Goal: Task Accomplishment & Management: Manage account settings

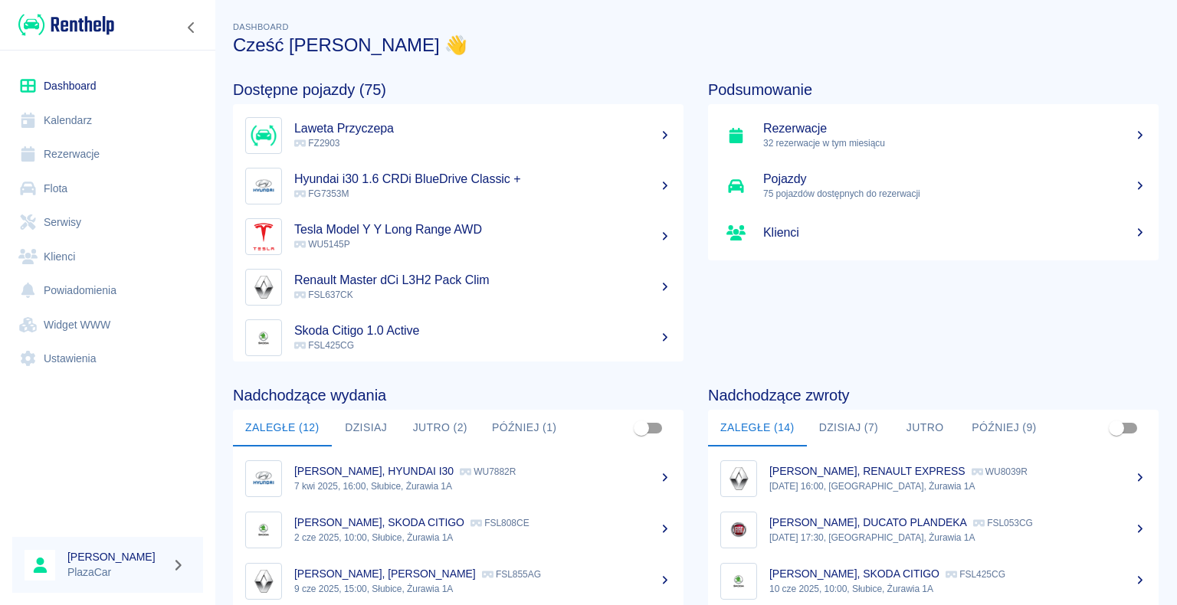
click at [78, 67] on link "Rezerwacje" at bounding box center [107, 154] width 191 height 34
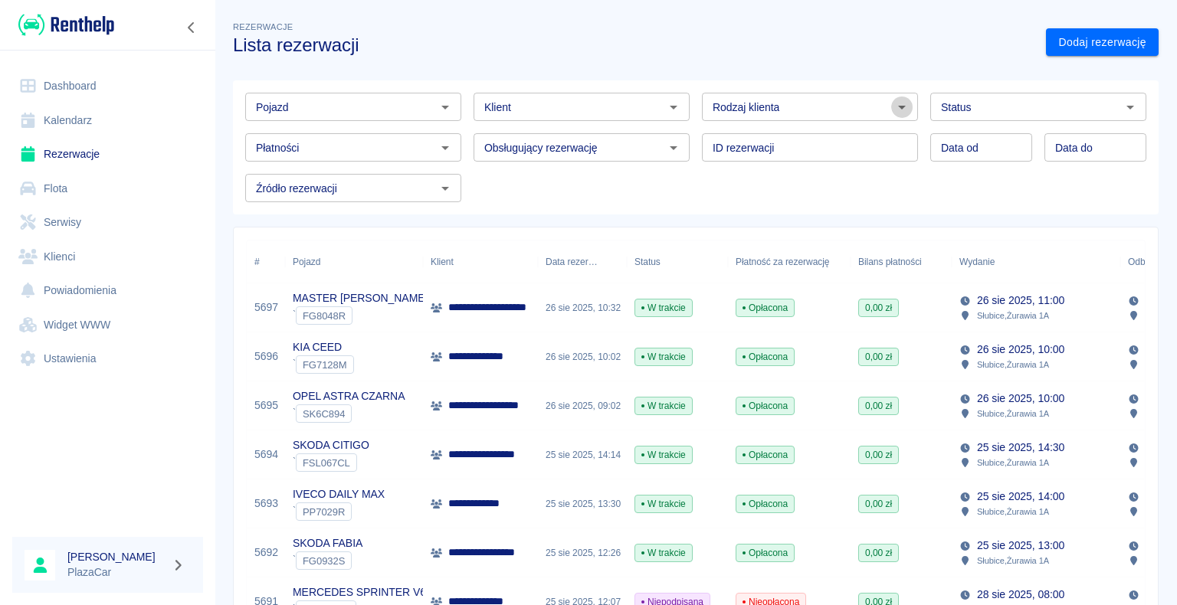
click at [895, 67] on icon "Otwórz" at bounding box center [902, 107] width 18 height 18
click at [855, 67] on li "Osoba prywatna" at bounding box center [803, 139] width 213 height 25
type input "Osoba prywatna"
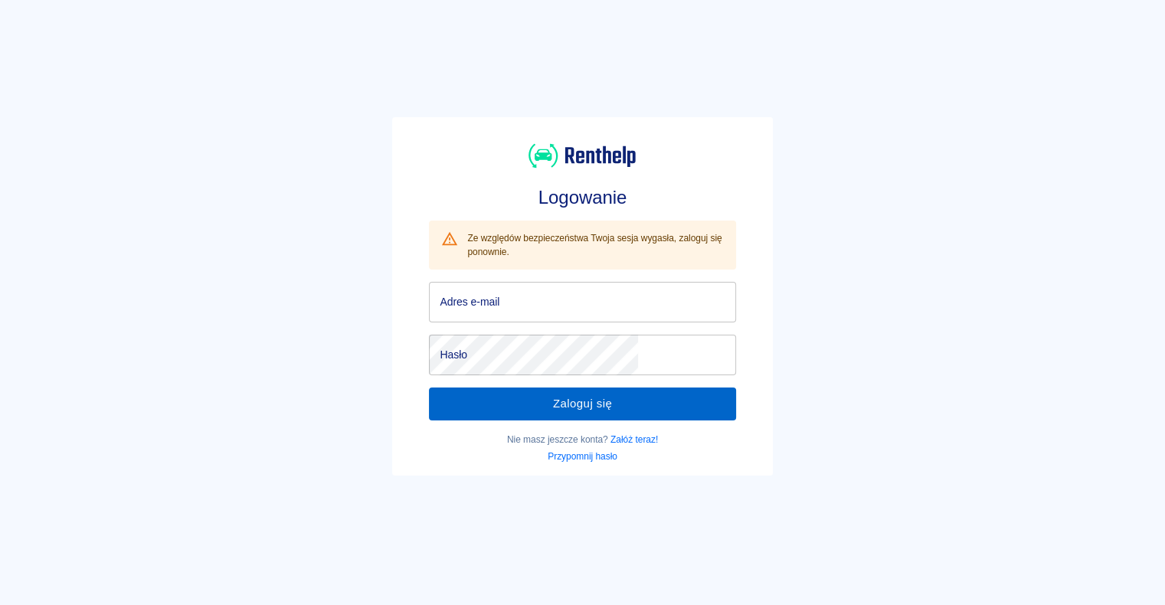
type input "[EMAIL_ADDRESS][DOMAIN_NAME]"
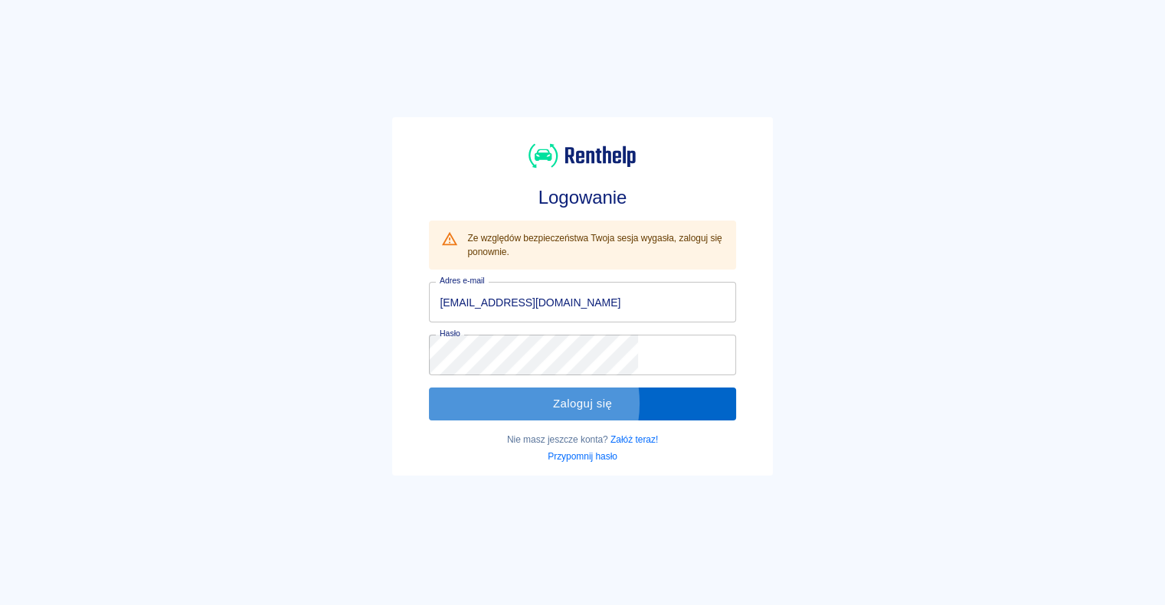
click at [570, 403] on button "Zaloguj się" at bounding box center [582, 404] width 306 height 32
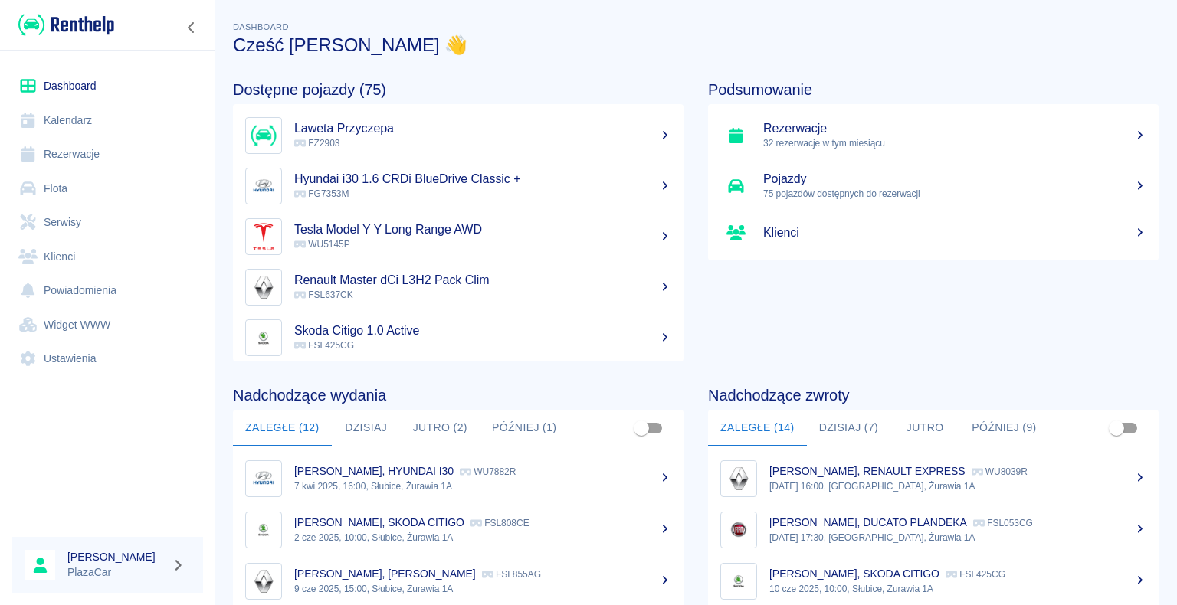
click at [80, 155] on link "Rezerwacje" at bounding box center [107, 154] width 191 height 34
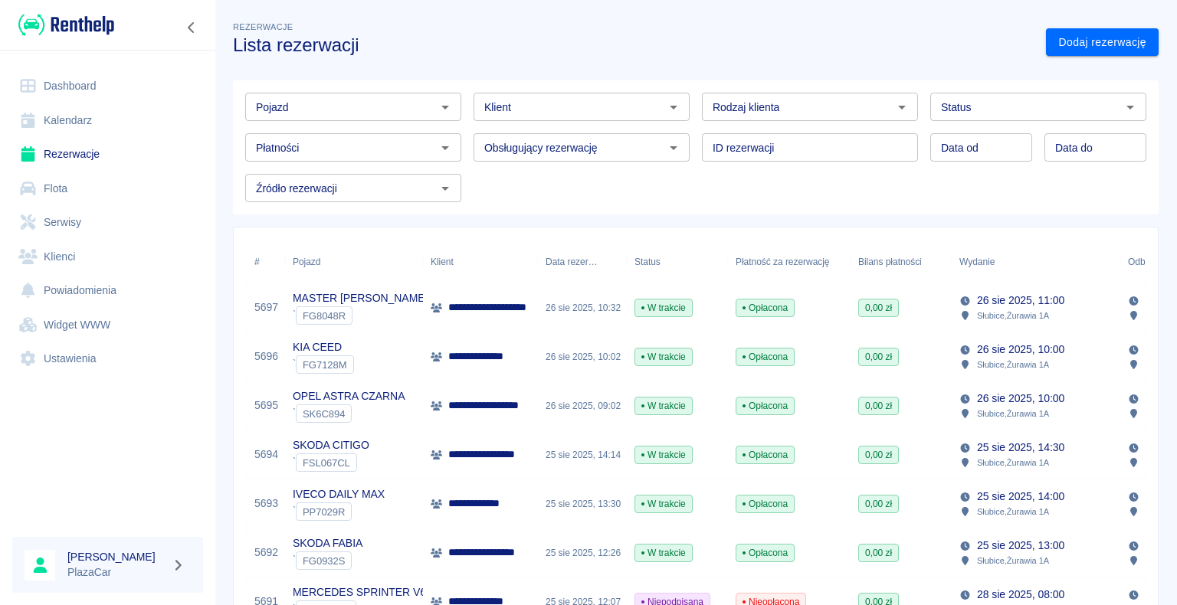
click at [897, 107] on icon "Otwórz" at bounding box center [902, 107] width 18 height 18
click at [859, 133] on li "Osoba prywatna" at bounding box center [803, 139] width 213 height 25
type input "Osoba prywatna"
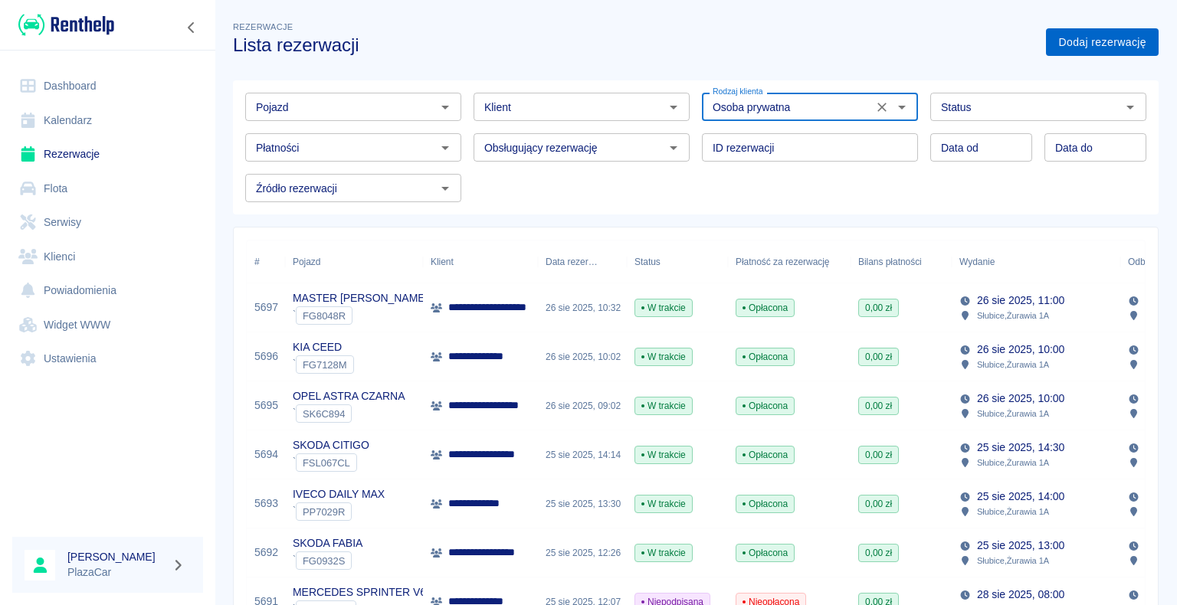
click at [1054, 44] on link "Dodaj rezerwację" at bounding box center [1102, 42] width 113 height 28
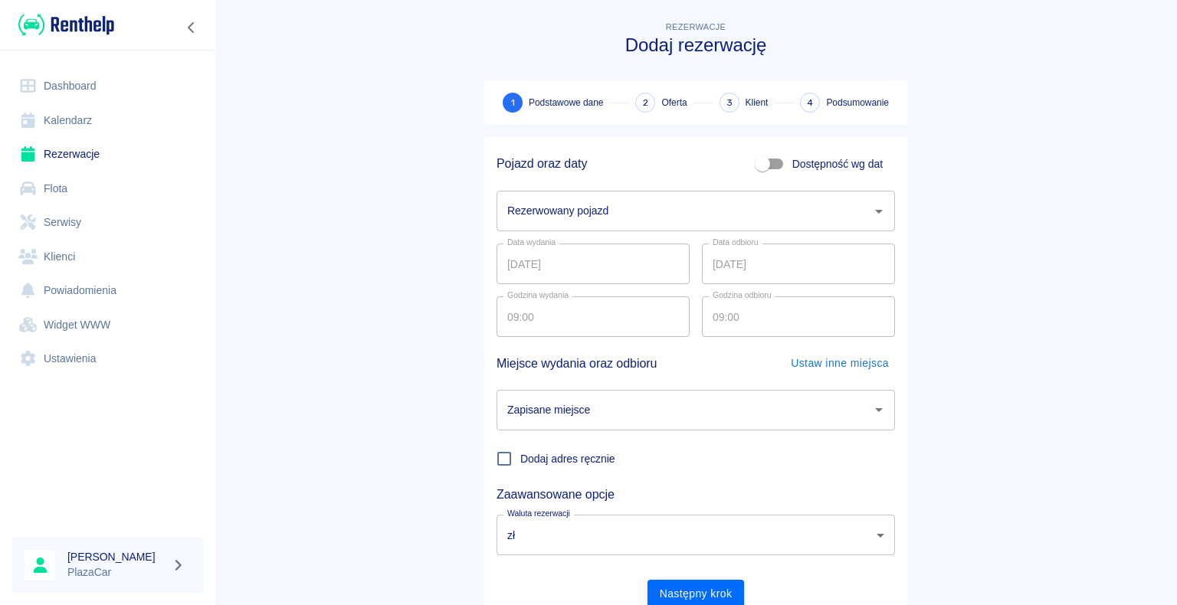
click at [875, 211] on icon "Otwórz" at bounding box center [879, 212] width 8 height 4
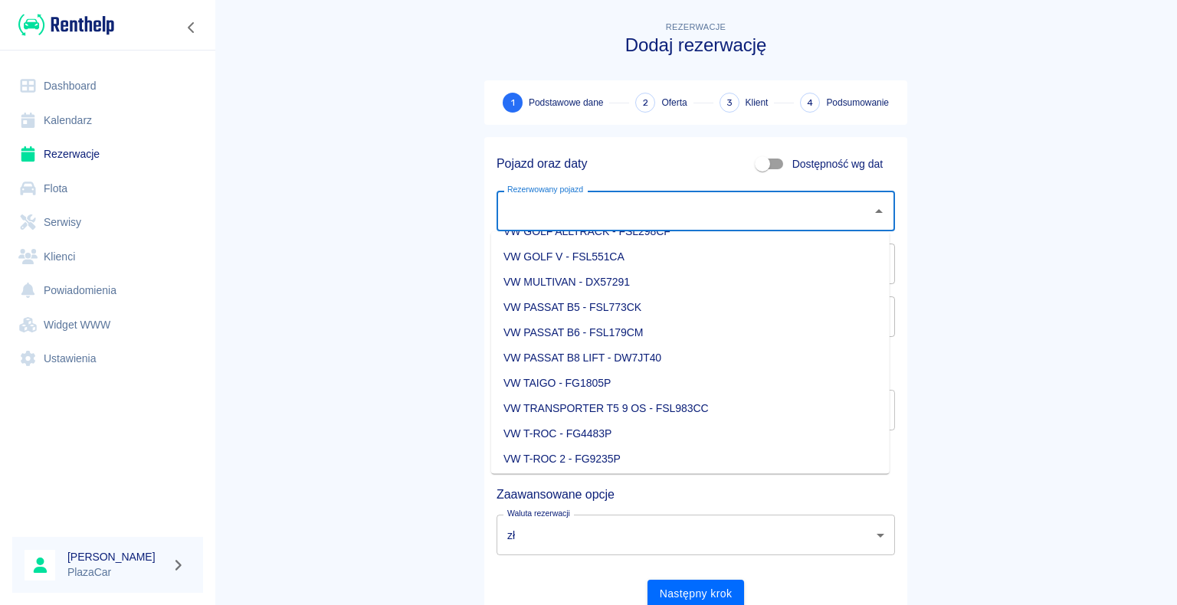
scroll to position [2069, 0]
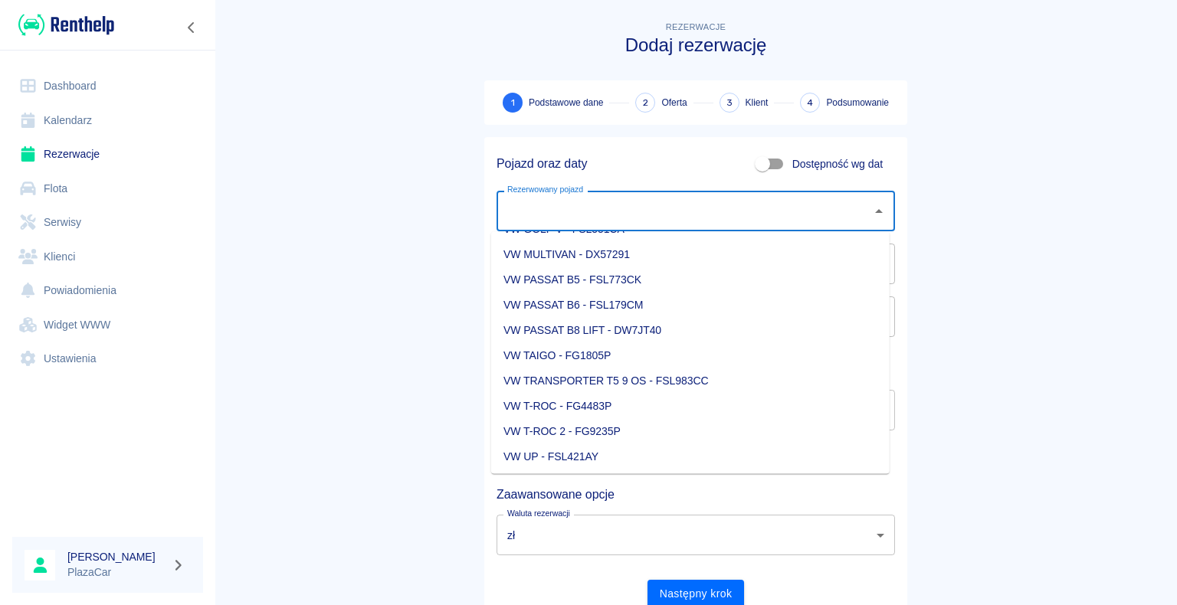
click at [638, 259] on li "VW MULTIVAN - DX57291" at bounding box center [690, 254] width 398 height 25
type input "VW MULTIVAN - DX57291"
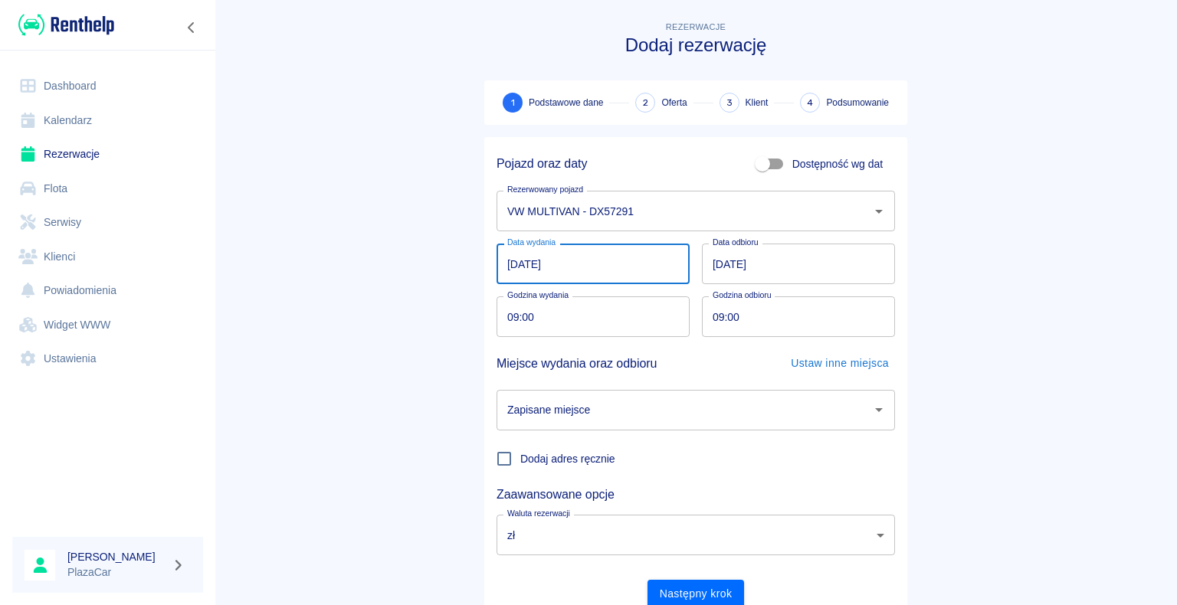
click at [516, 261] on input "[DATE]" at bounding box center [593, 264] width 193 height 41
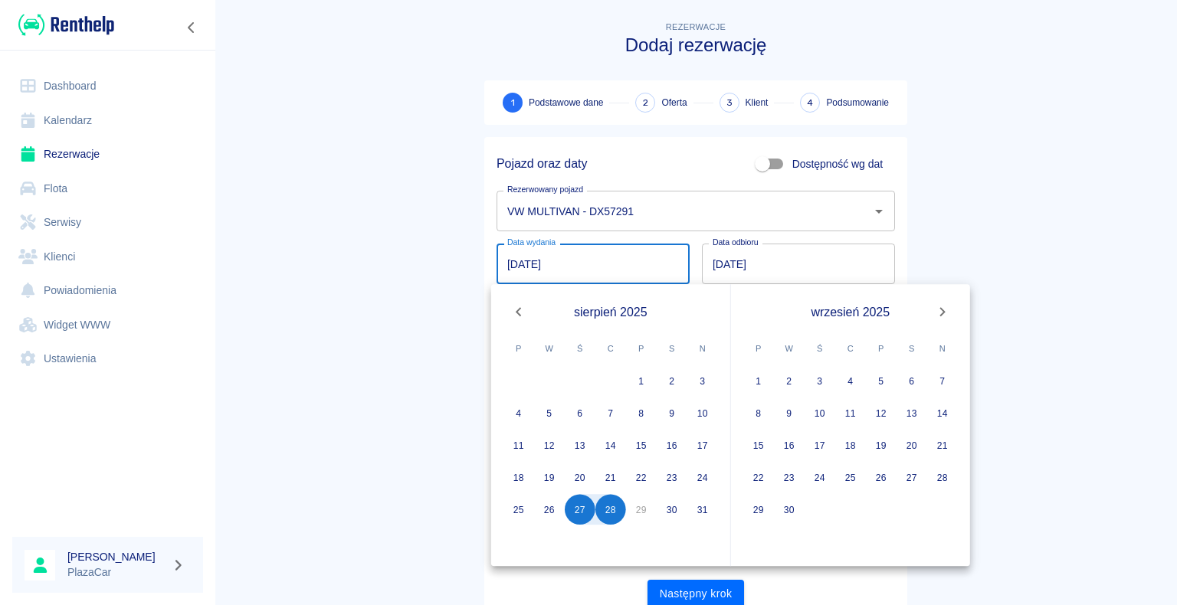
click at [506, 261] on input "[DATE]" at bounding box center [593, 264] width 193 height 41
click at [548, 504] on button "26" at bounding box center [549, 509] width 31 height 31
type input "[DATE]"
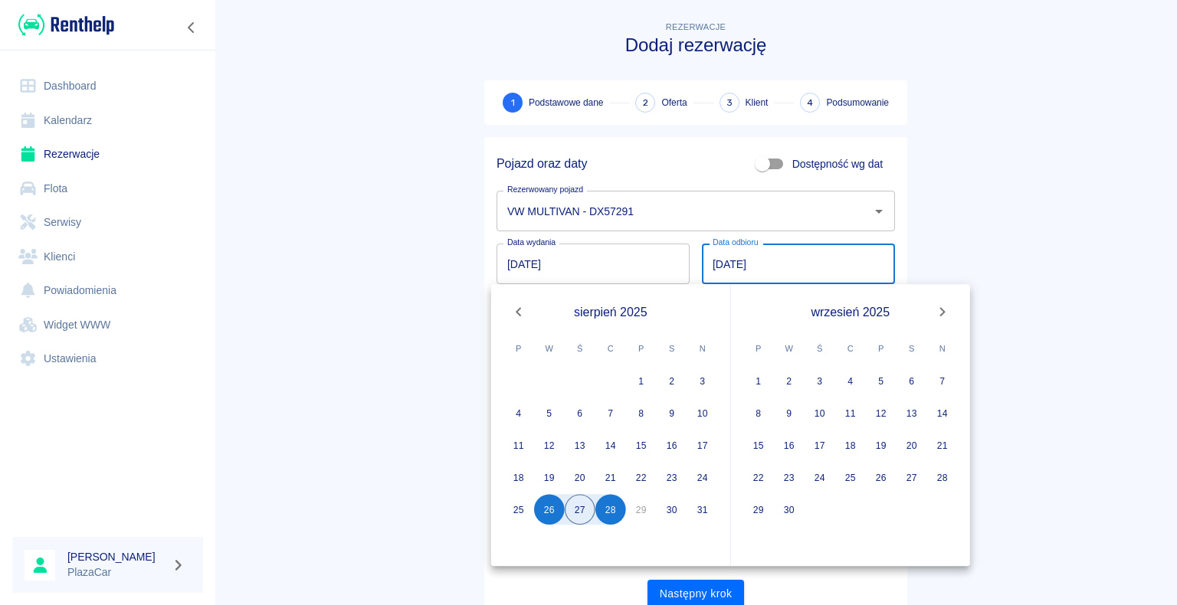
click at [1007, 192] on main "Rezerwacje Dodaj rezerwację 1 Podstawowe dane 2 Oferta 3 Klient 4 Podsumowanie …" at bounding box center [696, 319] width 962 height 602
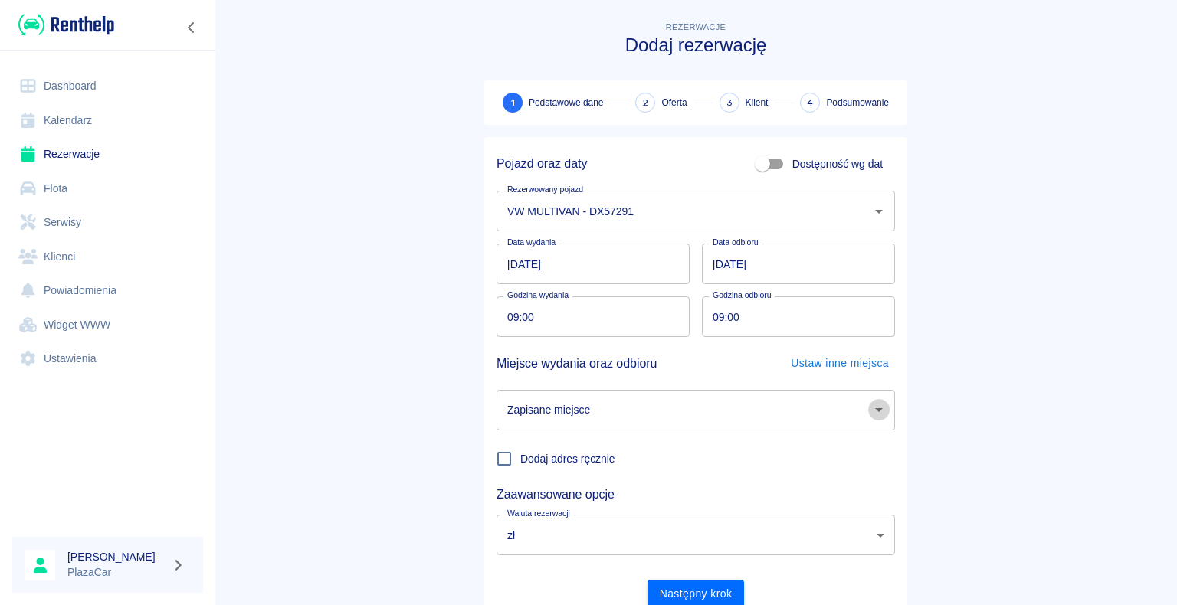
click at [875, 409] on icon "Otwórz" at bounding box center [879, 410] width 8 height 4
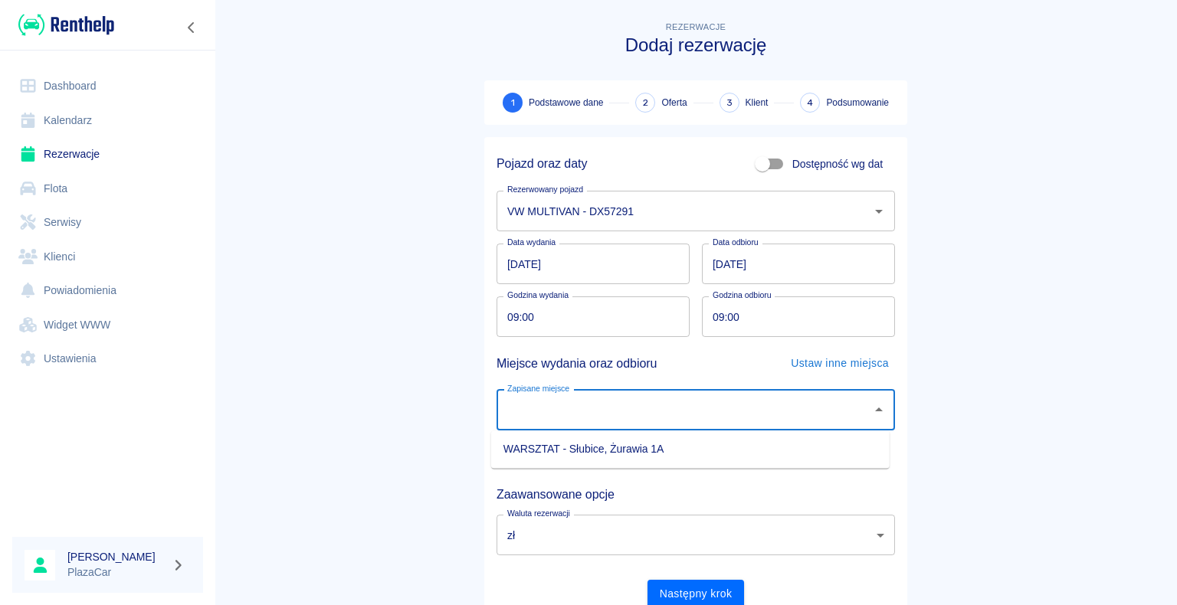
click at [792, 446] on li "WARSZTAT - Słubice, Żurawia 1A" at bounding box center [690, 449] width 398 height 25
type input "WARSZTAT - Słubice, Żurawia 1A"
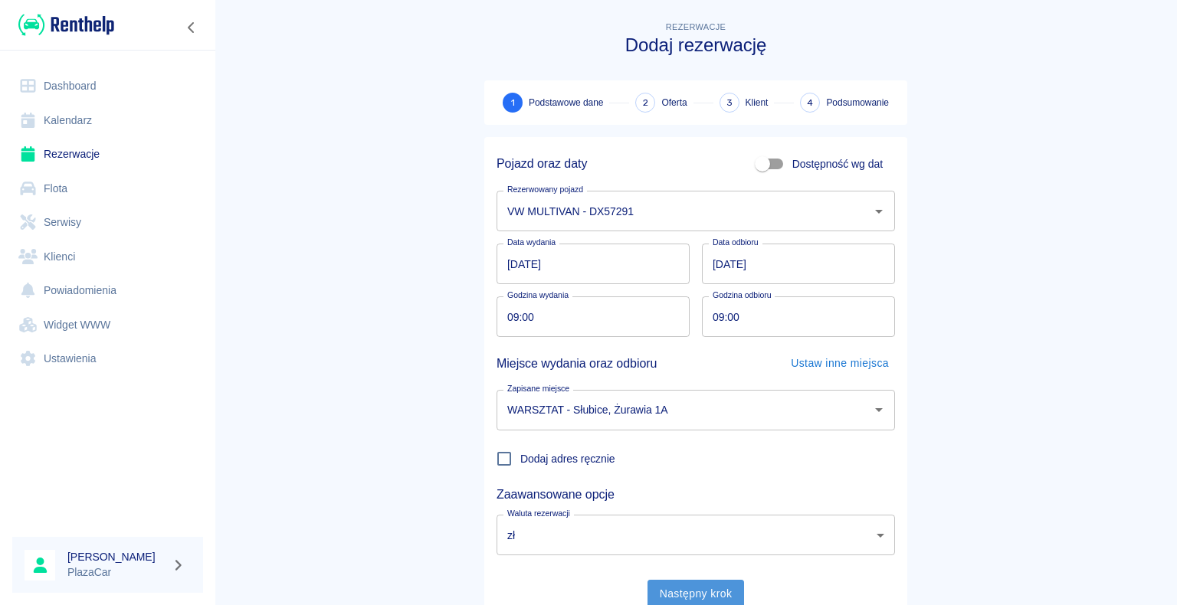
click at [693, 589] on button "Następny krok" at bounding box center [695, 594] width 97 height 28
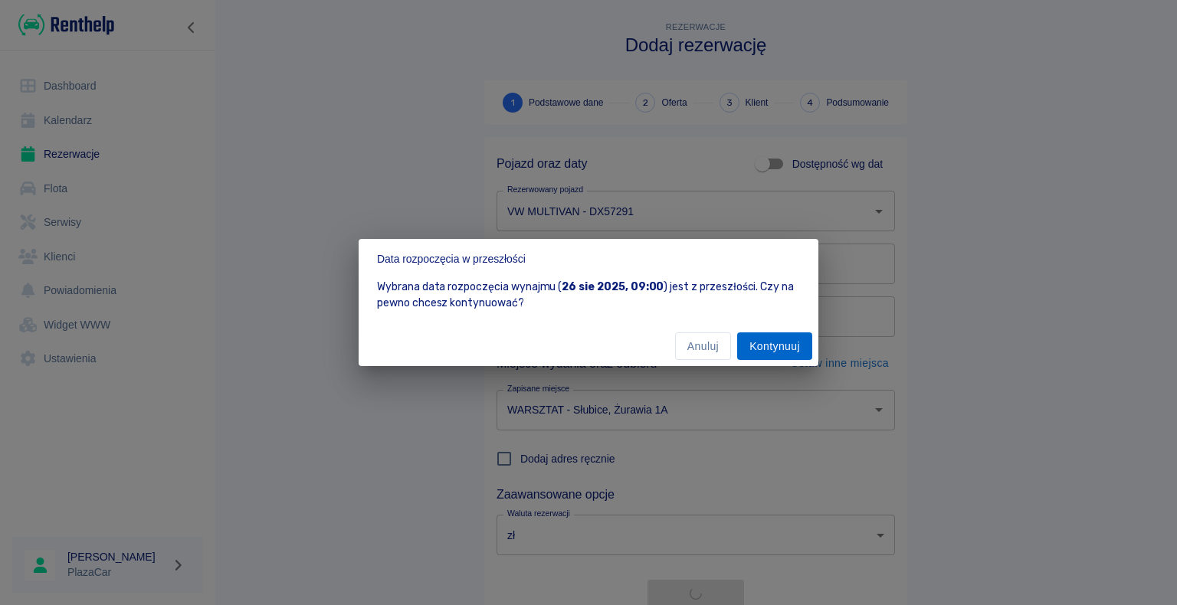
click at [775, 346] on button "Kontynuuj" at bounding box center [774, 347] width 75 height 28
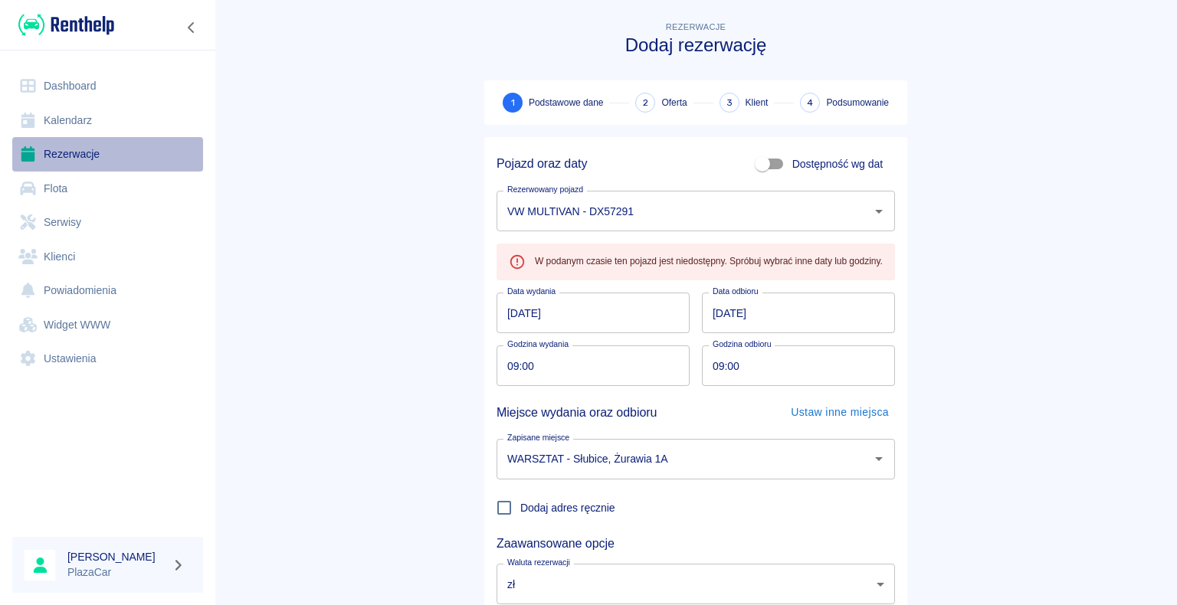
click at [95, 156] on link "Rezerwacje" at bounding box center [107, 154] width 191 height 34
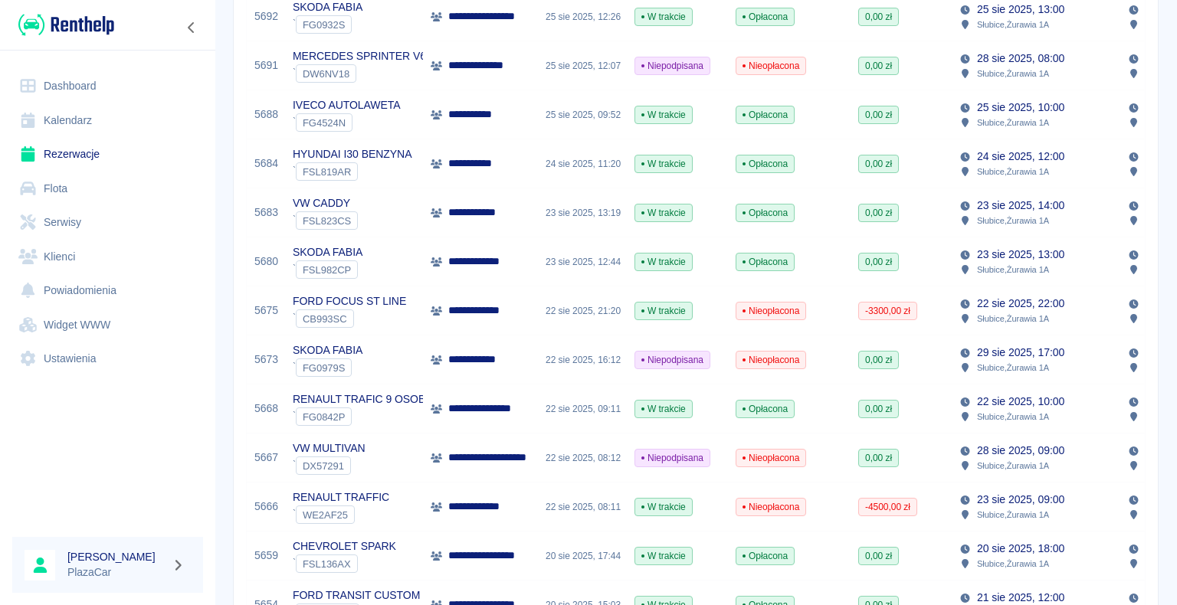
scroll to position [613, 0]
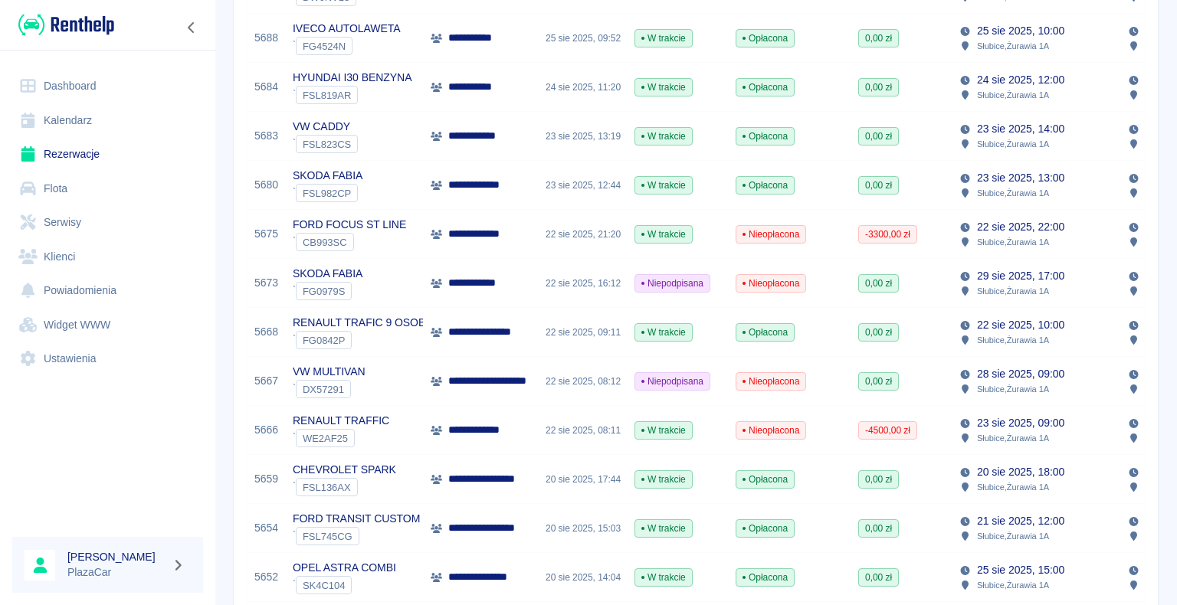
click at [477, 382] on p "**********" at bounding box center [500, 381] width 105 height 16
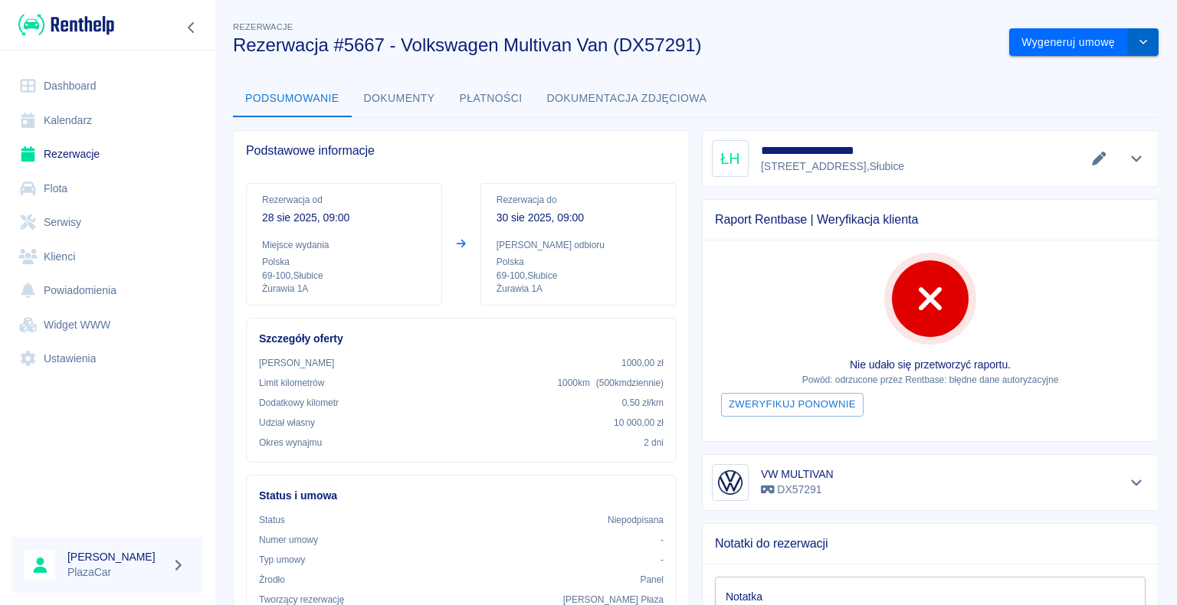
click at [1137, 45] on icon "drop-down" at bounding box center [1143, 42] width 12 height 10
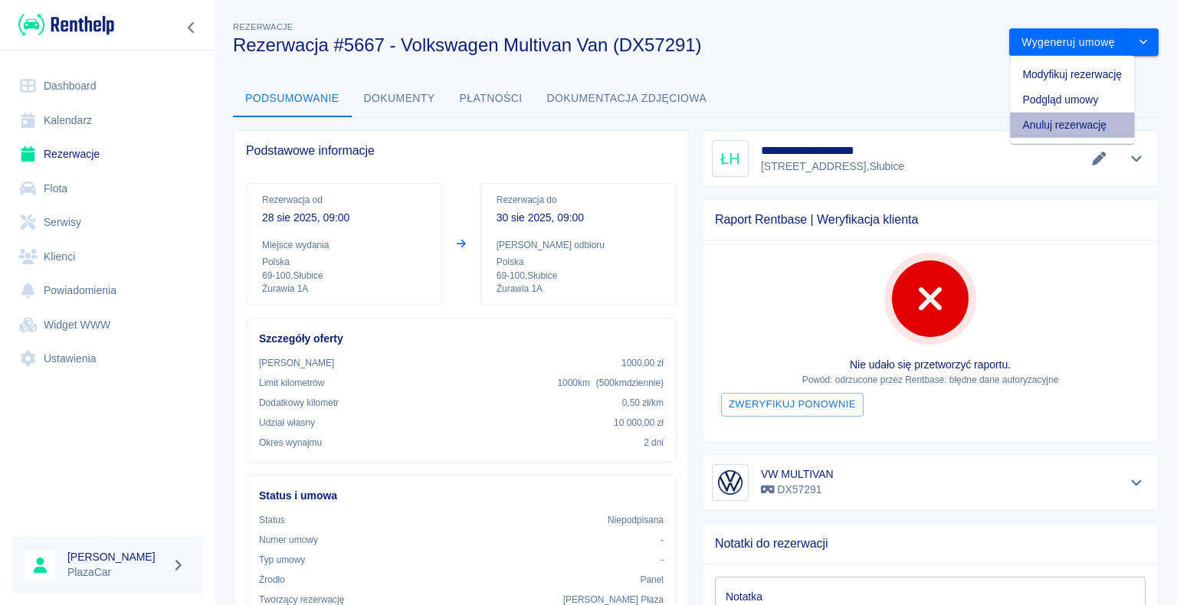
click at [1098, 121] on li "Anuluj rezerwację" at bounding box center [1072, 125] width 124 height 25
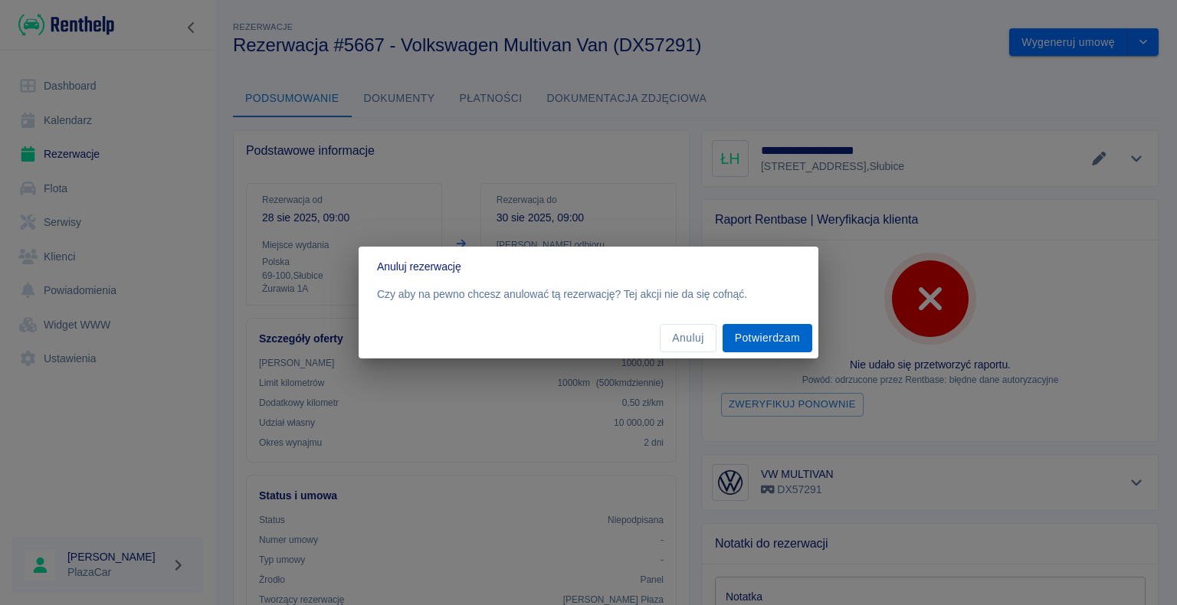
click at [772, 328] on button "Potwierdzam" at bounding box center [768, 338] width 90 height 28
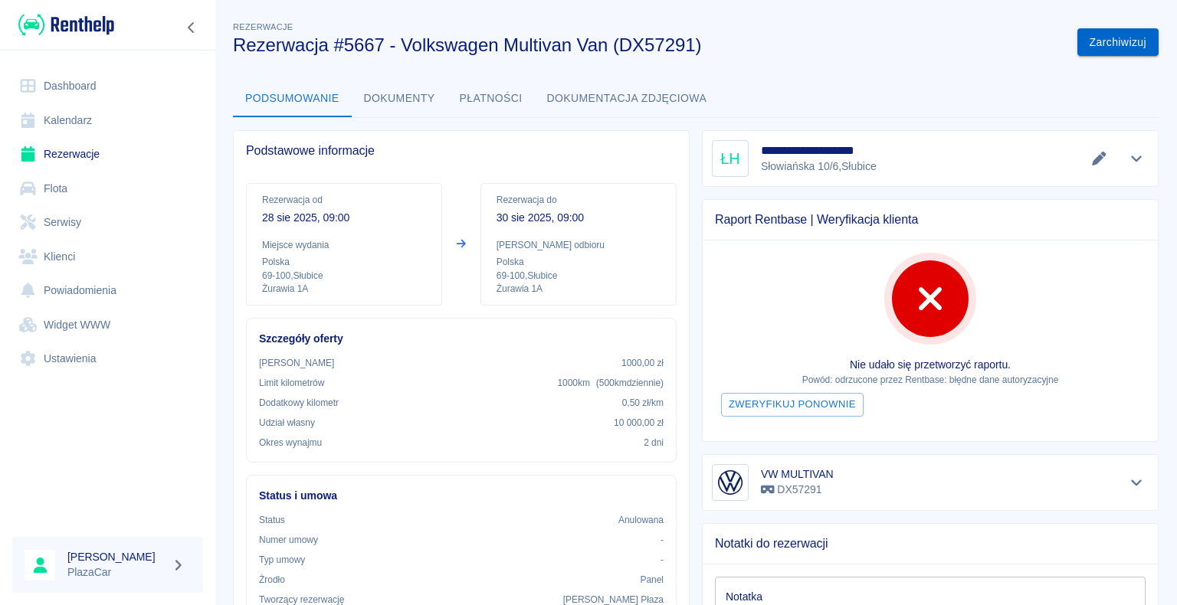
click at [1106, 38] on button "Zarchiwizuj" at bounding box center [1117, 42] width 81 height 28
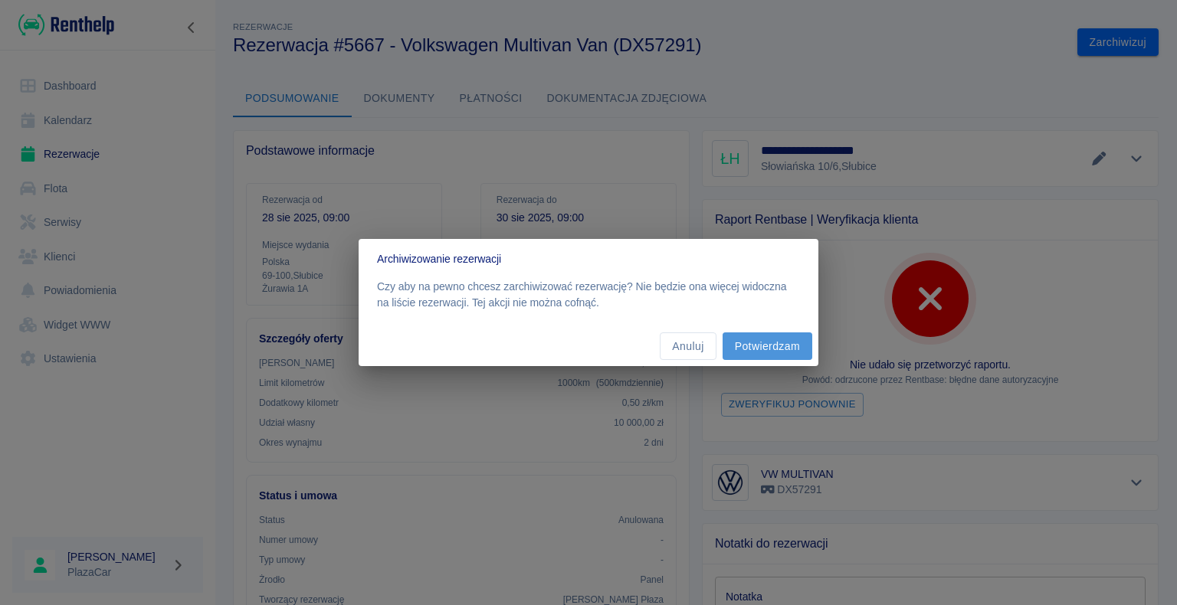
click at [779, 344] on button "Potwierdzam" at bounding box center [768, 347] width 90 height 28
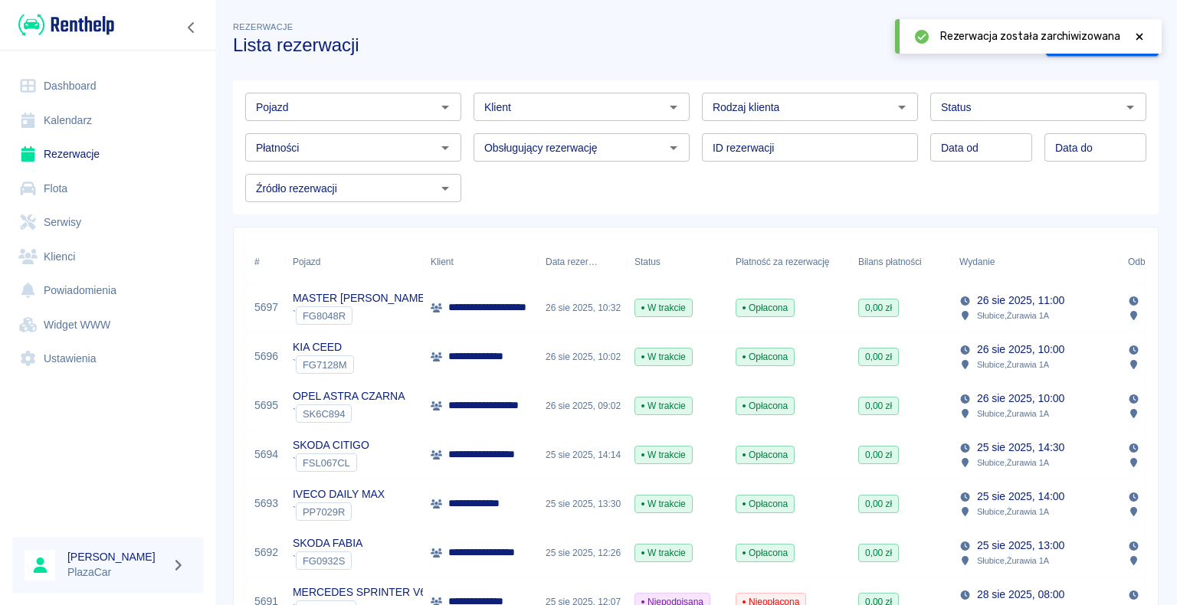
click at [898, 106] on icon "Otwórz" at bounding box center [902, 108] width 8 height 4
click at [828, 145] on li "Osoba prywatna" at bounding box center [803, 139] width 213 height 25
type input "Osoba prywatna"
click at [1141, 38] on icon at bounding box center [1139, 36] width 7 height 7
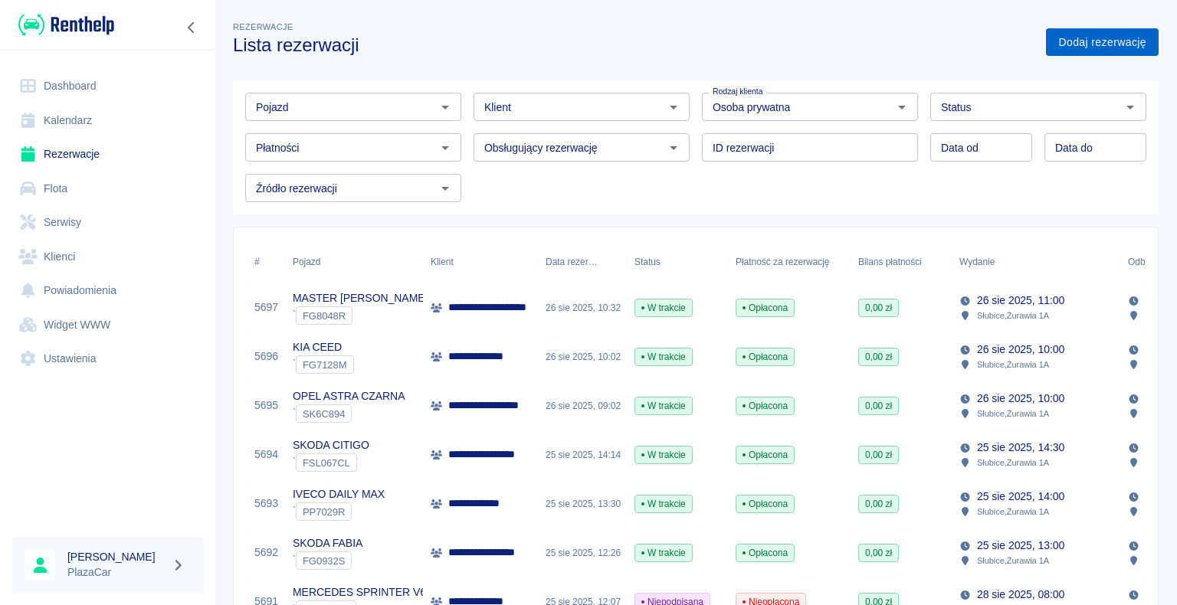
click at [1077, 41] on link "Dodaj rezerwację" at bounding box center [1102, 42] width 113 height 28
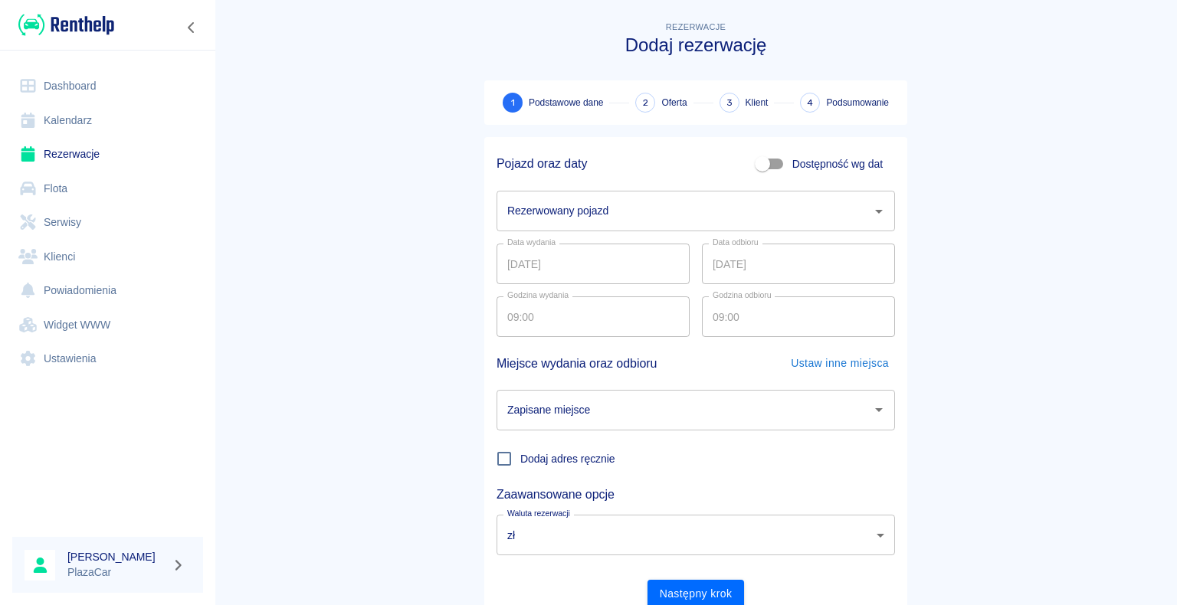
click at [875, 210] on icon "Otwórz" at bounding box center [879, 212] width 8 height 4
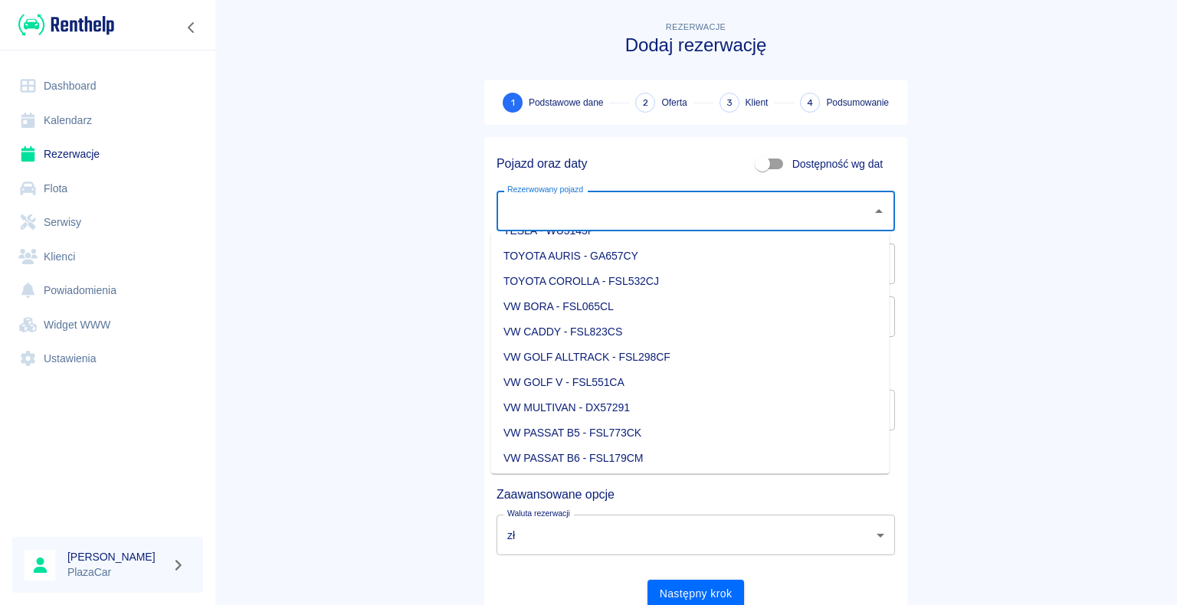
scroll to position [1992, 0]
click at [631, 333] on li "VW MULTIVAN - DX57291" at bounding box center [690, 331] width 398 height 25
type input "VW MULTIVAN - DX57291"
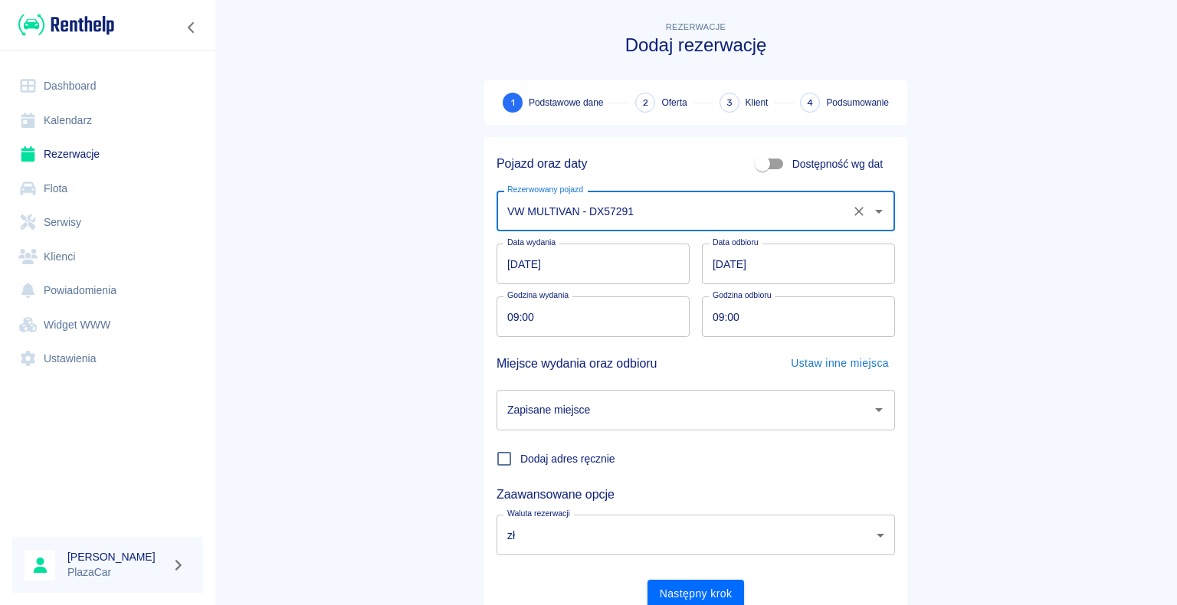
click at [510, 262] on input "[DATE]" at bounding box center [593, 264] width 193 height 41
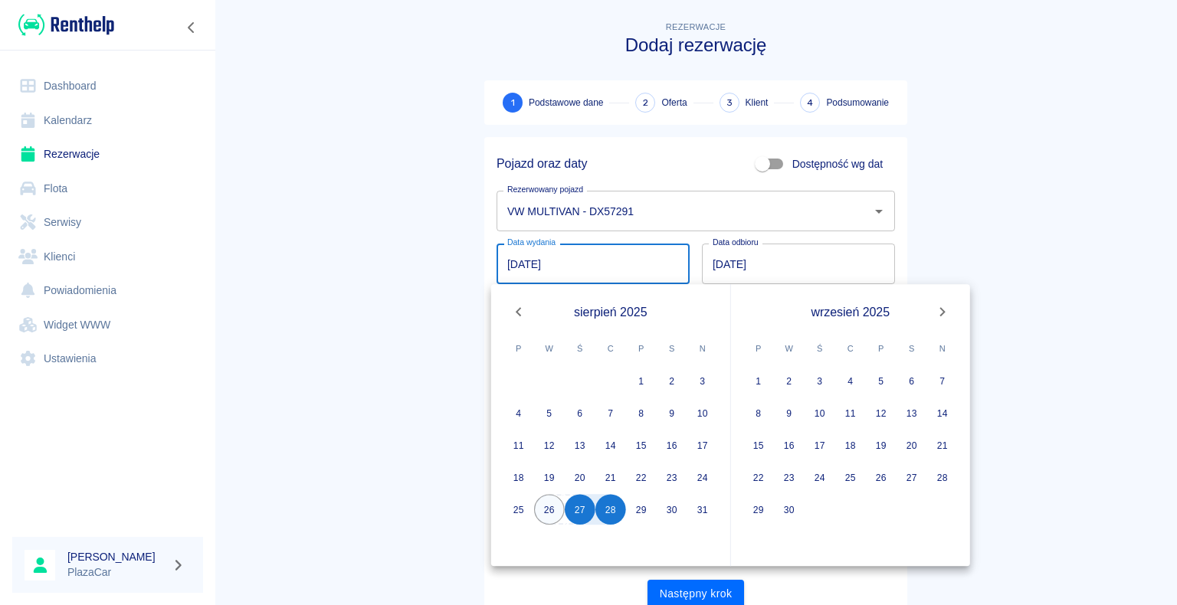
click at [550, 505] on button "26" at bounding box center [549, 509] width 31 height 31
type input "[DATE]"
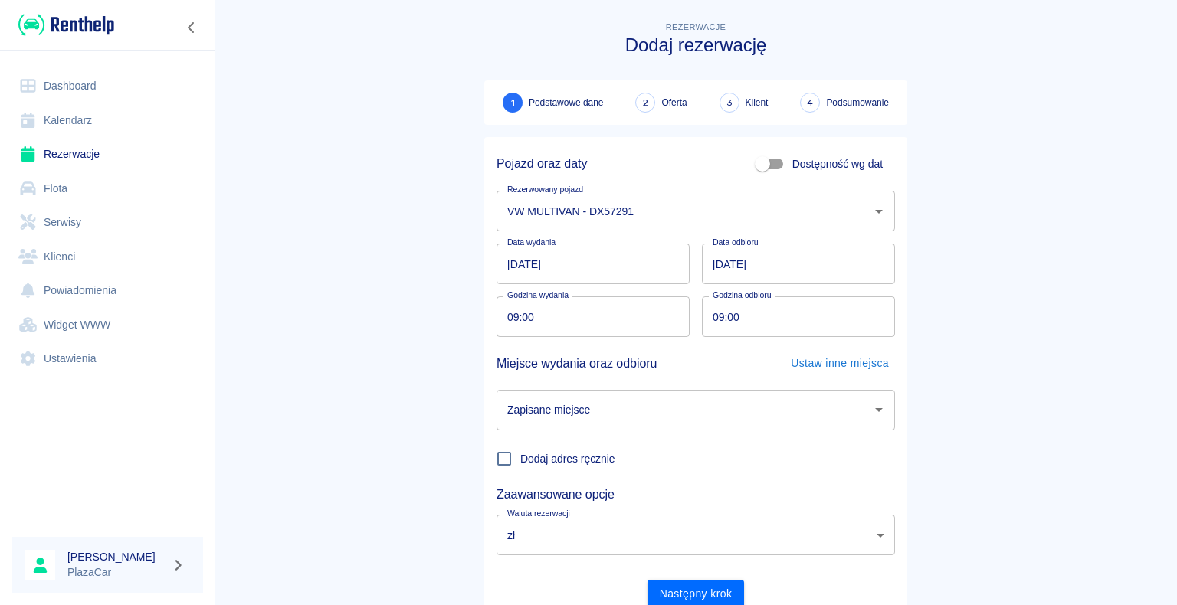
click at [378, 362] on main "Rezerwacje Dodaj rezerwację 1 Podstawowe dane 2 Oferta 3 Klient 4 Podsumowanie …" at bounding box center [696, 319] width 962 height 602
click at [877, 410] on icon "Otwórz" at bounding box center [879, 410] width 18 height 18
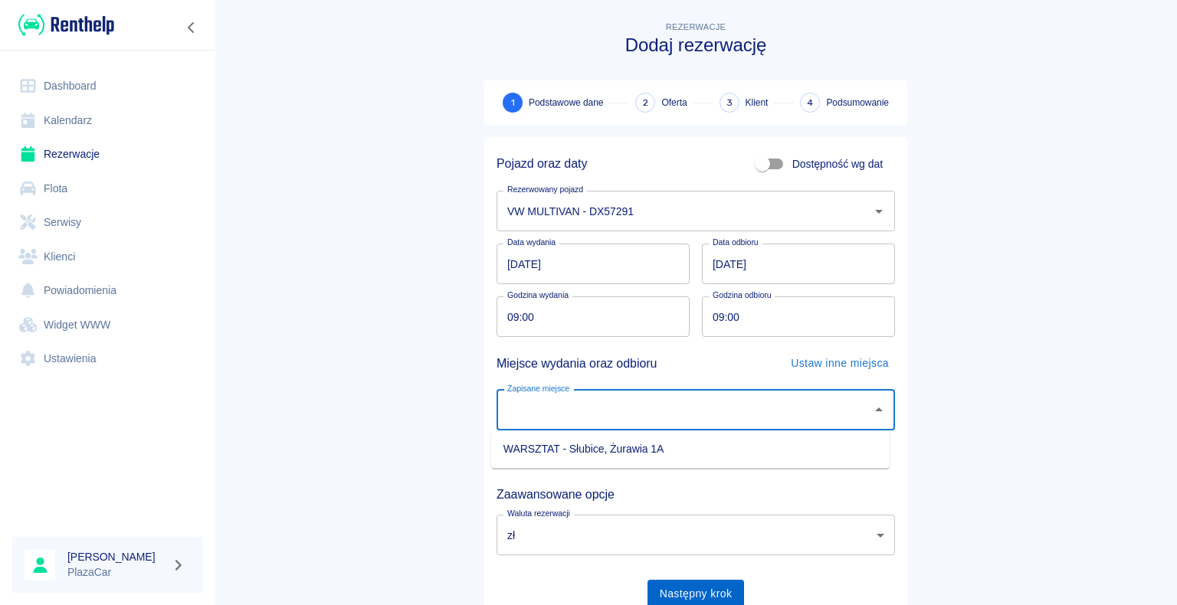
click at [692, 593] on button "Następny krok" at bounding box center [695, 594] width 97 height 28
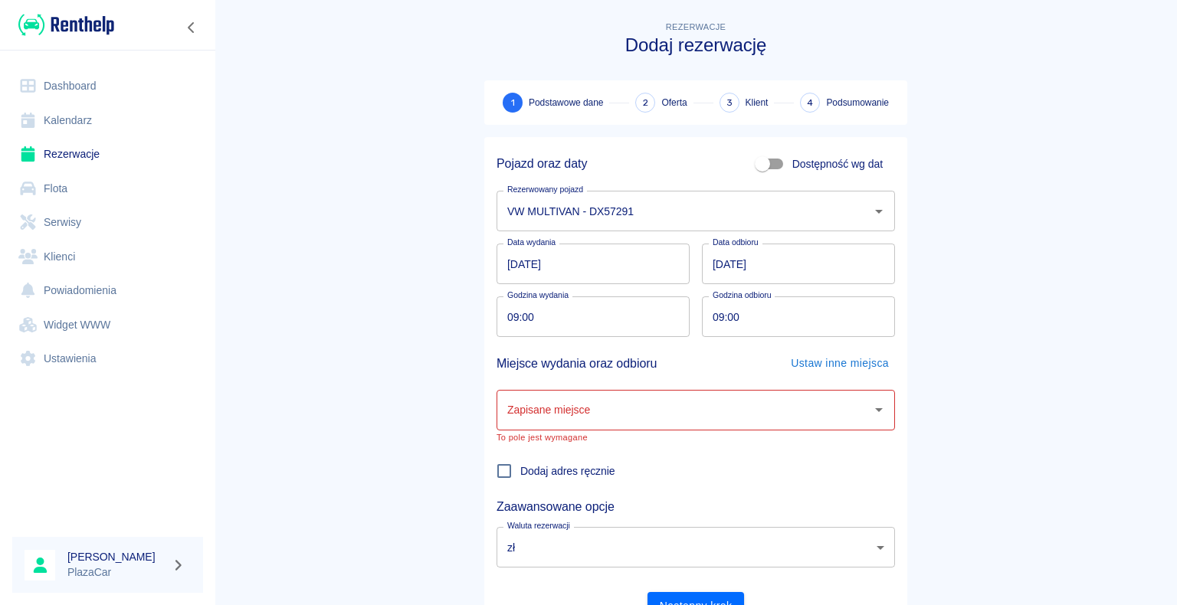
click at [959, 402] on main "Rezerwacje Dodaj rezerwację 1 Podstawowe dane 2 Oferta 3 Klient 4 Podsumowanie …" at bounding box center [696, 325] width 962 height 615
click at [733, 404] on input "Zapisane miejsce" at bounding box center [684, 410] width 362 height 27
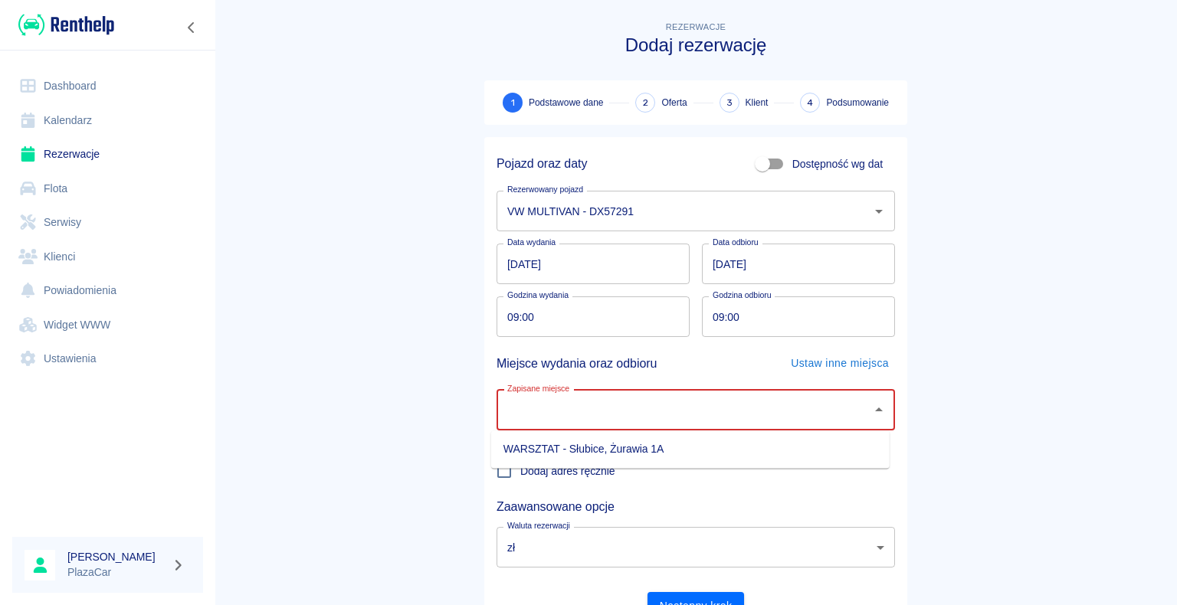
click at [673, 451] on li "WARSZTAT - Słubice, Żurawia 1A" at bounding box center [690, 449] width 398 height 25
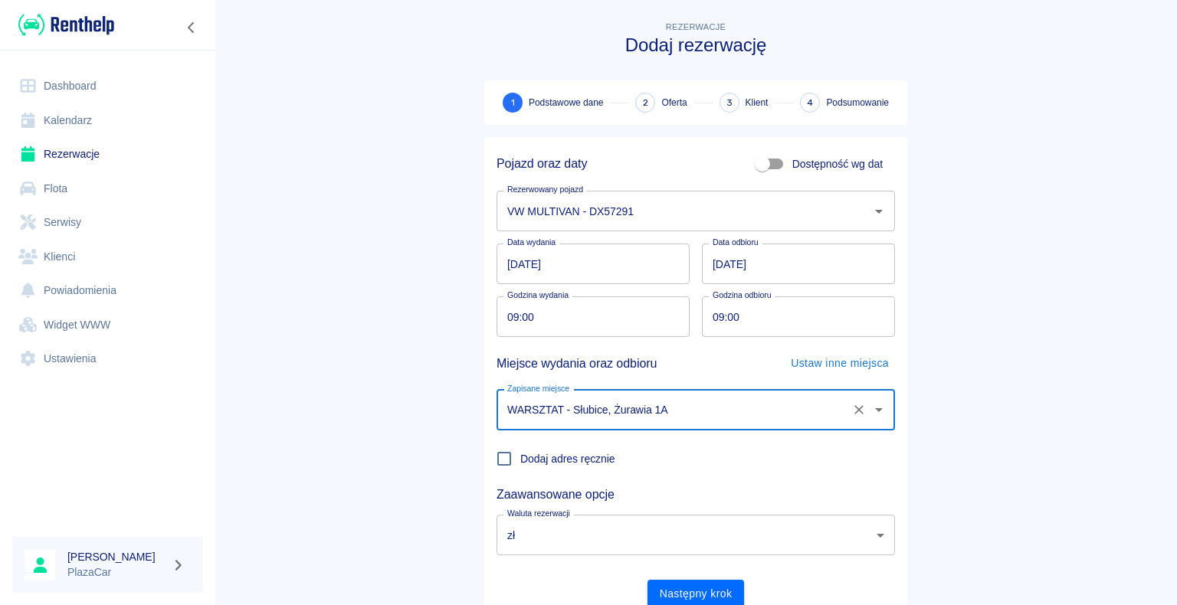
type input "WARSZTAT - Słubice, Żurawia 1A"
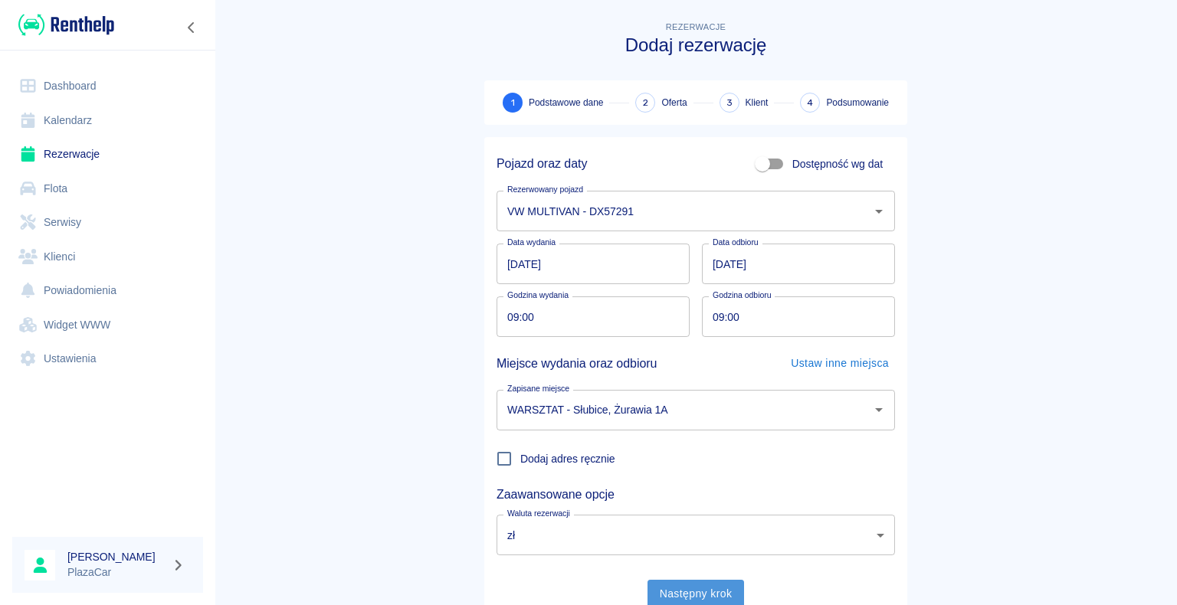
click at [682, 592] on button "Następny krok" at bounding box center [695, 594] width 97 height 28
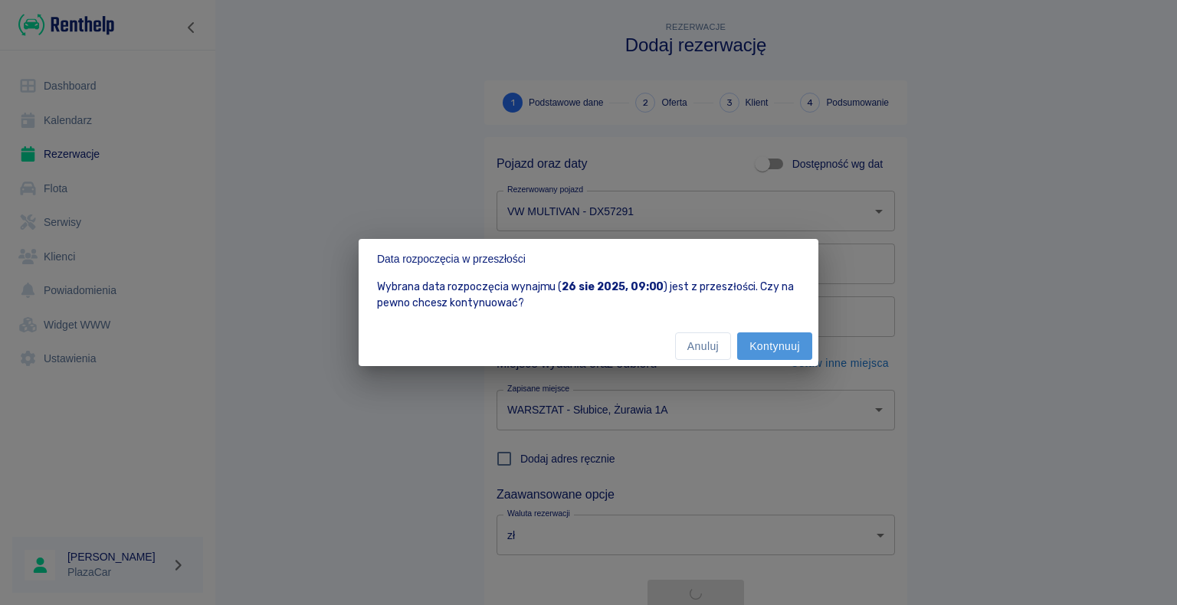
click at [769, 348] on button "Kontynuuj" at bounding box center [774, 347] width 75 height 28
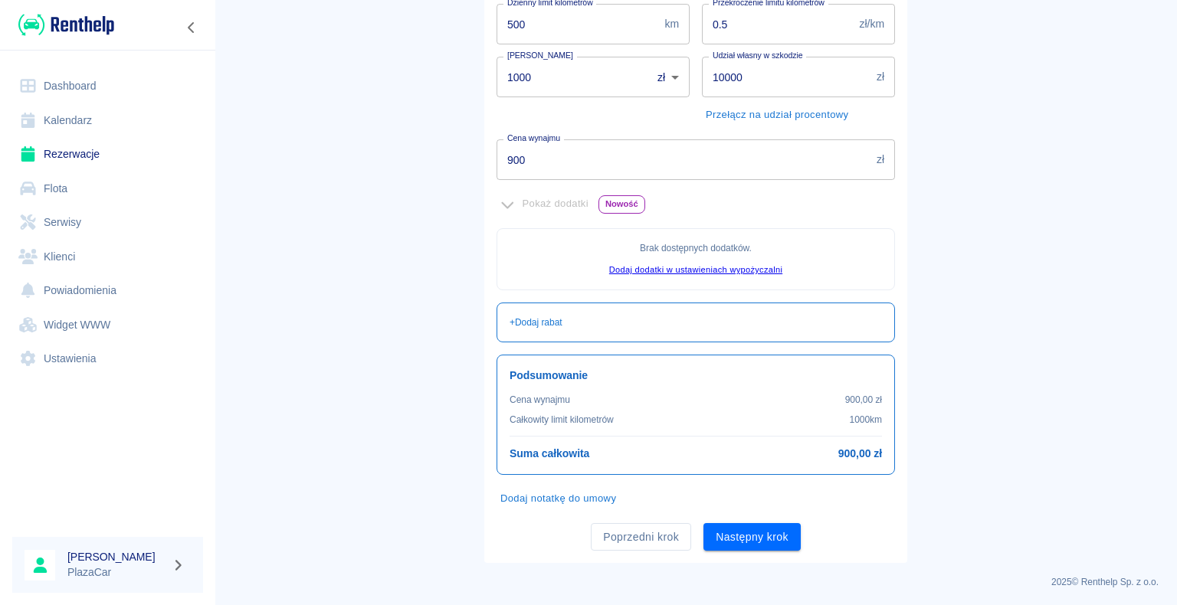
scroll to position [278, 0]
click at [752, 535] on button "Następny krok" at bounding box center [751, 537] width 97 height 28
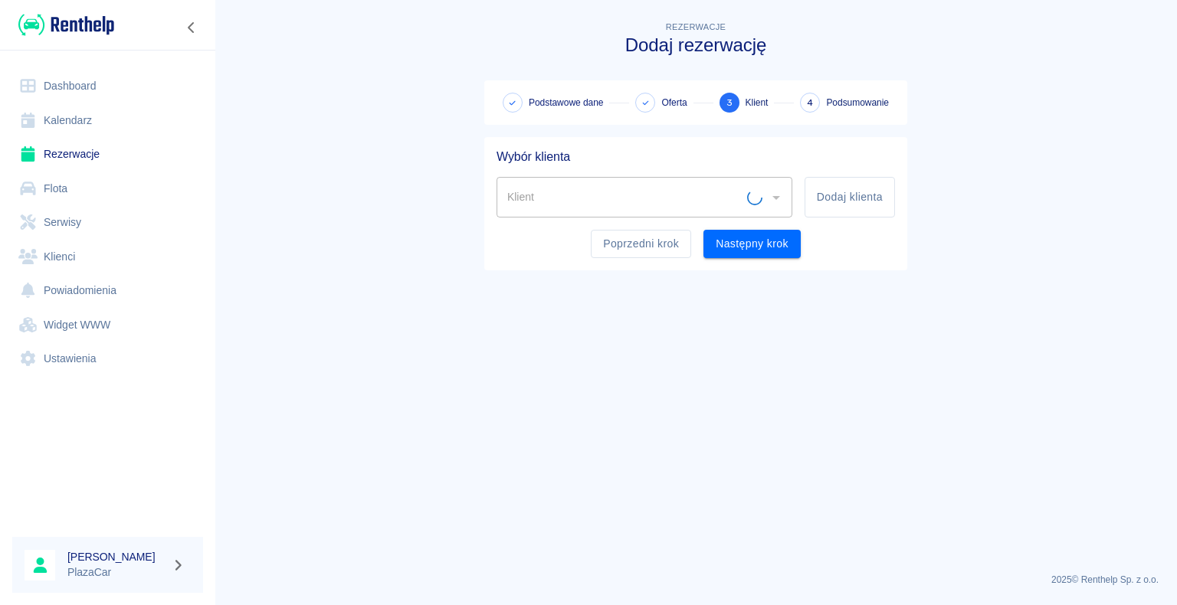
scroll to position [0, 0]
click at [542, 188] on input "Klient" at bounding box center [632, 197] width 259 height 27
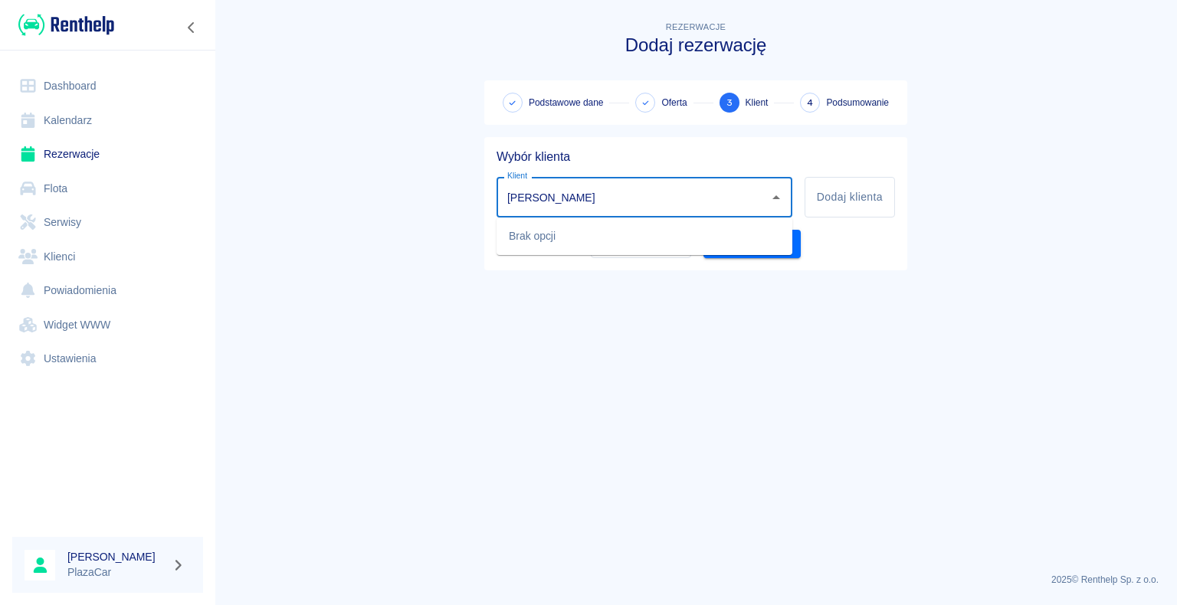
click at [555, 195] on input "[PERSON_NAME]" at bounding box center [632, 197] width 259 height 27
type input "paczkowska"
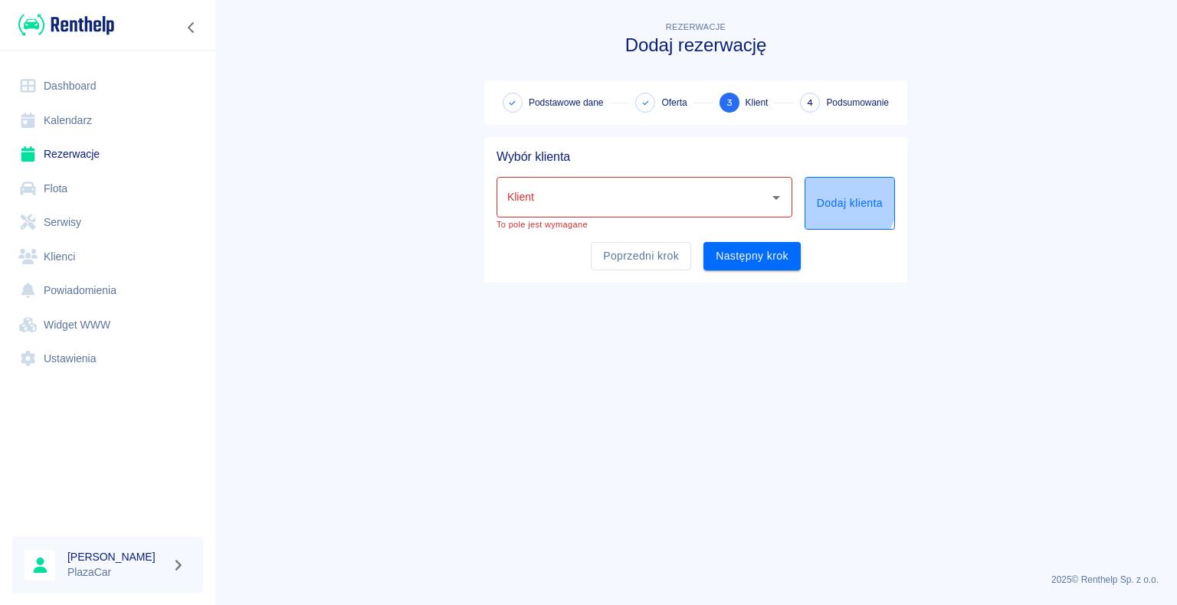
click at [825, 196] on button "Dodaj klienta" at bounding box center [850, 203] width 90 height 53
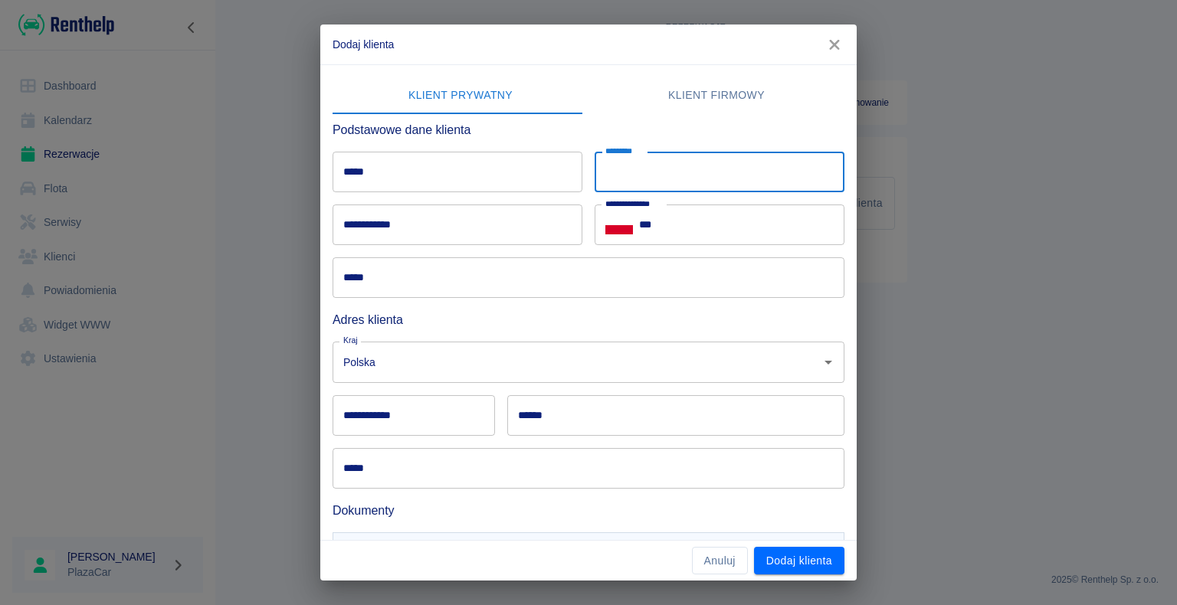
click at [654, 169] on input "*********" at bounding box center [720, 172] width 250 height 41
type input "**********"
click at [373, 172] on input "*****" at bounding box center [458, 172] width 250 height 41
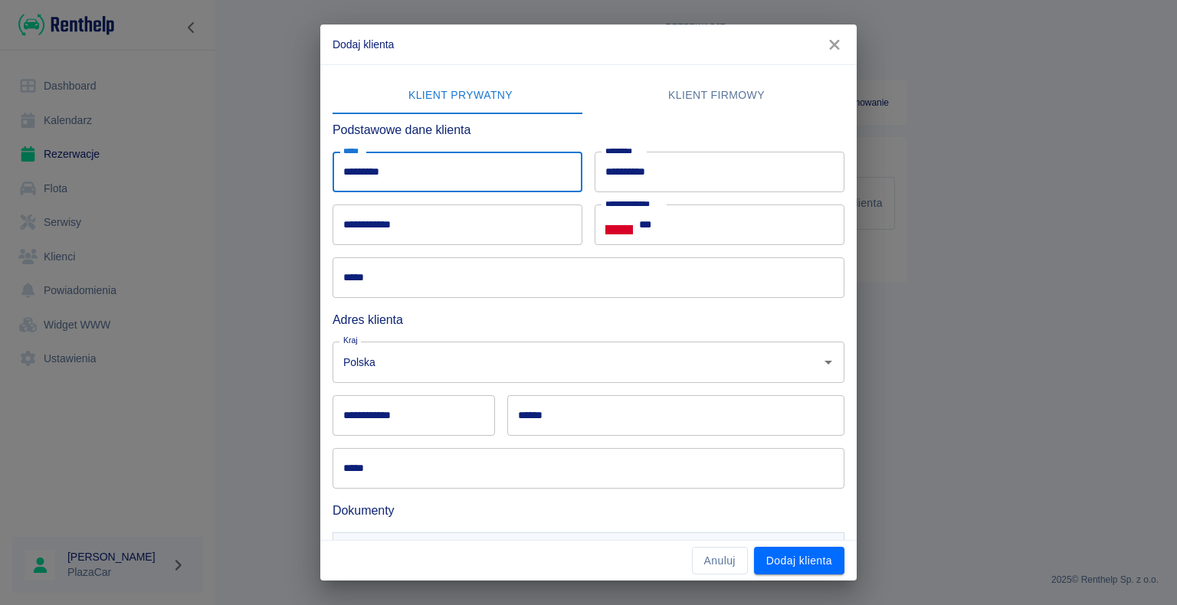
type input "*********"
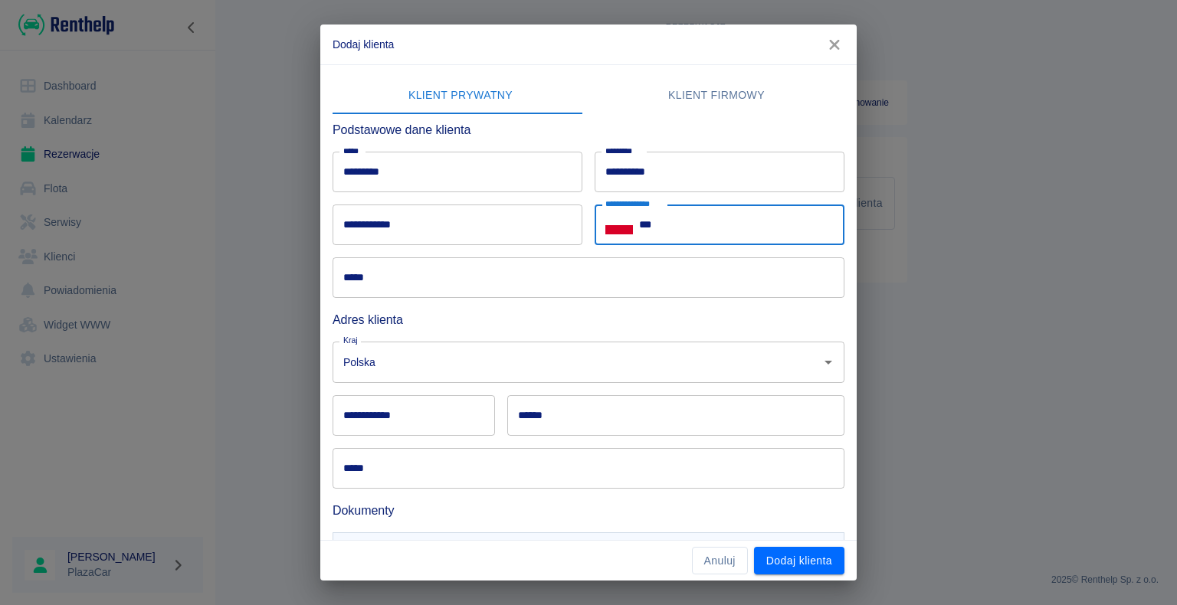
click at [652, 222] on input "***" at bounding box center [741, 225] width 205 height 41
type input "**********"
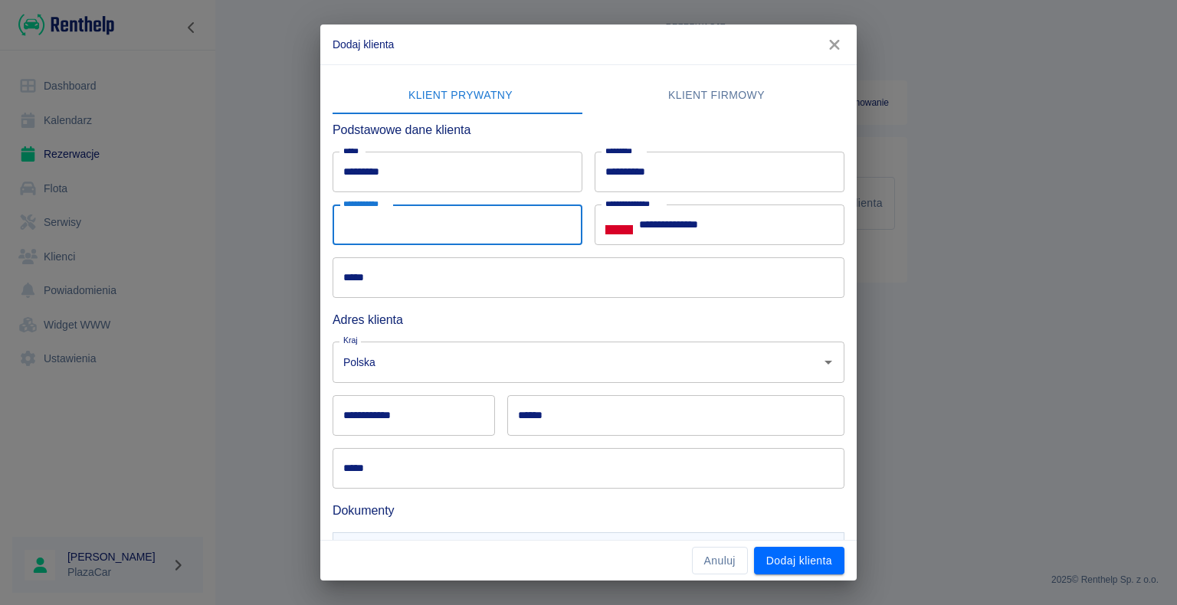
click at [359, 218] on input "**********" at bounding box center [458, 225] width 250 height 41
type input "*"
click at [423, 193] on div "**********" at bounding box center [451, 218] width 262 height 53
click at [414, 223] on input "**********" at bounding box center [458, 225] width 250 height 41
type input "**********"
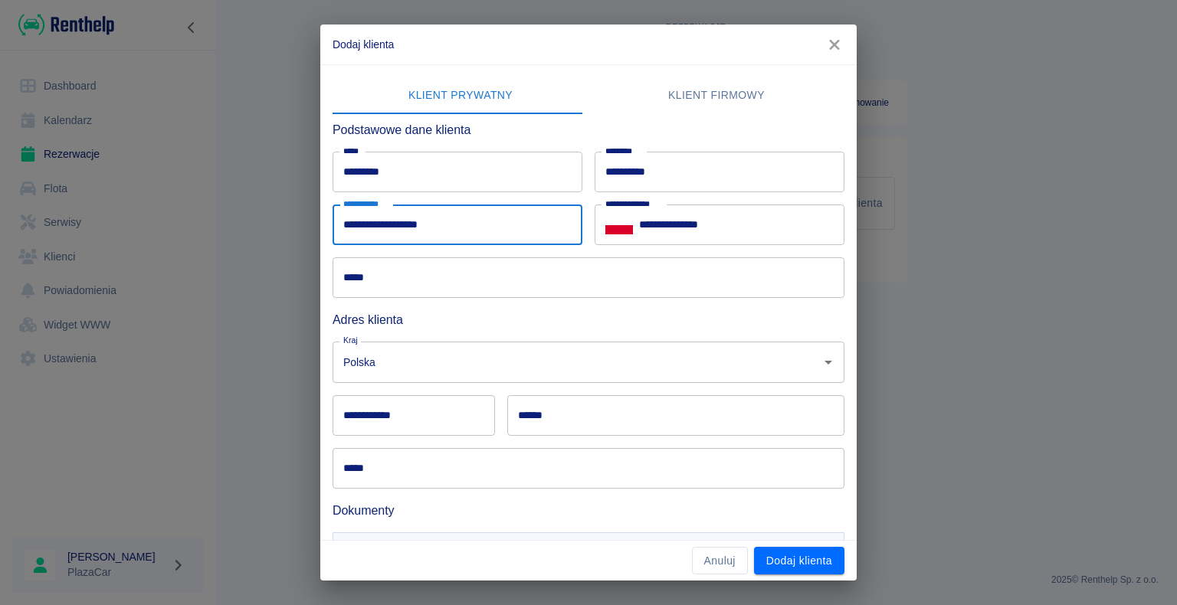
type input "******"
type input "********"
type input "**********"
click at [369, 275] on input "*****" at bounding box center [589, 277] width 512 height 41
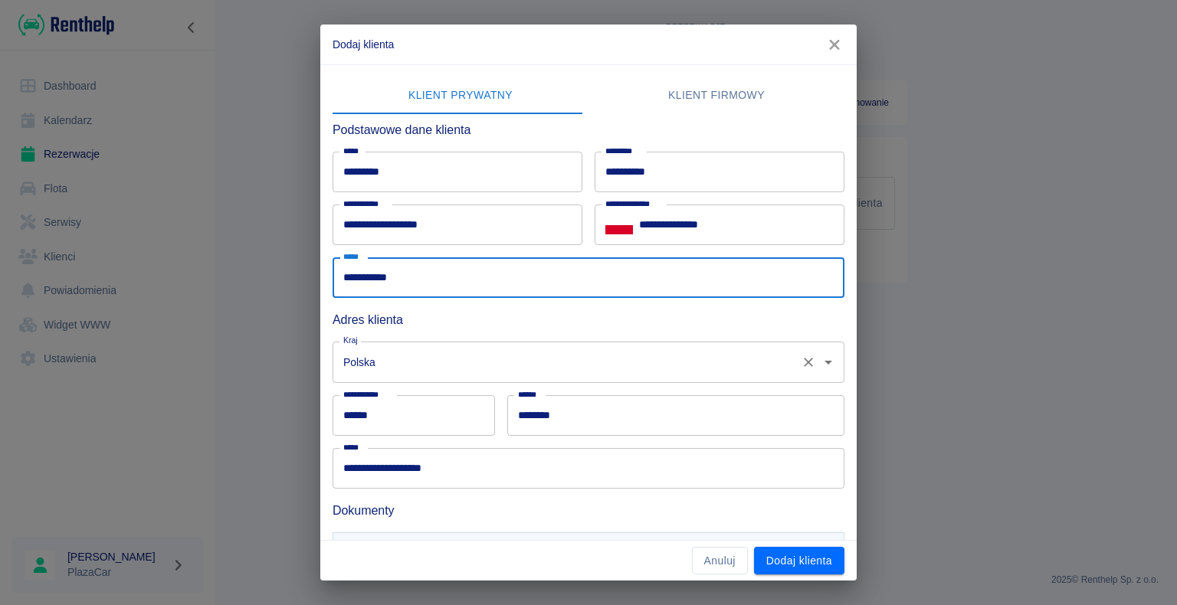
type input "**********"
click at [388, 367] on input "Polska" at bounding box center [566, 362] width 455 height 27
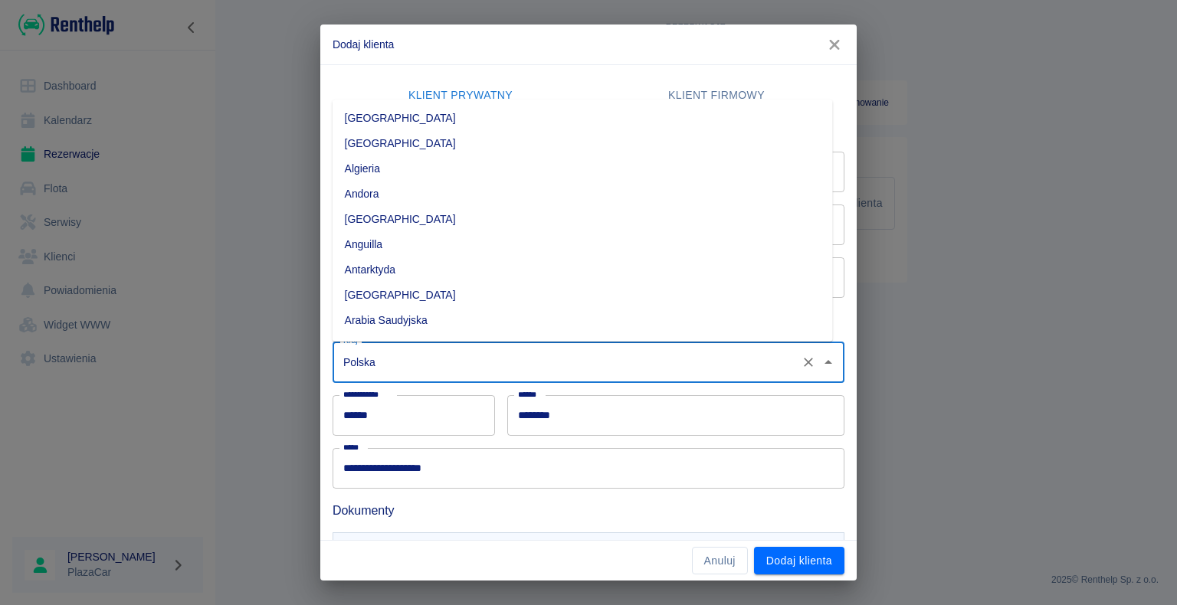
scroll to position [4037, 0]
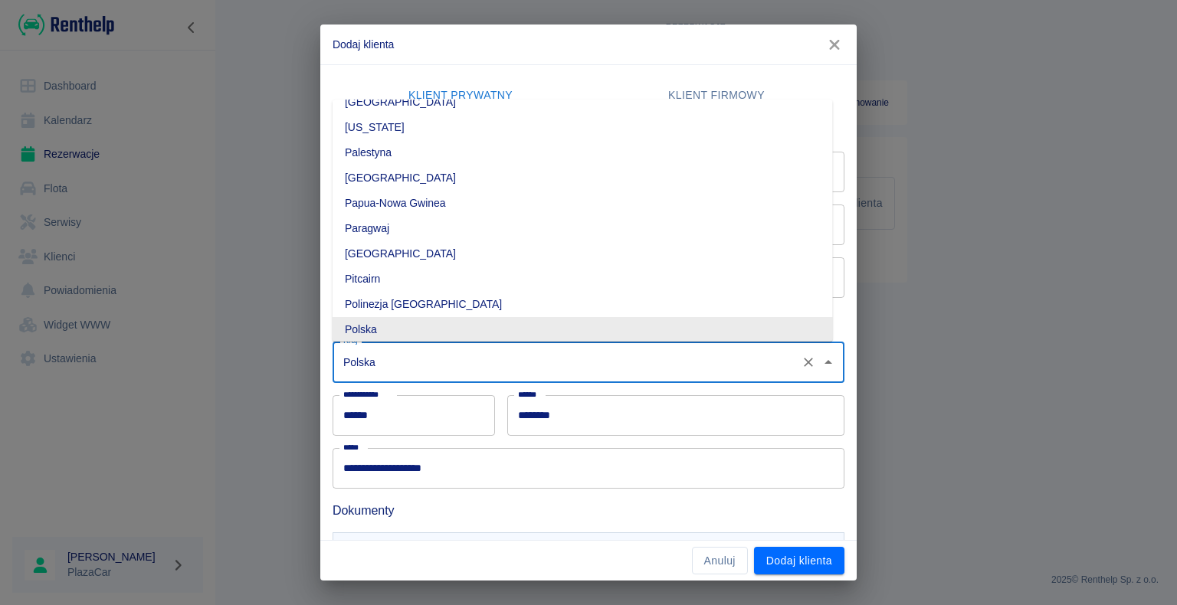
click at [558, 418] on input "********" at bounding box center [675, 415] width 337 height 41
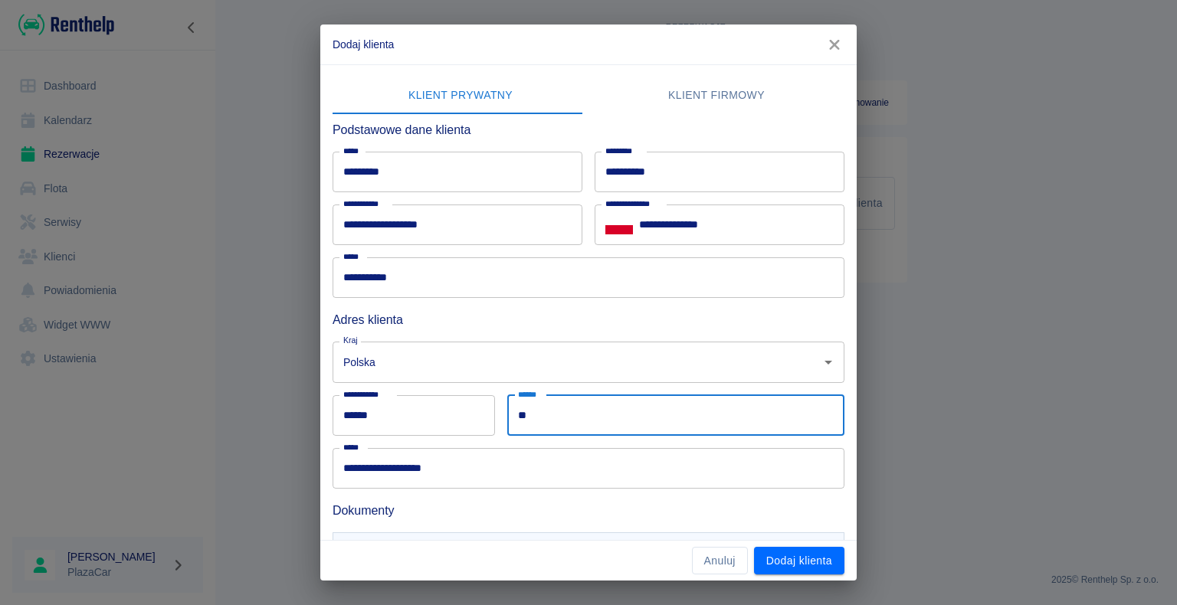
type input "*"
type input "********"
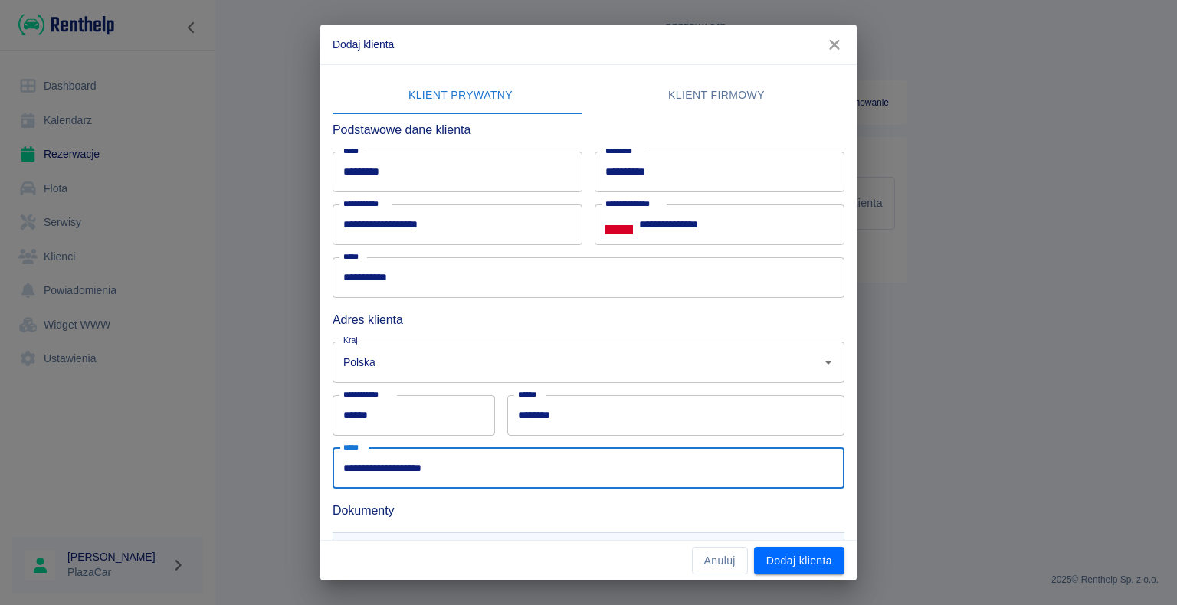
click at [441, 466] on input "**********" at bounding box center [589, 468] width 512 height 41
type input "*"
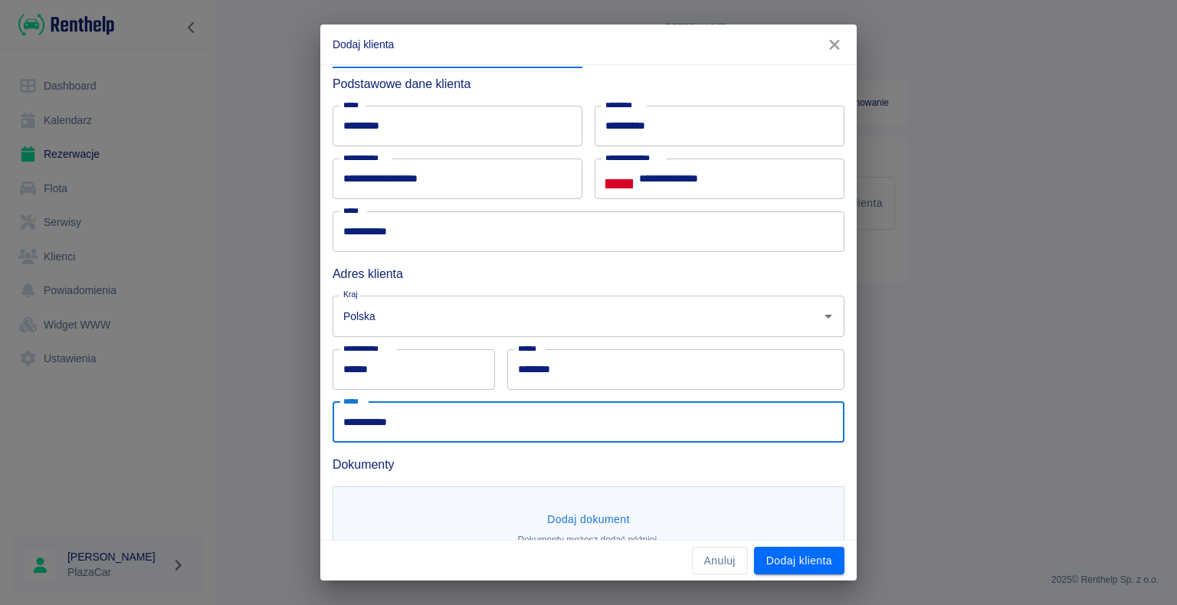
scroll to position [84, 0]
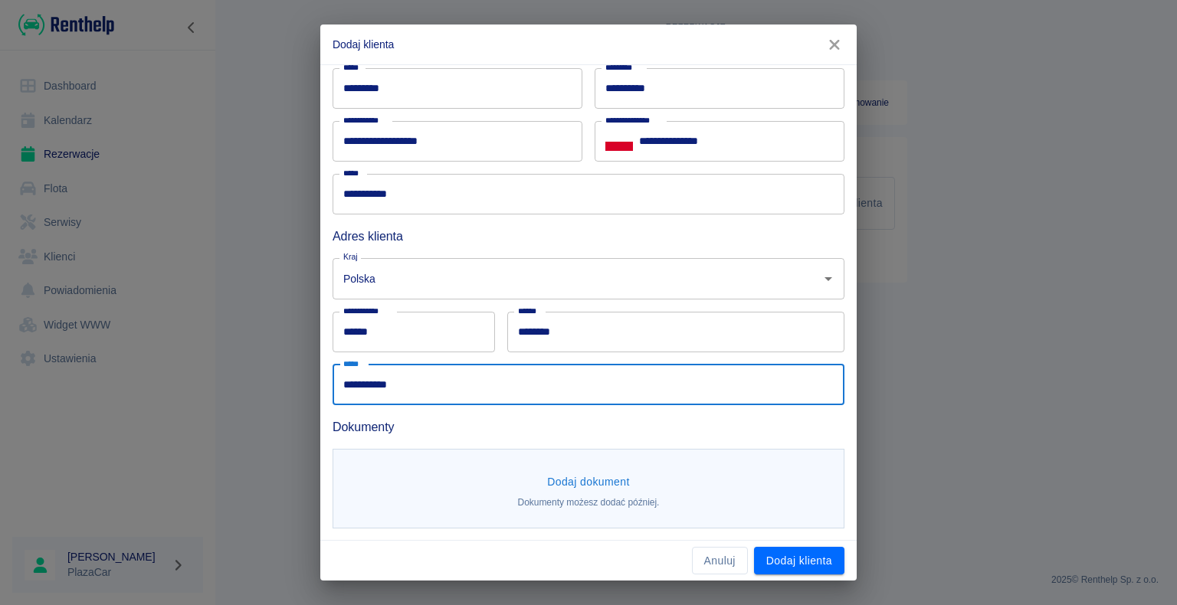
type input "**********"
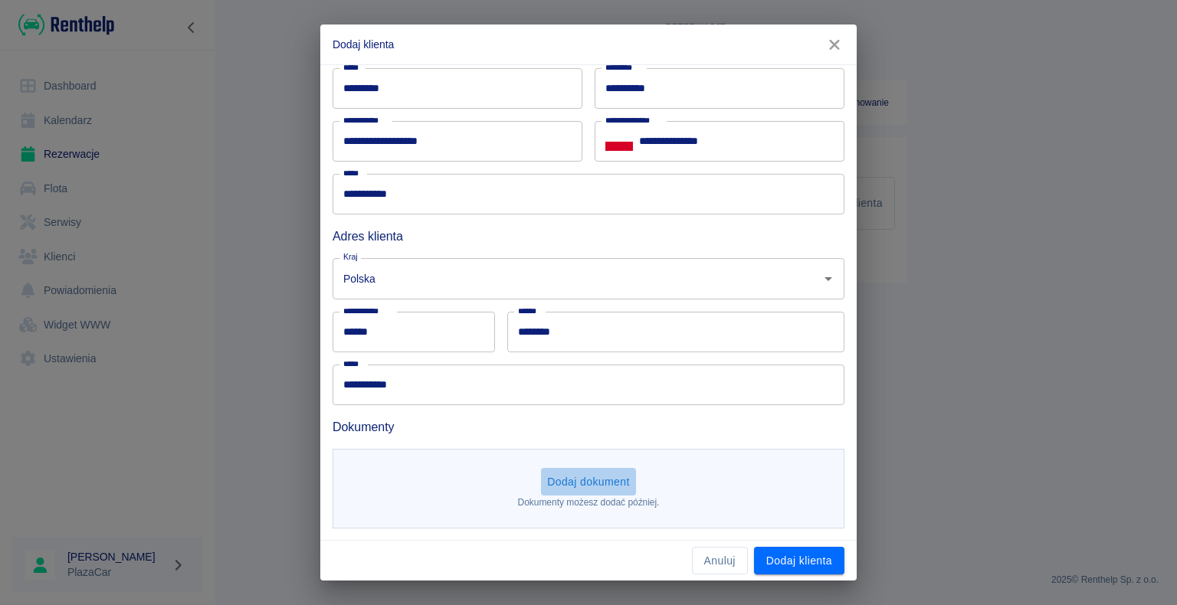
click at [585, 481] on button "Dodaj dokument" at bounding box center [588, 482] width 95 height 28
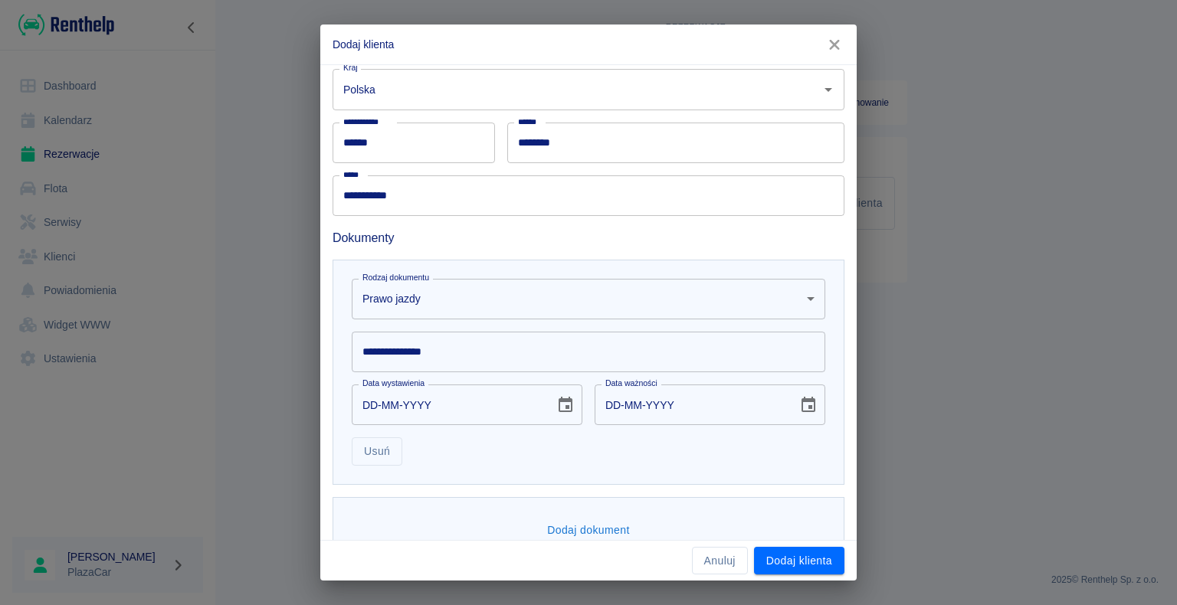
scroll to position [306, 0]
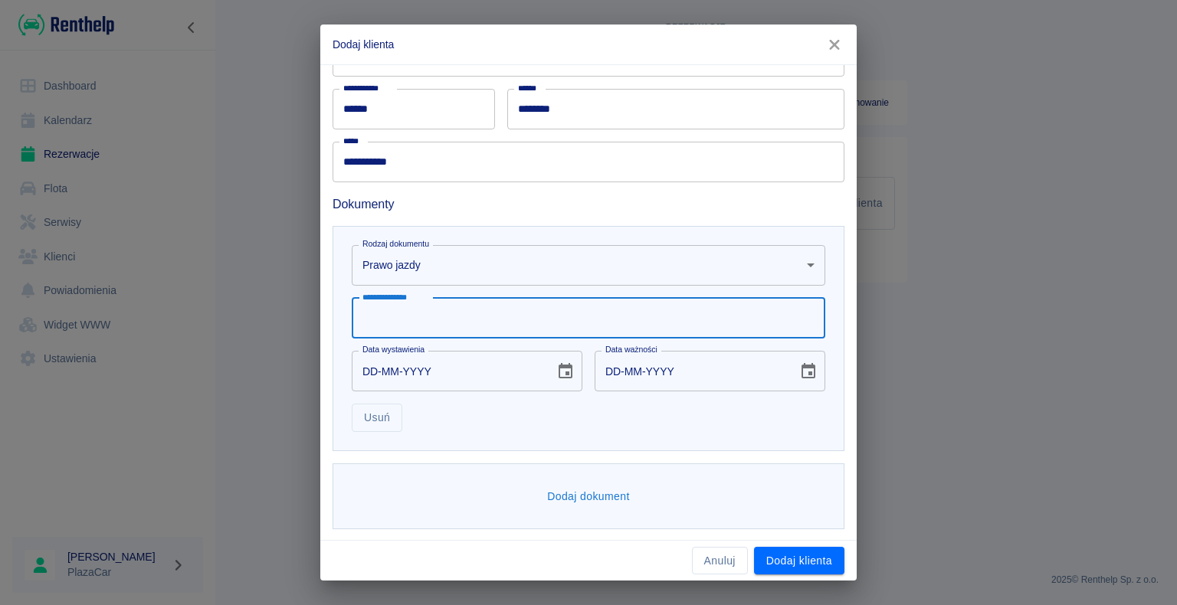
click at [429, 316] on input "**********" at bounding box center [589, 318] width 474 height 41
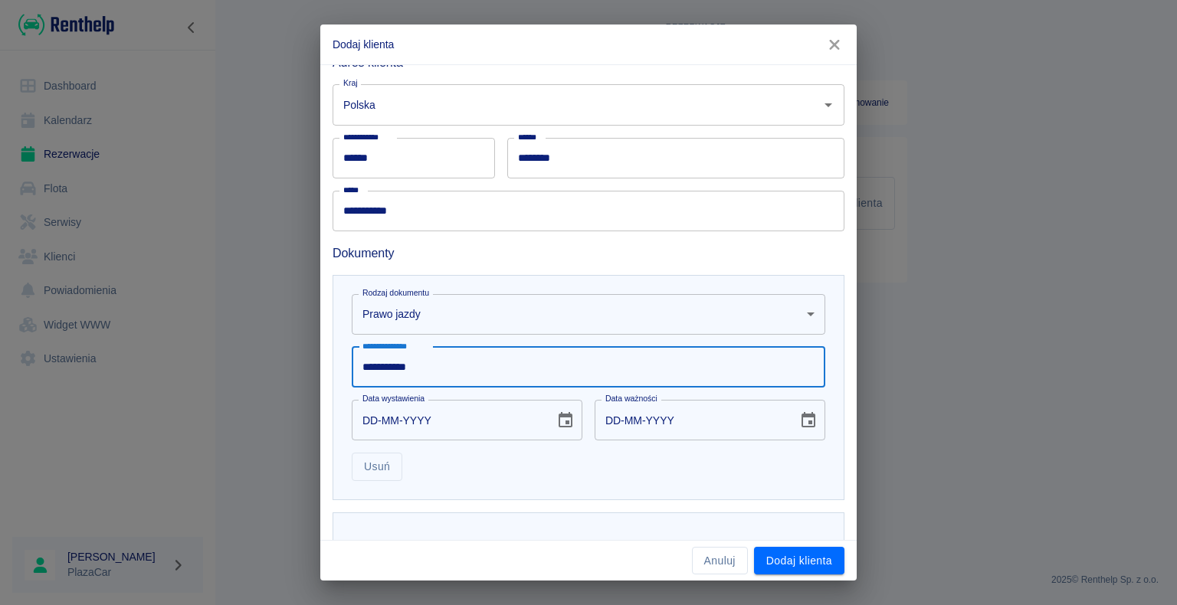
scroll to position [230, 0]
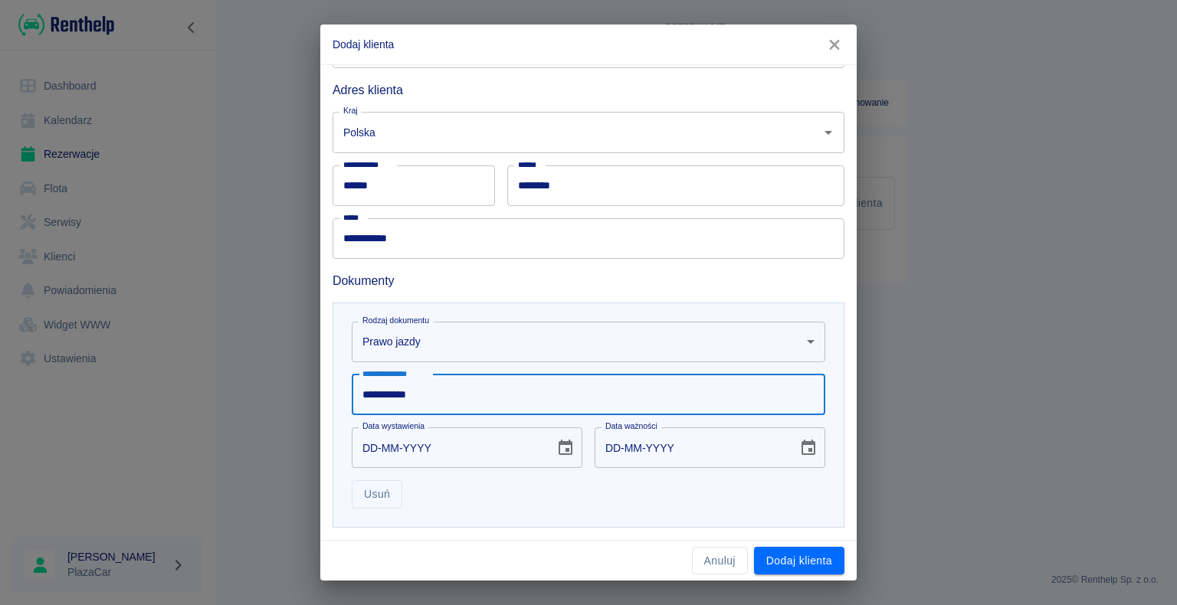
type input "**********"
click at [378, 447] on input "DD-MM-YYYY" at bounding box center [448, 448] width 192 height 41
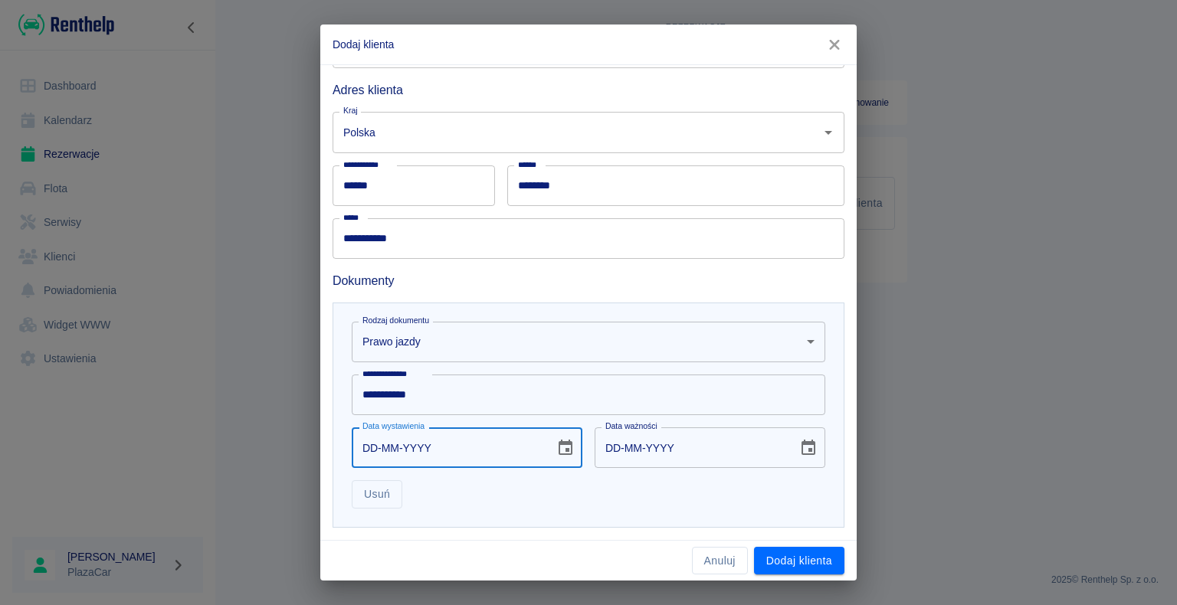
scroll to position [306, 0]
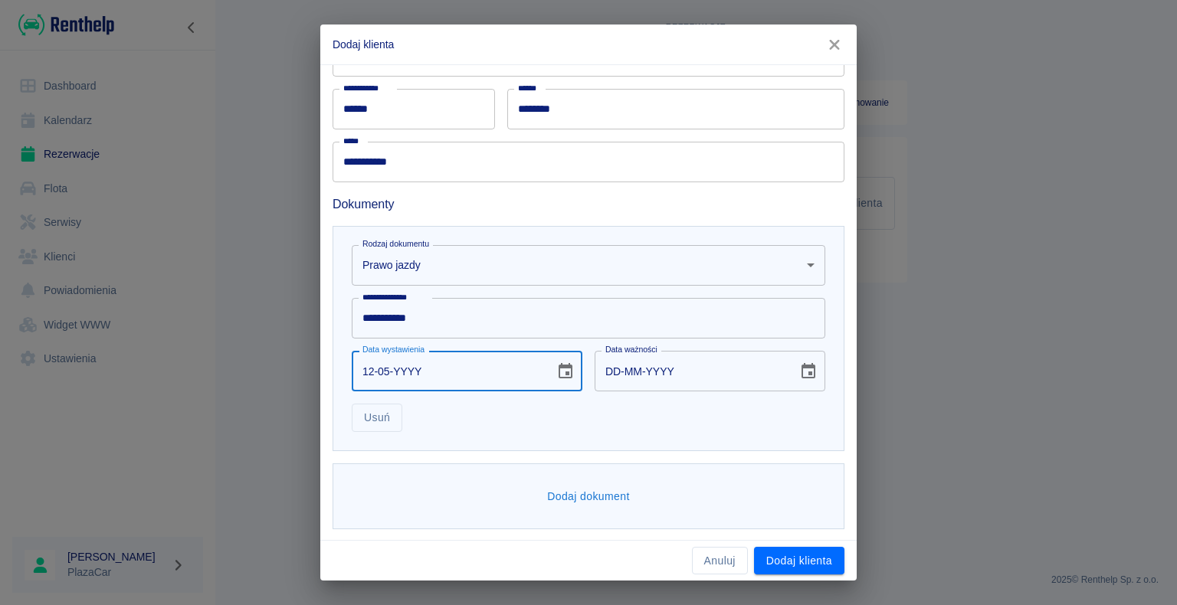
type input "12-05-0002"
type input "12-05-0012"
type input "12-05-0020"
type input "12-05-0030"
type input "12-05-0202"
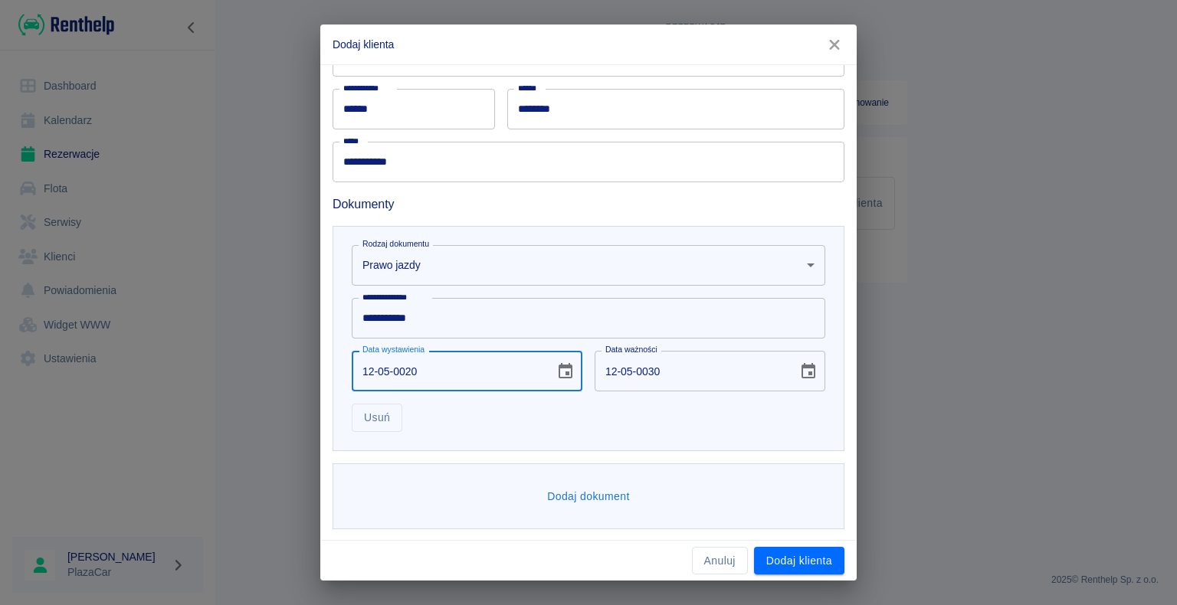
type input "12-05-0212"
type input "[DATE]"
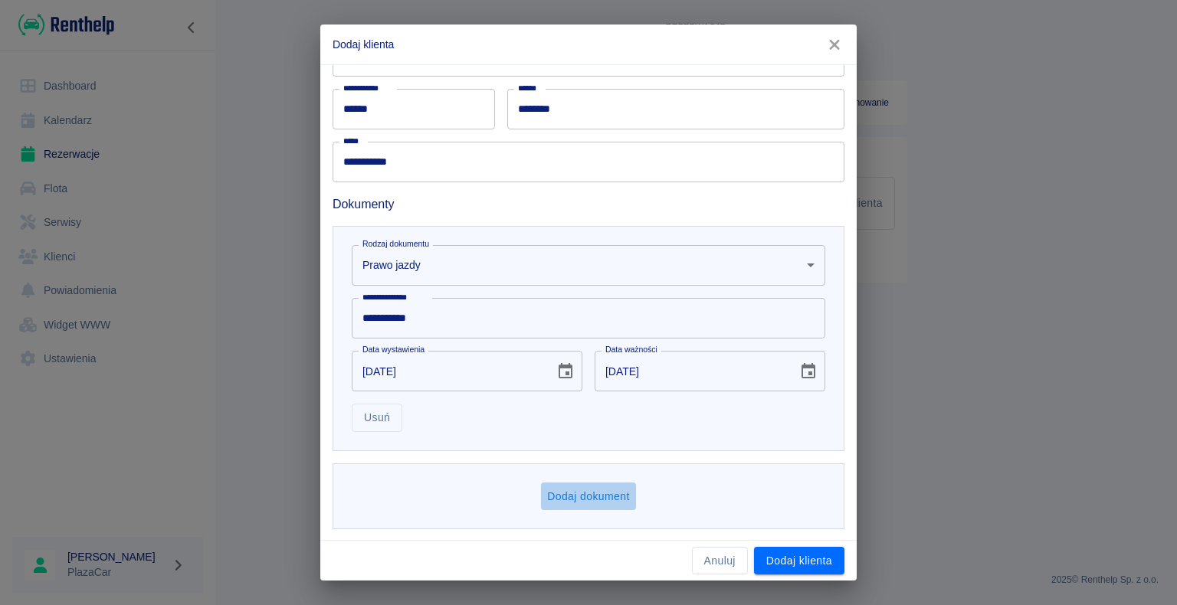
click at [579, 498] on button "Dodaj dokument" at bounding box center [588, 497] width 95 height 28
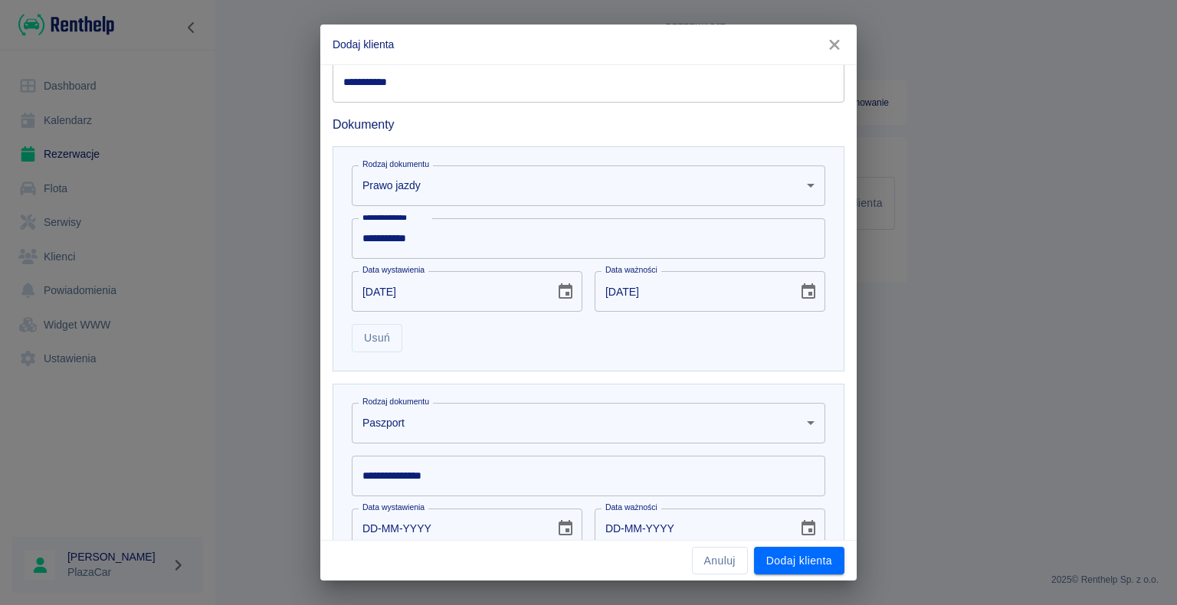
scroll to position [460, 0]
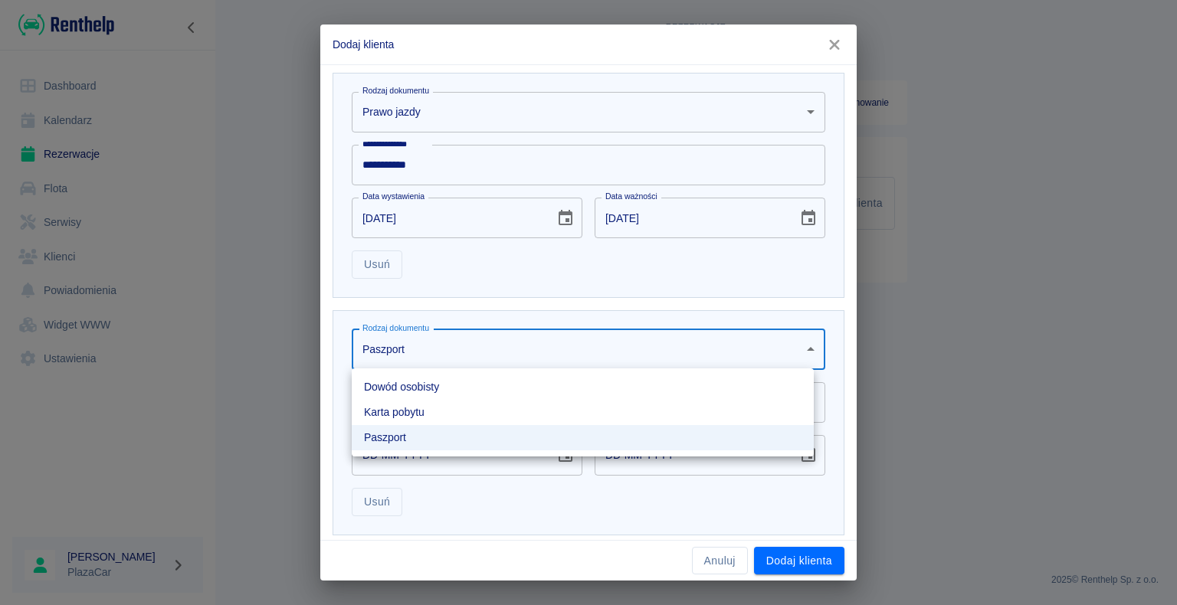
click at [800, 348] on body "**********" at bounding box center [588, 302] width 1177 height 605
click at [669, 382] on li "Dowód osobisty" at bounding box center [583, 387] width 462 height 25
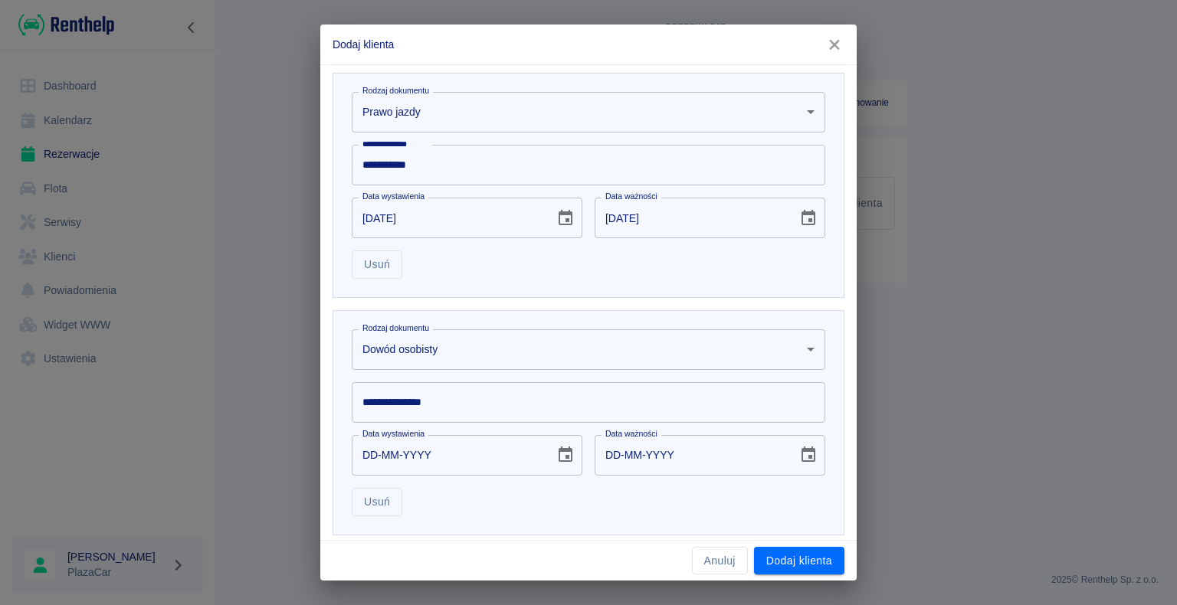
scroll to position [544, 0]
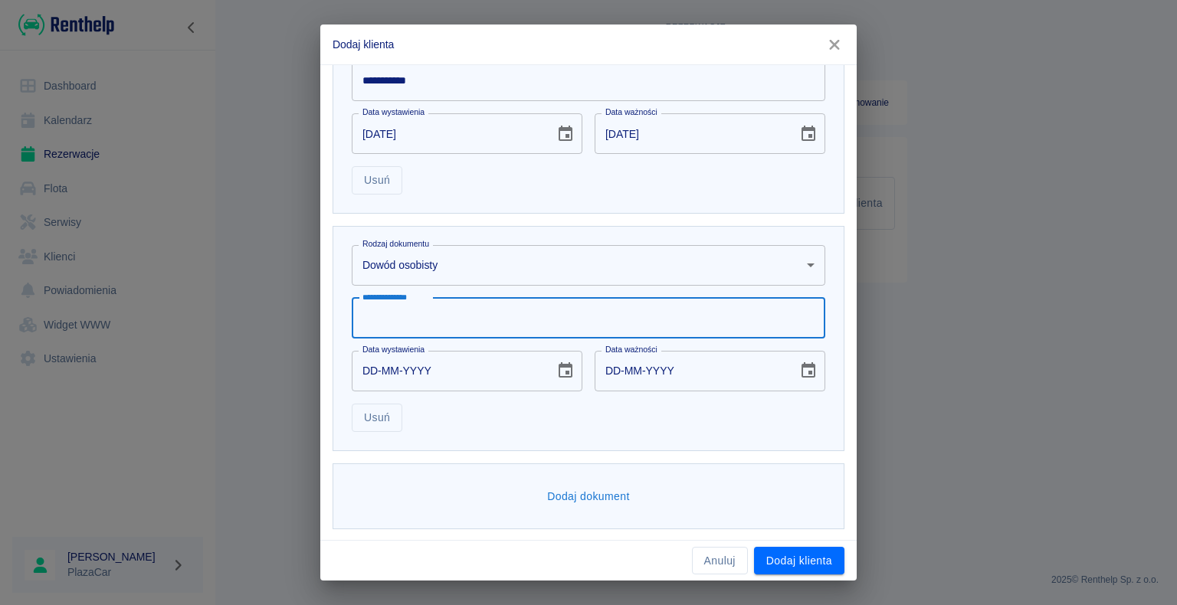
click at [438, 323] on input "**********" at bounding box center [589, 318] width 474 height 41
type input "*********"
click at [377, 372] on input "DD-MM-YYYY" at bounding box center [448, 371] width 192 height 41
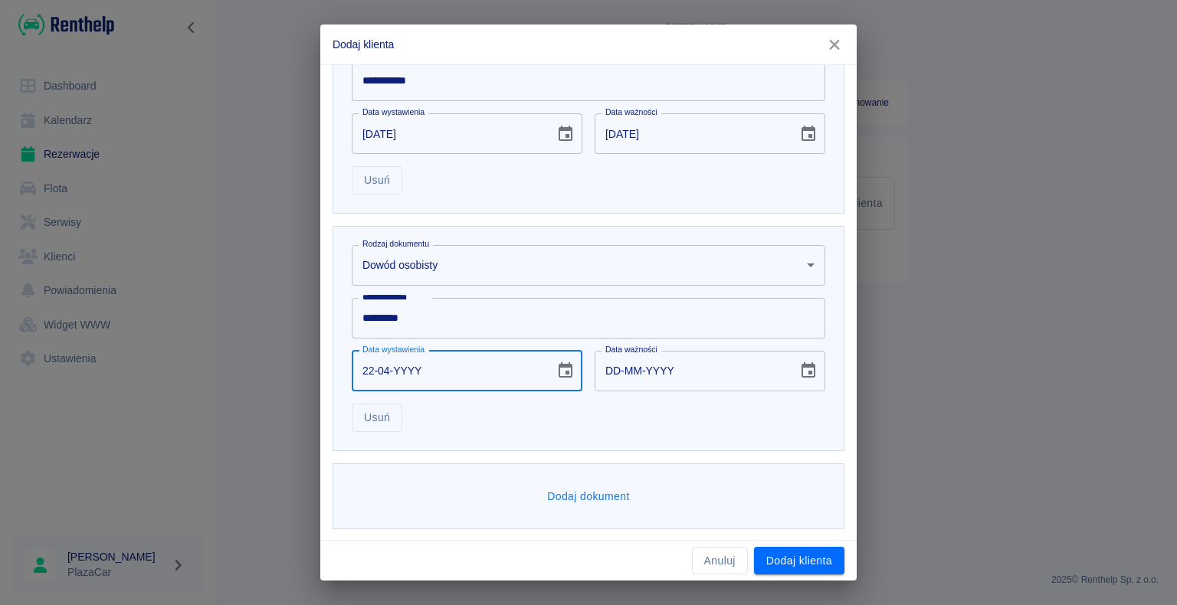
type input "22-04-0002"
type input "22-04-0012"
type input "22-04-0020"
type input "22-04-0030"
type input "22-04-0202"
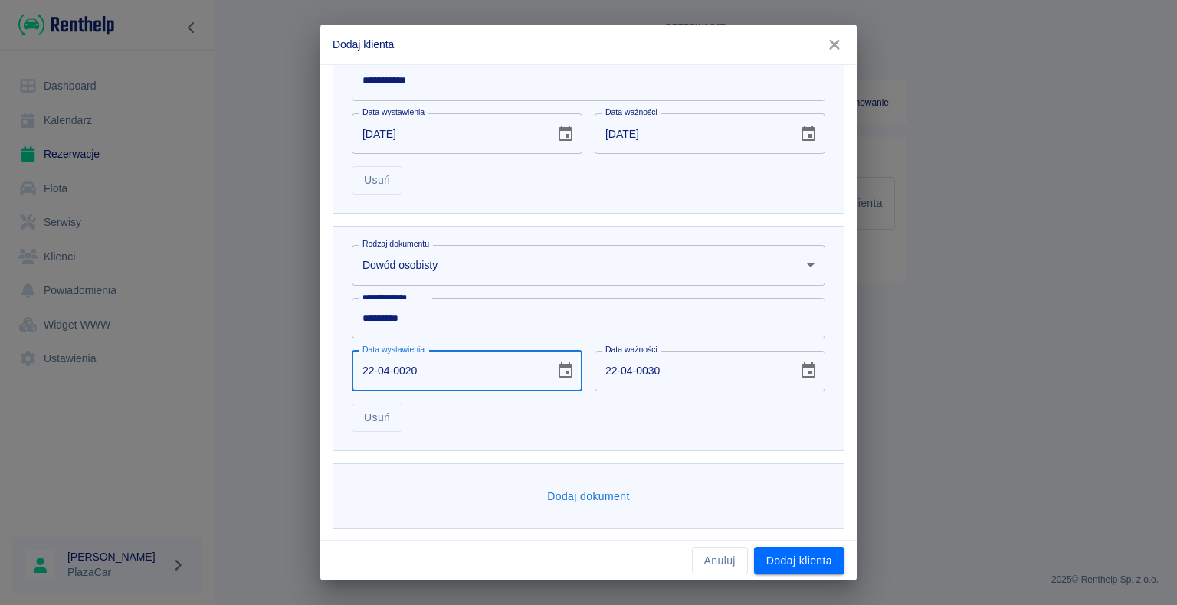
type input "22-04-0212"
type input "[DATE]"
click at [782, 556] on button "Dodaj klienta" at bounding box center [799, 561] width 90 height 28
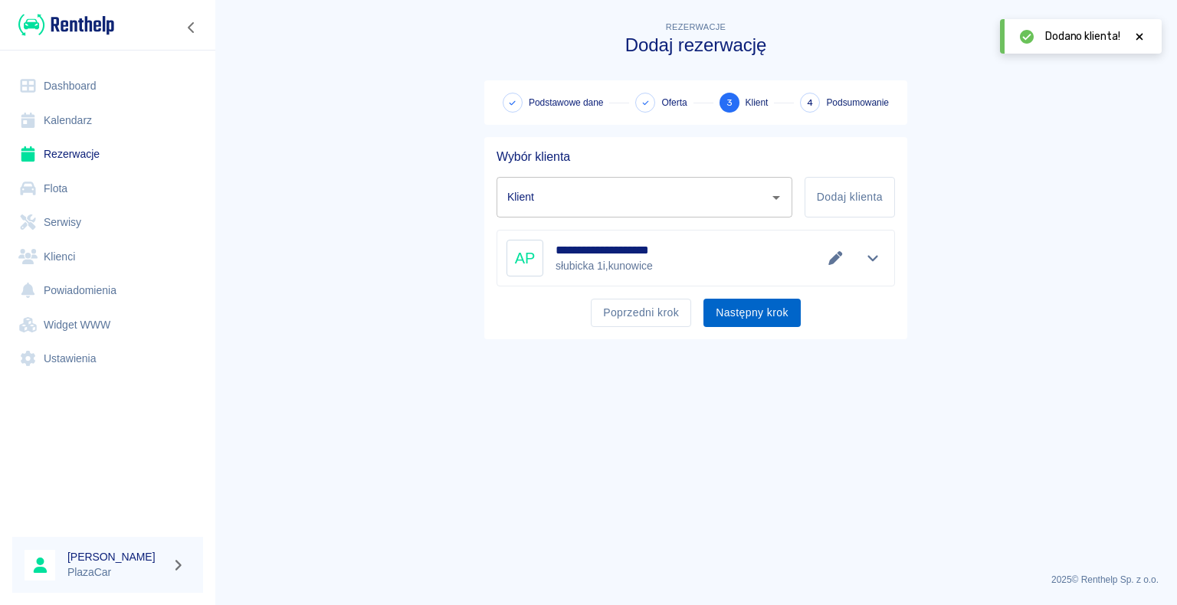
click at [737, 311] on button "Następny krok" at bounding box center [751, 313] width 97 height 28
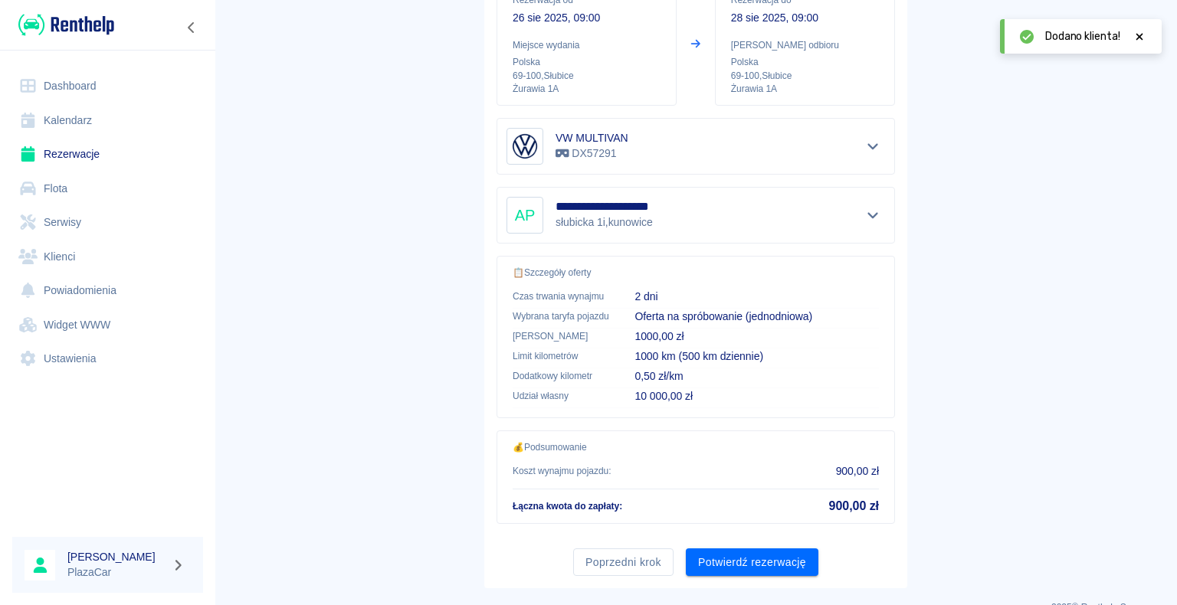
scroll to position [218, 0]
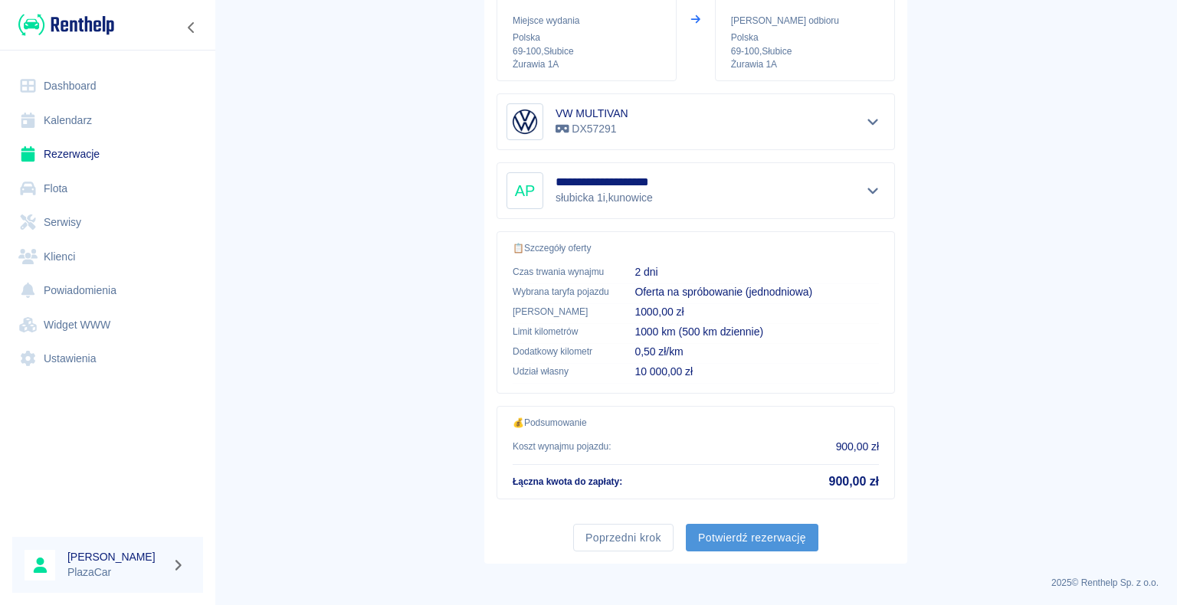
click at [743, 533] on button "Potwierdź rezerwację" at bounding box center [752, 538] width 133 height 28
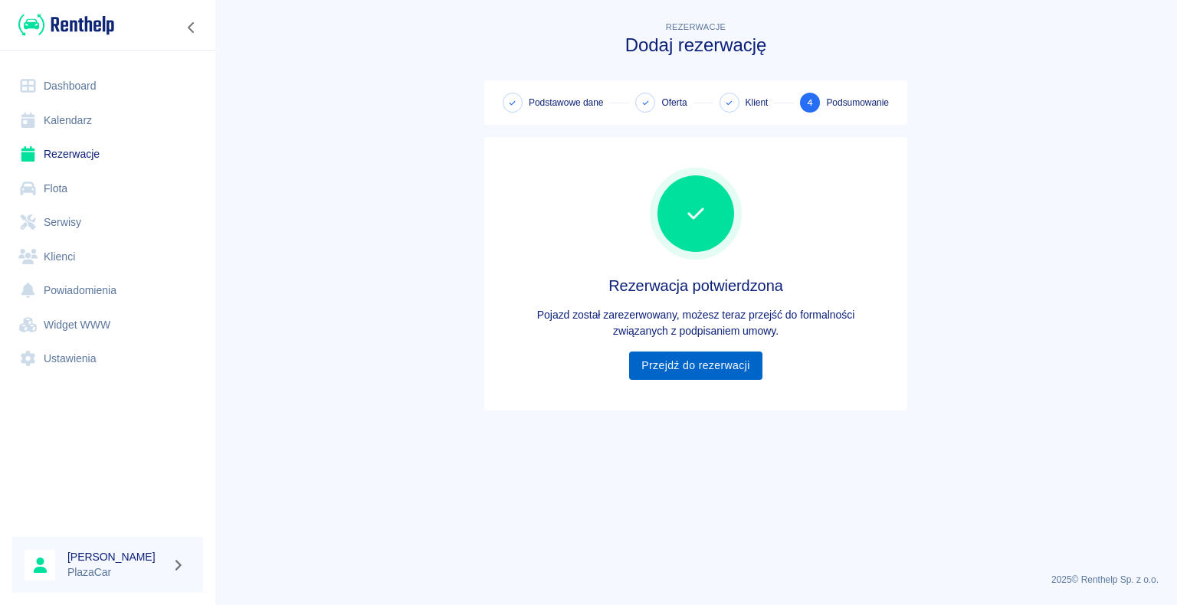
click at [696, 369] on link "Przejdź do rezerwacji" at bounding box center [695, 366] width 133 height 28
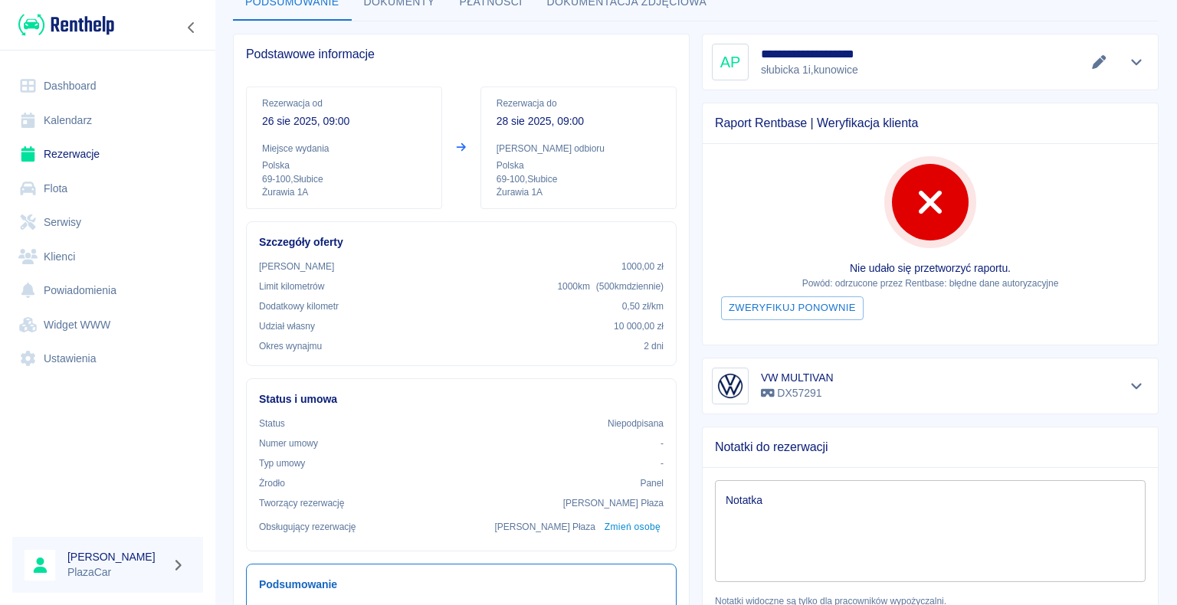
scroll to position [230, 0]
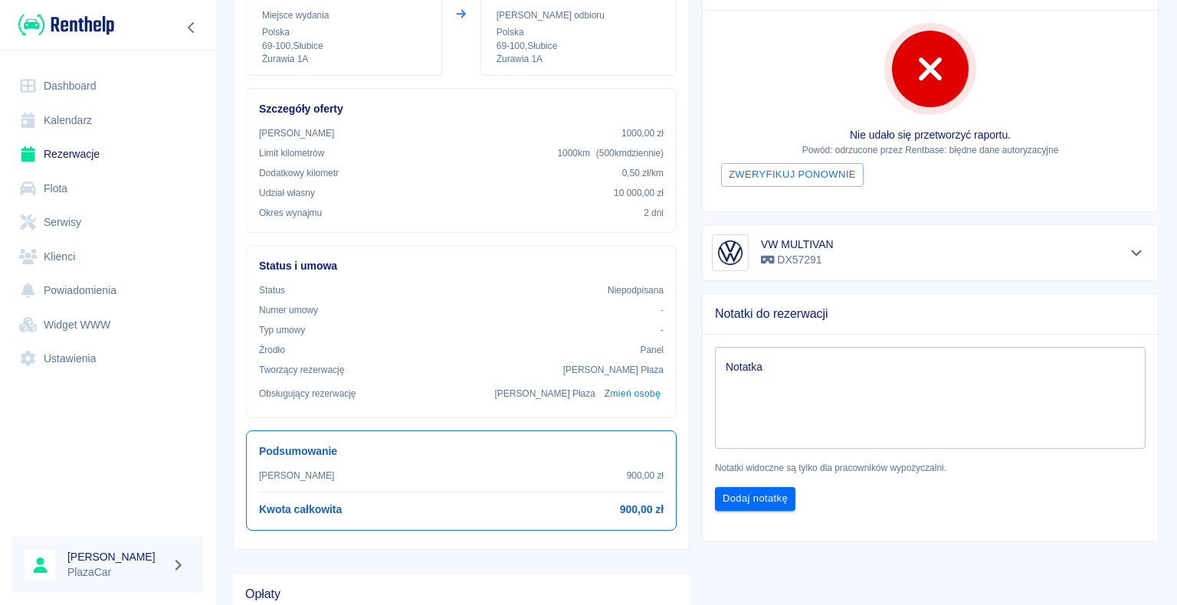
click at [754, 369] on textarea "Notatka" at bounding box center [930, 397] width 409 height 77
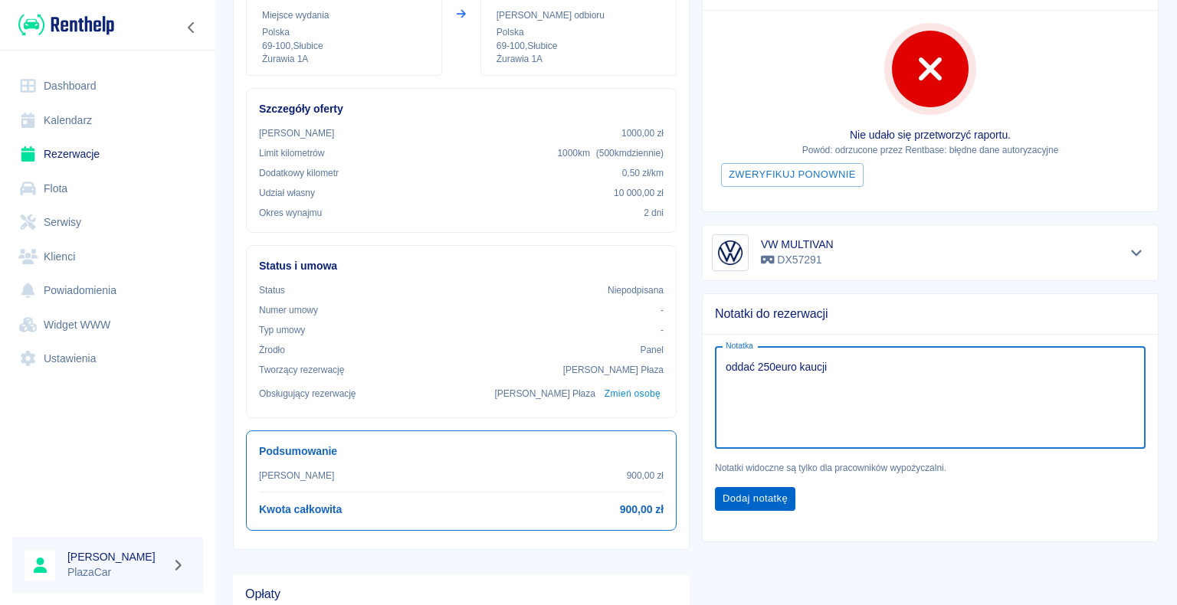
type textarea "oddać 250euro kaucji"
click at [745, 496] on button "Dodaj notatkę" at bounding box center [755, 499] width 80 height 24
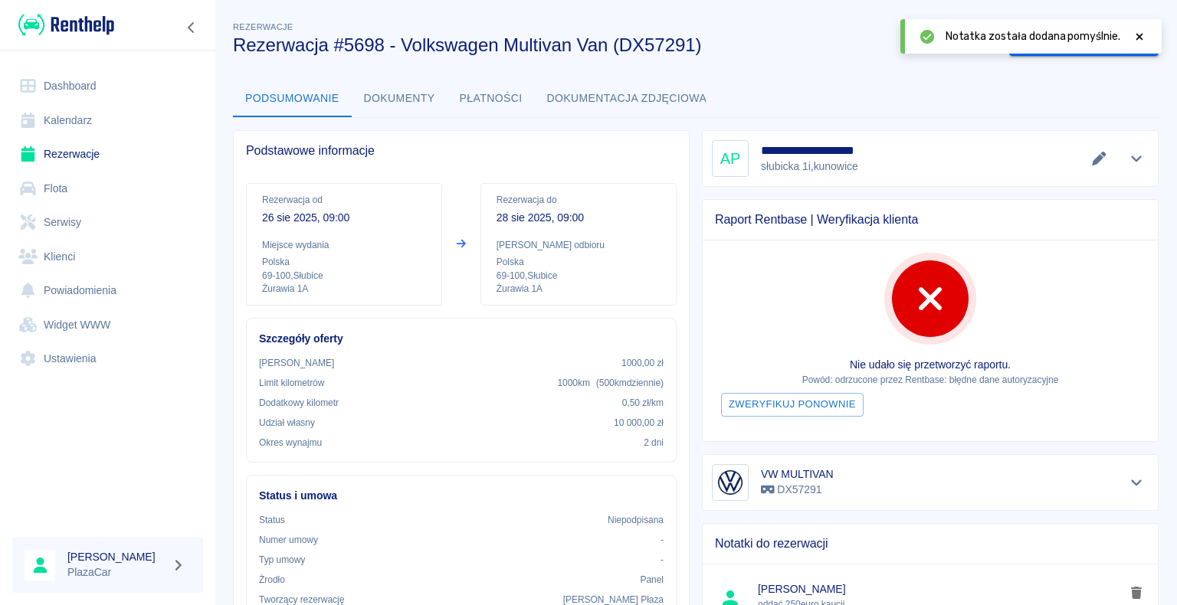
scroll to position [0, 0]
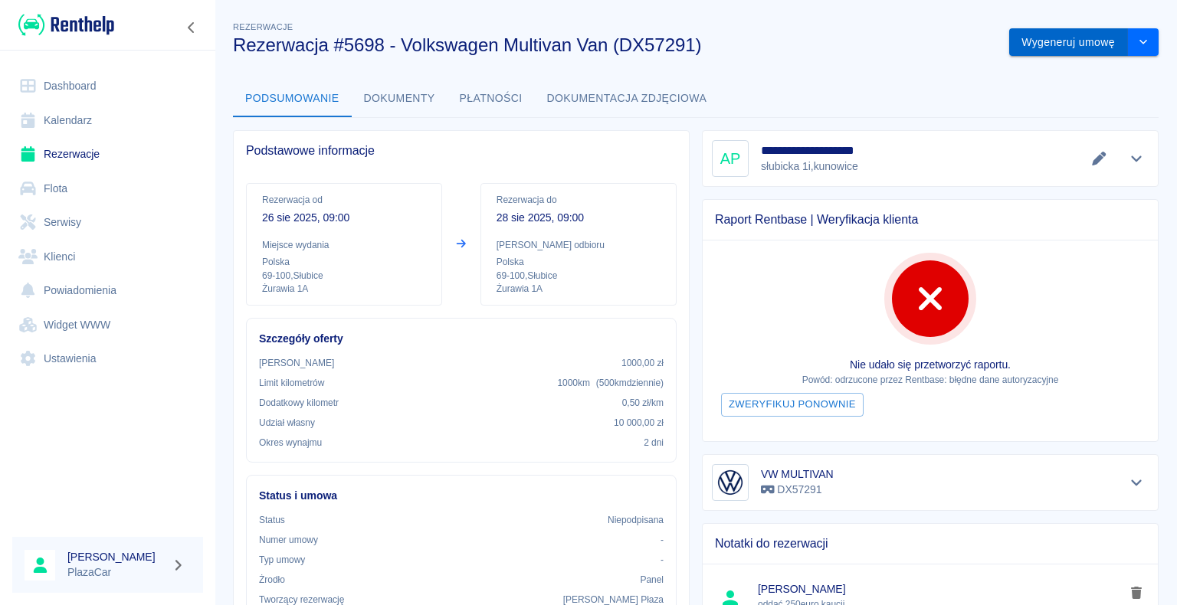
click at [1043, 41] on button "Wygeneruj umowę" at bounding box center [1068, 42] width 119 height 28
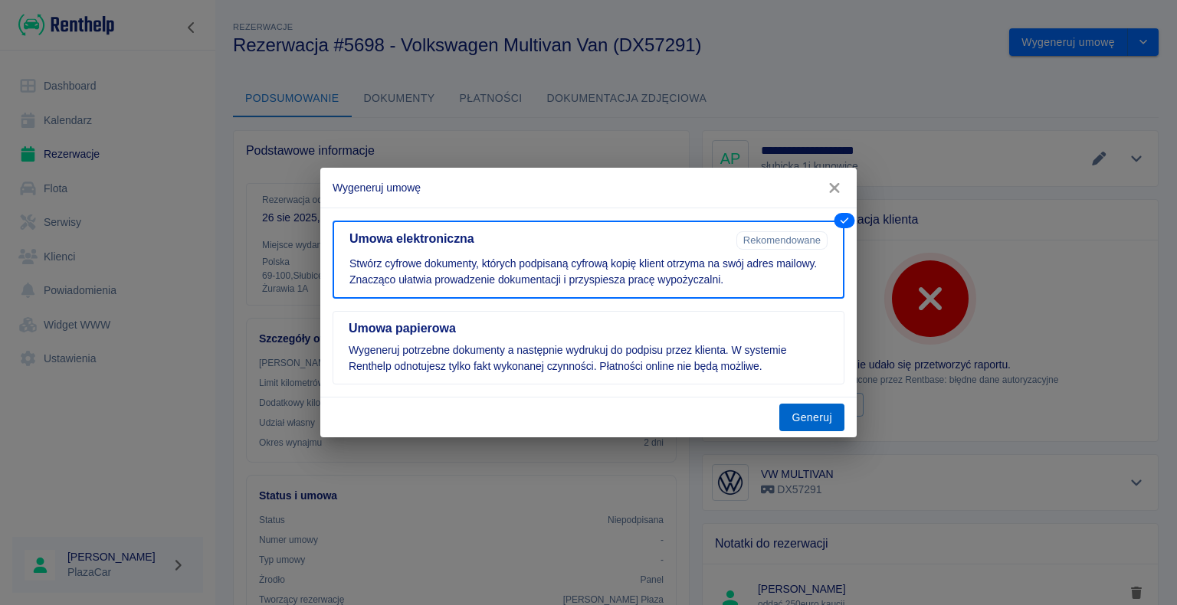
click at [811, 415] on button "Generuj" at bounding box center [811, 418] width 65 height 28
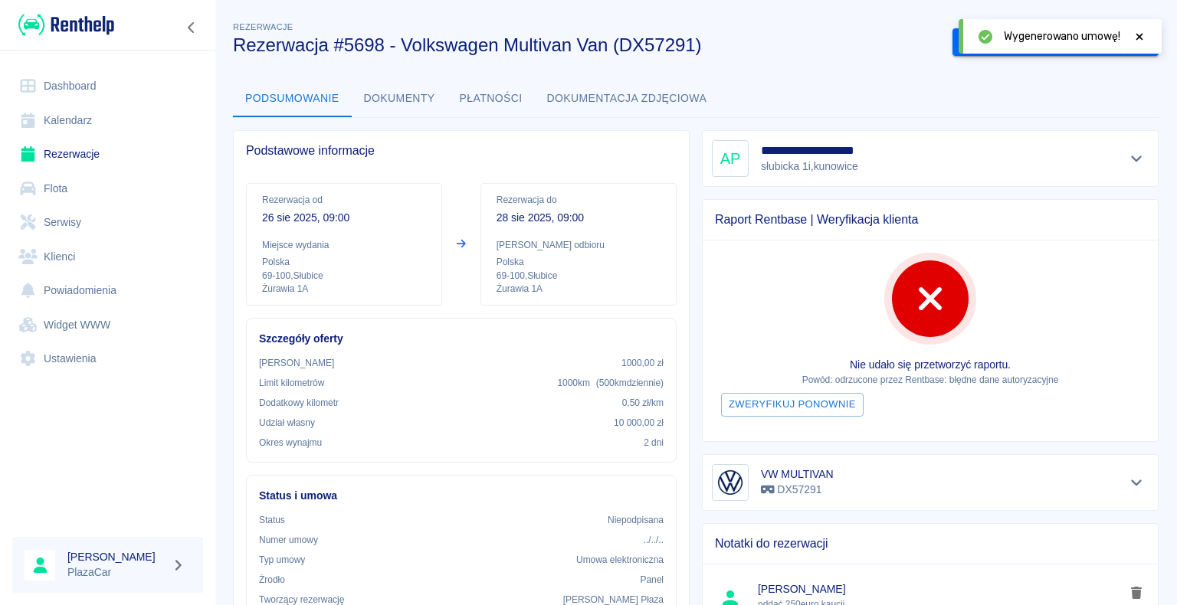
click at [1135, 36] on icon at bounding box center [1140, 36] width 14 height 11
click at [1004, 44] on button "Podpisz umowę elektroniczną" at bounding box center [1039, 42] width 175 height 28
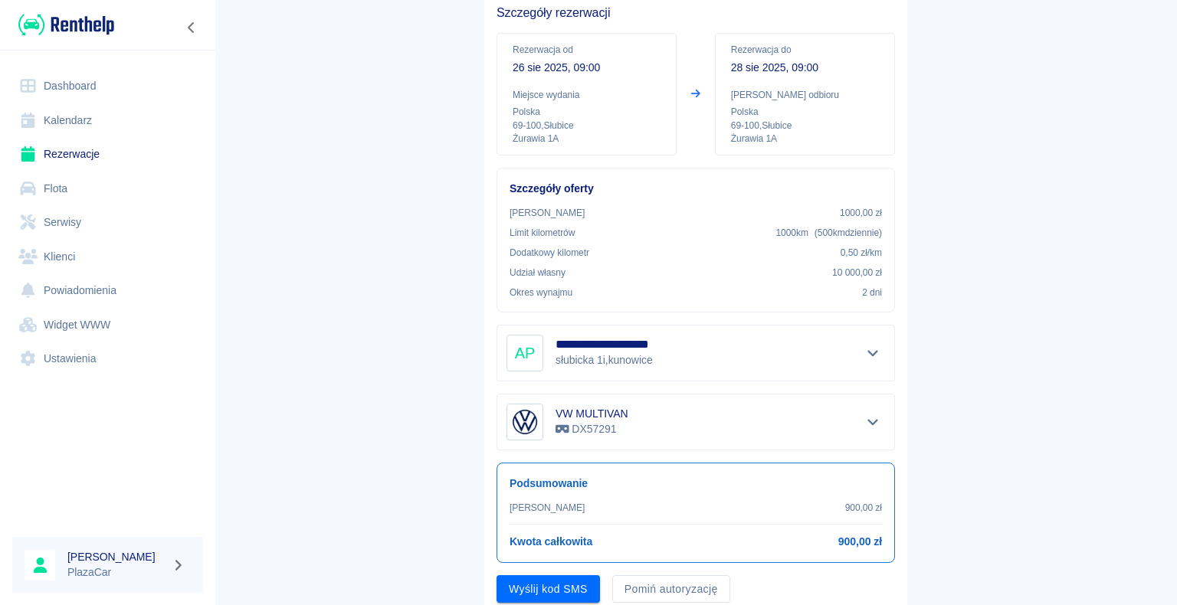
scroll to position [179, 0]
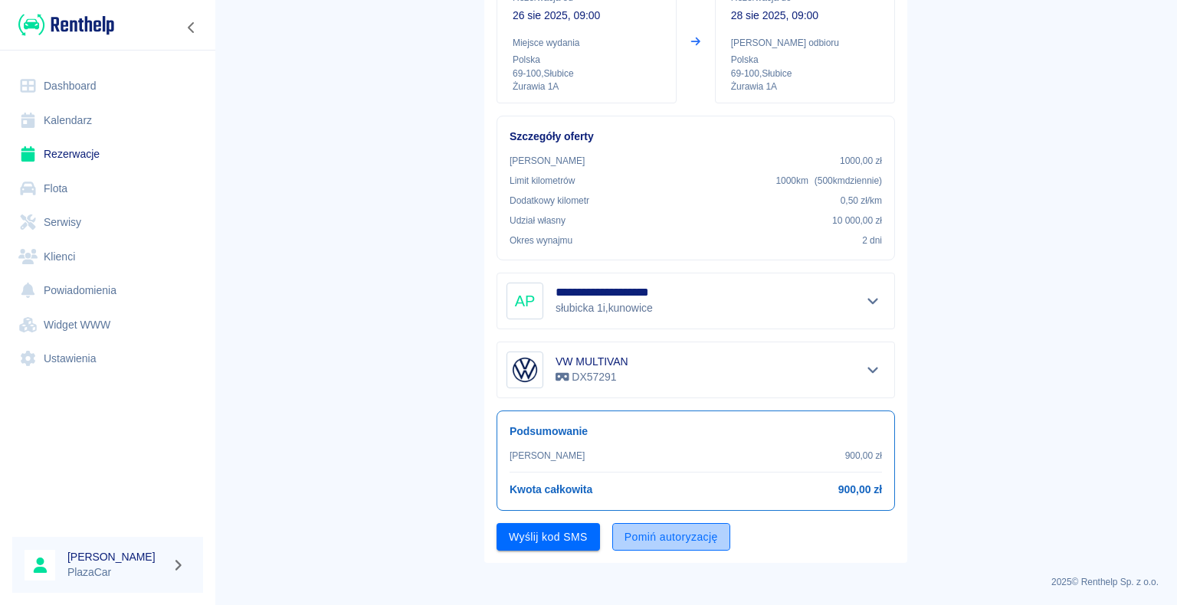
click at [667, 536] on button "Pomiń autoryzację" at bounding box center [671, 537] width 118 height 28
click at [556, 533] on button "Podpisz umowę" at bounding box center [549, 537] width 104 height 28
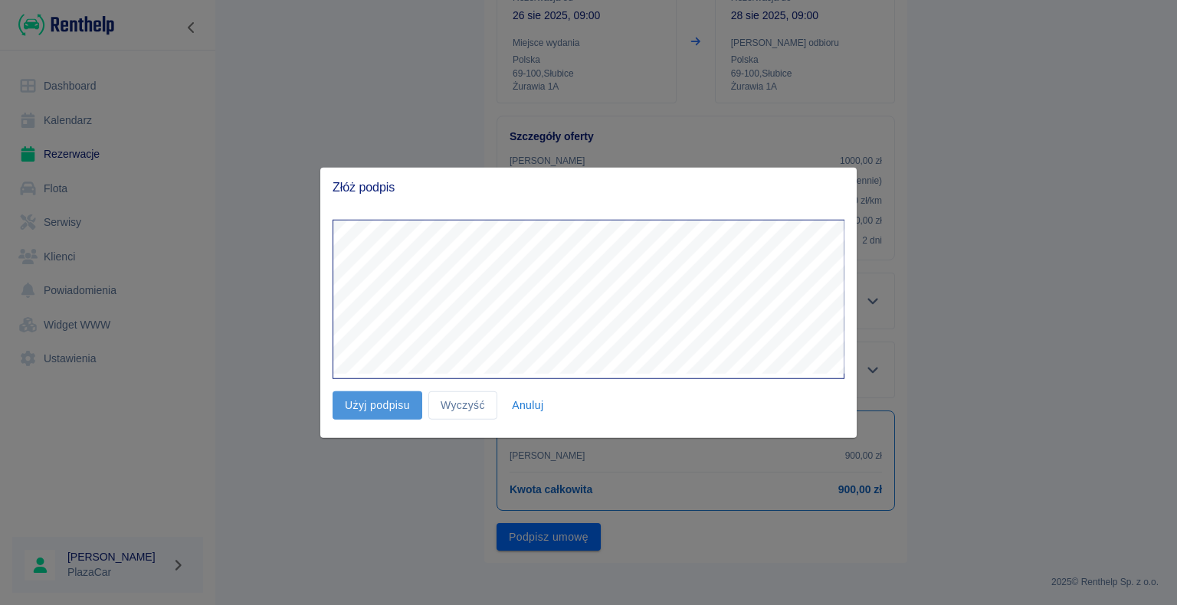
click at [377, 403] on button "Użyj podpisu" at bounding box center [378, 406] width 90 height 28
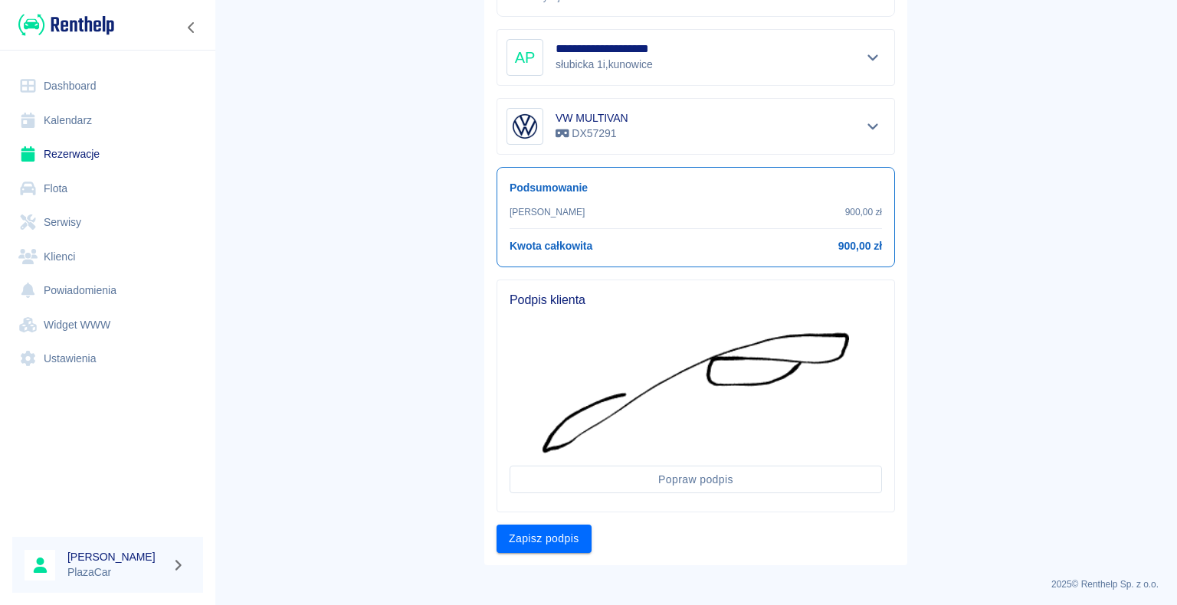
scroll to position [424, 0]
click at [542, 530] on button "Zapisz podpis" at bounding box center [544, 537] width 95 height 28
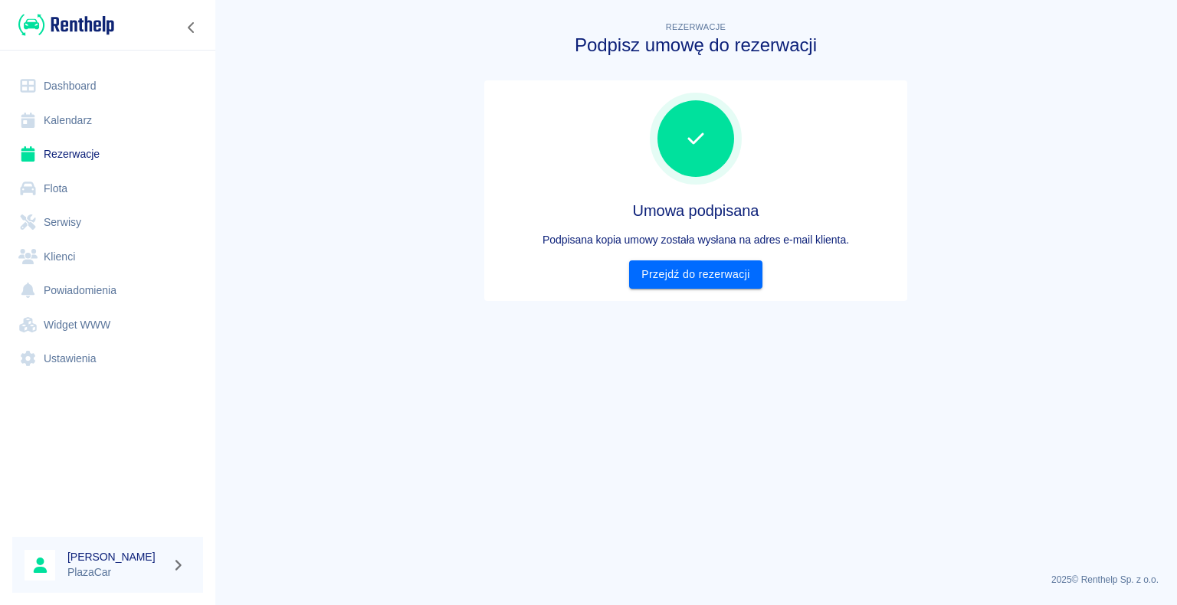
scroll to position [0, 0]
click at [696, 274] on link "Przejdź do rezerwacji" at bounding box center [695, 275] width 133 height 28
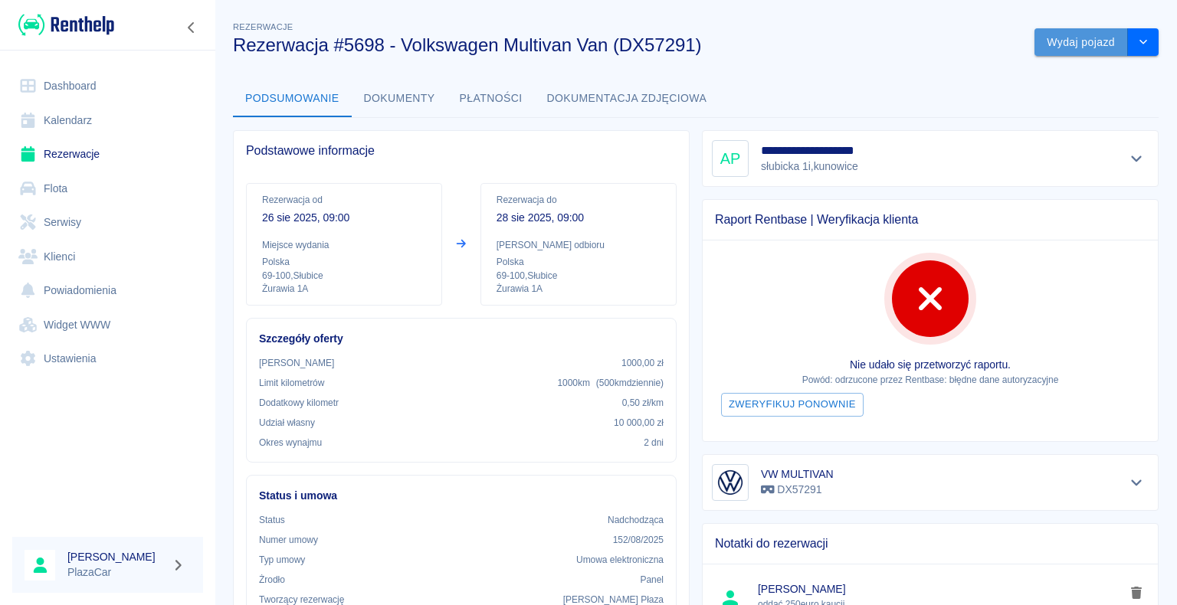
click at [1066, 37] on button "Wydaj pojazd" at bounding box center [1080, 42] width 93 height 28
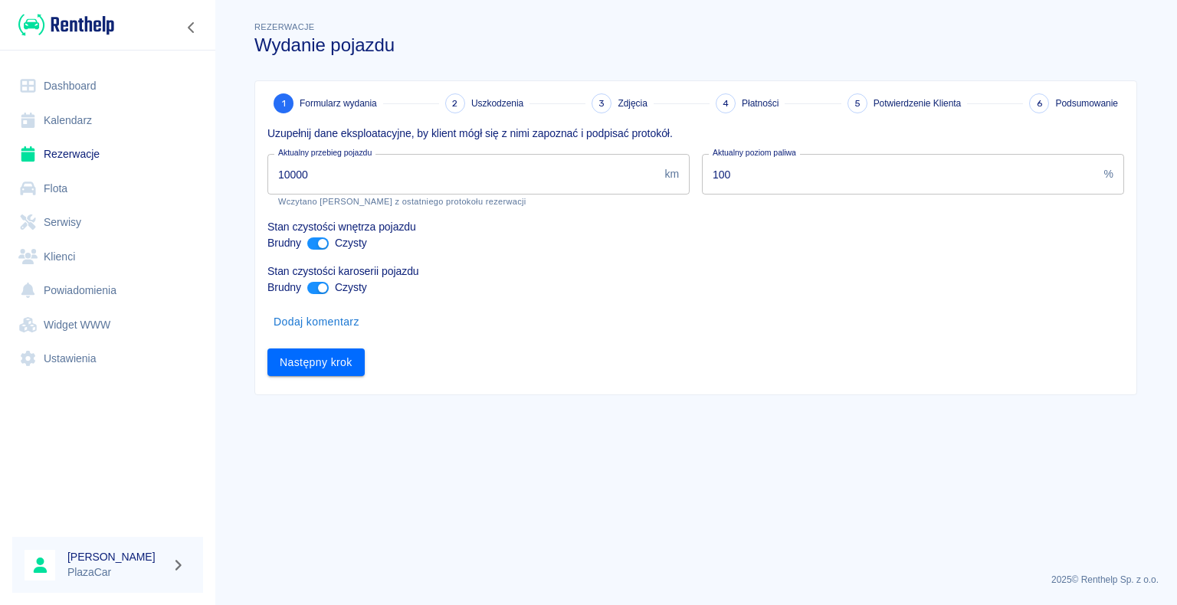
click at [314, 173] on input "10000" at bounding box center [462, 174] width 391 height 41
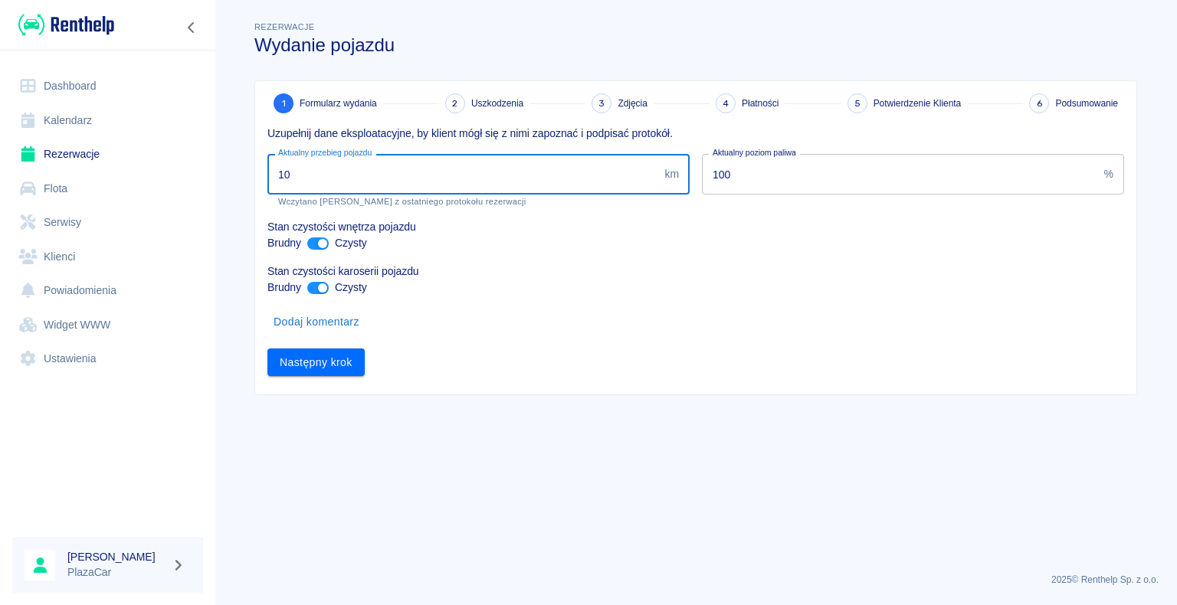
type input "1"
type input "-1"
type input "16971"
click at [313, 362] on button "Następny krok" at bounding box center [315, 363] width 97 height 28
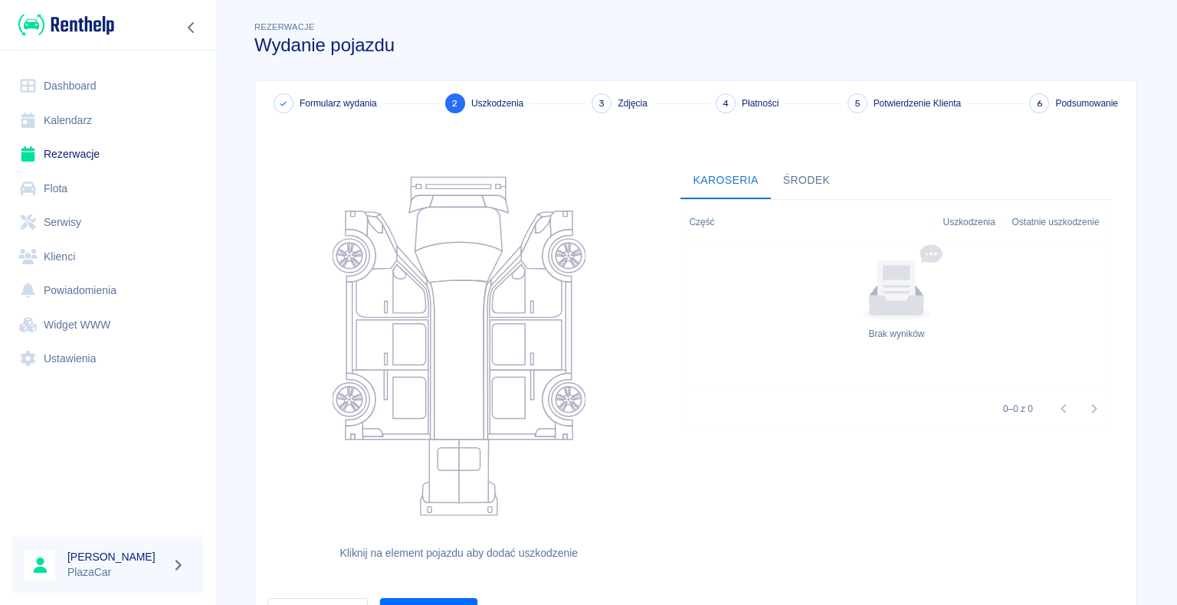
scroll to position [84, 0]
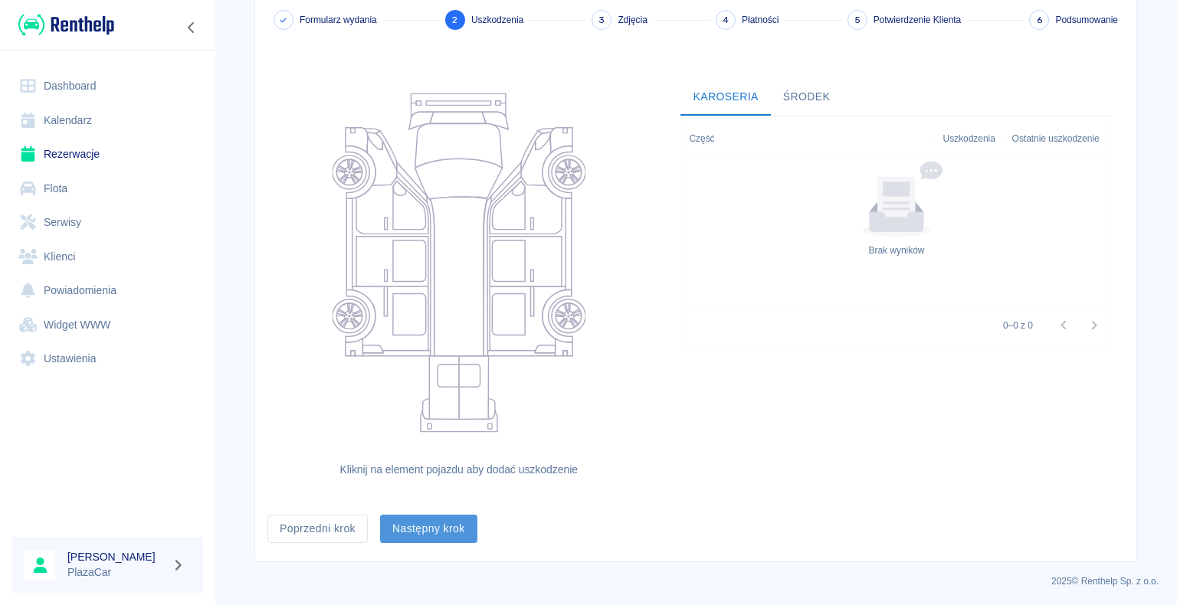
click at [432, 529] on button "Następny krok" at bounding box center [428, 529] width 97 height 28
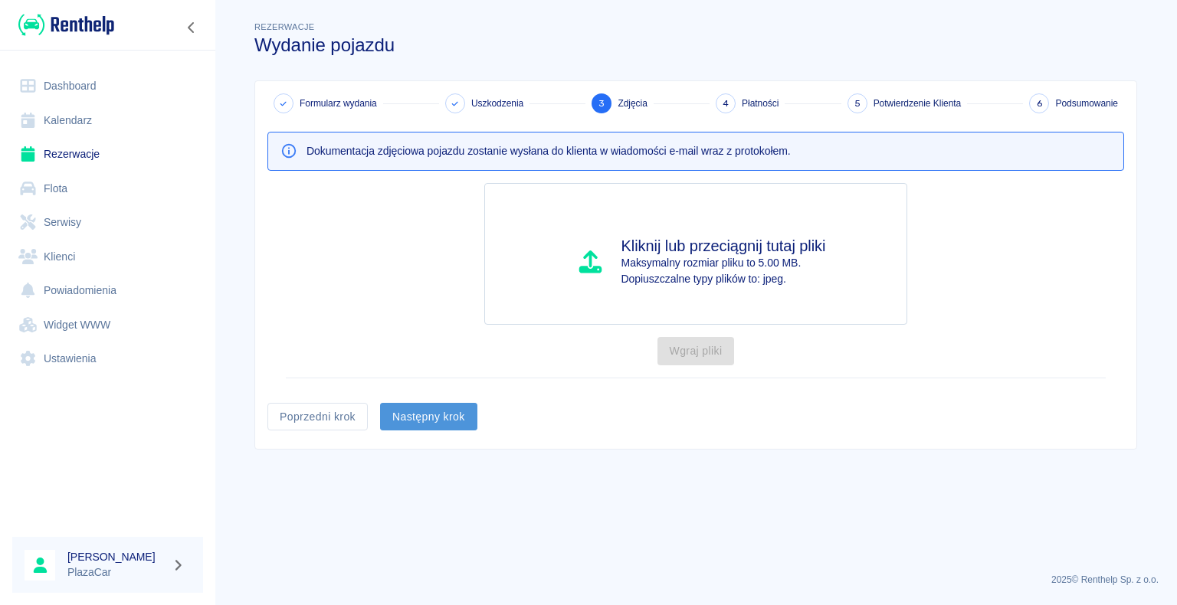
click at [427, 415] on button "Następny krok" at bounding box center [428, 417] width 97 height 28
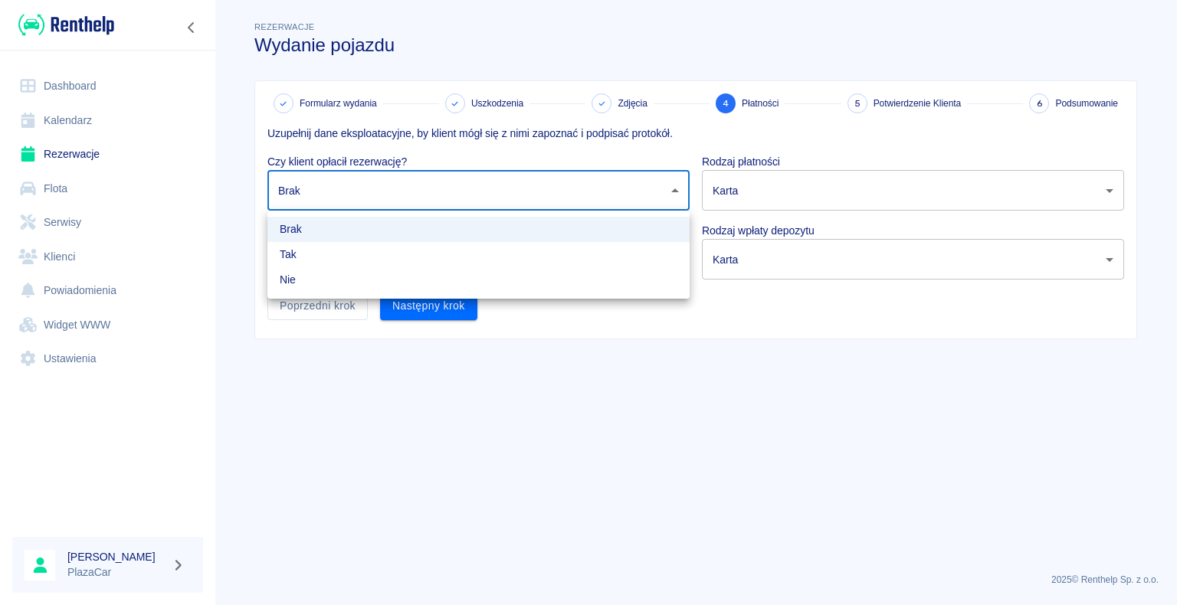
click at [674, 184] on body "Używamy plików Cookies, by zapewnić Ci najlepsze możliwe doświadczenie. Aby dow…" at bounding box center [588, 302] width 1177 height 605
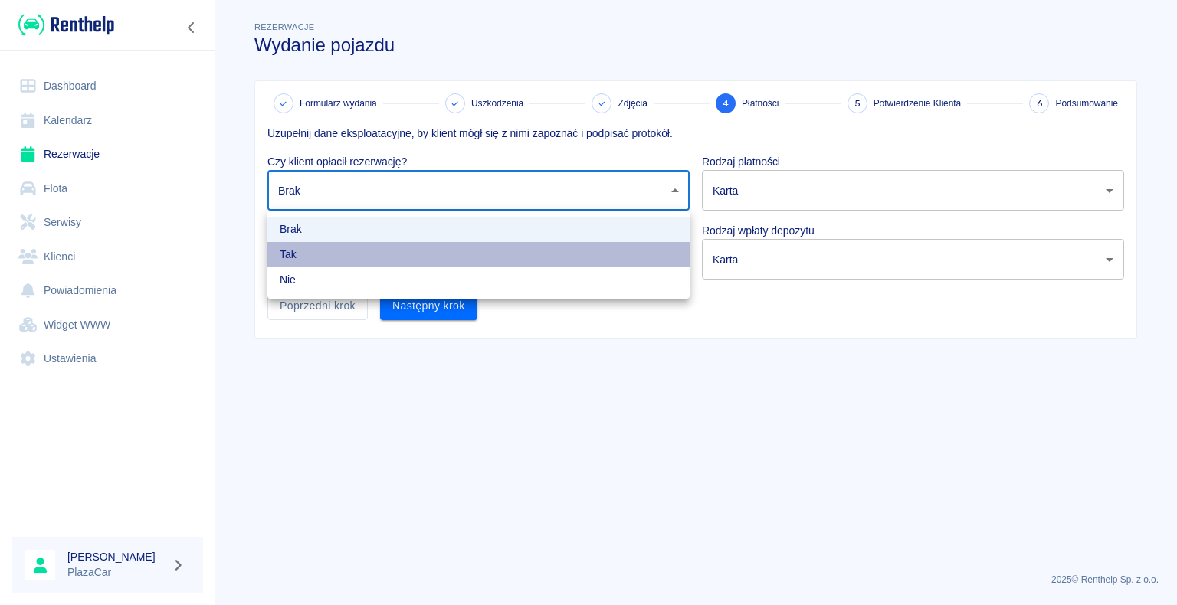
click at [624, 247] on li "Tak" at bounding box center [478, 254] width 422 height 25
type input "true"
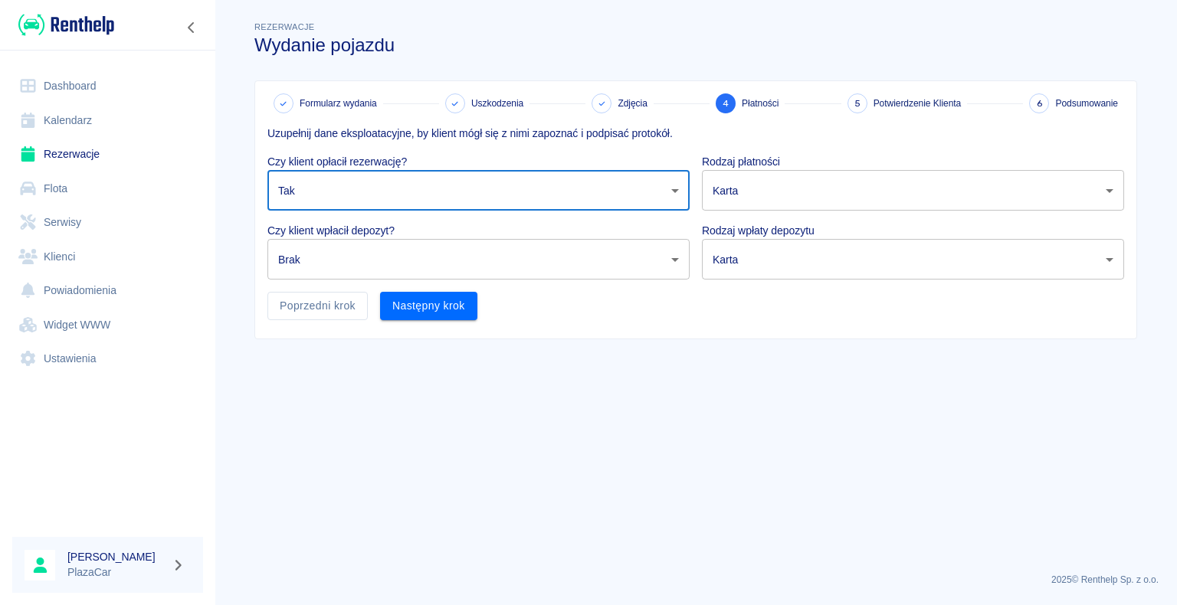
click at [670, 257] on body "Używamy plików Cookies, by zapewnić Ci najlepsze możliwe doświadczenie. Aby dow…" at bounding box center [588, 302] width 1177 height 605
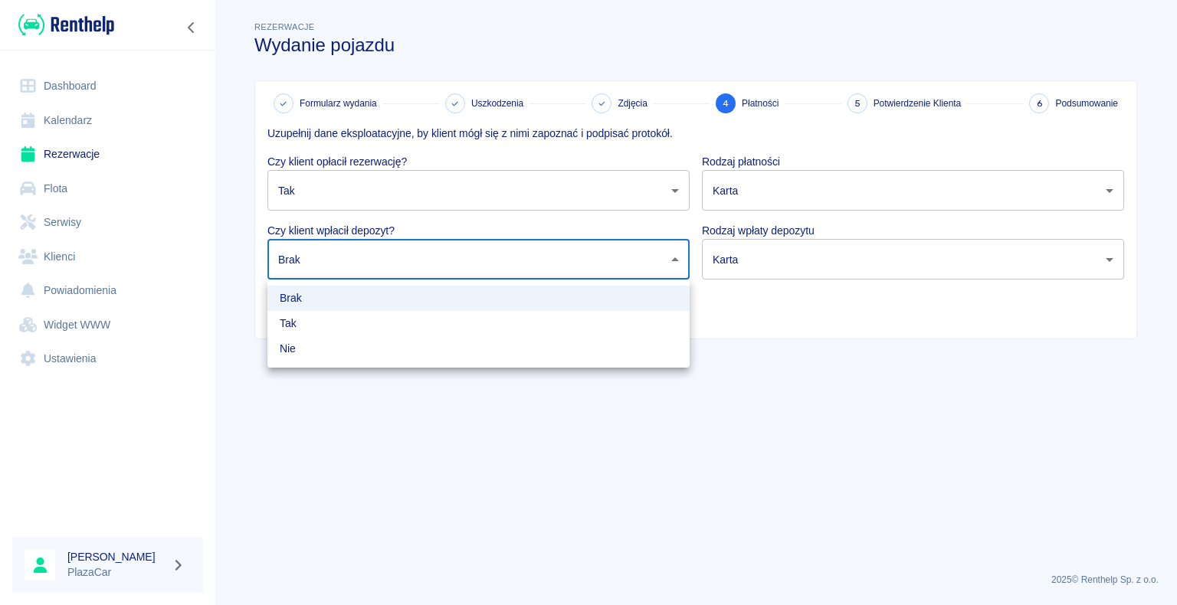
click at [599, 320] on li "Tak" at bounding box center [478, 323] width 422 height 25
type input "true"
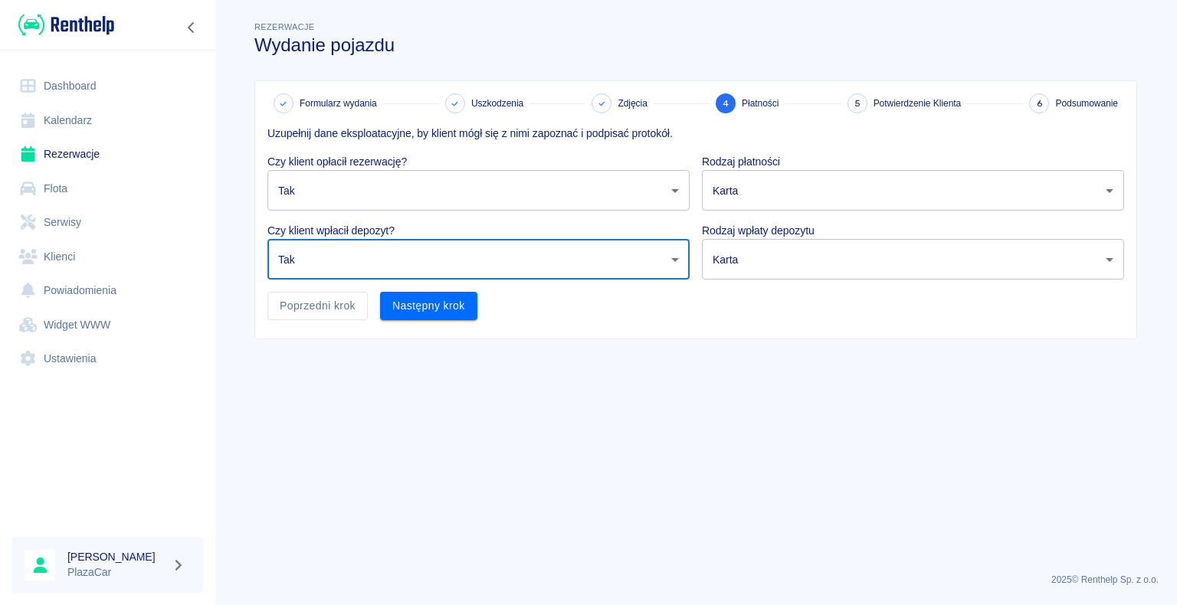
click at [1108, 190] on body "Używamy plików Cookies, by zapewnić Ci najlepsze możliwe doświadczenie. Aby dow…" at bounding box center [588, 302] width 1177 height 605
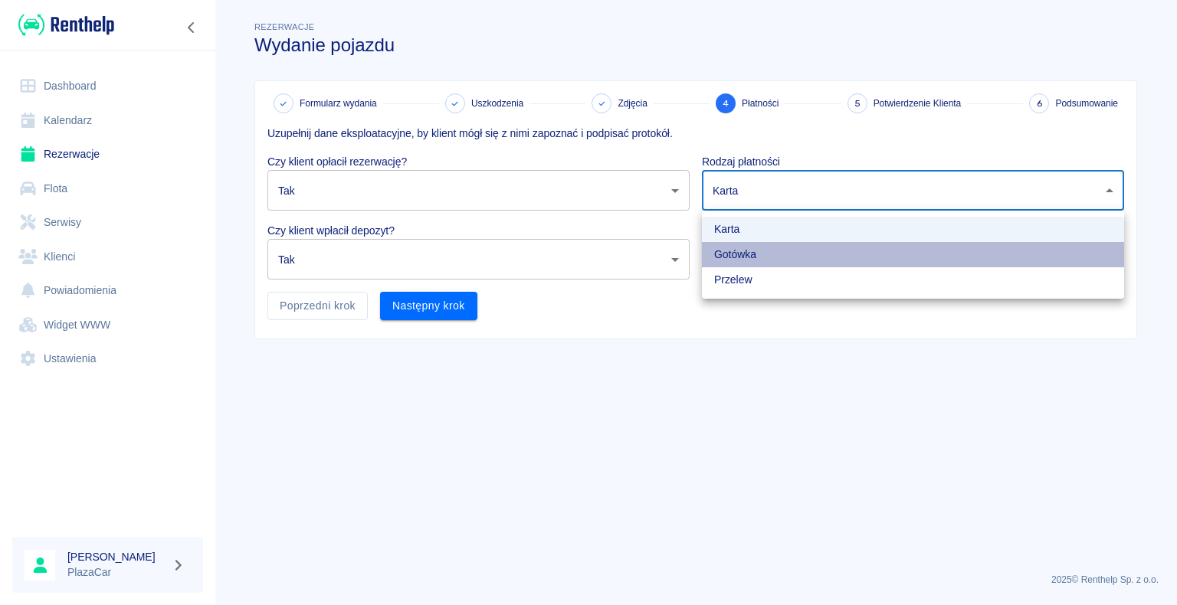
click at [1033, 245] on li "Gotówka" at bounding box center [913, 254] width 422 height 25
type input "cash"
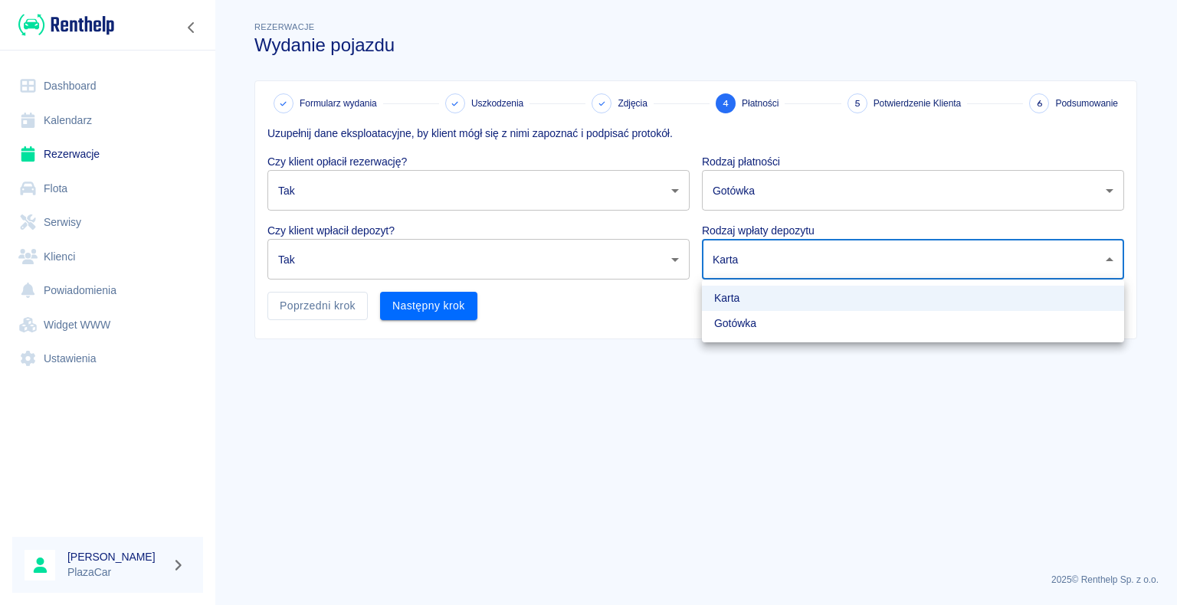
click at [1107, 259] on body "Używamy plików Cookies, by zapewnić Ci najlepsze możliwe doświadczenie. Aby dow…" at bounding box center [588, 302] width 1177 height 605
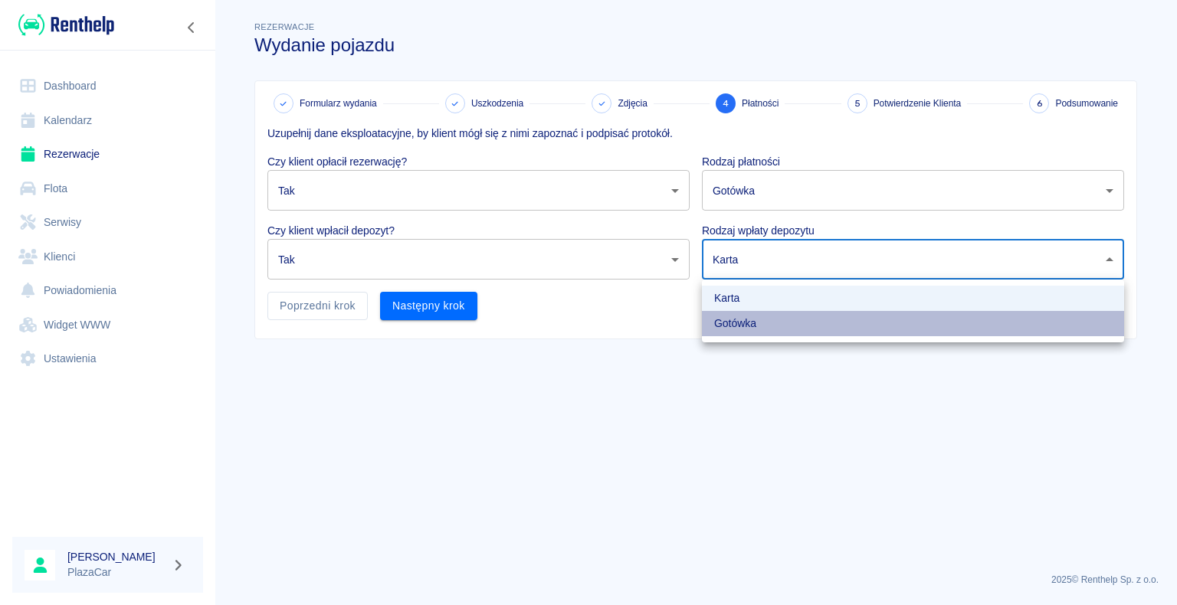
click at [1010, 319] on li "Gotówka" at bounding box center [913, 323] width 422 height 25
type input "cash"
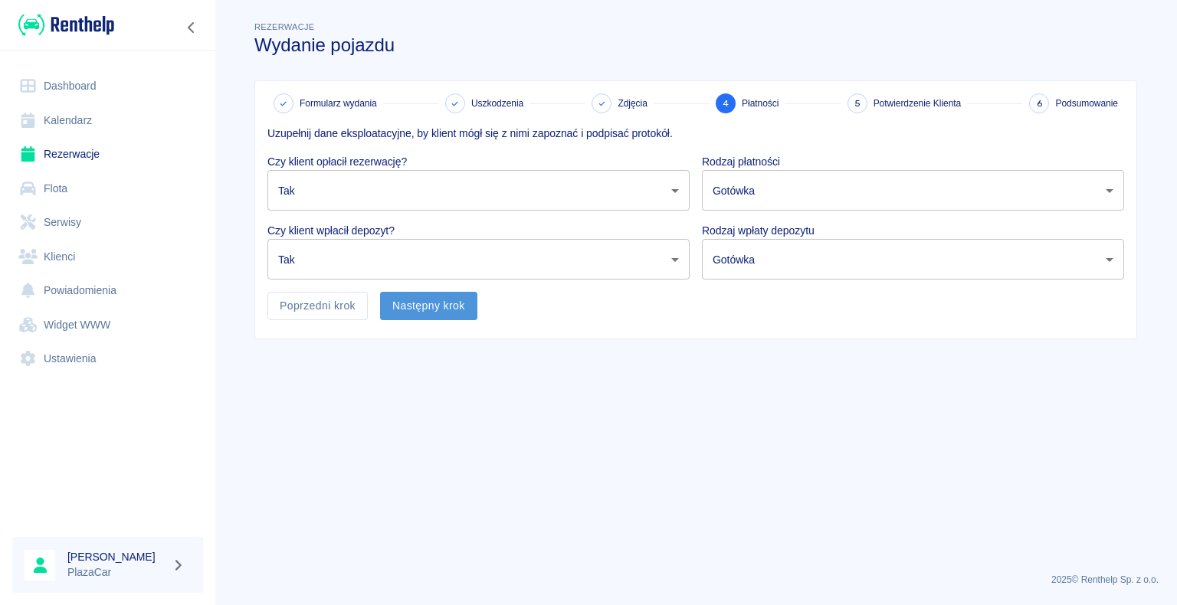
click at [428, 302] on button "Następny krok" at bounding box center [428, 306] width 97 height 28
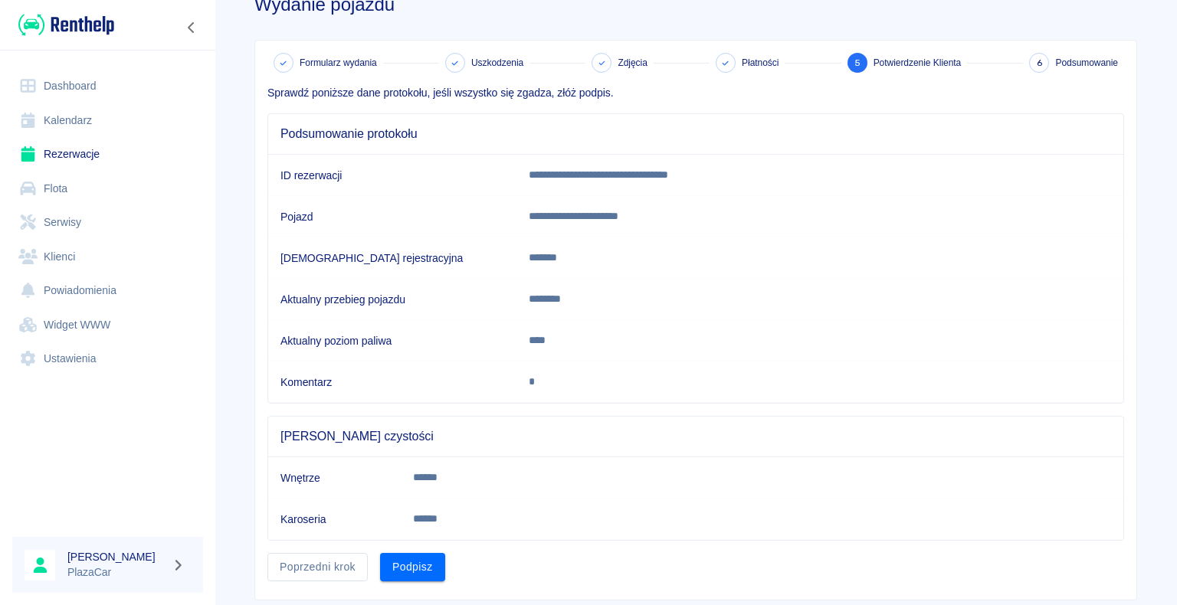
scroll to position [77, 0]
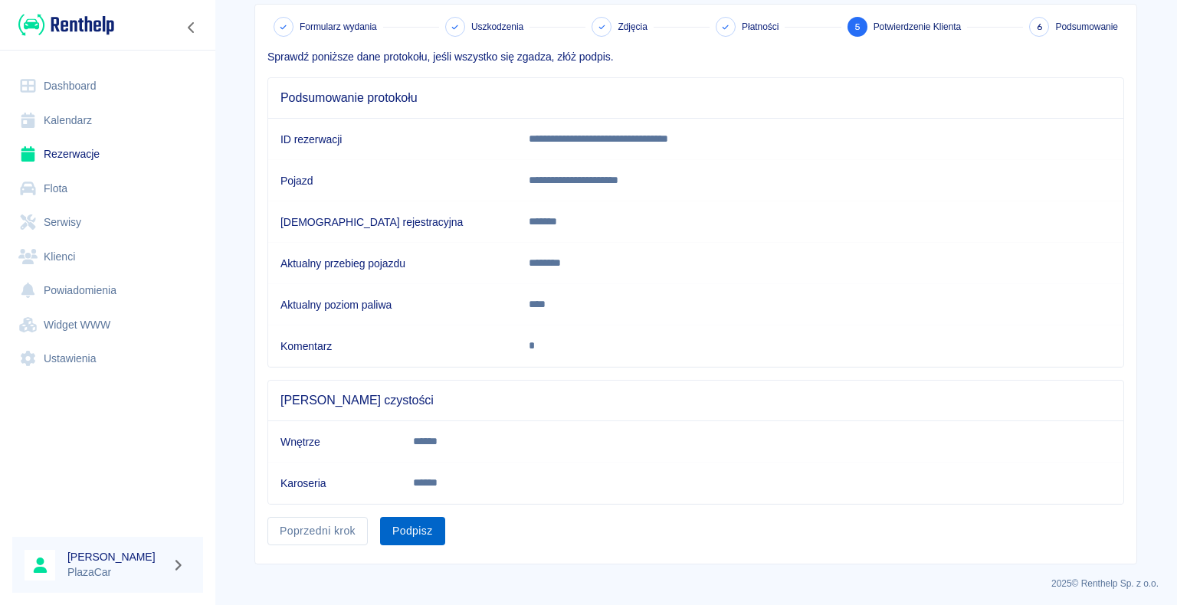
click at [402, 528] on button "Podpisz" at bounding box center [412, 531] width 65 height 28
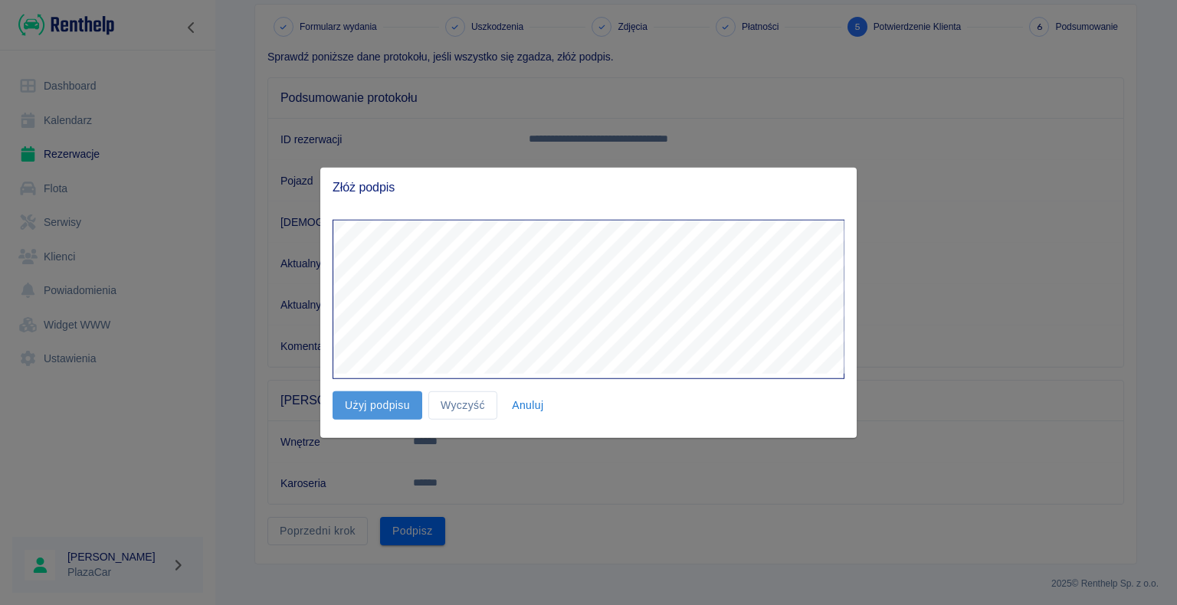
click at [374, 403] on button "Użyj podpisu" at bounding box center [378, 406] width 90 height 28
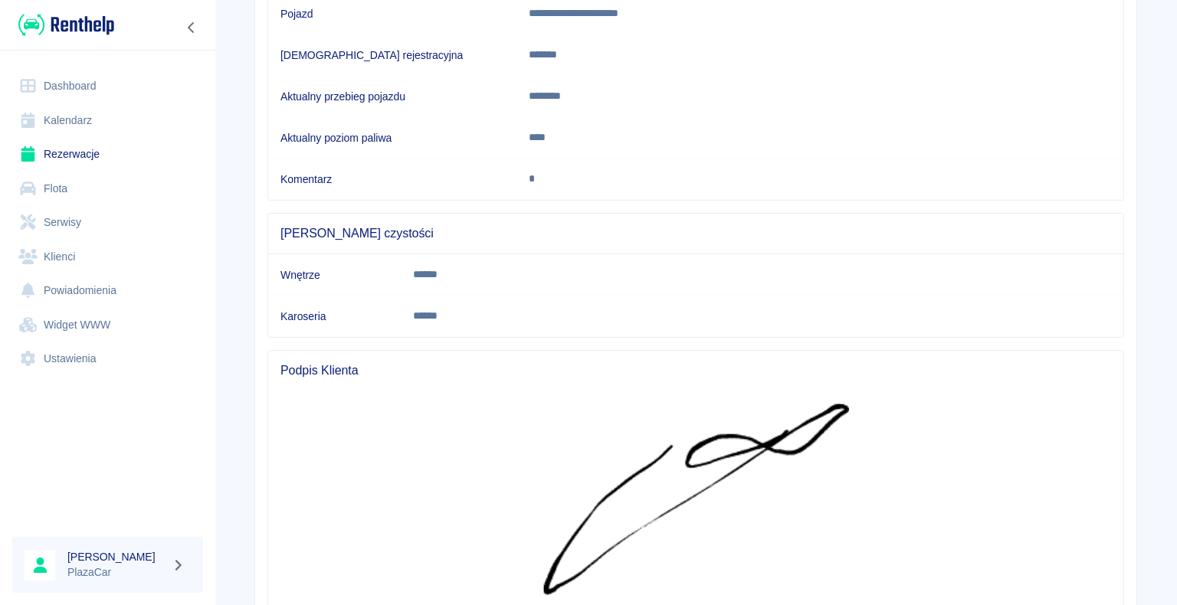
scroll to position [394, 0]
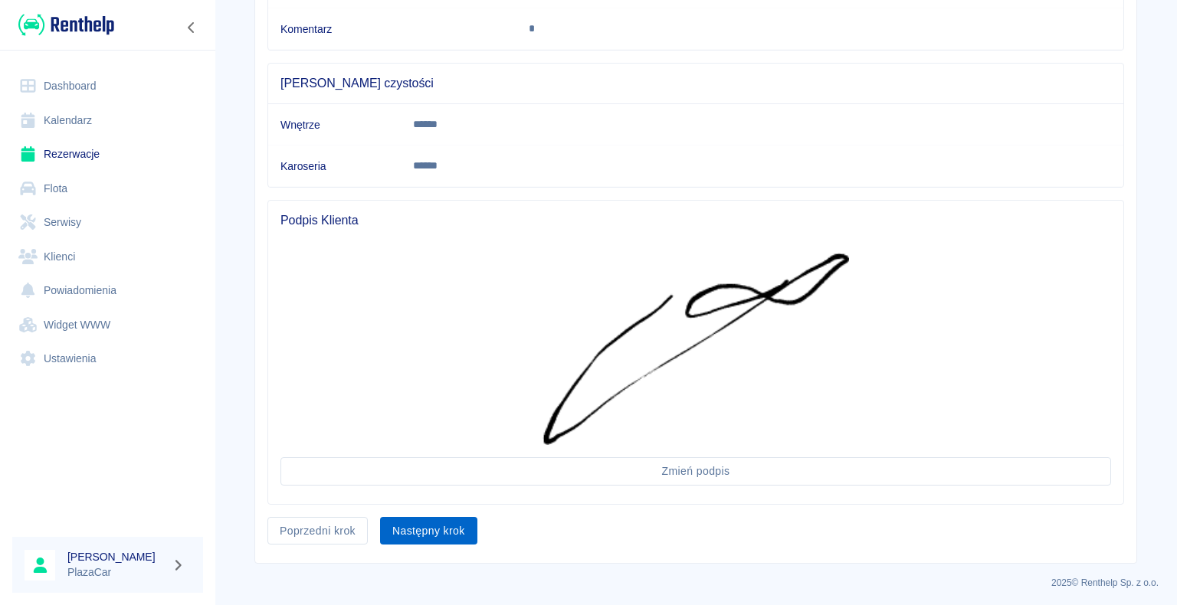
click at [422, 526] on button "Następny krok" at bounding box center [428, 531] width 97 height 28
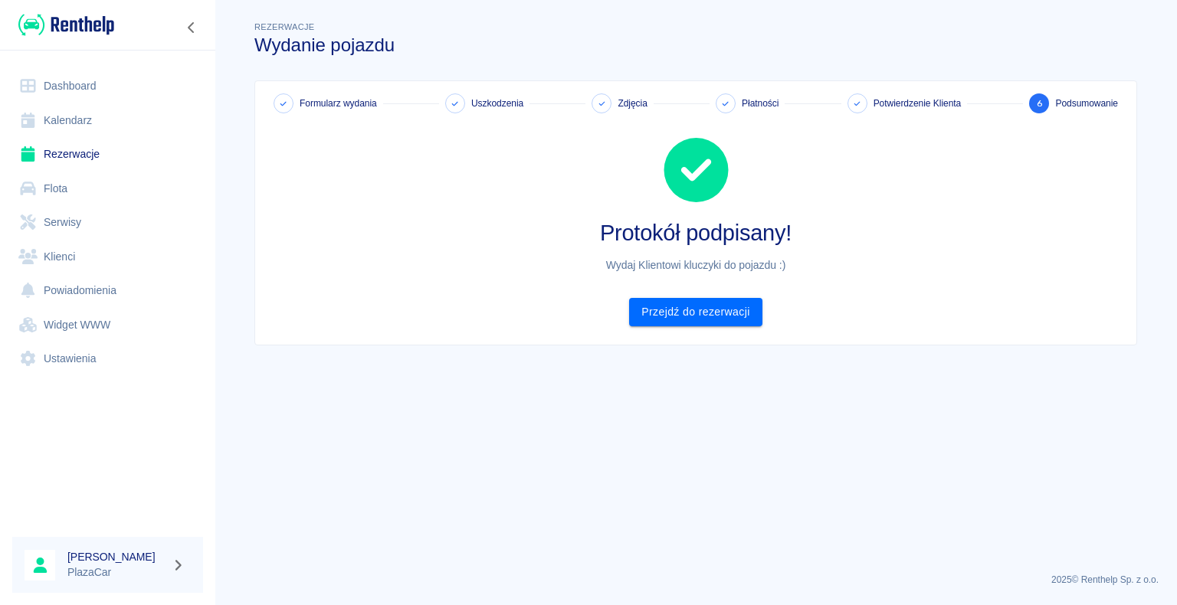
scroll to position [0, 0]
click at [78, 155] on link "Rezerwacje" at bounding box center [107, 154] width 191 height 34
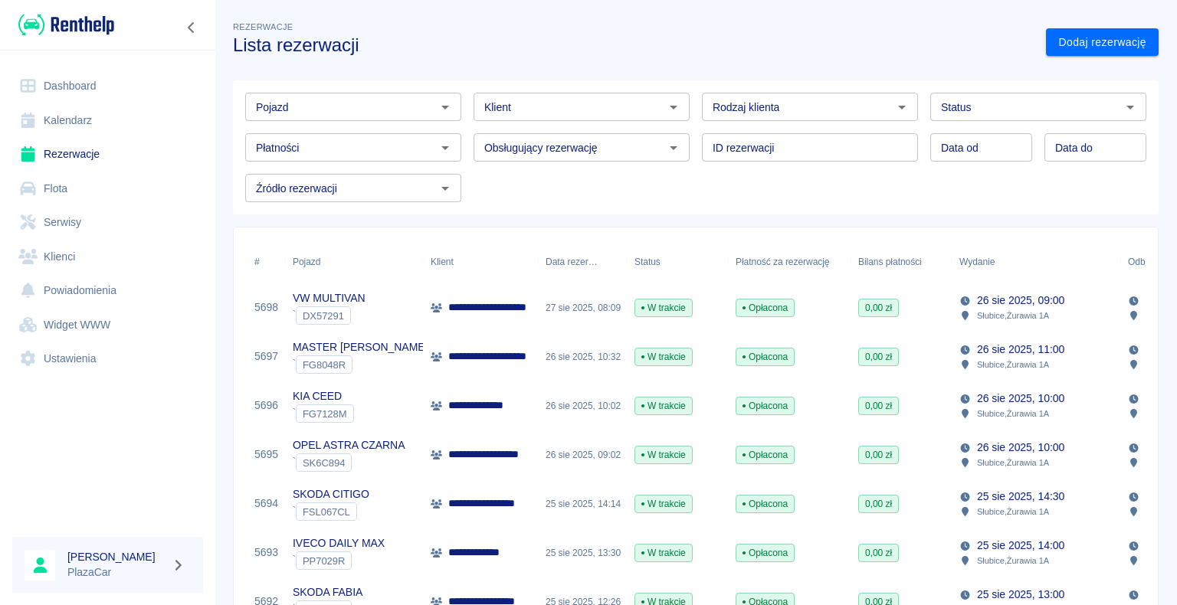
click at [89, 84] on link "Dashboard" at bounding box center [107, 86] width 191 height 34
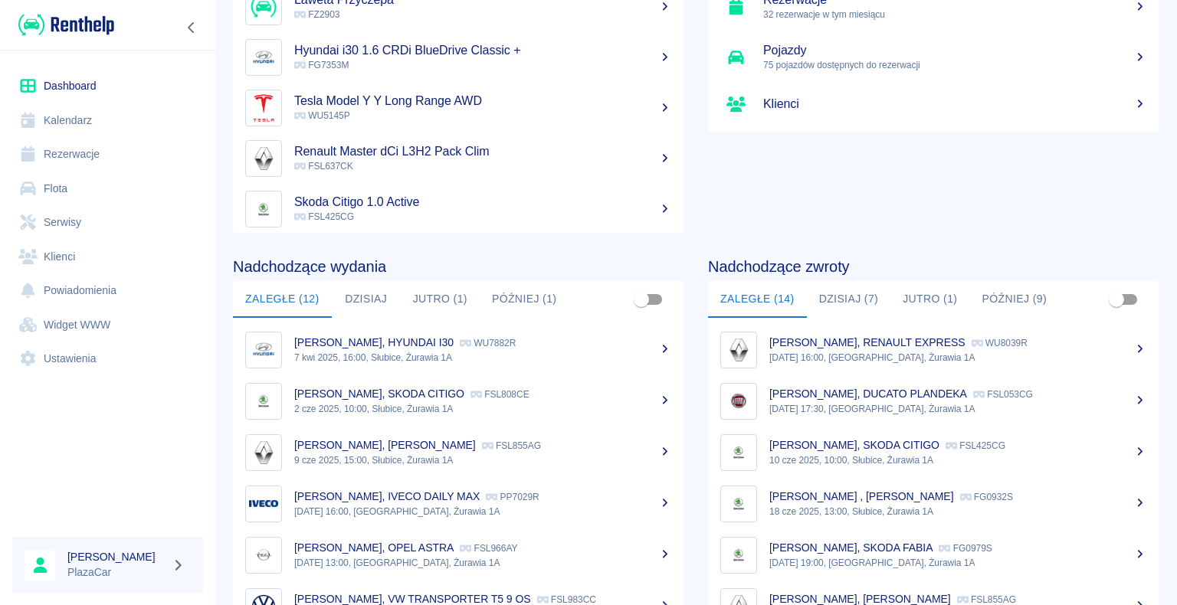
scroll to position [193, 0]
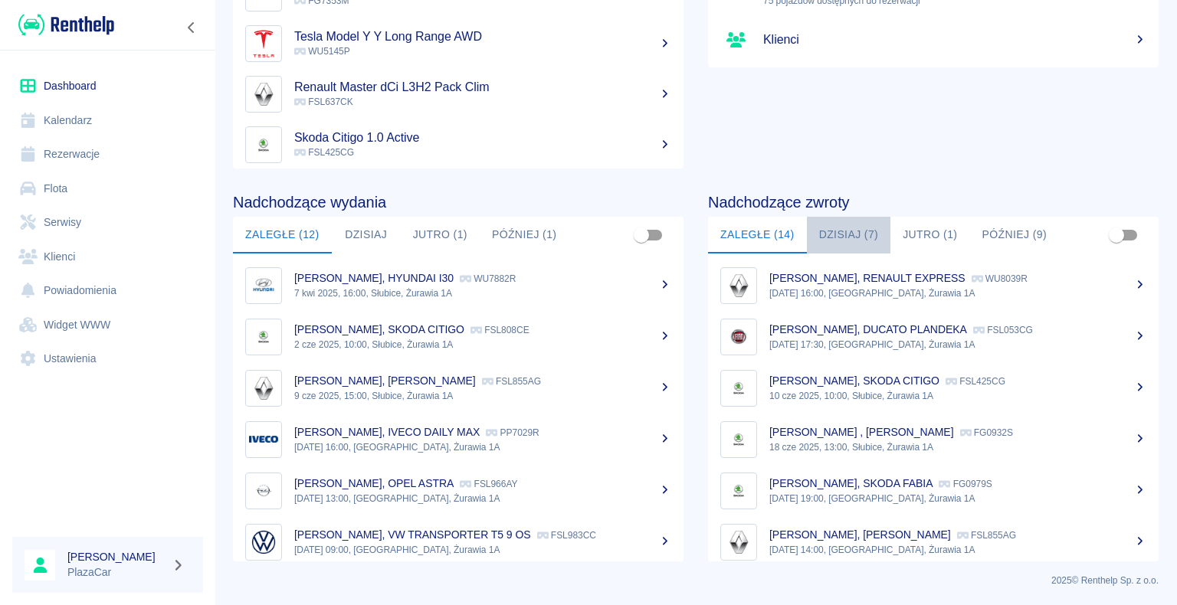
click at [853, 233] on button "Dzisiaj (7)" at bounding box center [849, 235] width 84 height 37
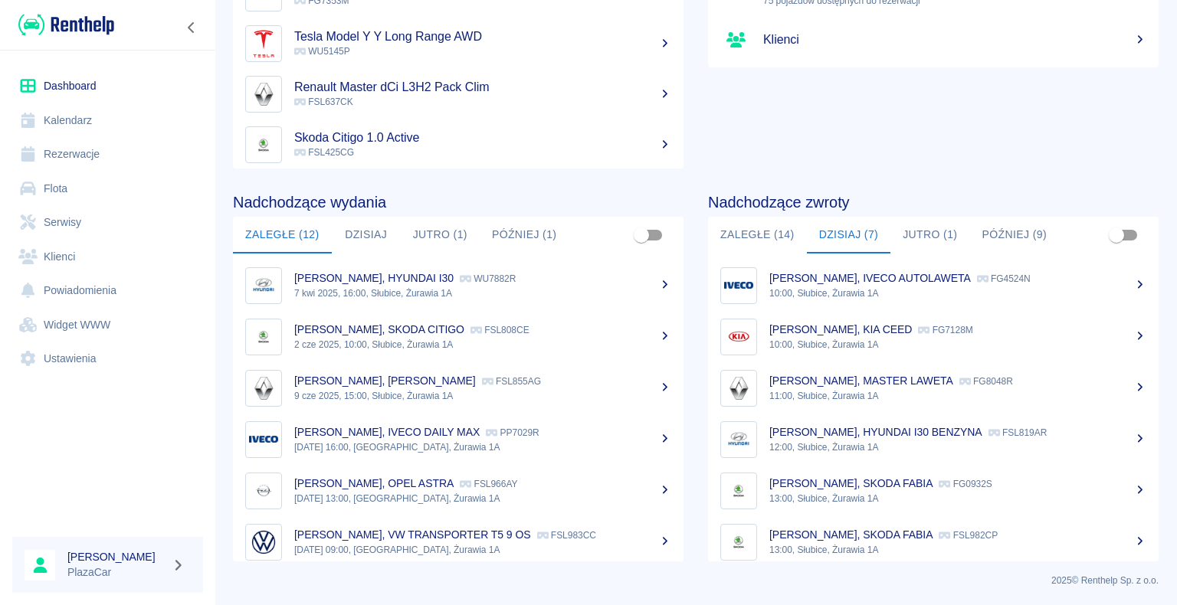
scroll to position [0, 0]
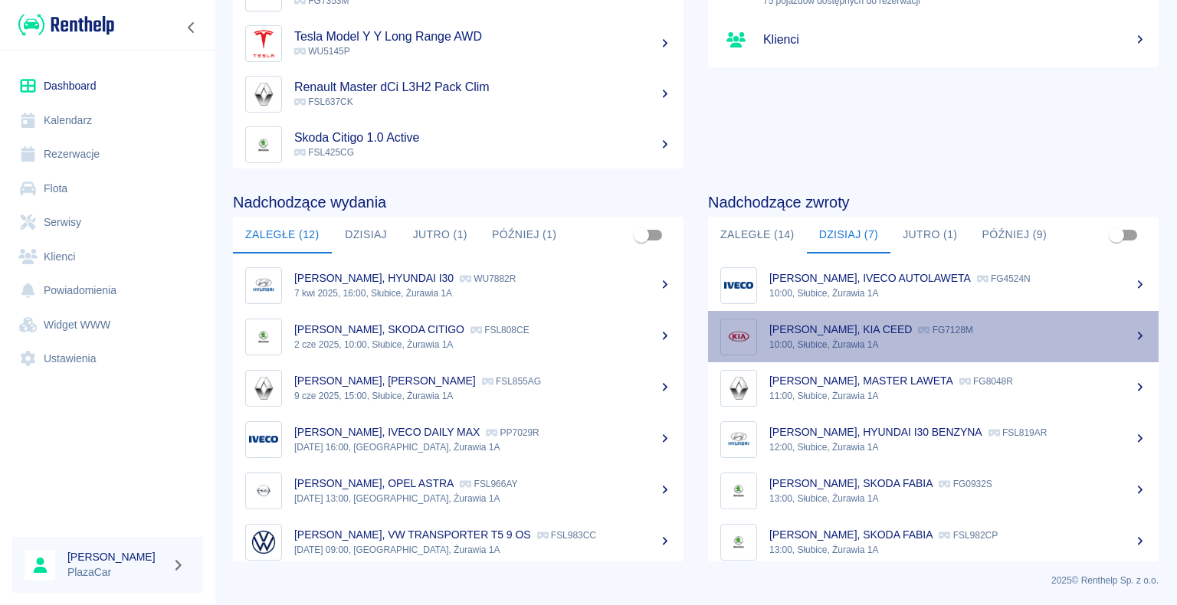
click at [957, 336] on div "[PERSON_NAME], KIA CEED FG7128M" at bounding box center [957, 330] width 377 height 16
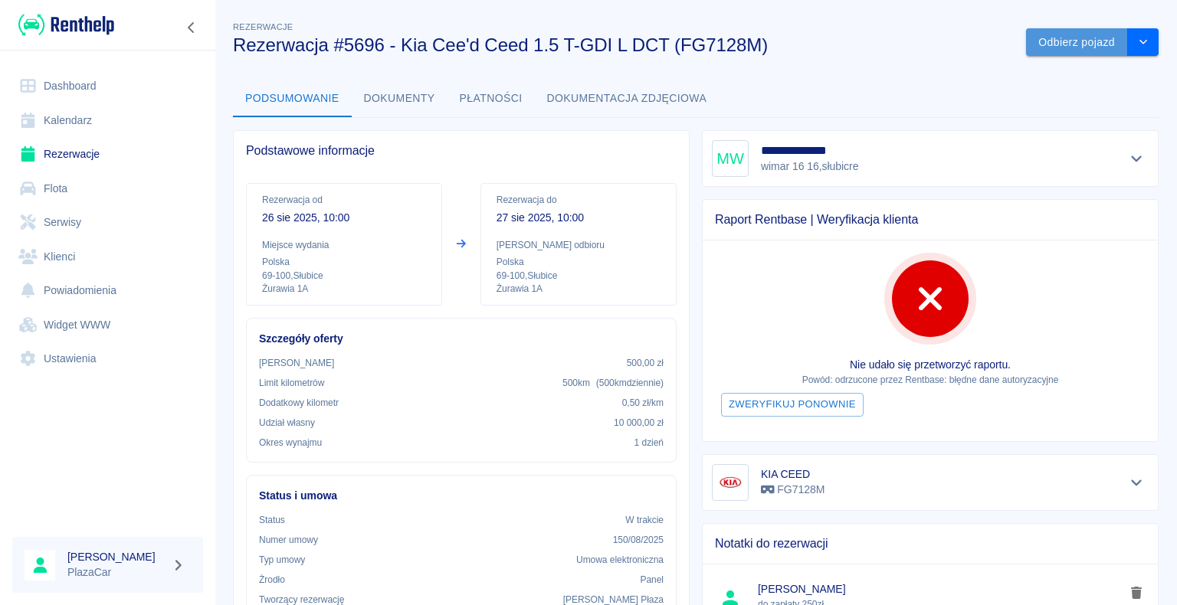
click at [1053, 38] on button "Odbierz pojazd" at bounding box center [1077, 42] width 102 height 28
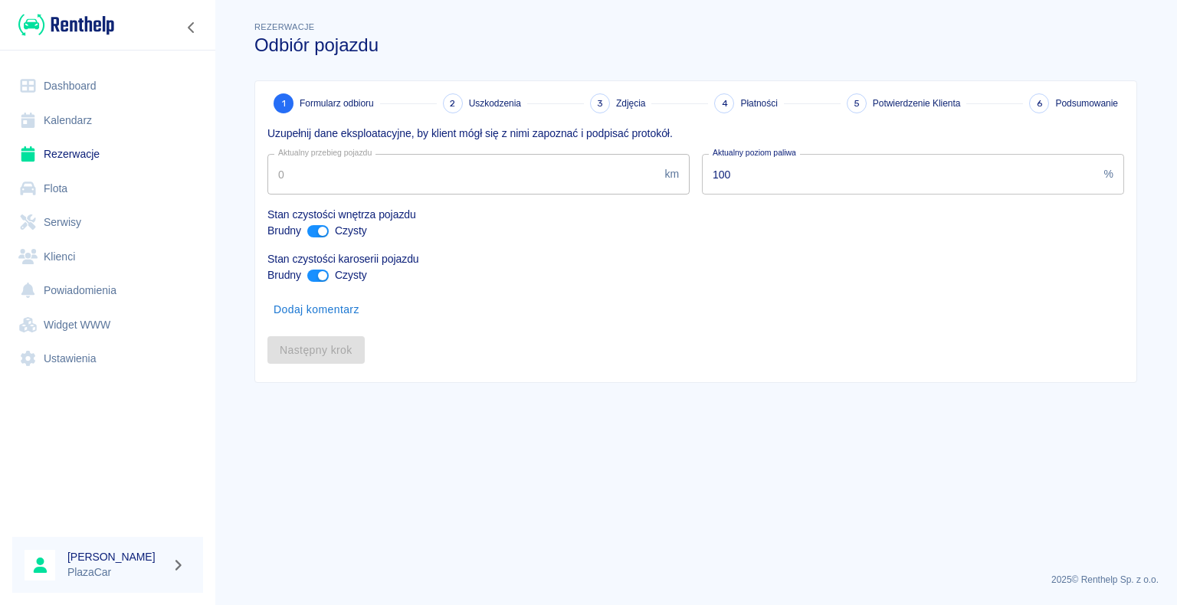
type input "232054"
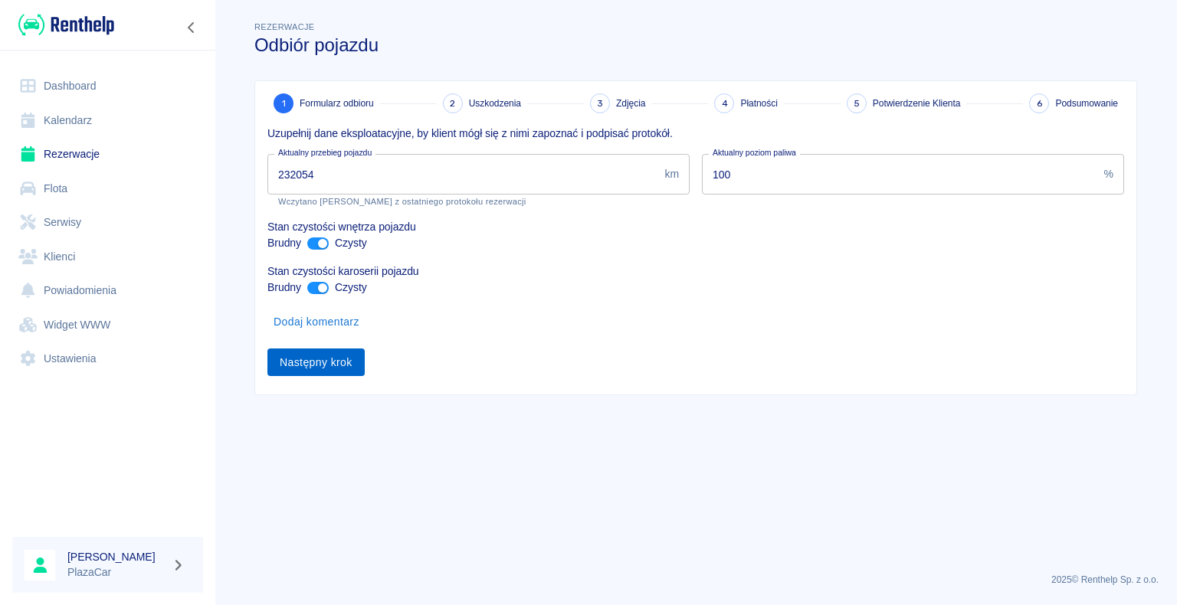
click at [319, 365] on button "Następny krok" at bounding box center [315, 363] width 97 height 28
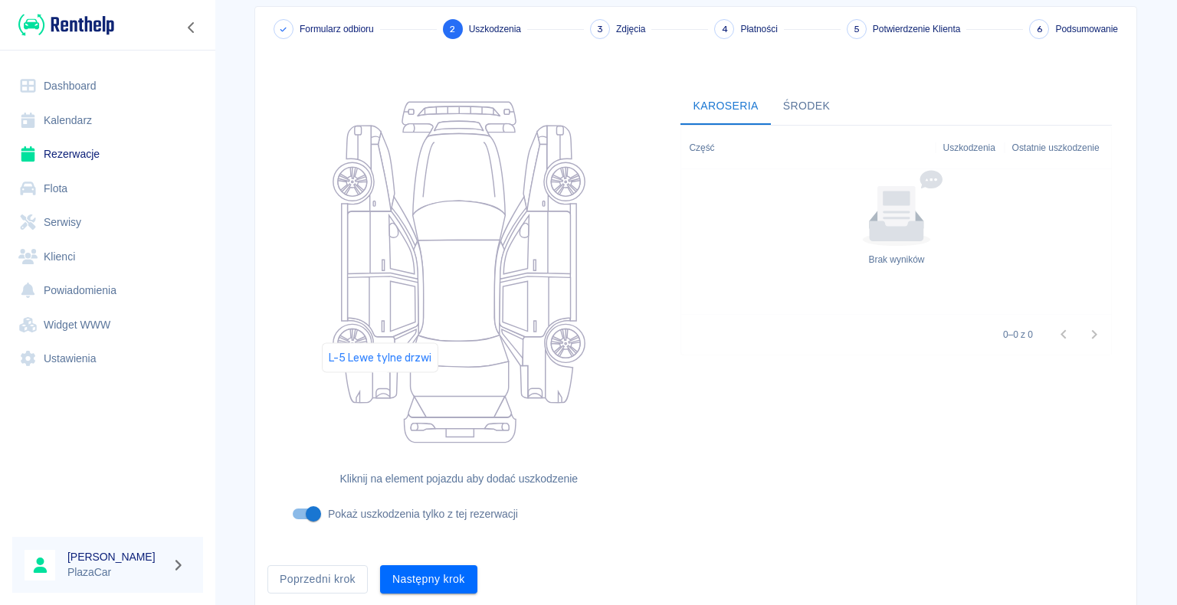
scroll to position [126, 0]
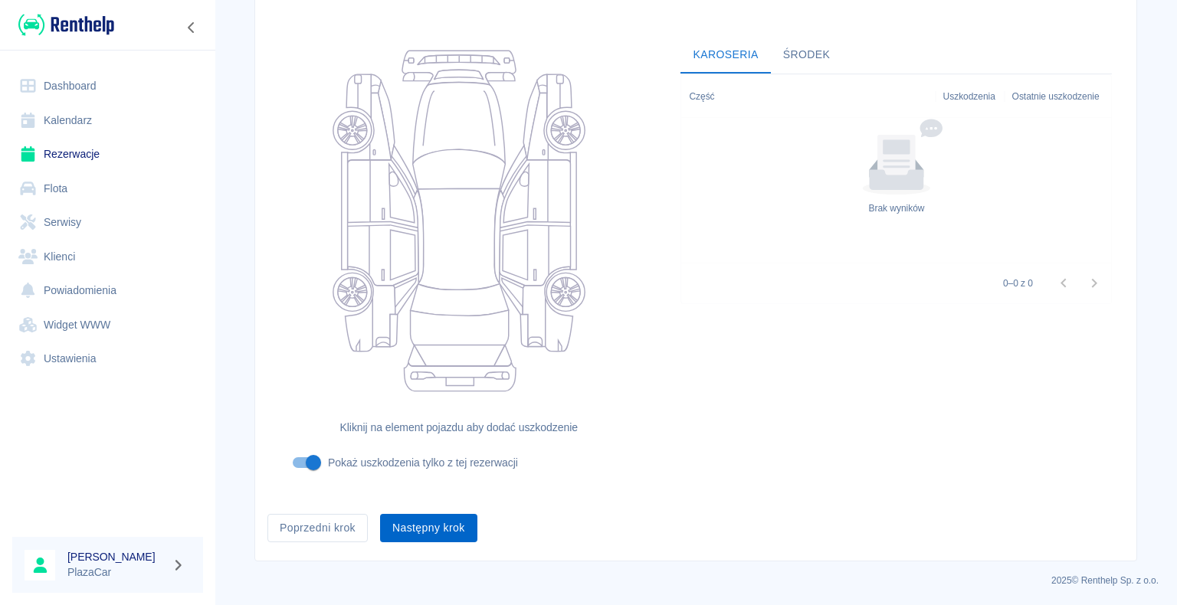
click at [423, 521] on button "Następny krok" at bounding box center [428, 528] width 97 height 28
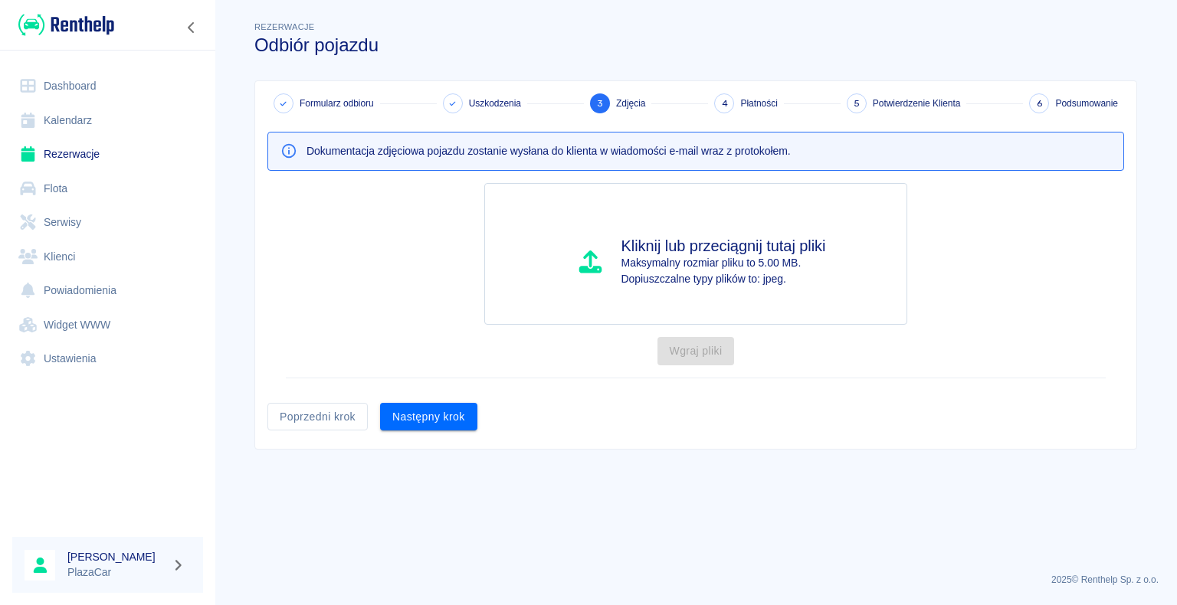
scroll to position [0, 0]
click at [438, 411] on button "Następny krok" at bounding box center [428, 417] width 97 height 28
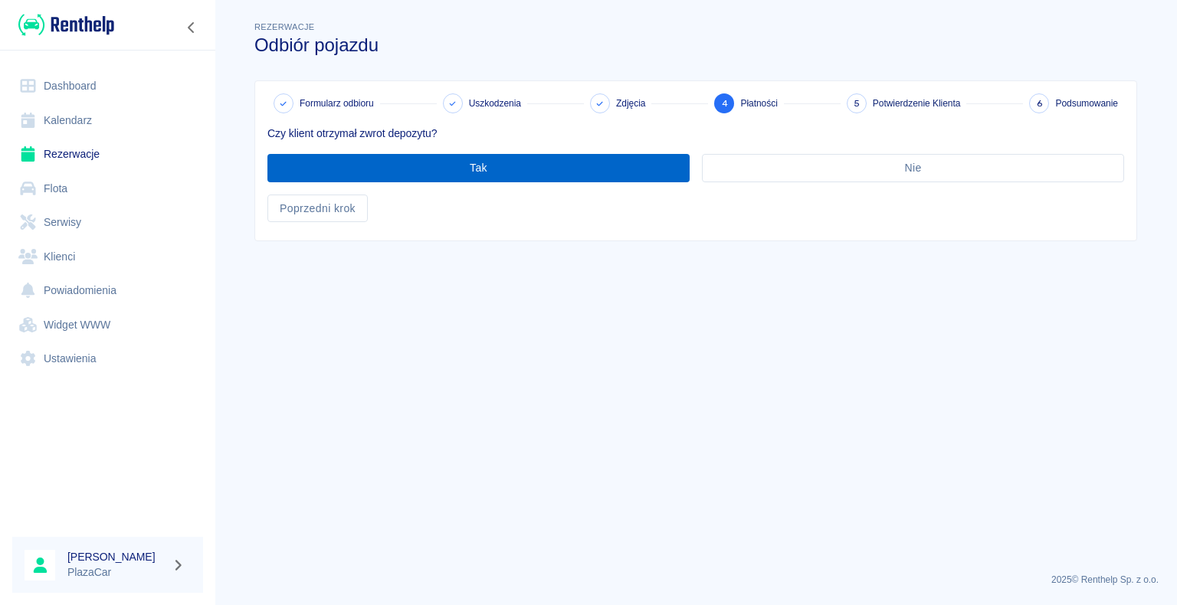
click at [473, 167] on button "Tak" at bounding box center [478, 168] width 422 height 28
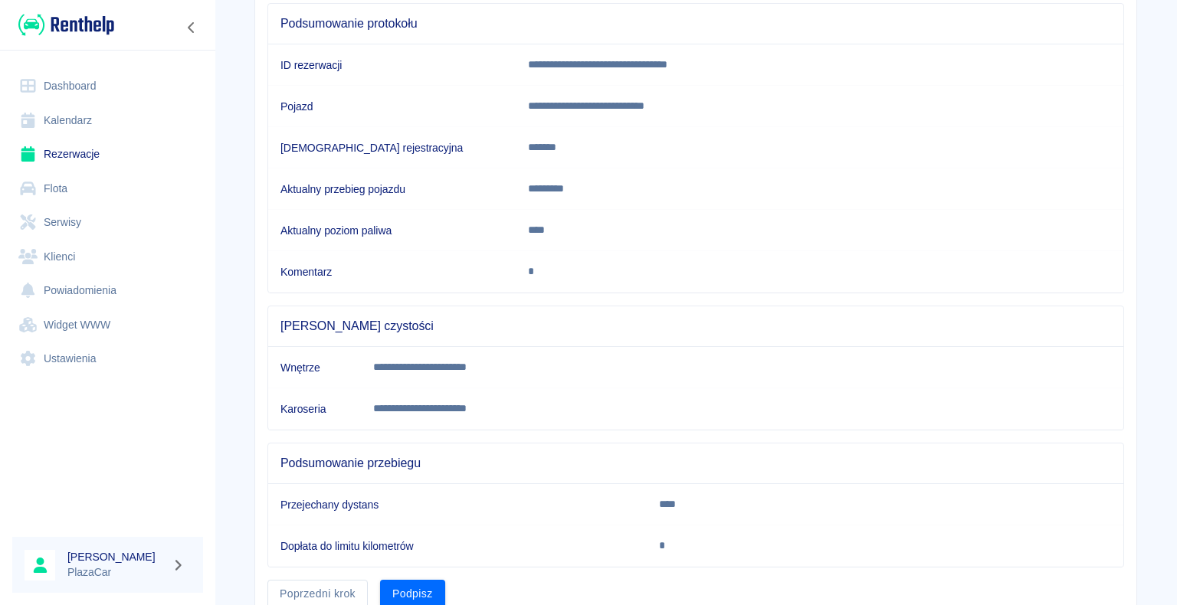
scroll to position [214, 0]
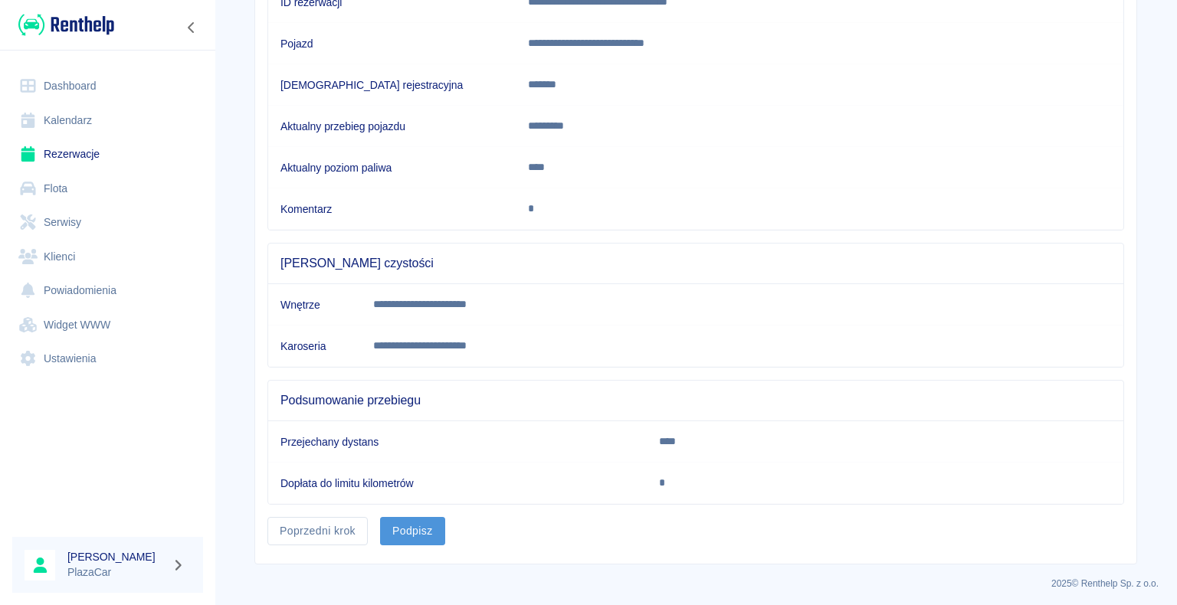
click at [405, 530] on button "Podpisz" at bounding box center [412, 531] width 65 height 28
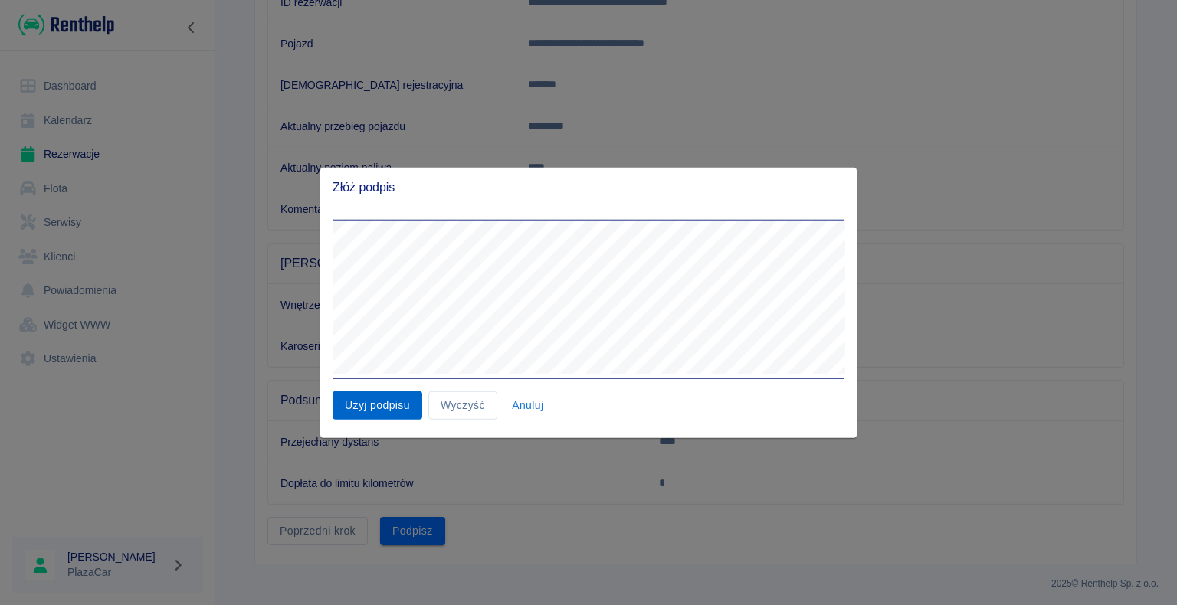
click at [388, 405] on button "Użyj podpisu" at bounding box center [378, 406] width 90 height 28
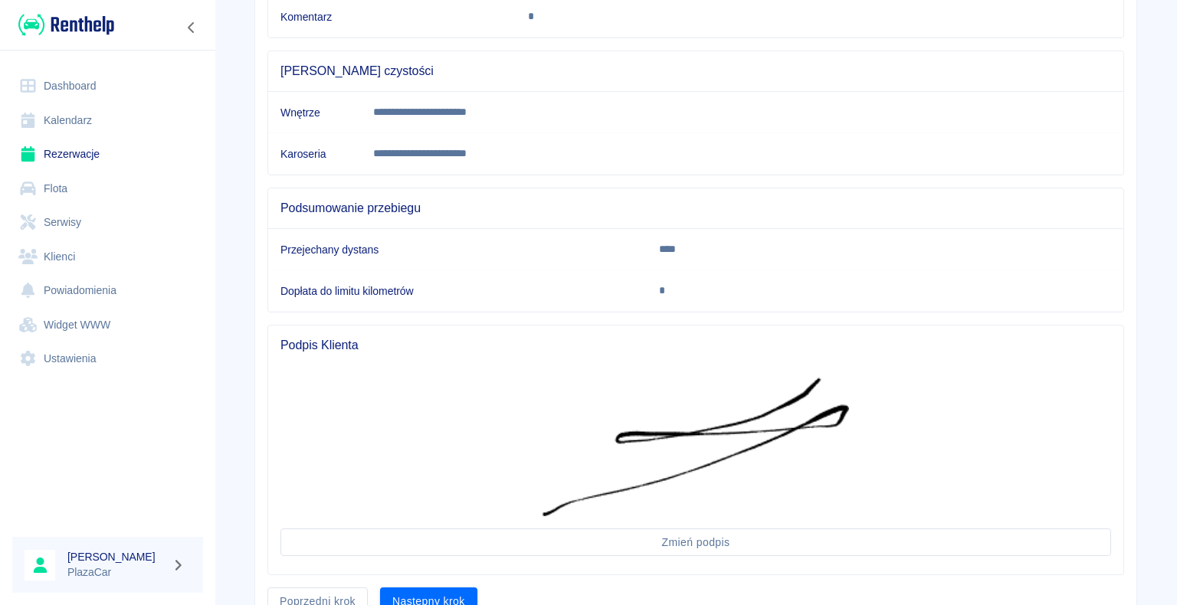
scroll to position [476, 0]
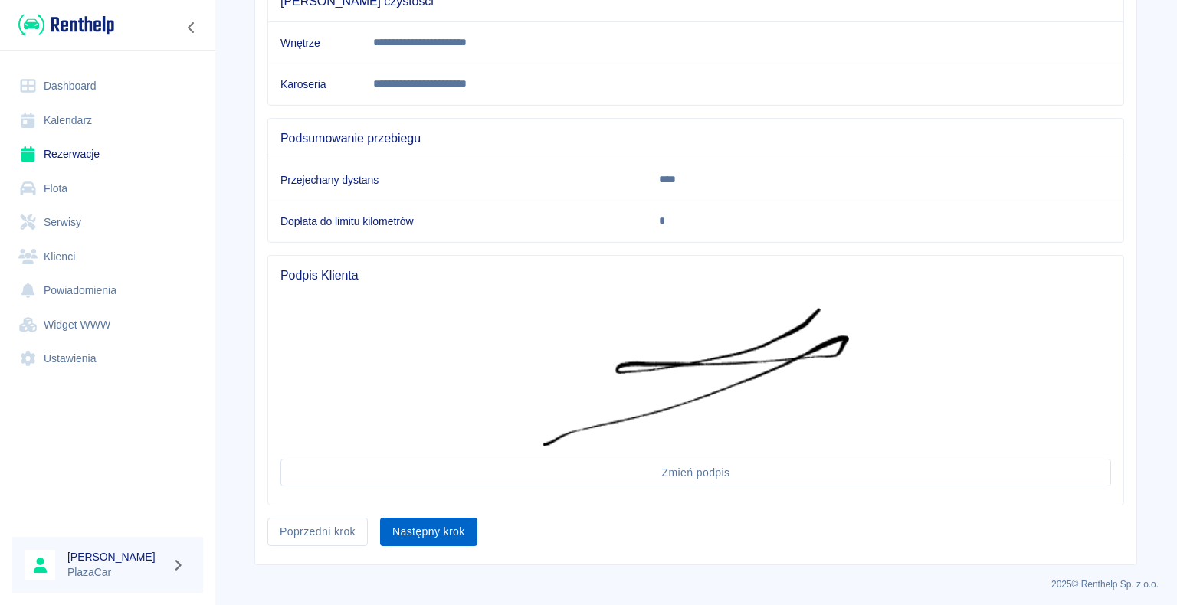
click at [423, 523] on button "Następny krok" at bounding box center [428, 532] width 97 height 28
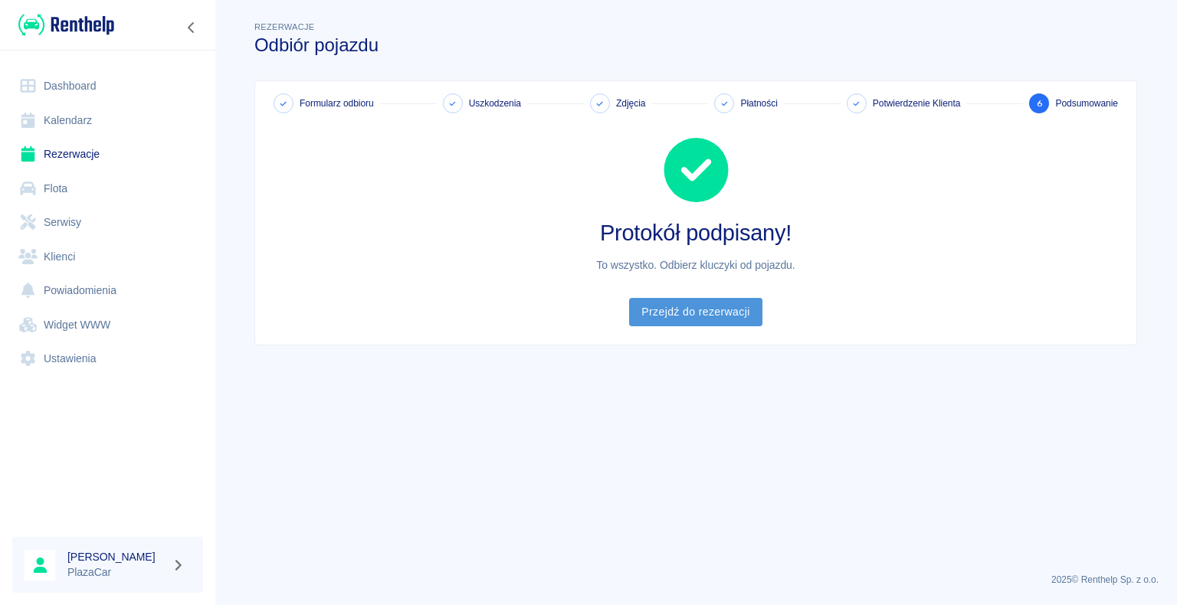
click at [692, 307] on link "Przejdź do rezerwacji" at bounding box center [695, 312] width 133 height 28
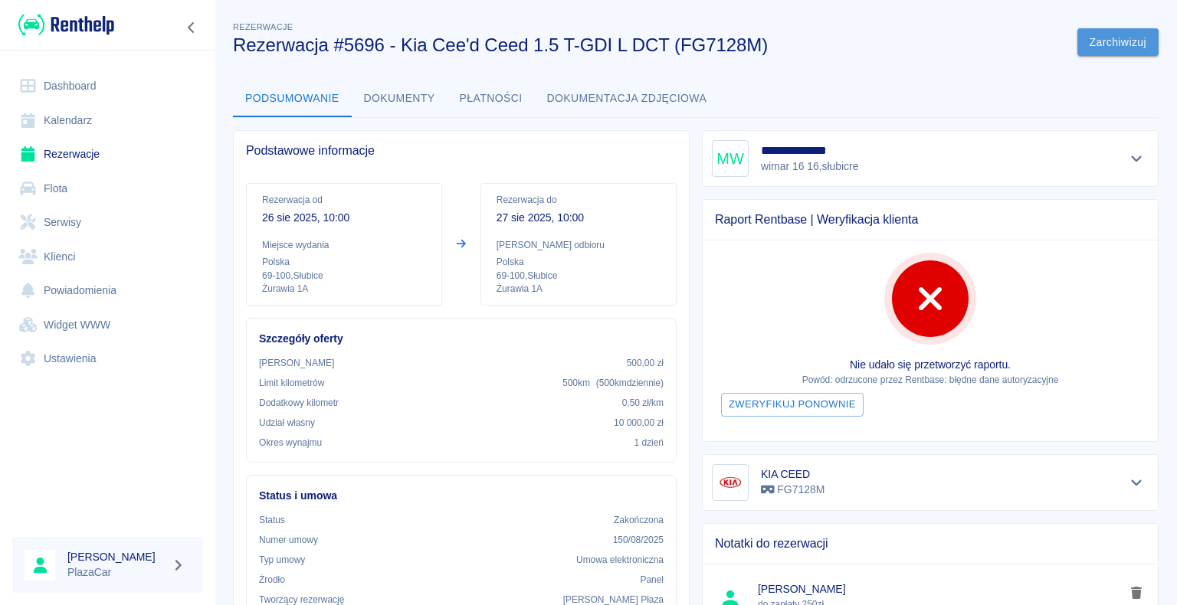
click at [1091, 41] on button "Zarchiwizuj" at bounding box center [1117, 42] width 81 height 28
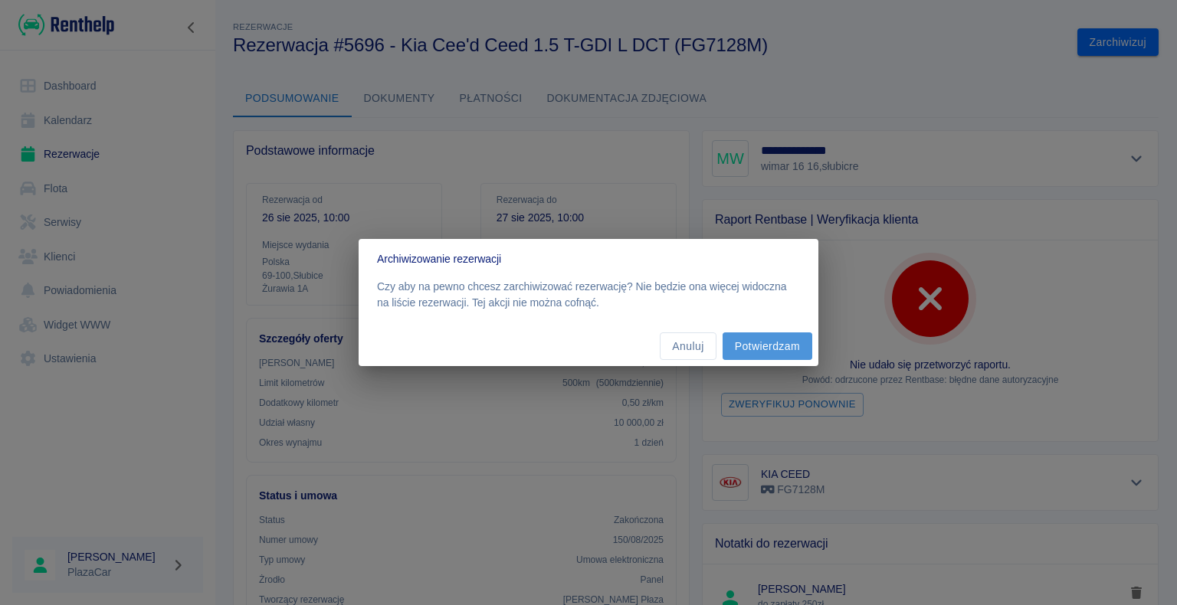
click at [766, 348] on button "Potwierdzam" at bounding box center [768, 347] width 90 height 28
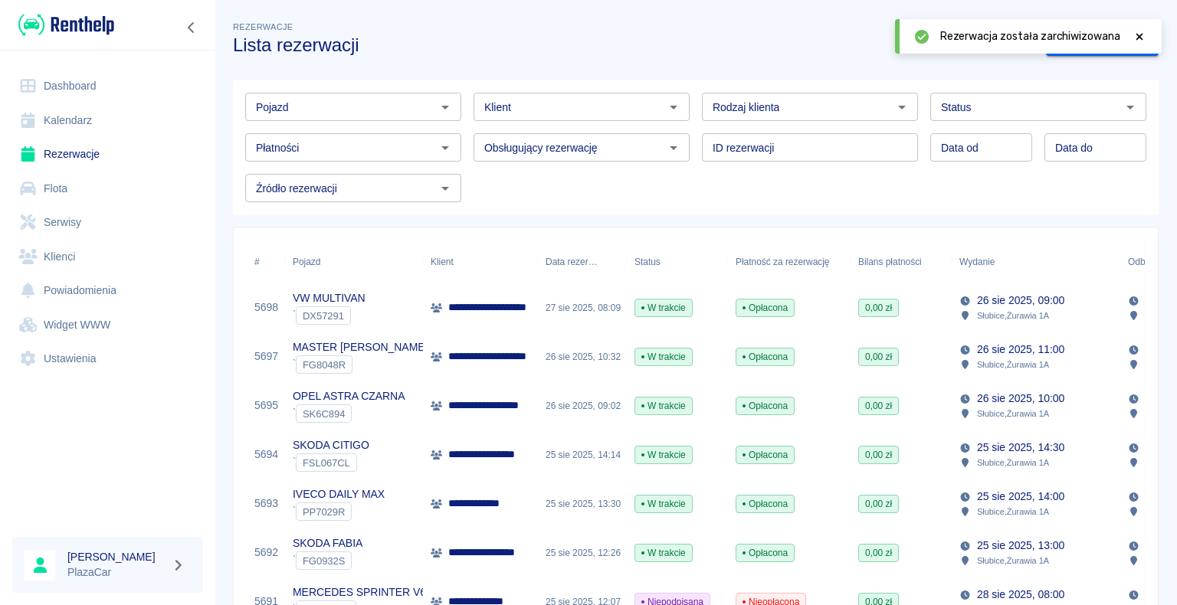
click at [1137, 35] on icon at bounding box center [1140, 36] width 14 height 11
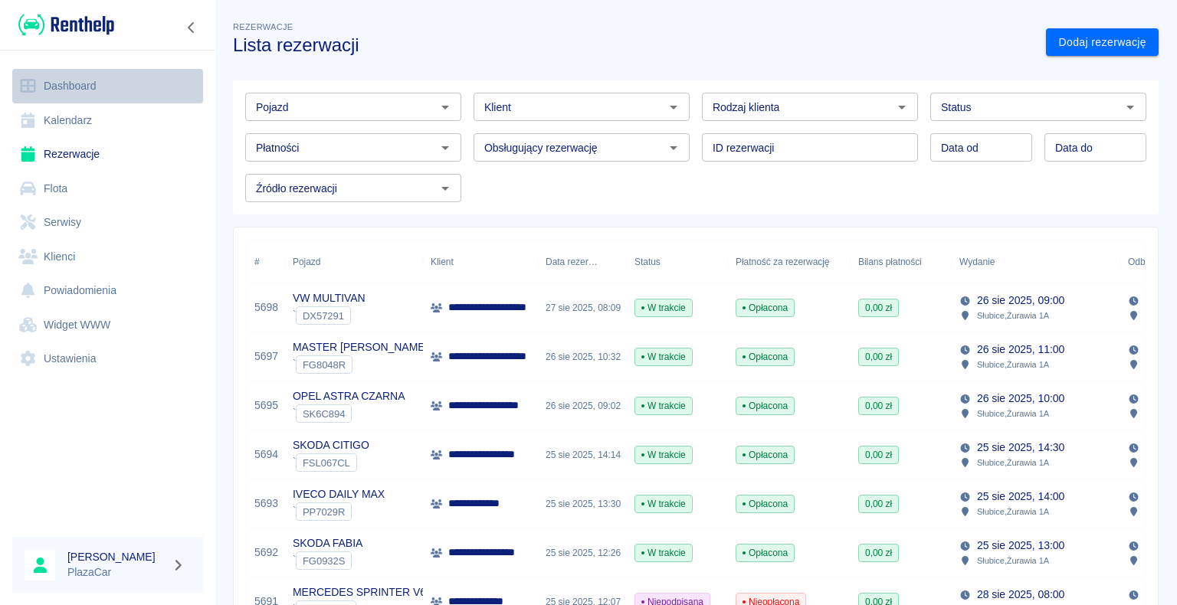
click at [98, 87] on link "Dashboard" at bounding box center [107, 86] width 191 height 34
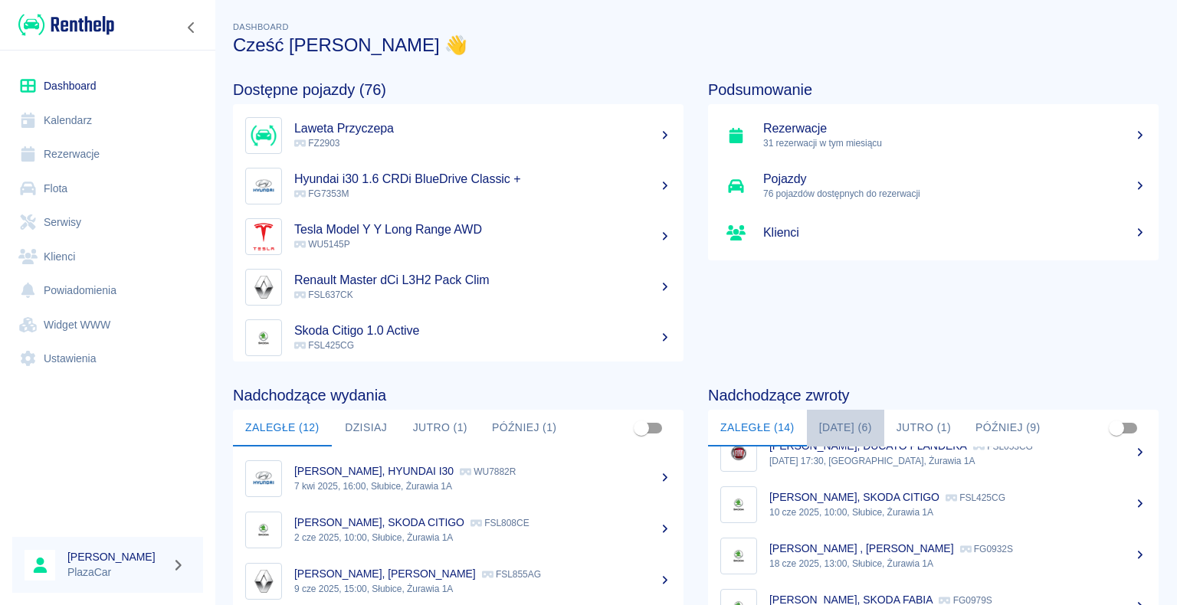
click at [847, 424] on button "[DATE] (6)" at bounding box center [845, 428] width 77 height 37
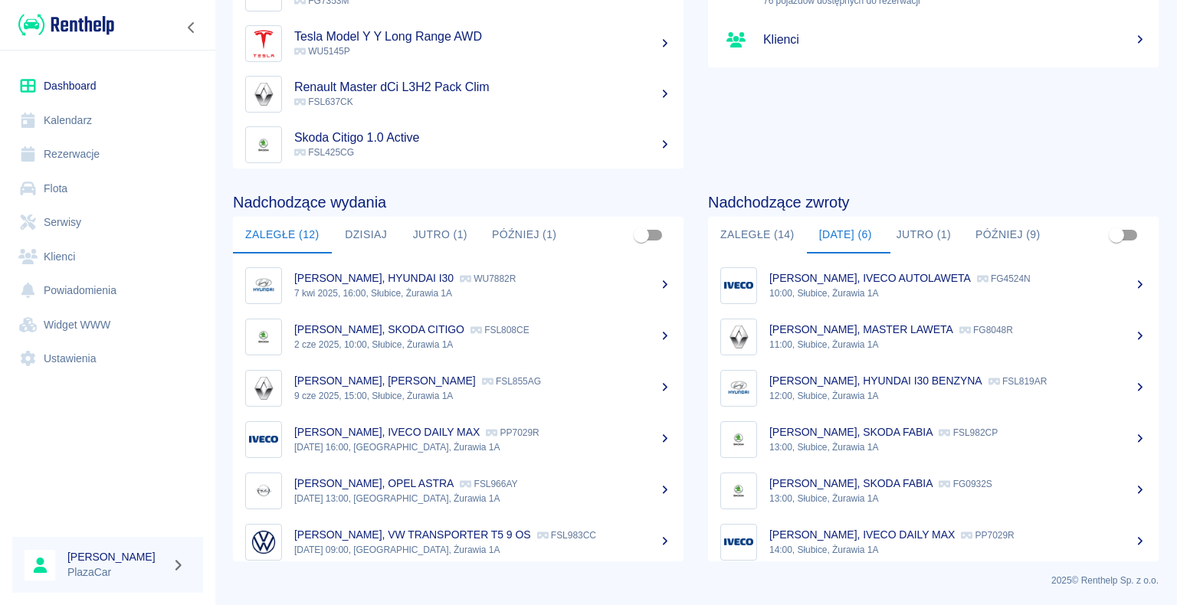
click at [89, 152] on link "Rezerwacje" at bounding box center [107, 154] width 191 height 34
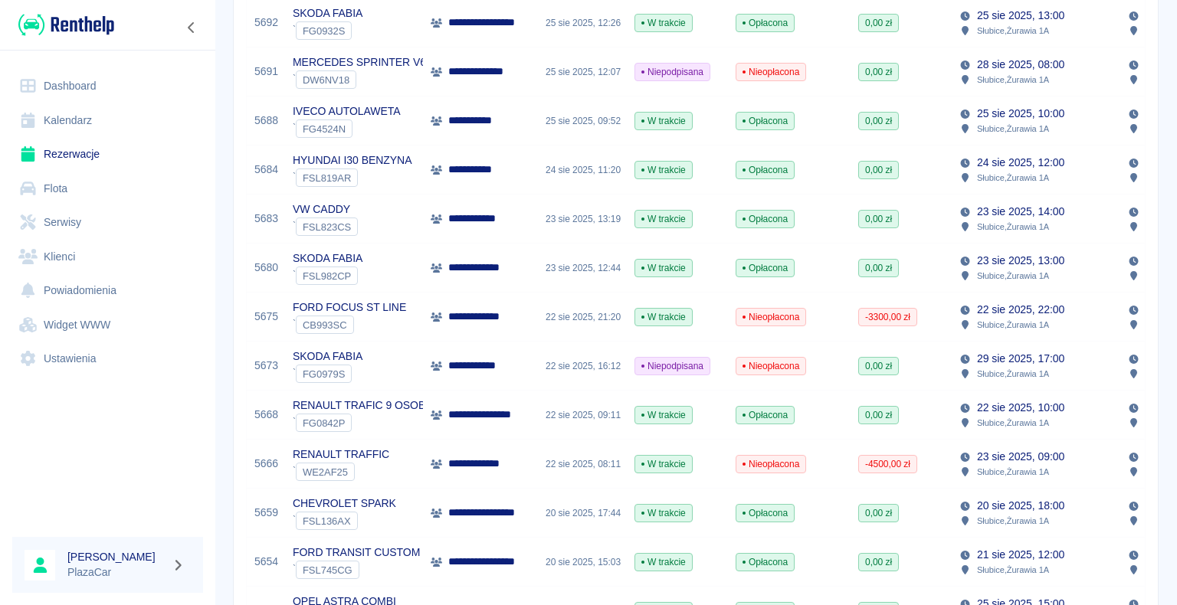
scroll to position [536, 0]
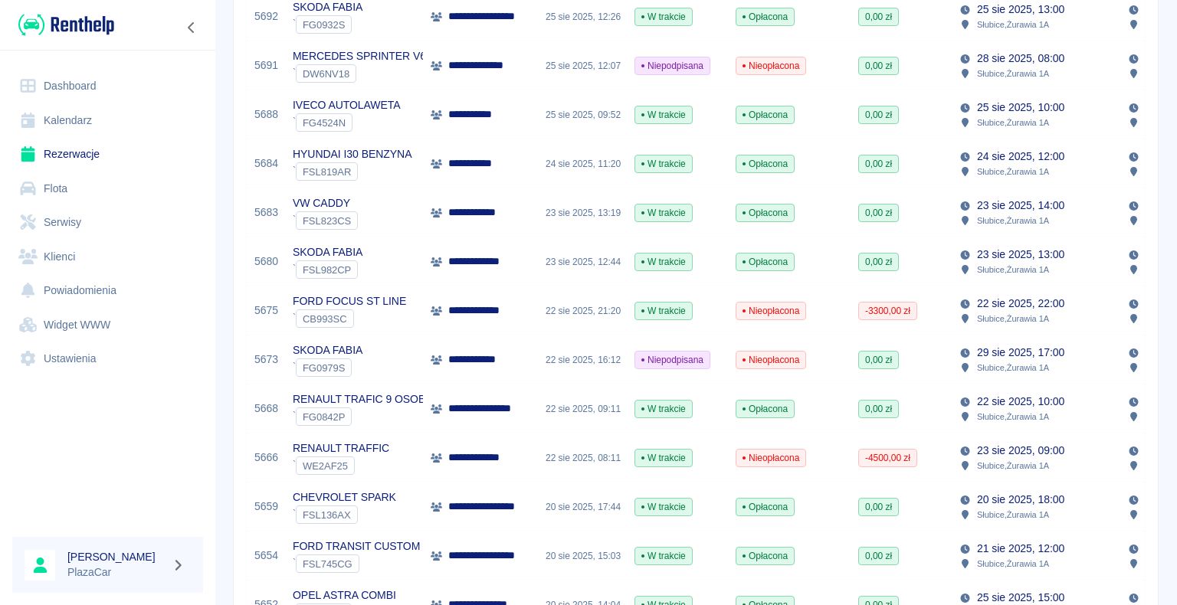
click at [460, 410] on p "**********" at bounding box center [491, 409] width 87 height 16
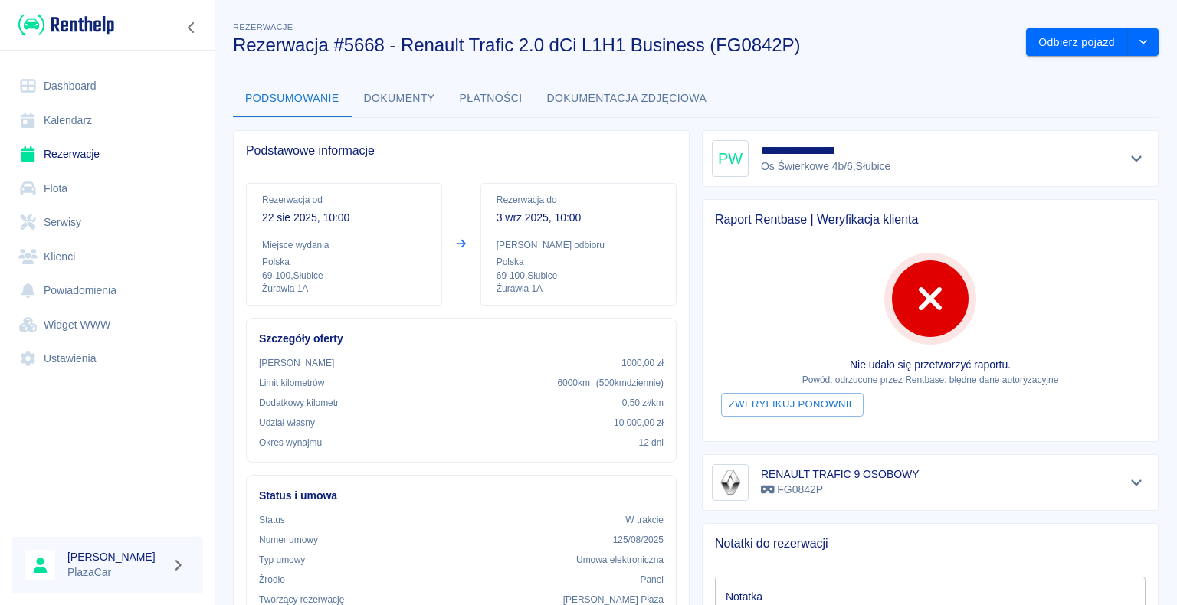
click at [65, 156] on link "Rezerwacje" at bounding box center [107, 154] width 191 height 34
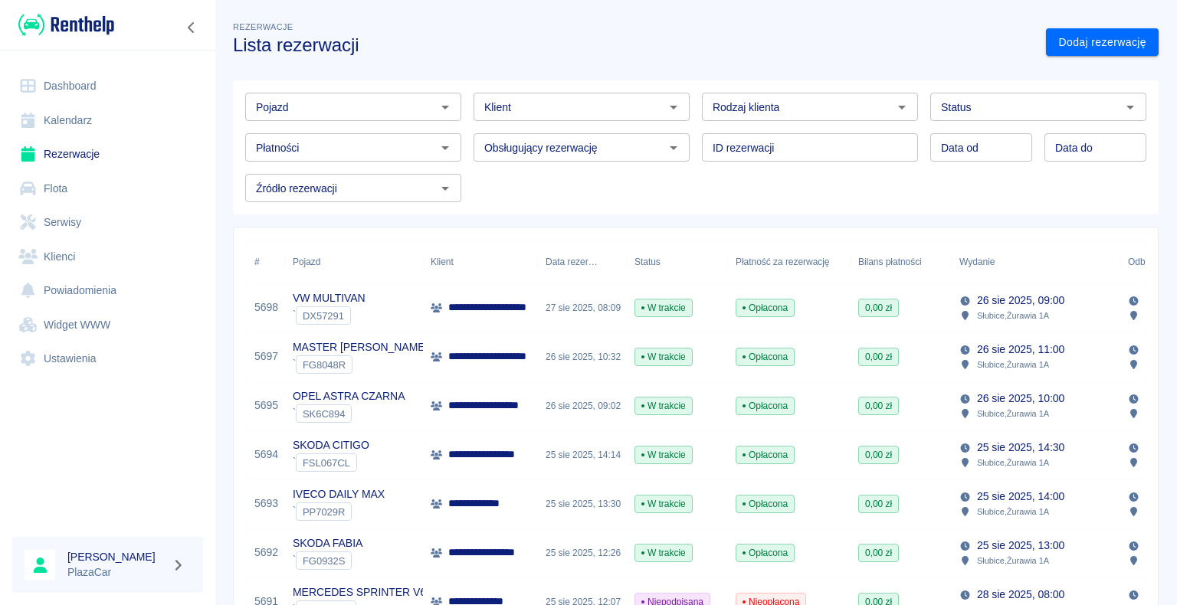
click at [83, 84] on link "Dashboard" at bounding box center [107, 86] width 191 height 34
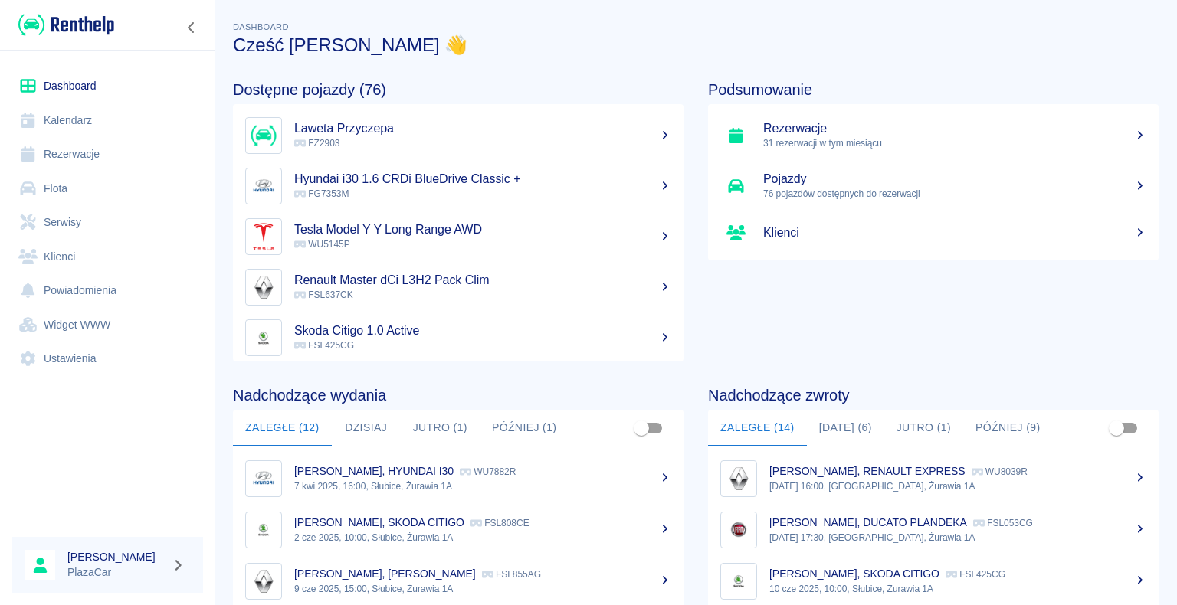
click at [845, 426] on button "[DATE] (6)" at bounding box center [845, 428] width 77 height 37
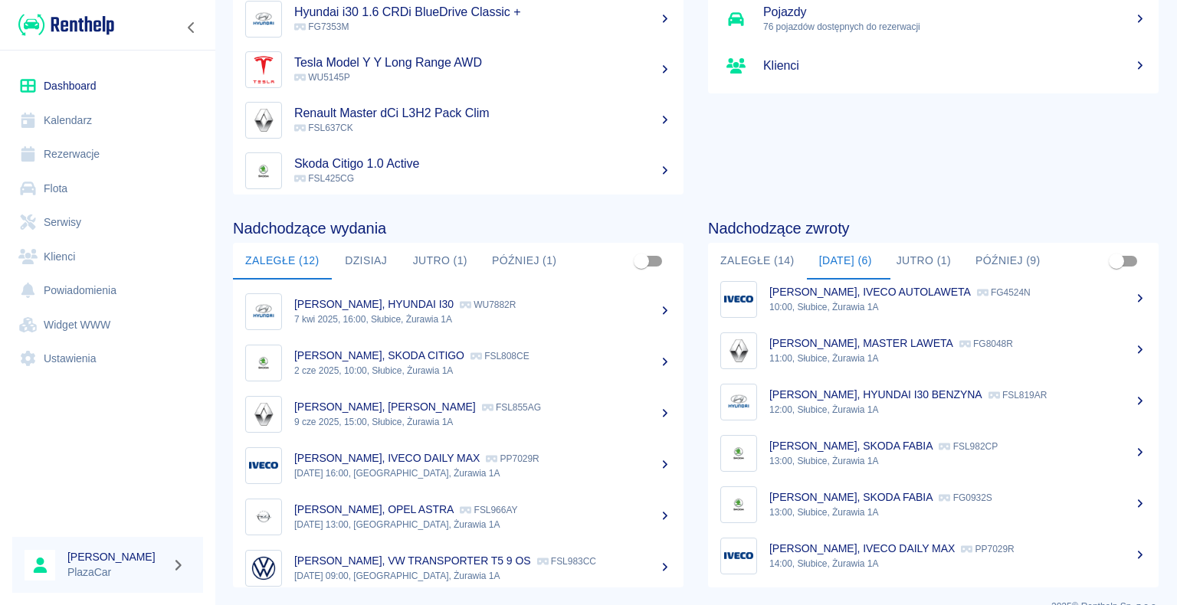
scroll to position [193, 0]
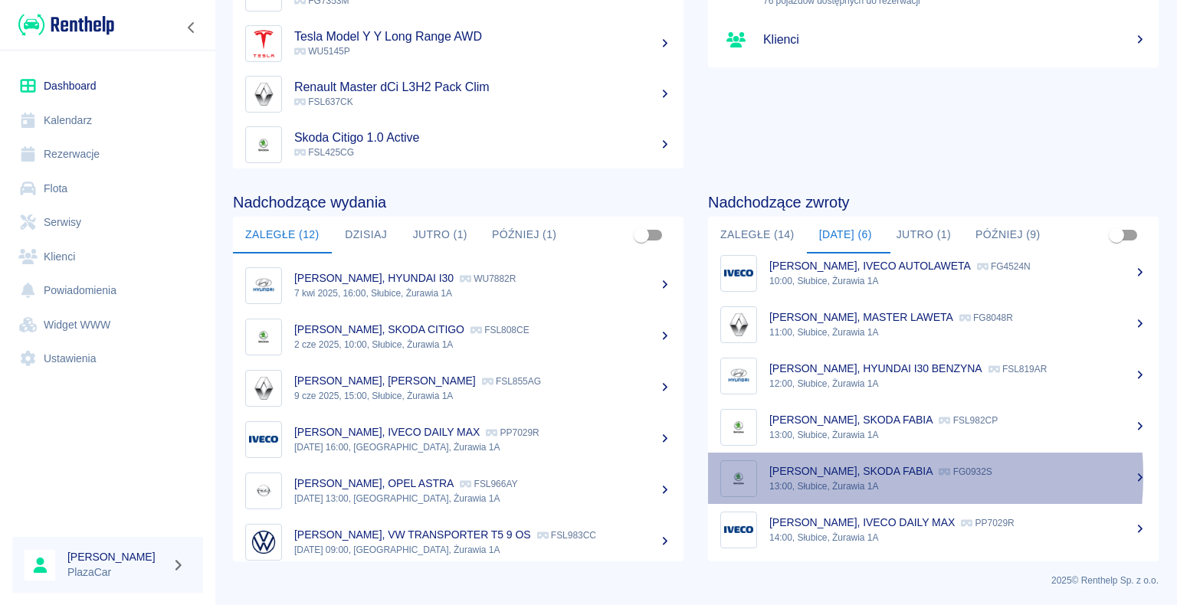
click at [821, 475] on p "[PERSON_NAME], SKODA FABIA" at bounding box center [850, 471] width 163 height 12
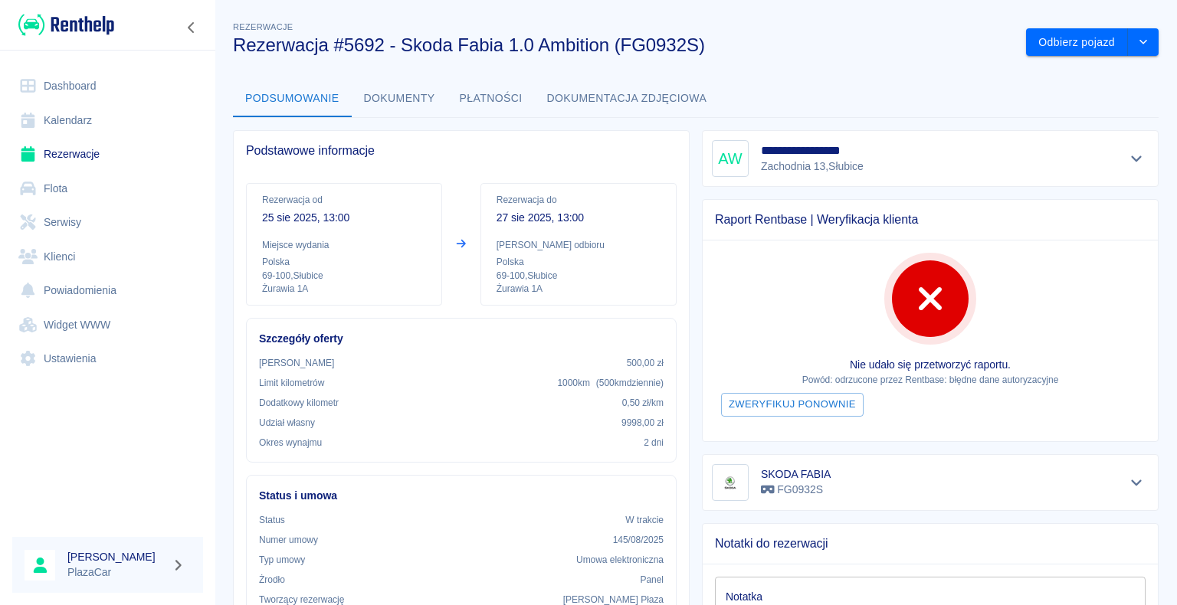
click at [83, 87] on link "Dashboard" at bounding box center [107, 86] width 191 height 34
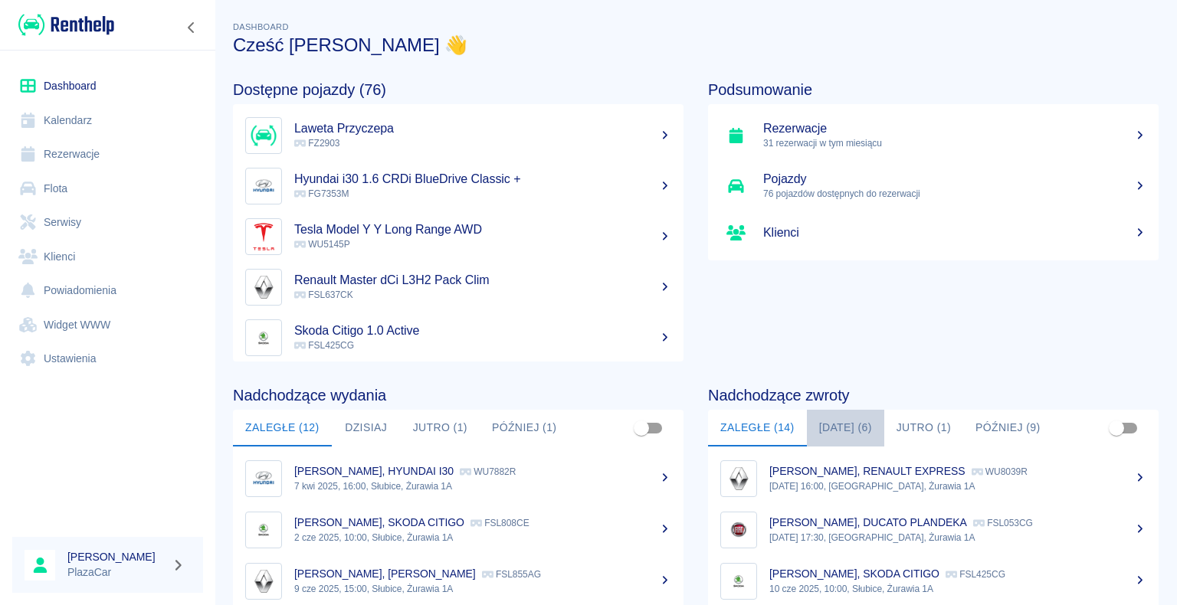
click at [828, 423] on button "[DATE] (6)" at bounding box center [845, 428] width 77 height 37
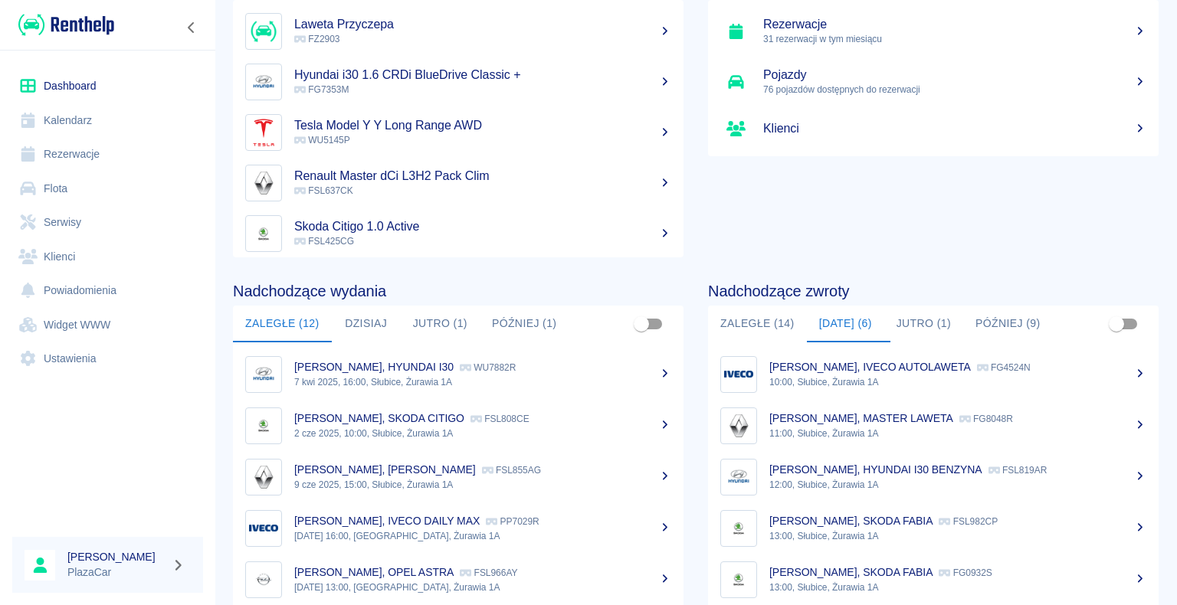
scroll to position [193, 0]
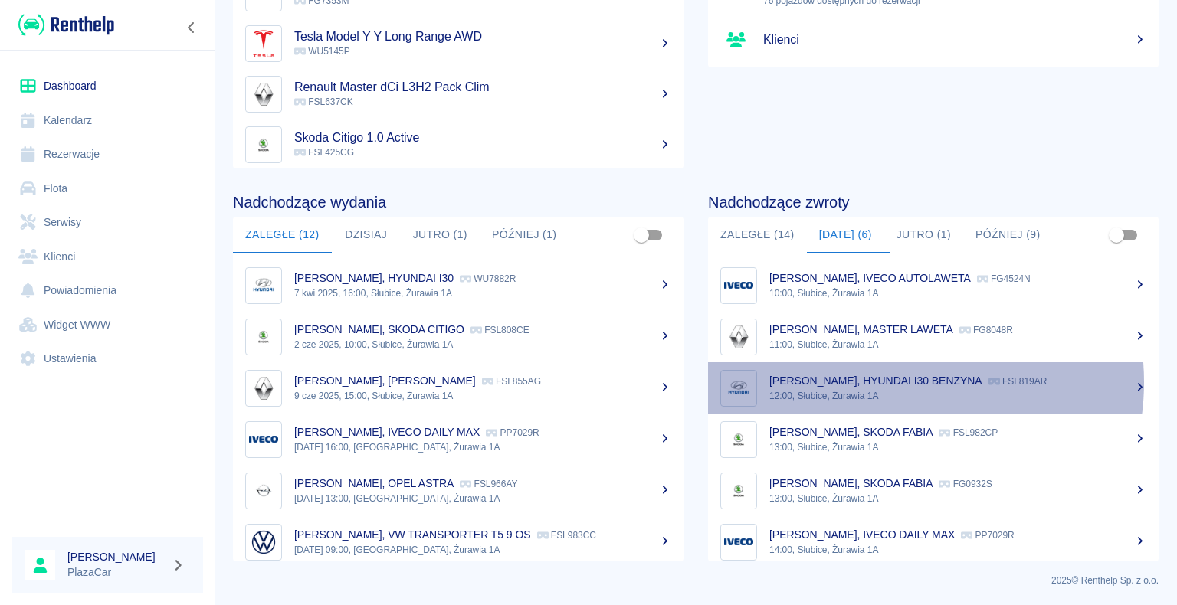
click at [886, 382] on p "[PERSON_NAME], HYUNDAI I30 BENZYNA" at bounding box center [875, 381] width 213 height 12
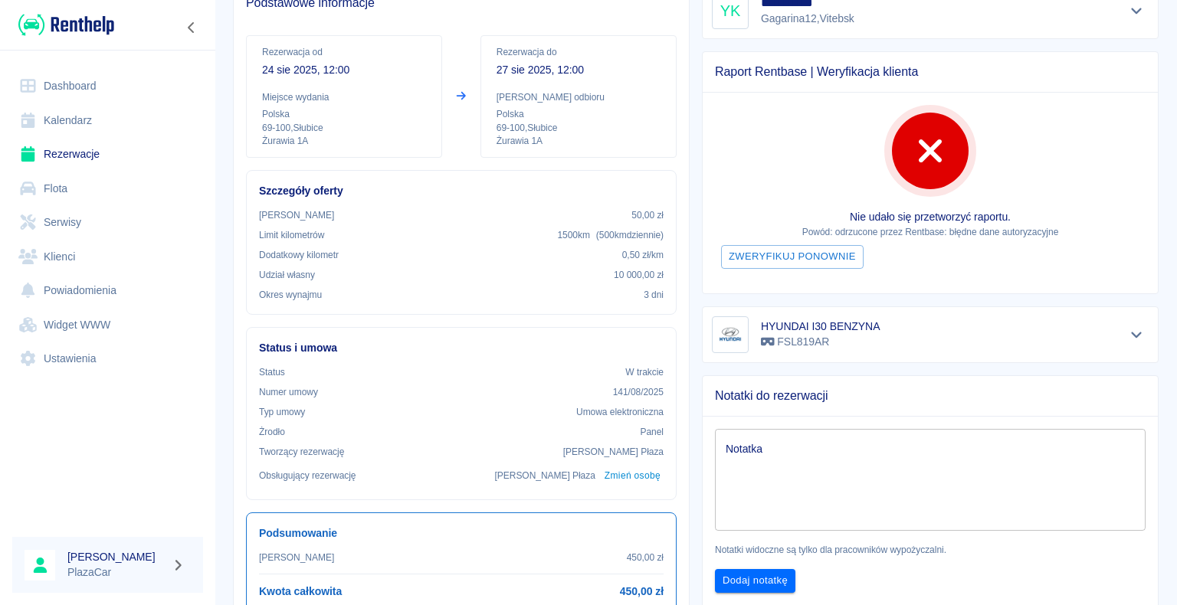
scroll to position [153, 0]
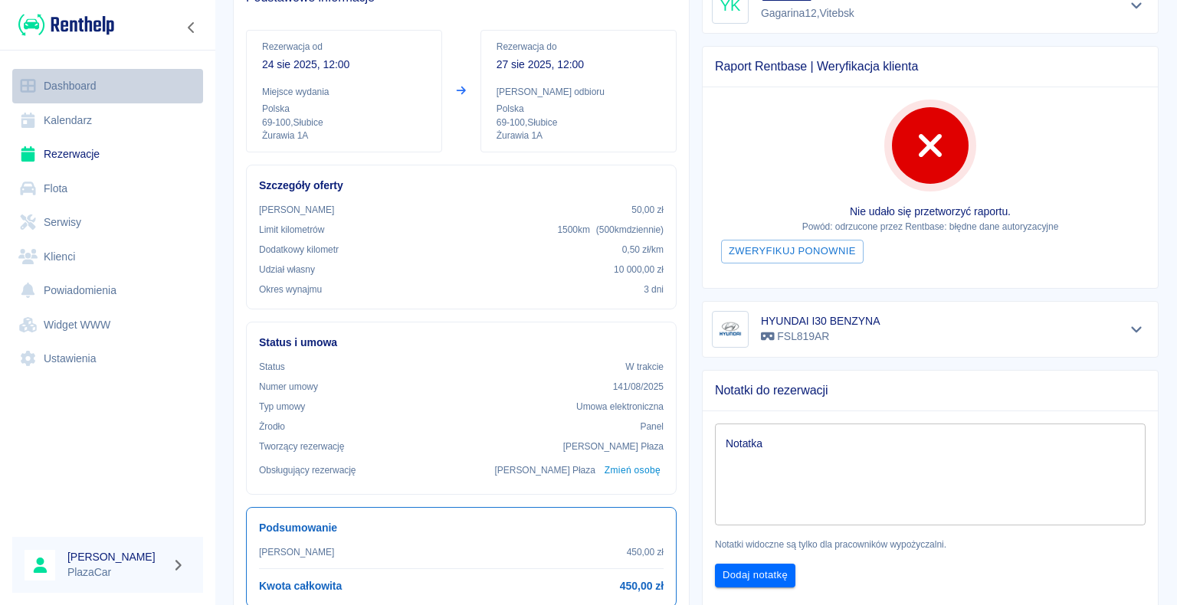
click at [77, 86] on link "Dashboard" at bounding box center [107, 86] width 191 height 34
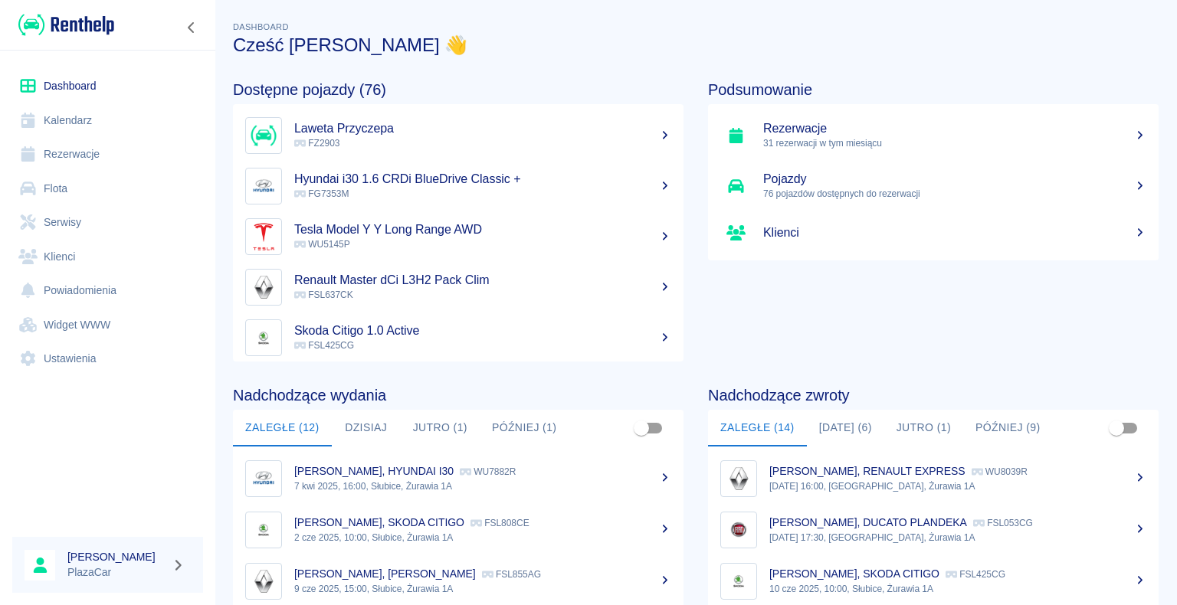
click at [834, 426] on button "[DATE] (6)" at bounding box center [845, 428] width 77 height 37
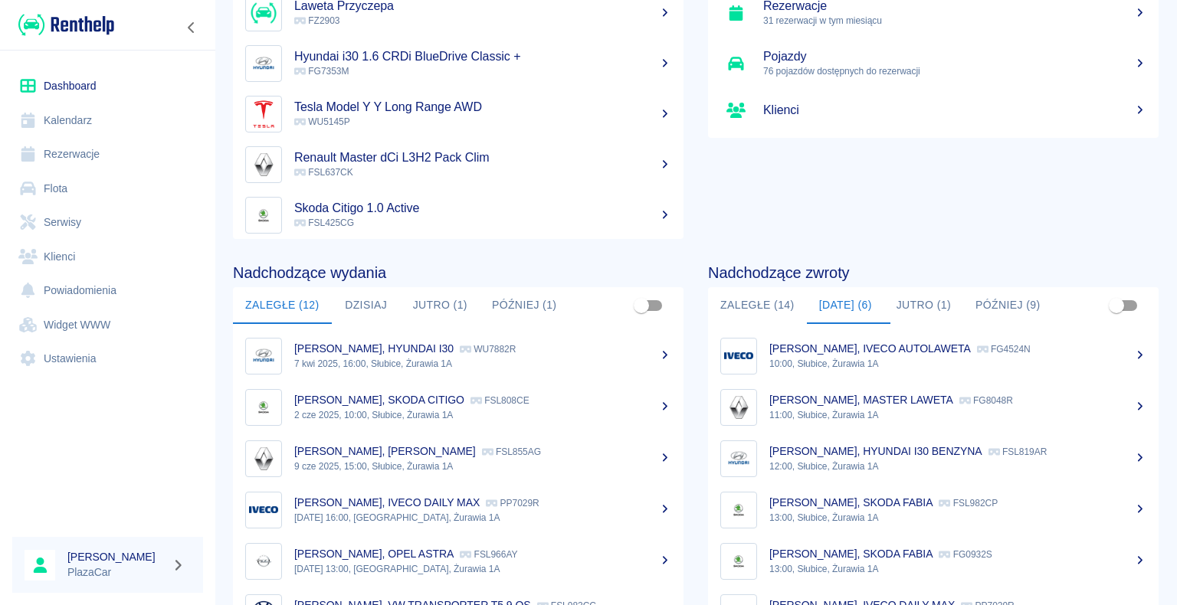
scroll to position [193, 0]
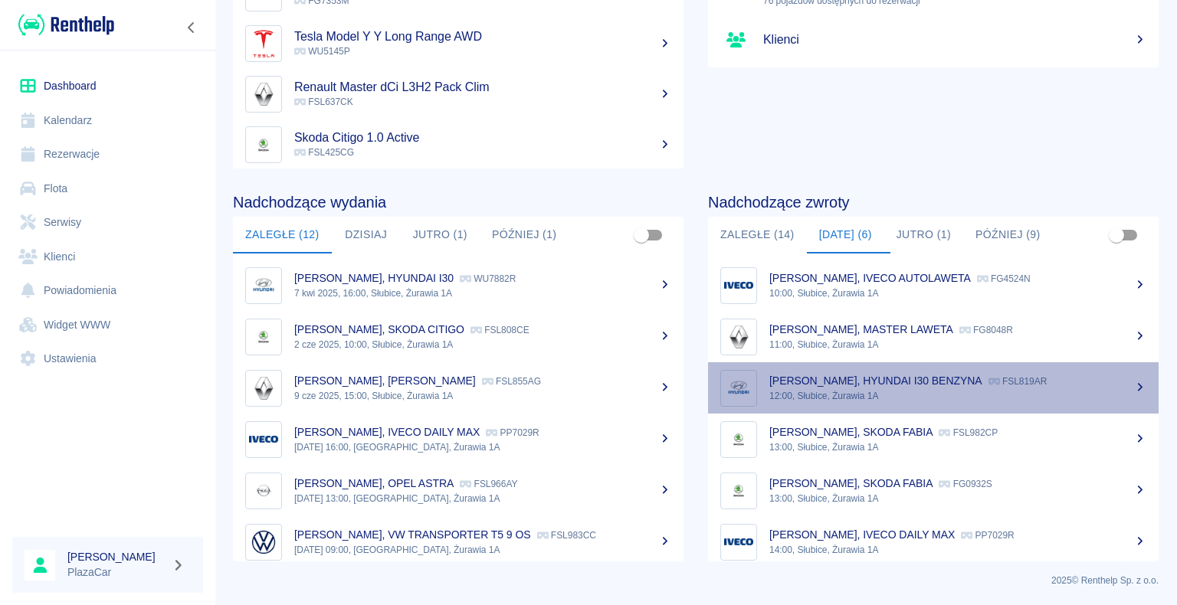
click at [947, 391] on p "12:00, Słubice, Żurawia 1A" at bounding box center [957, 396] width 377 height 14
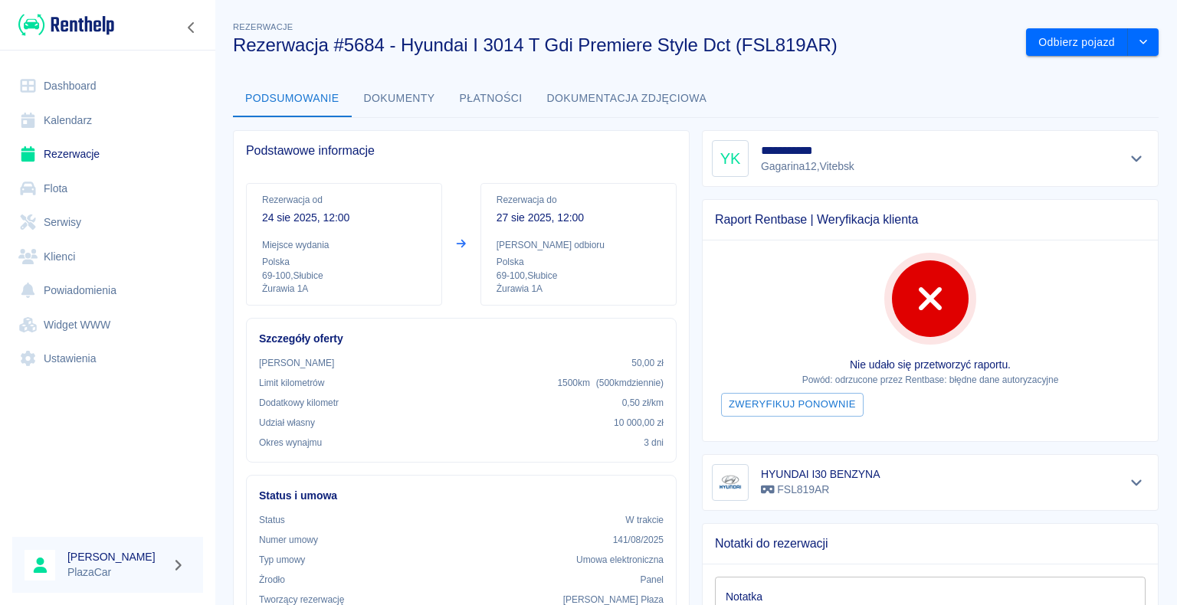
click at [60, 86] on link "Dashboard" at bounding box center [107, 86] width 191 height 34
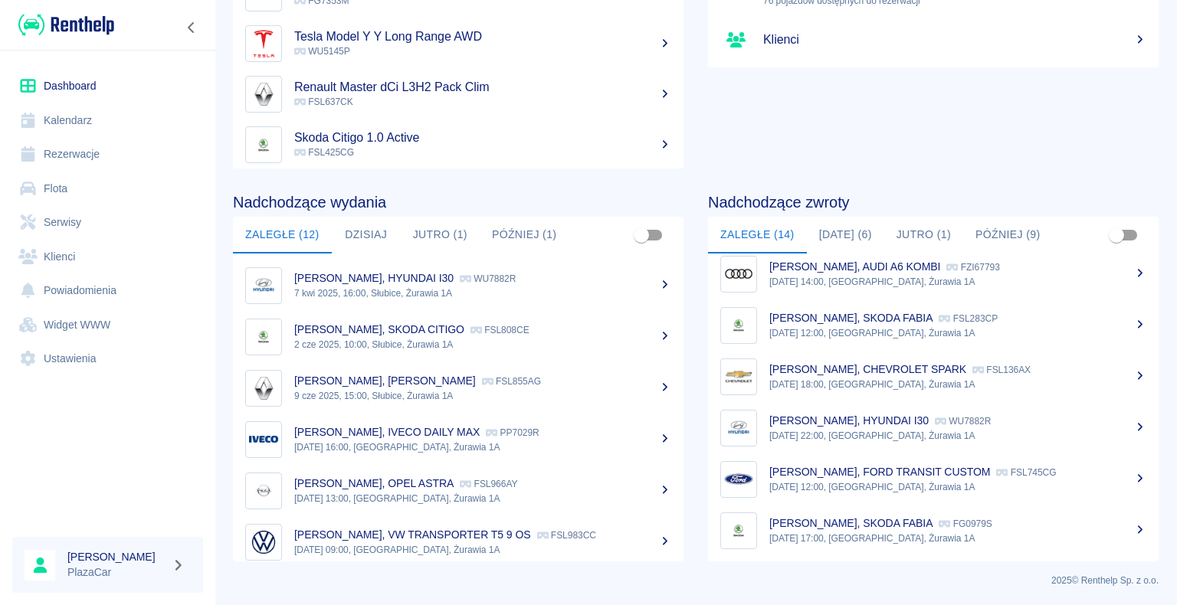
scroll to position [423, 0]
click at [1030, 478] on div "[PERSON_NAME], FORD TRANSIT CUSTOM FSL745CG" at bounding box center [957, 472] width 377 height 16
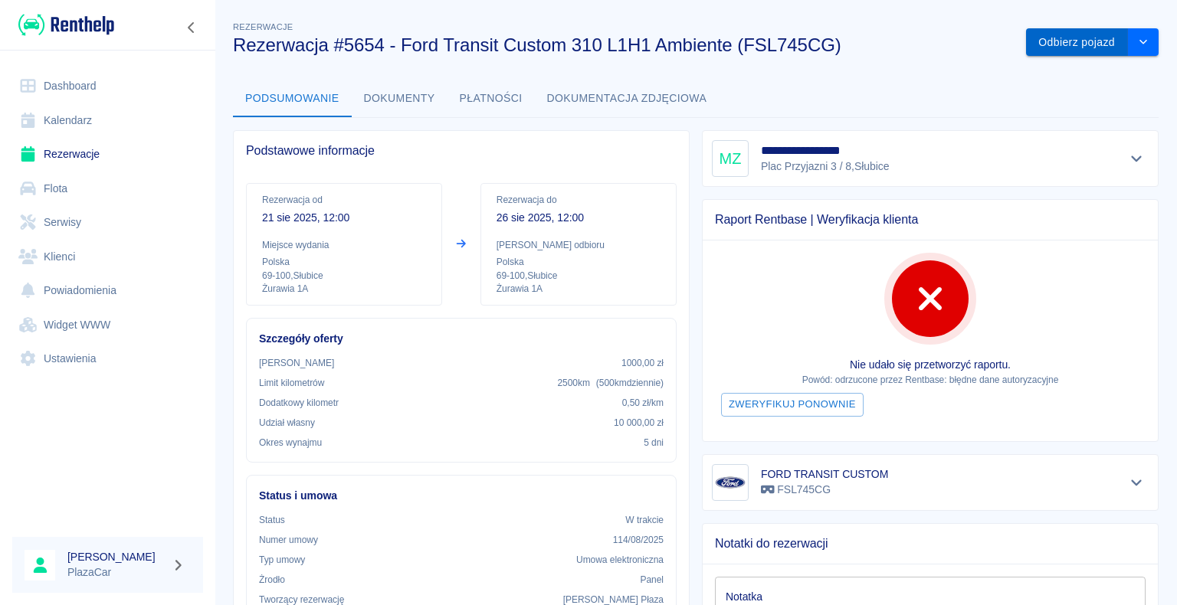
click at [1059, 44] on button "Odbierz pojazd" at bounding box center [1077, 42] width 102 height 28
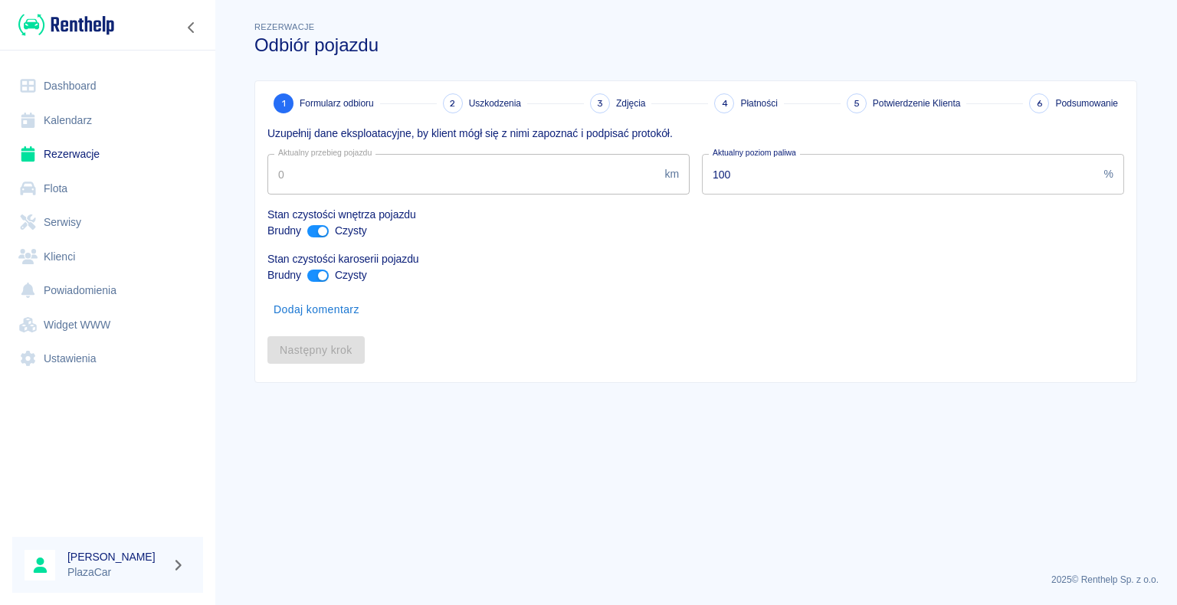
type input "219428"
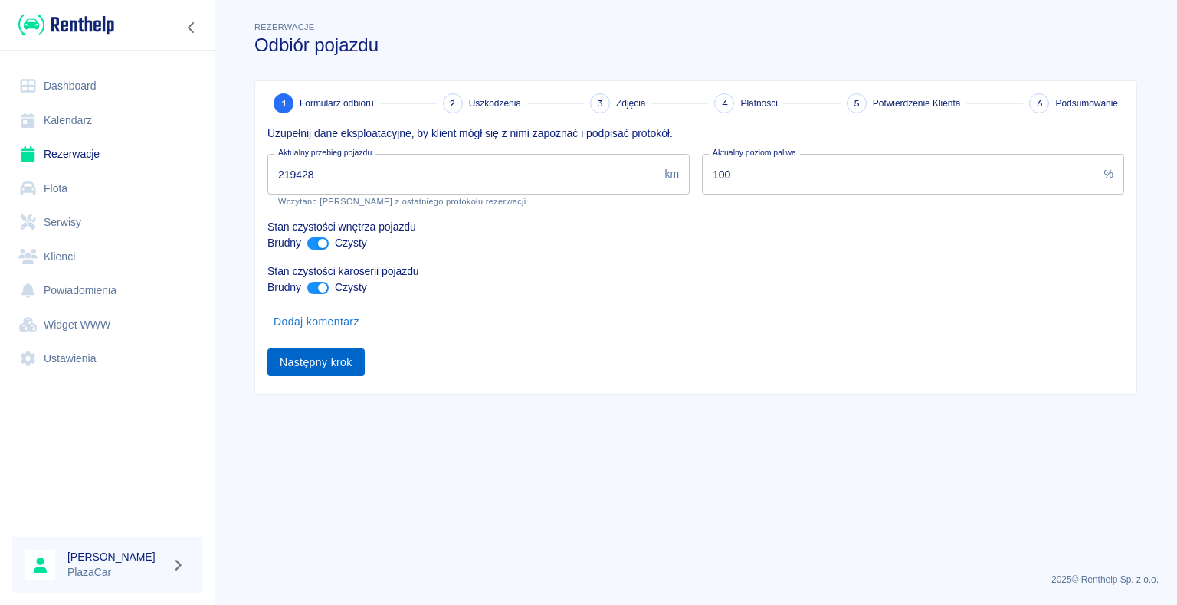
click at [313, 357] on button "Następny krok" at bounding box center [315, 363] width 97 height 28
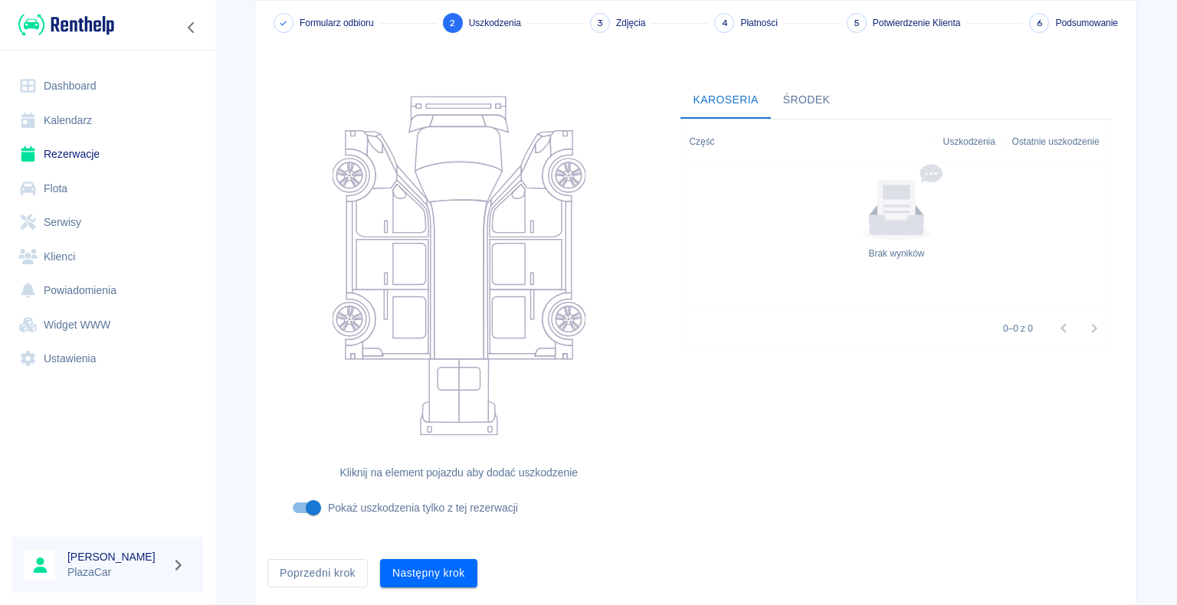
scroll to position [126, 0]
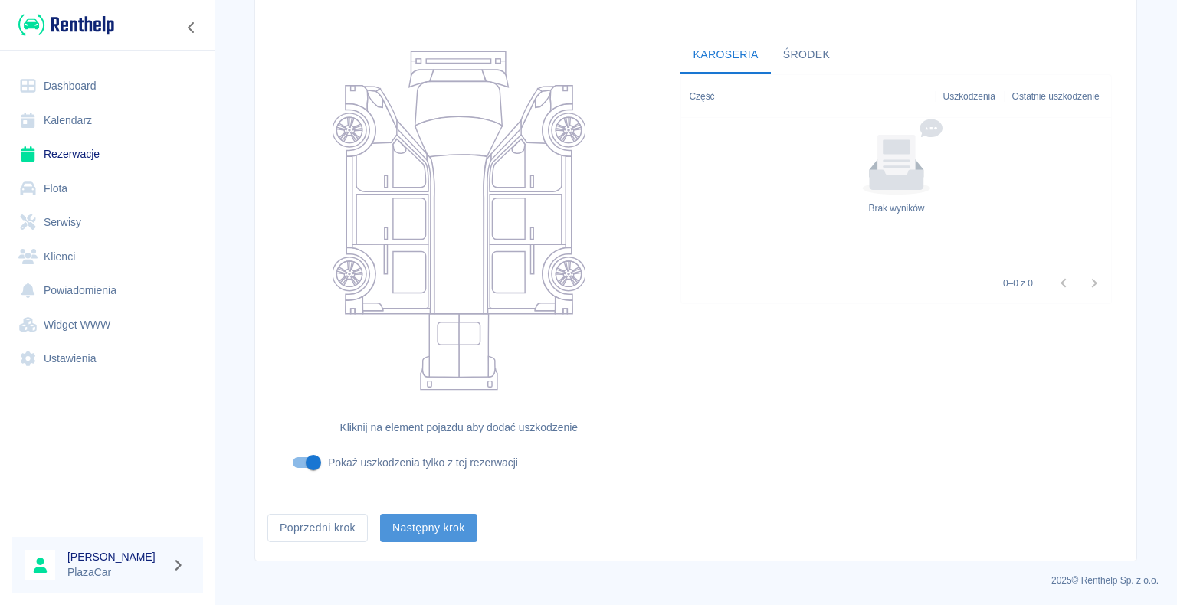
click at [424, 526] on button "Następny krok" at bounding box center [428, 528] width 97 height 28
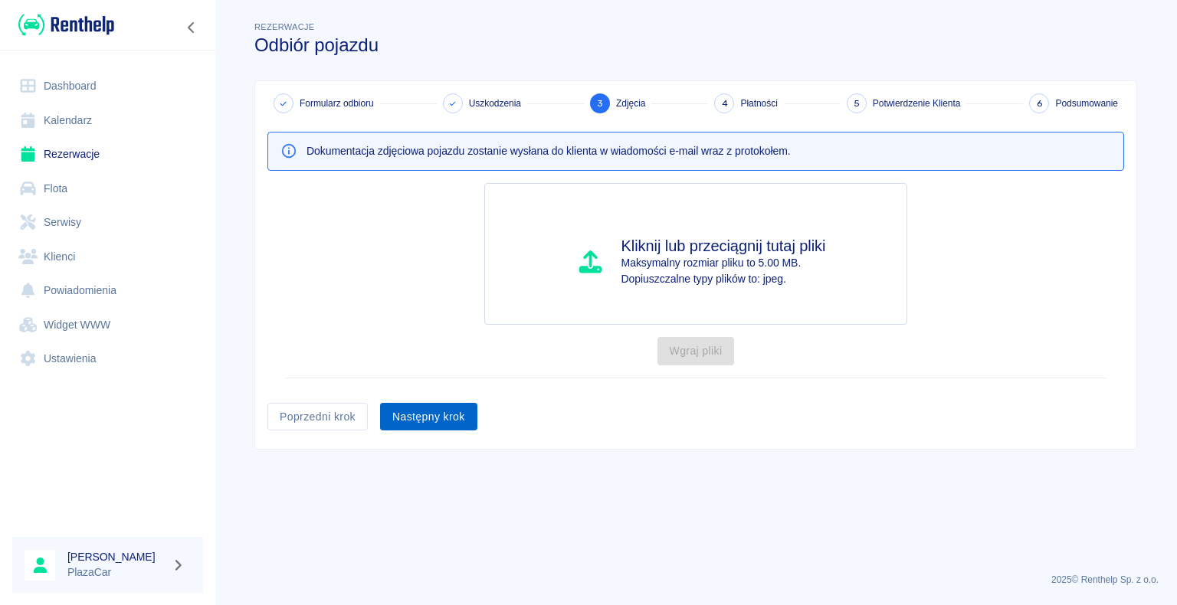
click at [427, 409] on button "Następny krok" at bounding box center [428, 417] width 97 height 28
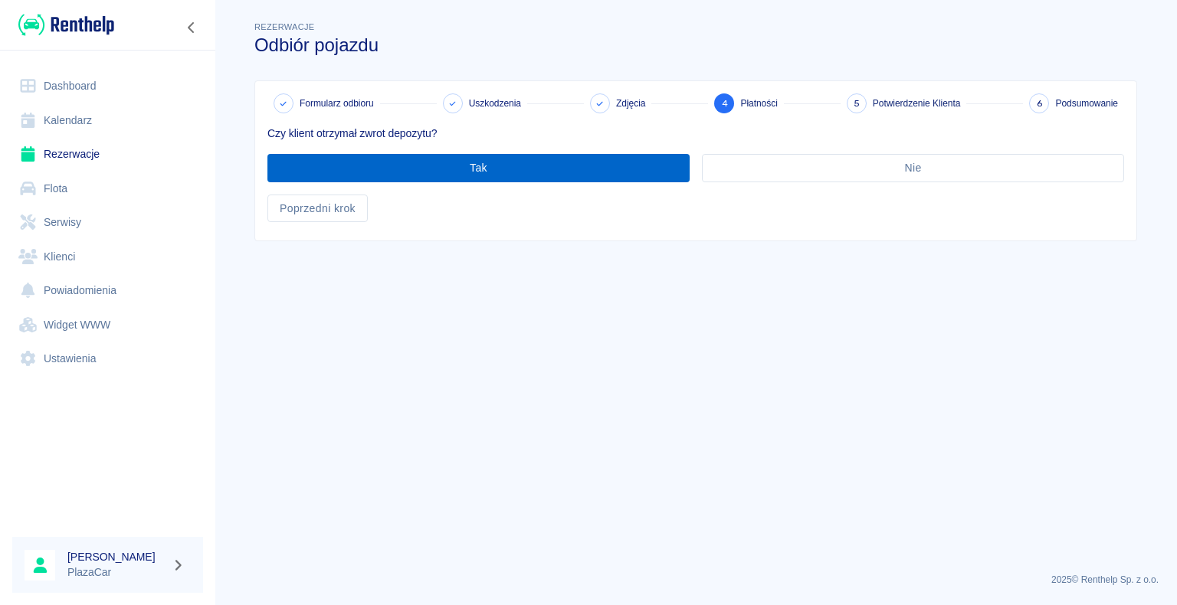
click at [464, 167] on button "Tak" at bounding box center [478, 168] width 422 height 28
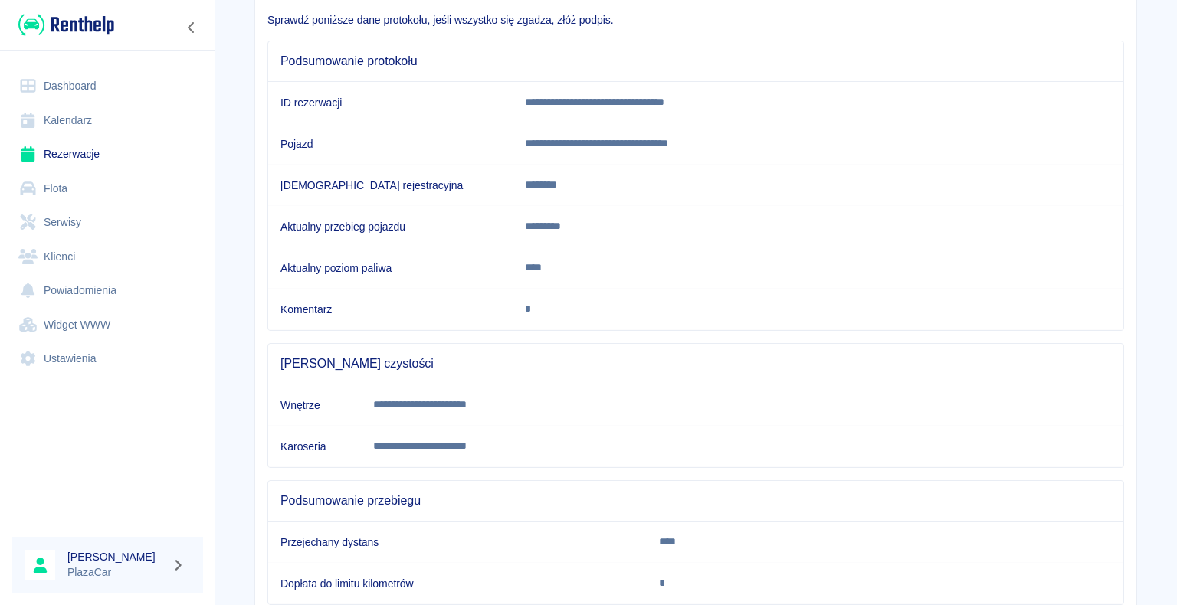
scroll to position [214, 0]
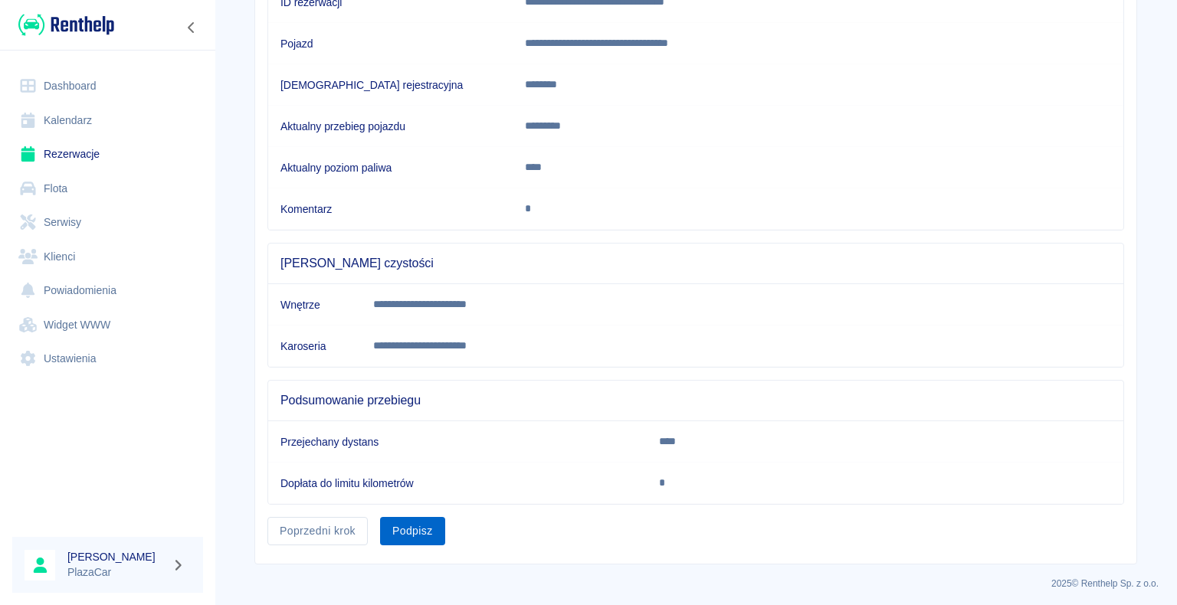
click at [403, 527] on button "Podpisz" at bounding box center [412, 531] width 65 height 28
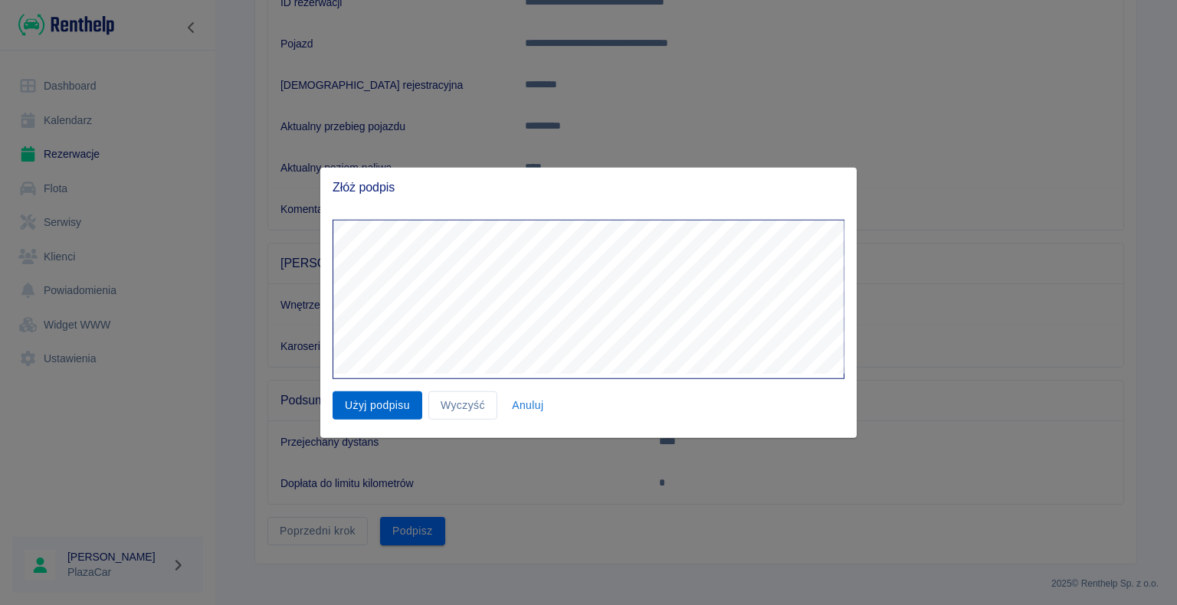
click at [375, 406] on button "Użyj podpisu" at bounding box center [378, 406] width 90 height 28
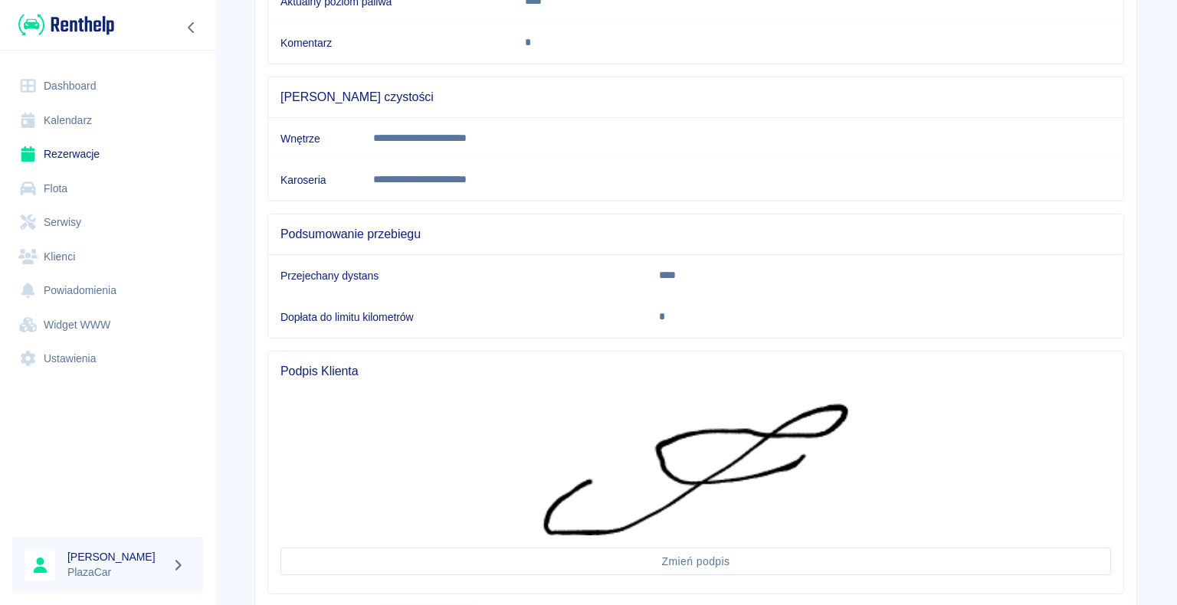
scroll to position [469, 0]
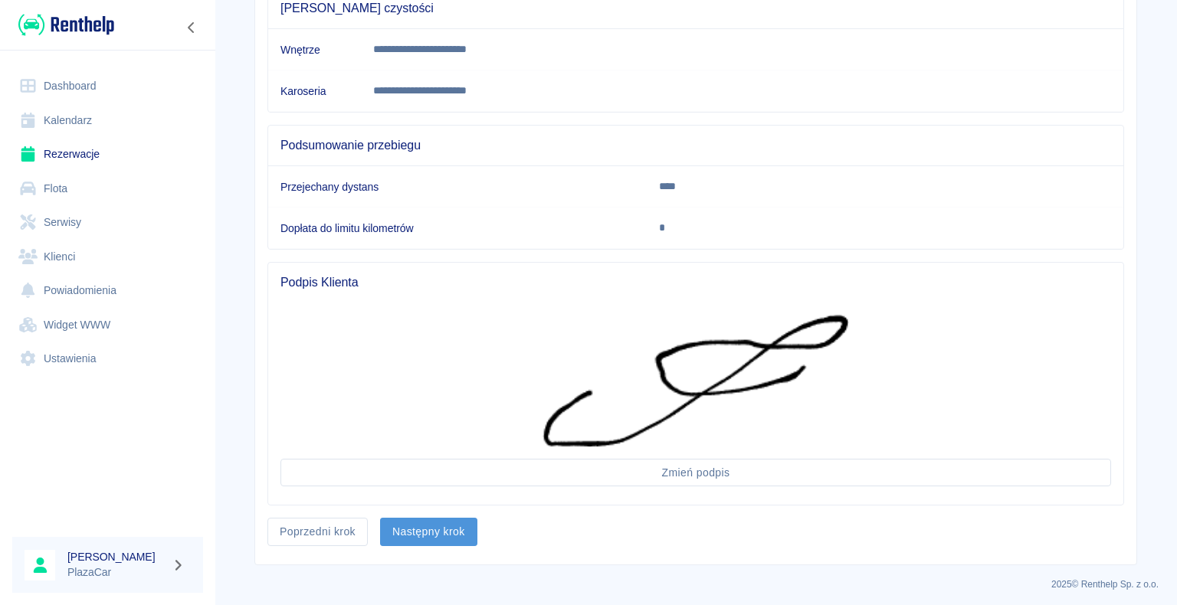
click at [424, 526] on button "Następny krok" at bounding box center [428, 532] width 97 height 28
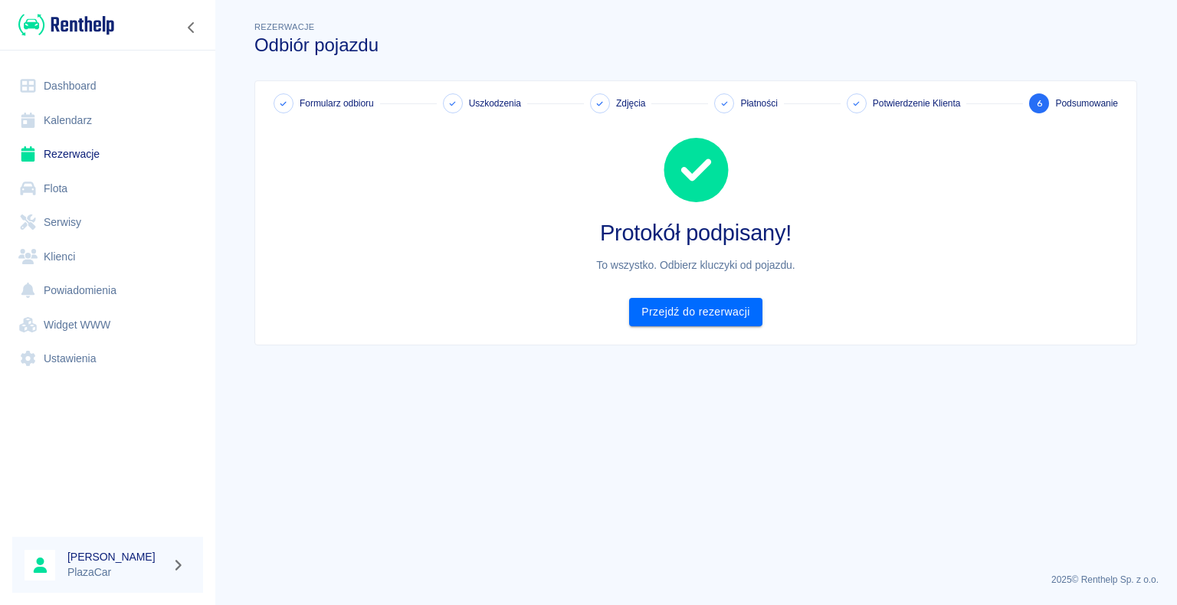
scroll to position [0, 0]
click at [700, 308] on link "Przejdź do rezerwacji" at bounding box center [695, 312] width 133 height 28
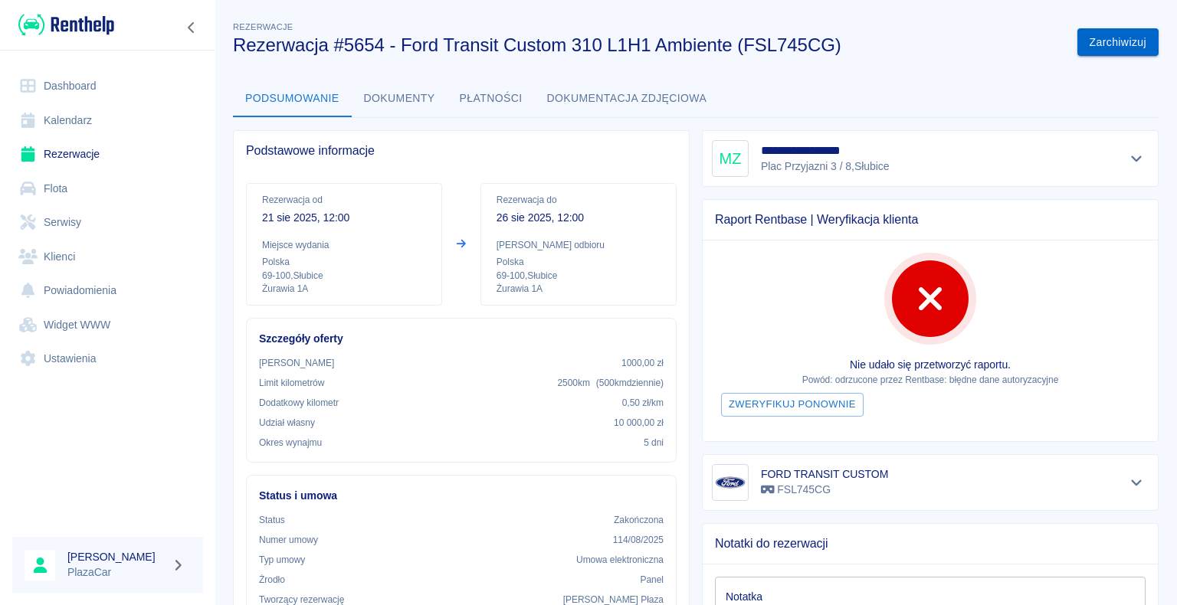
click at [1100, 38] on button "Zarchiwizuj" at bounding box center [1117, 42] width 81 height 28
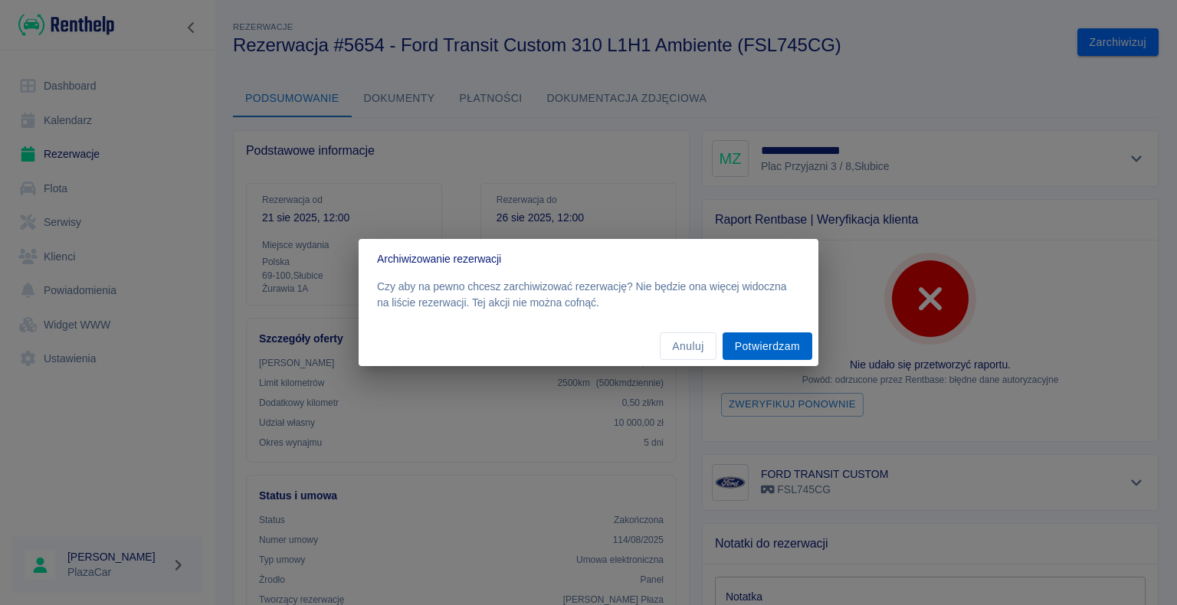
click at [760, 344] on button "Potwierdzam" at bounding box center [768, 347] width 90 height 28
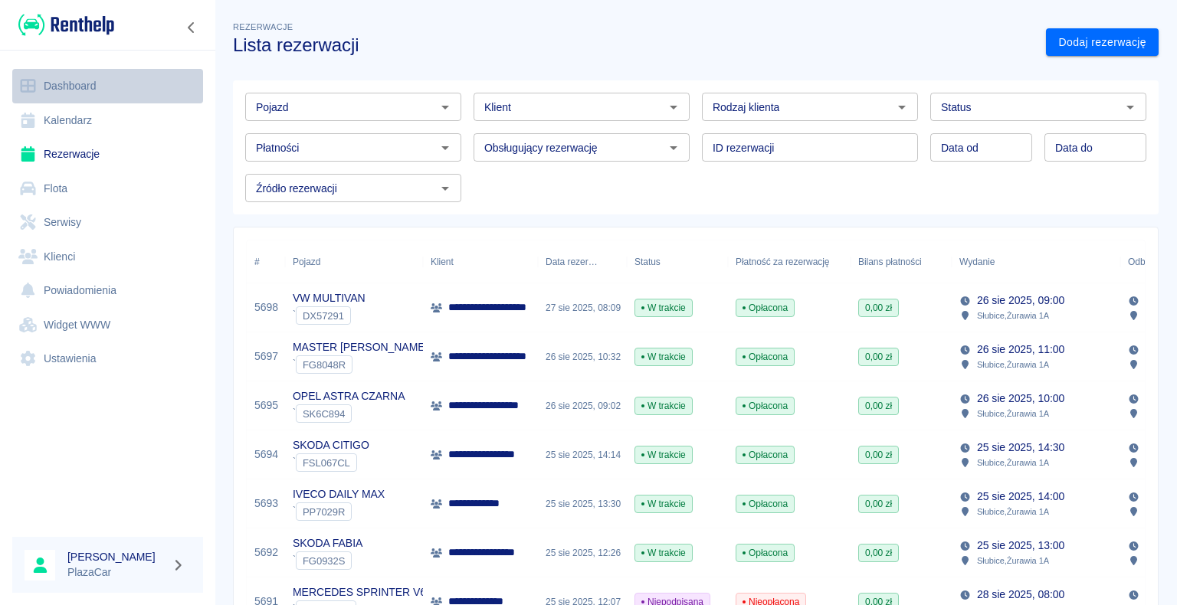
click at [73, 87] on link "Dashboard" at bounding box center [107, 86] width 191 height 34
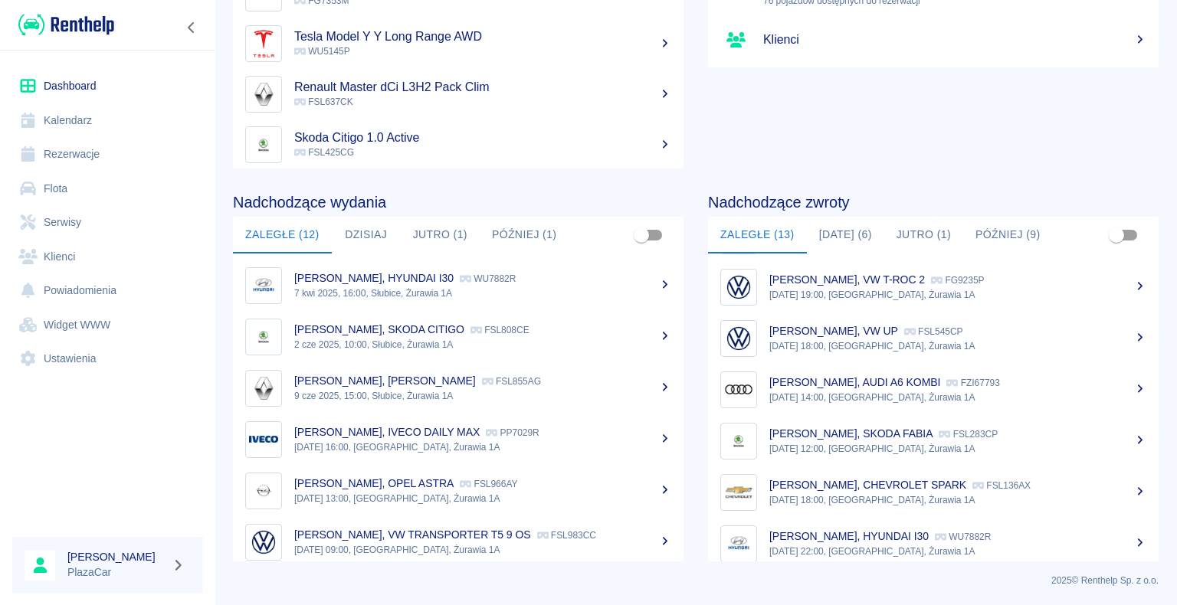
scroll to position [371, 0]
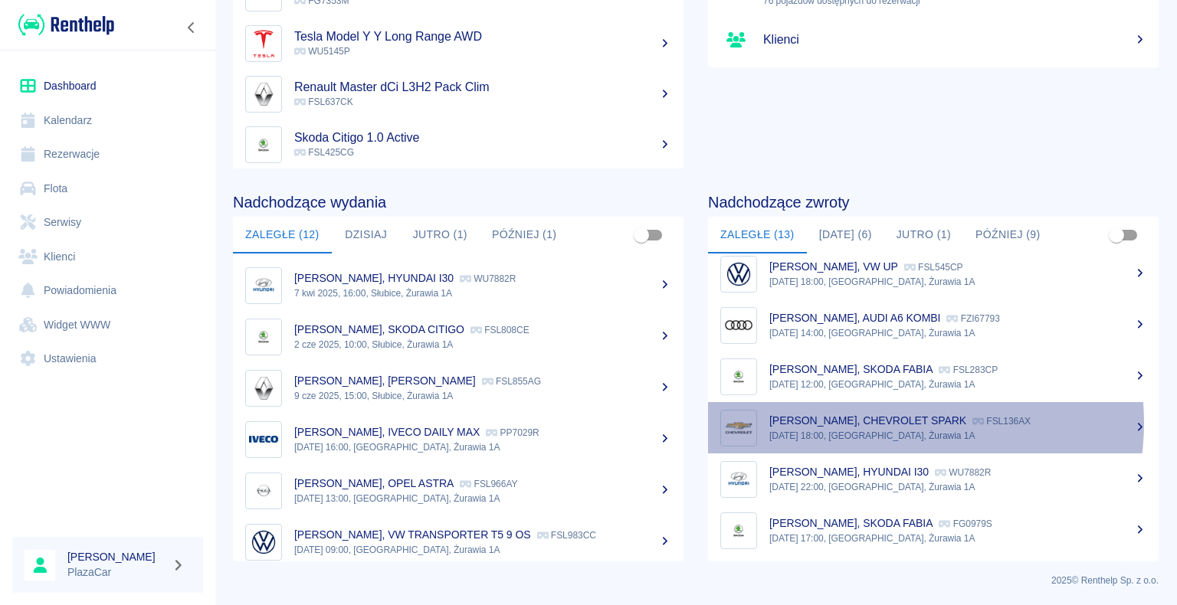
click at [888, 421] on p "[PERSON_NAME], CHEVROLET SPARK" at bounding box center [867, 421] width 197 height 12
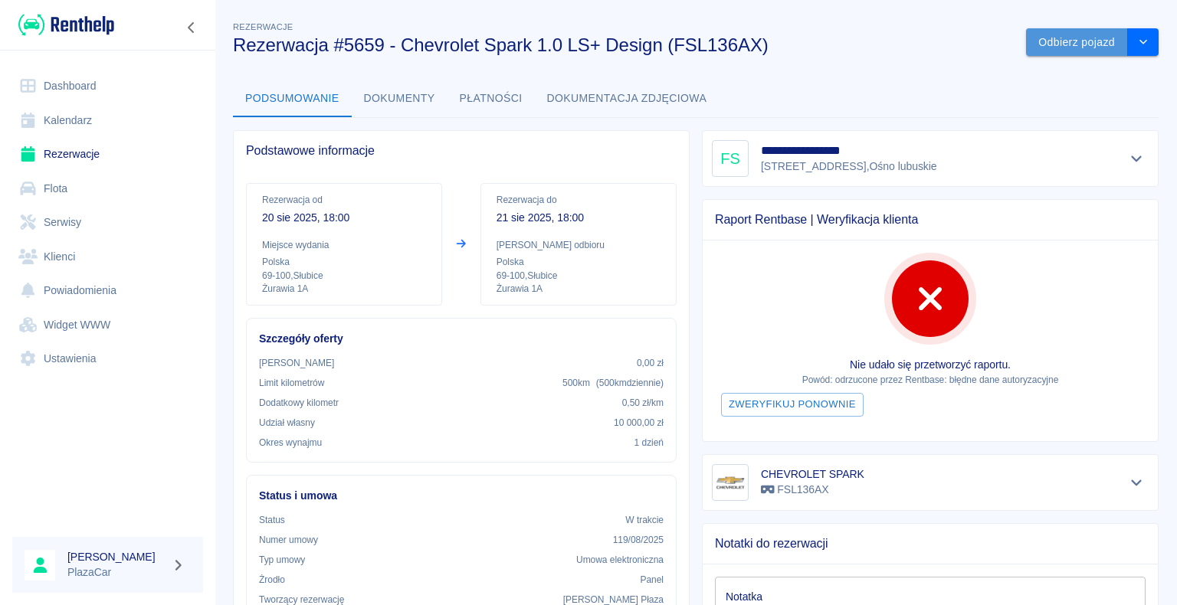
click at [1041, 38] on button "Odbierz pojazd" at bounding box center [1077, 42] width 102 height 28
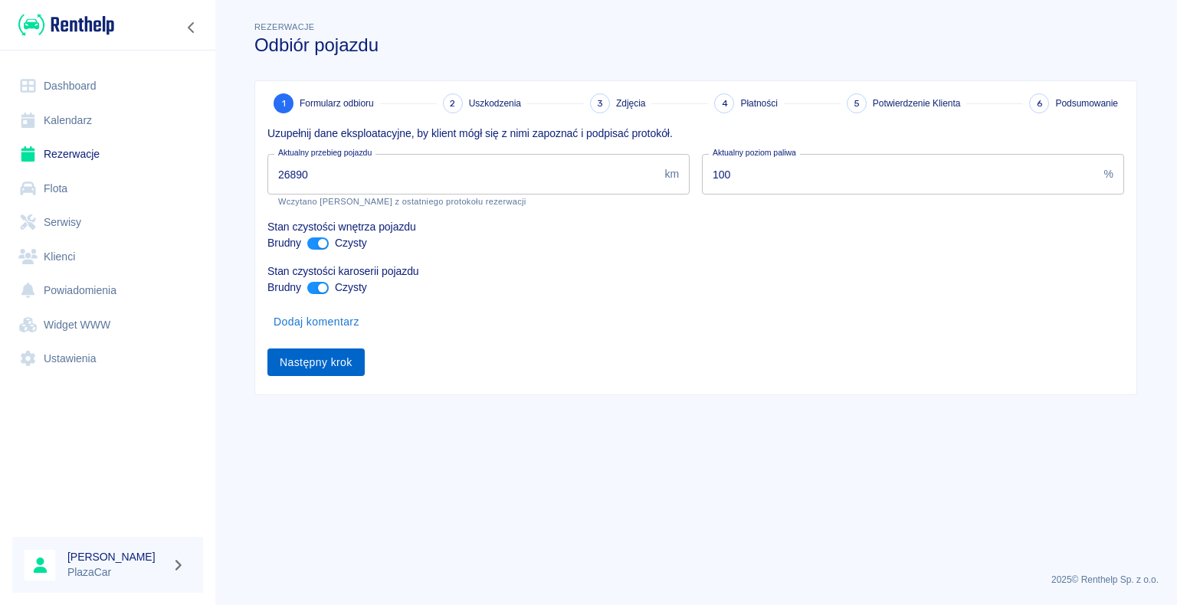
click at [316, 360] on button "Następny krok" at bounding box center [315, 363] width 97 height 28
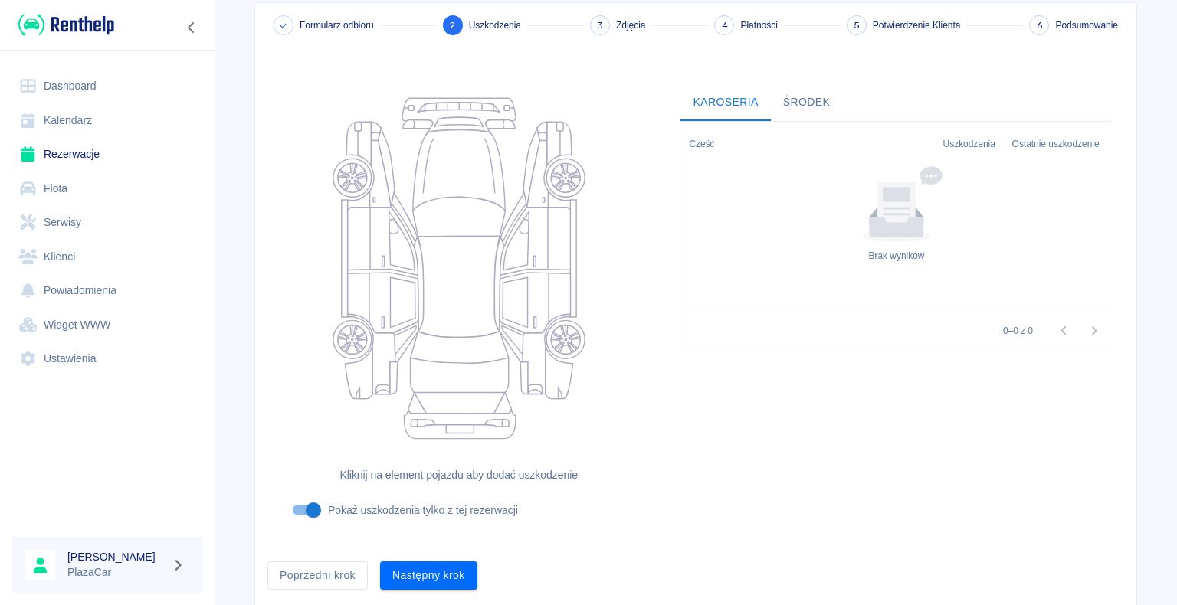
scroll to position [126, 0]
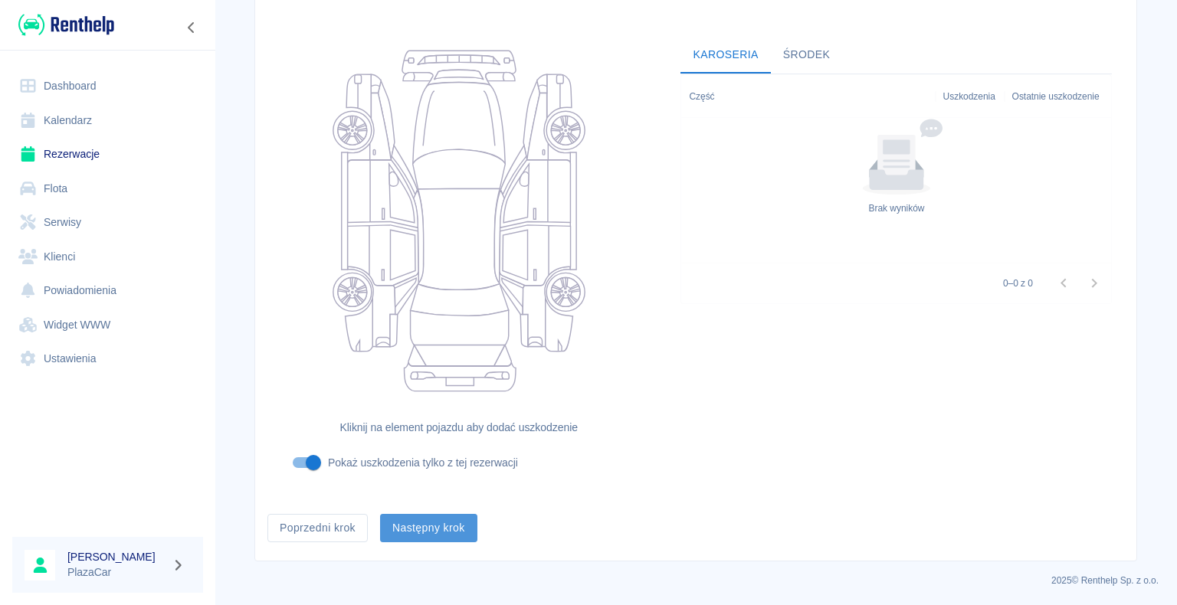
click at [418, 531] on button "Następny krok" at bounding box center [428, 528] width 97 height 28
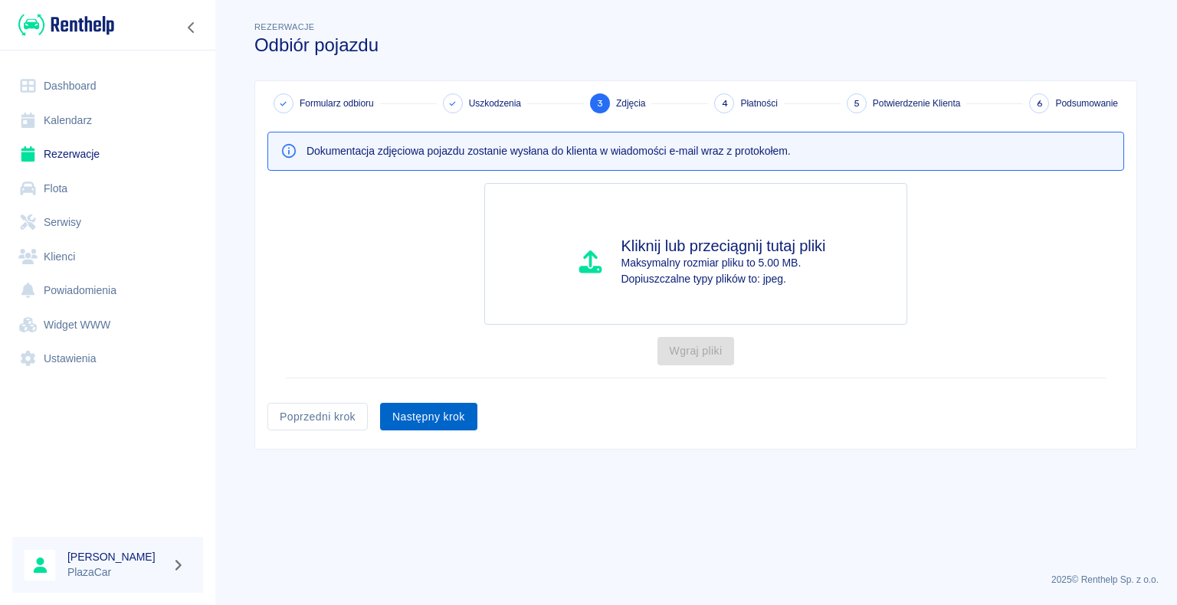
click at [421, 412] on button "Następny krok" at bounding box center [428, 417] width 97 height 28
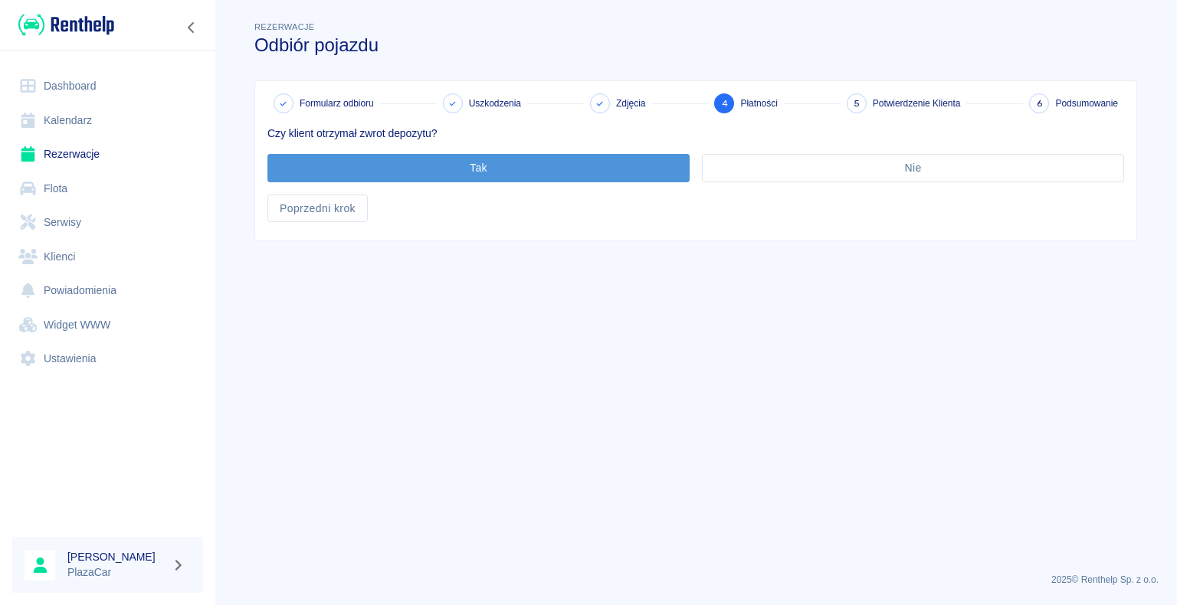
click at [477, 166] on button "Tak" at bounding box center [478, 168] width 422 height 28
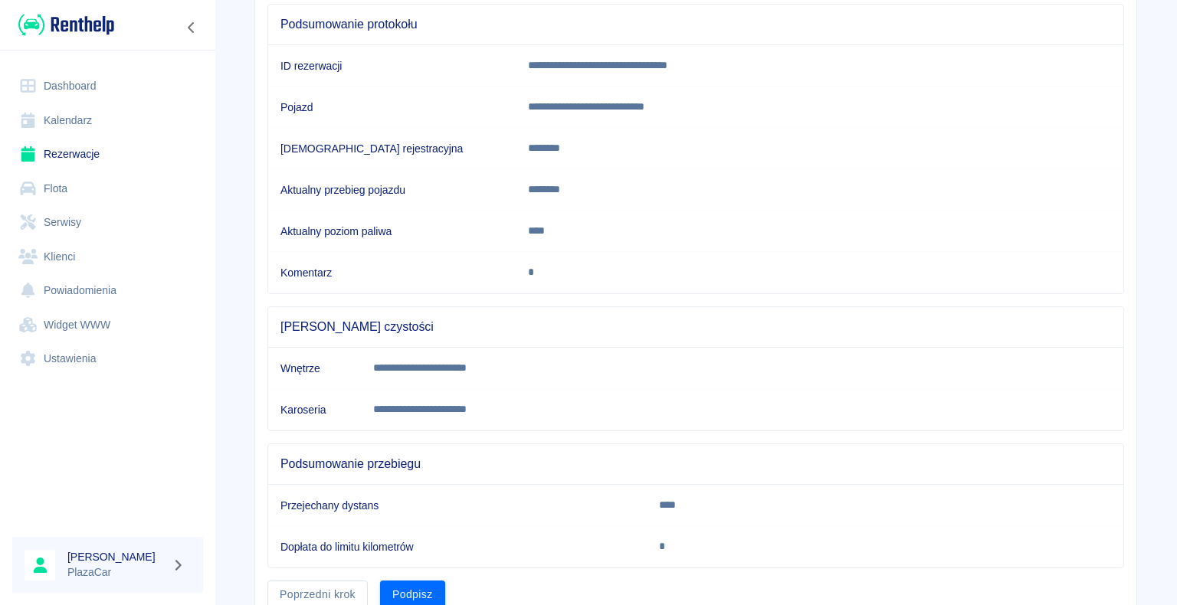
scroll to position [214, 0]
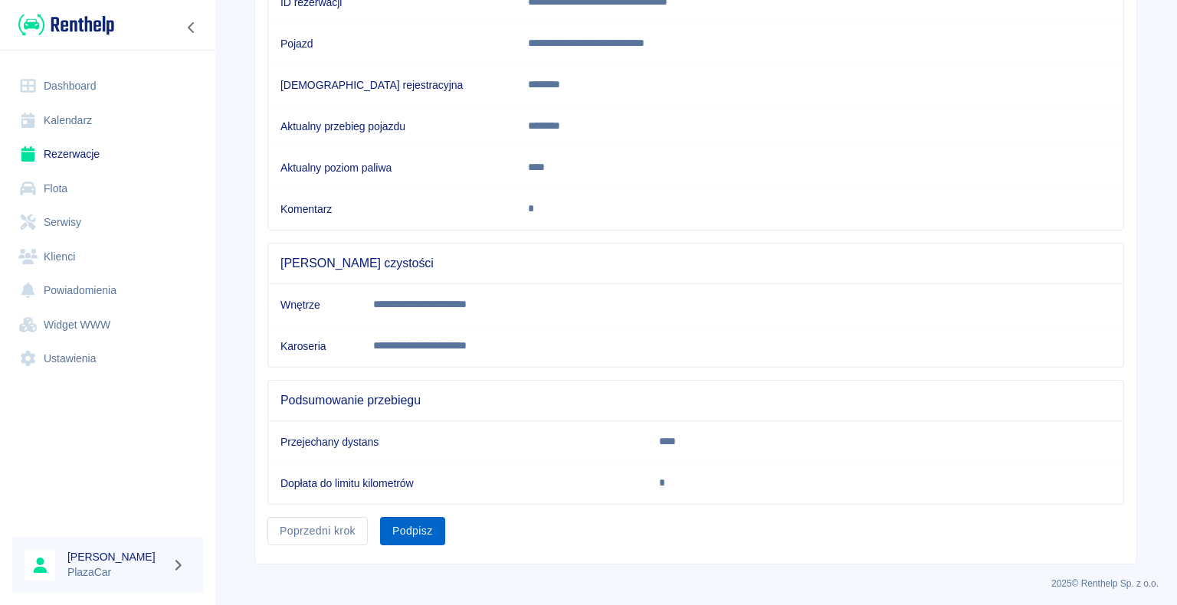
click at [408, 523] on button "Podpisz" at bounding box center [412, 531] width 65 height 28
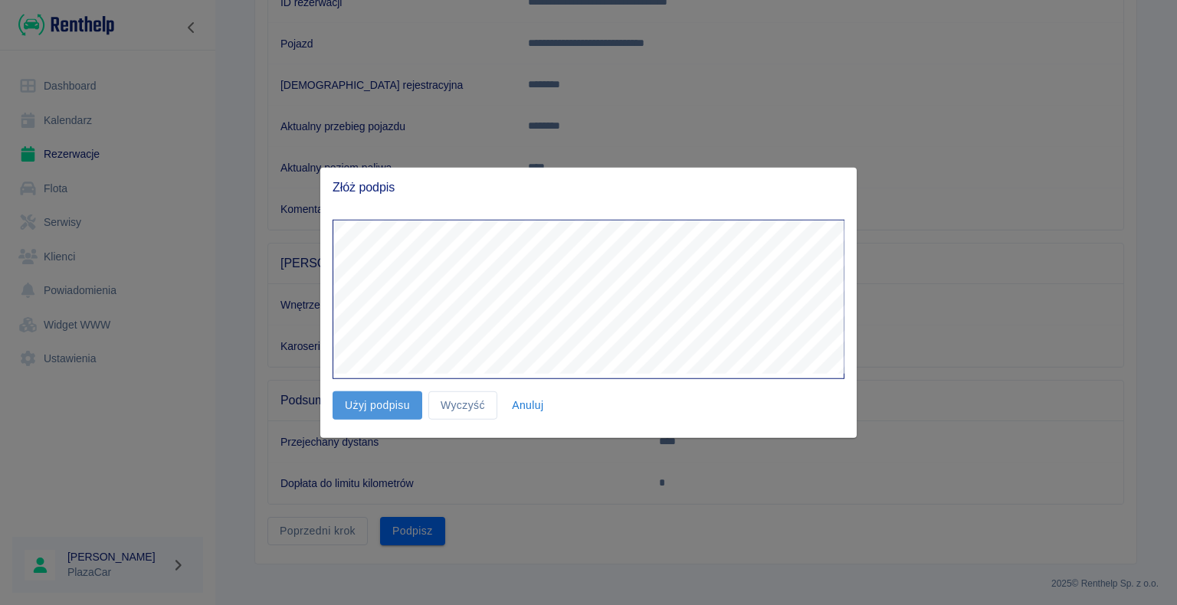
click at [372, 405] on button "Użyj podpisu" at bounding box center [378, 406] width 90 height 28
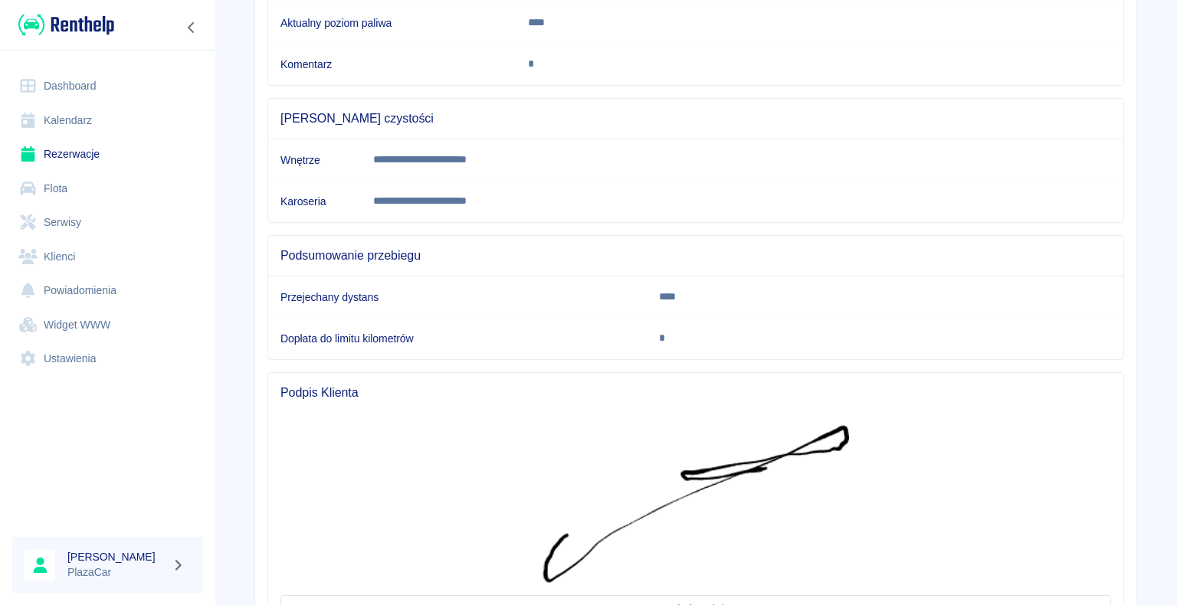
scroll to position [495, 0]
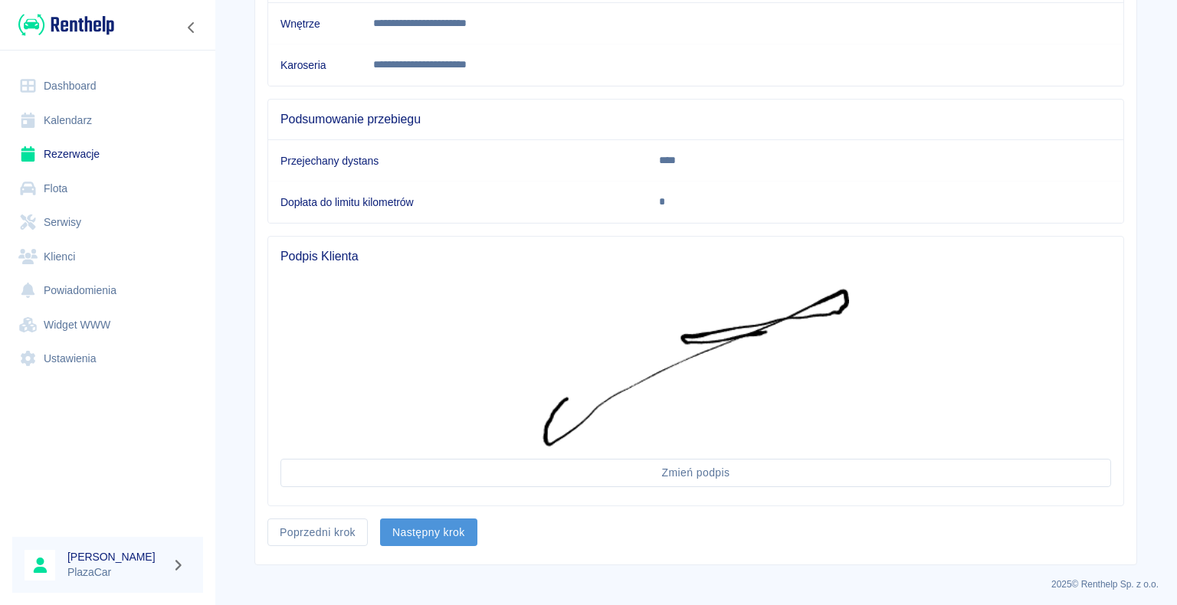
click at [419, 527] on button "Następny krok" at bounding box center [428, 533] width 97 height 28
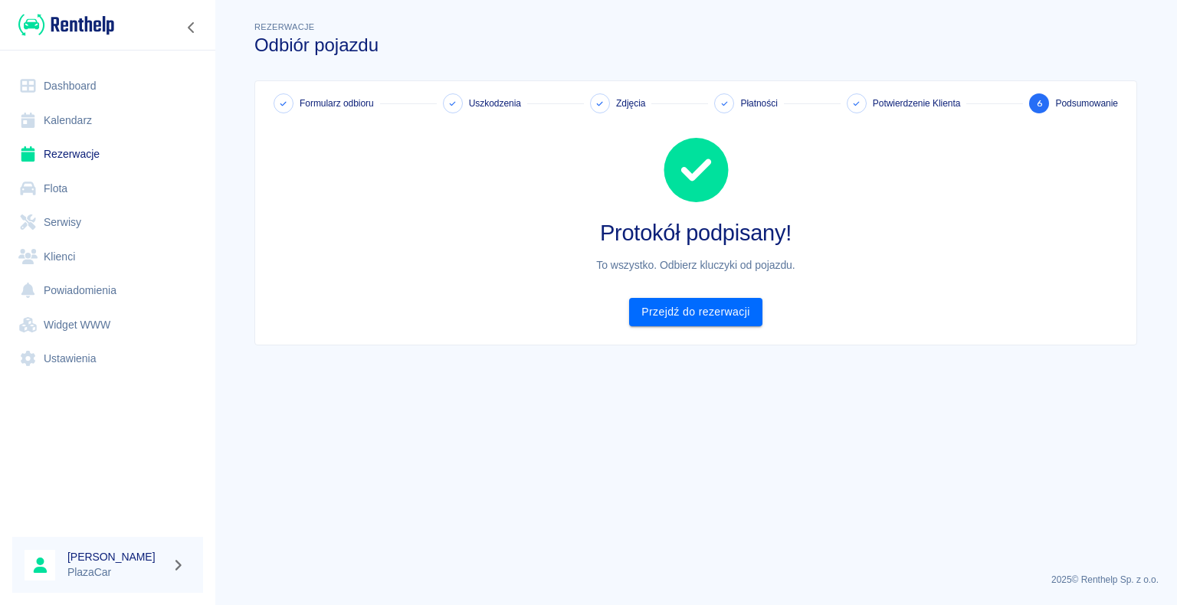
scroll to position [0, 0]
click at [691, 307] on link "Przejdź do rezerwacji" at bounding box center [695, 312] width 133 height 28
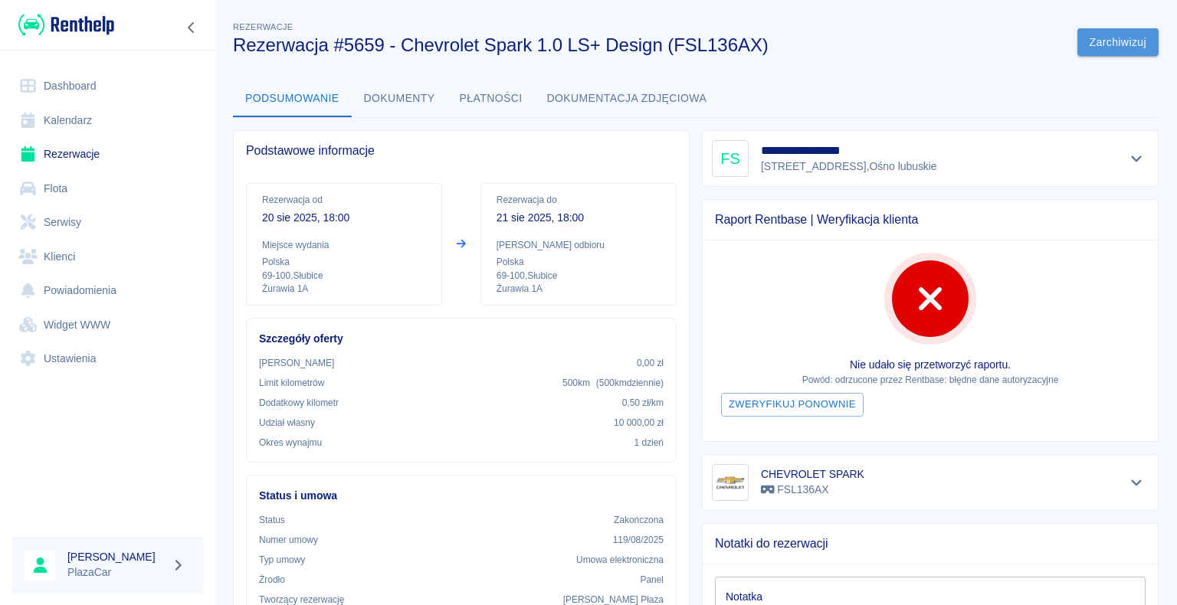
click at [1100, 41] on button "Zarchiwizuj" at bounding box center [1117, 42] width 81 height 28
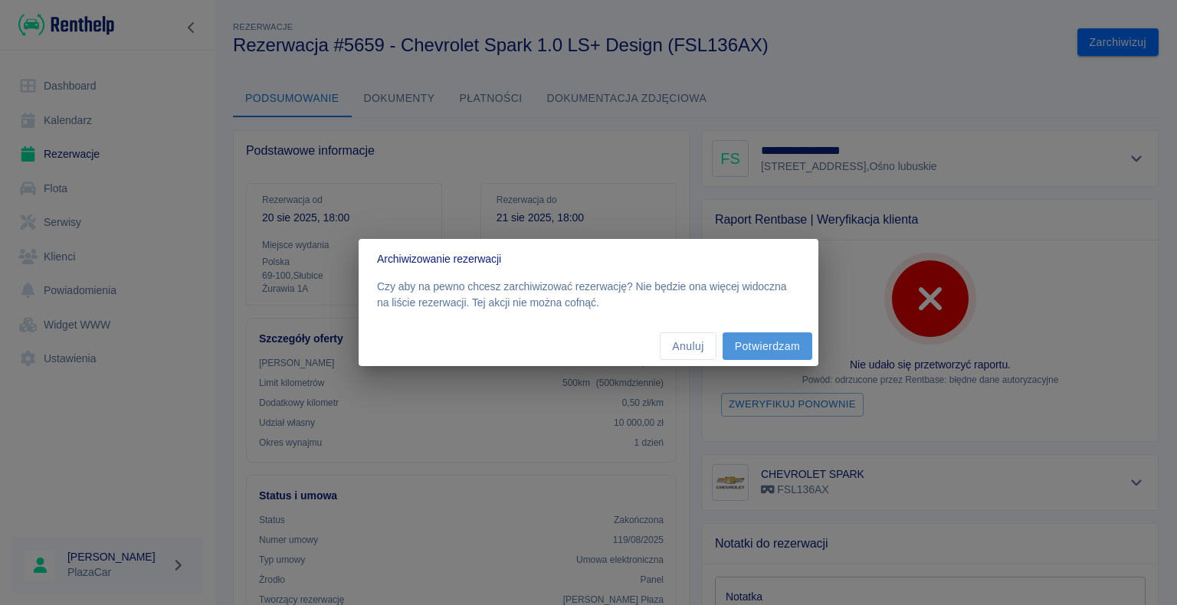
click at [762, 349] on button "Potwierdzam" at bounding box center [768, 347] width 90 height 28
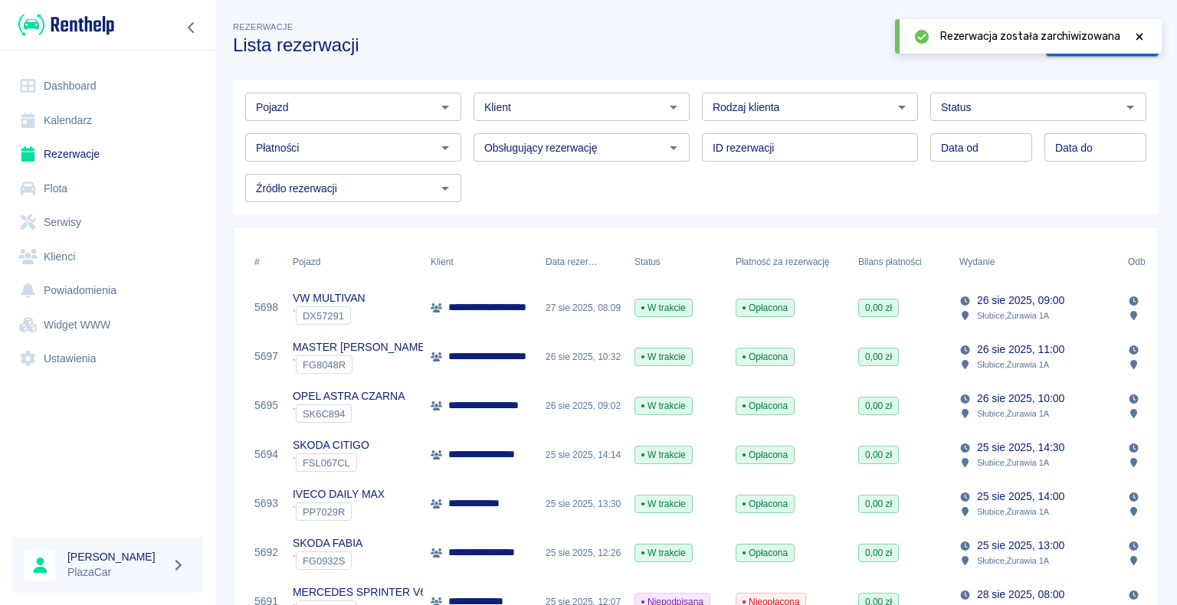
click at [93, 84] on link "Dashboard" at bounding box center [107, 86] width 191 height 34
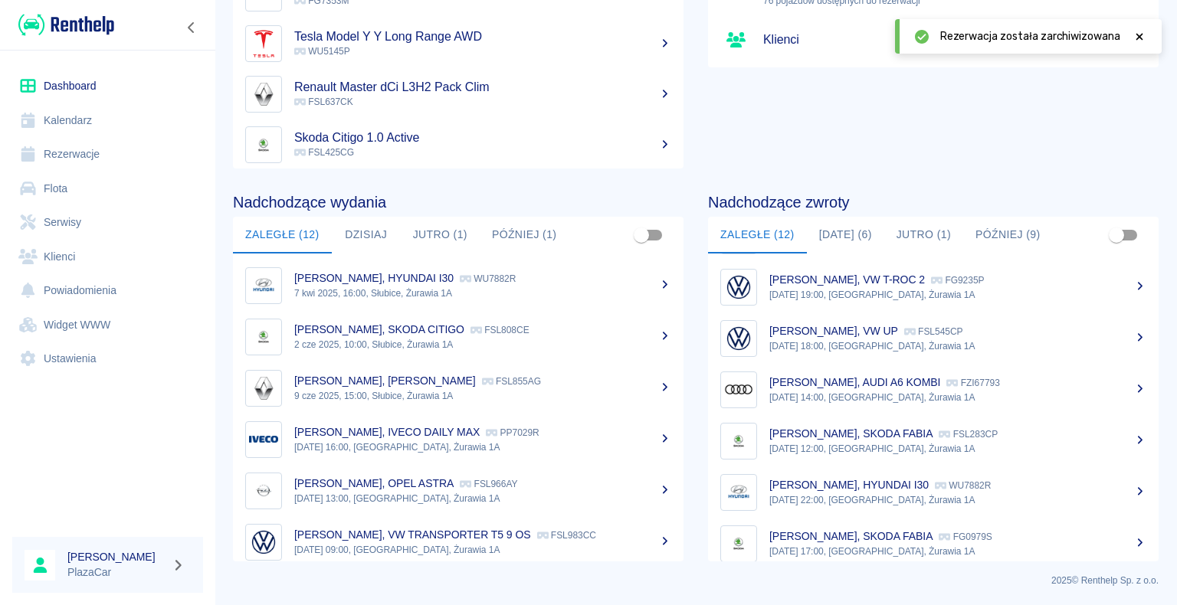
scroll to position [320, 0]
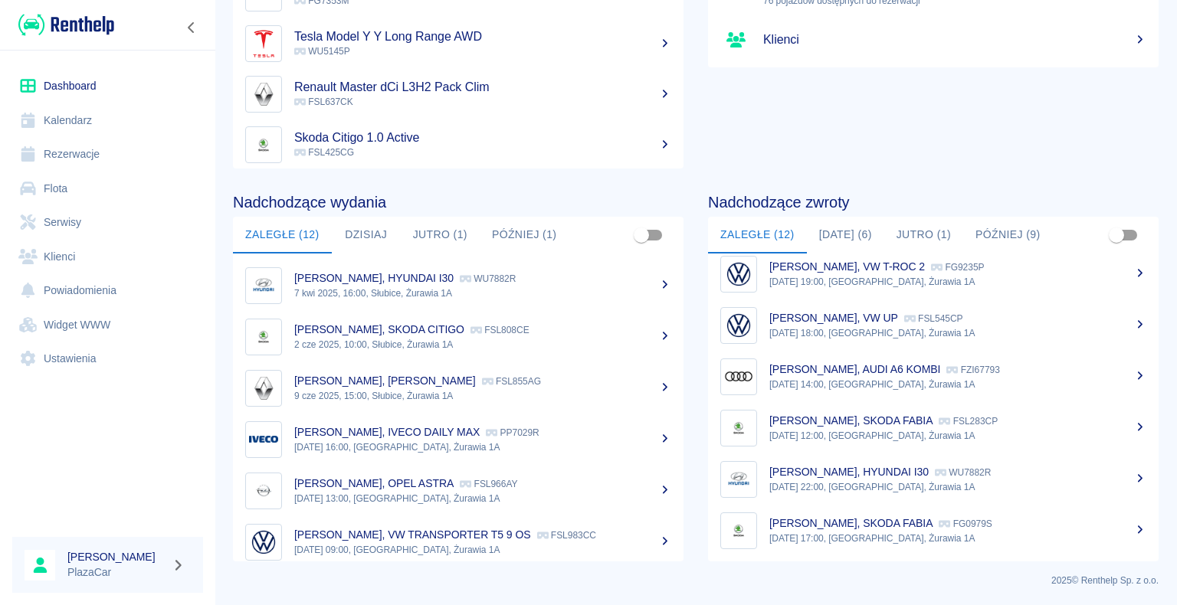
click at [870, 372] on p "[PERSON_NAME], AUDI A6 KOMBI" at bounding box center [854, 369] width 171 height 12
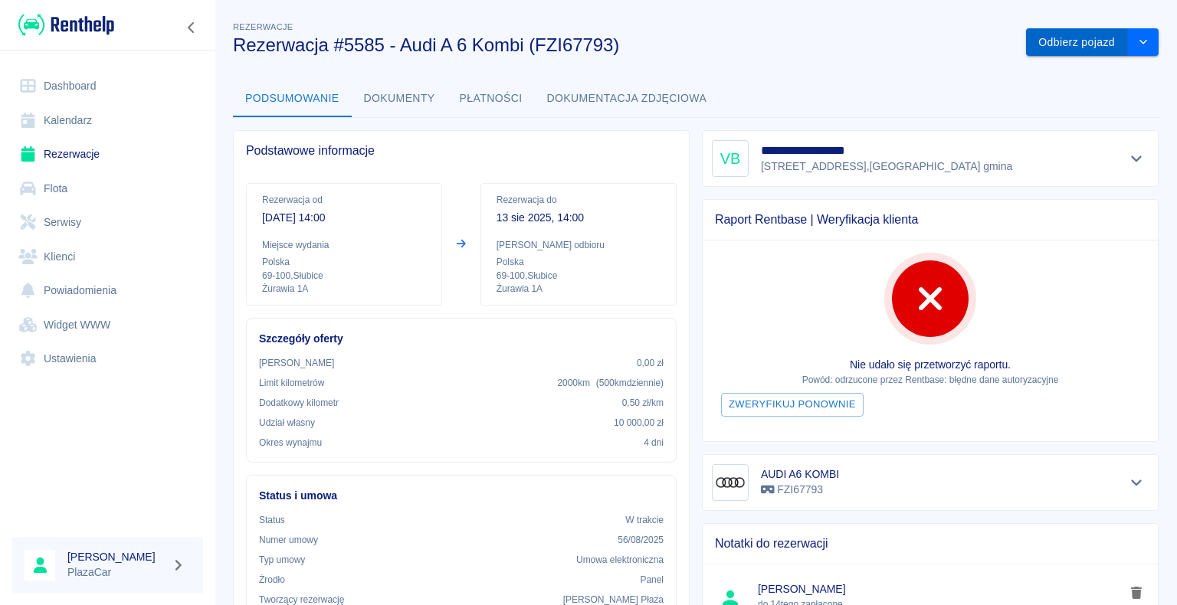
click at [1059, 41] on button "Odbierz pojazd" at bounding box center [1077, 42] width 102 height 28
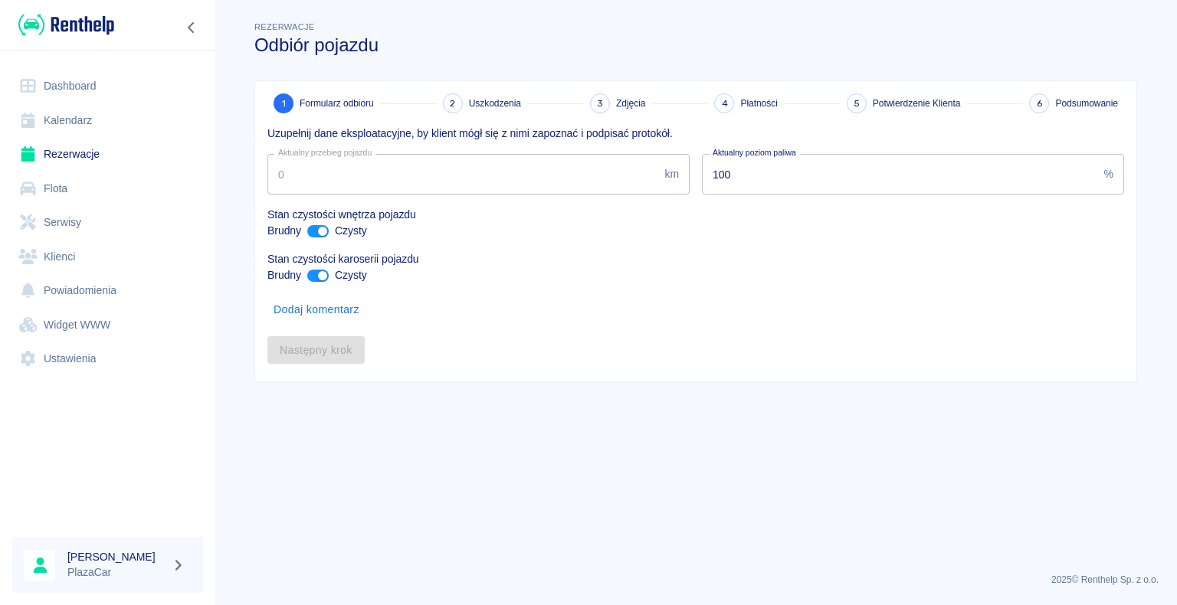
type input "278560"
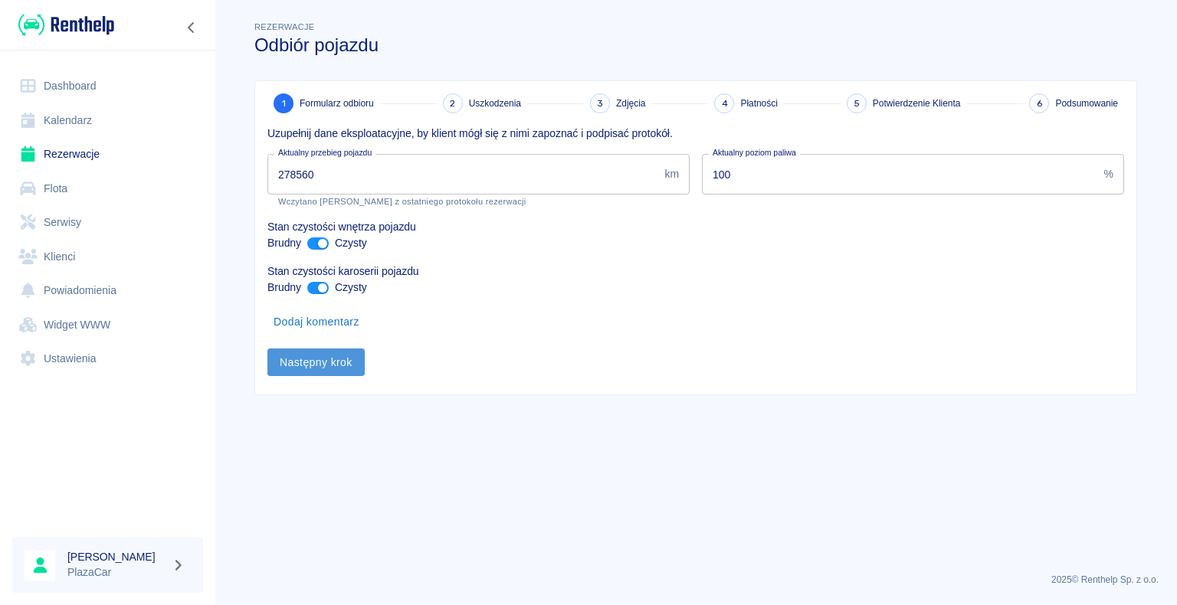
click at [305, 363] on button "Następny krok" at bounding box center [315, 363] width 97 height 28
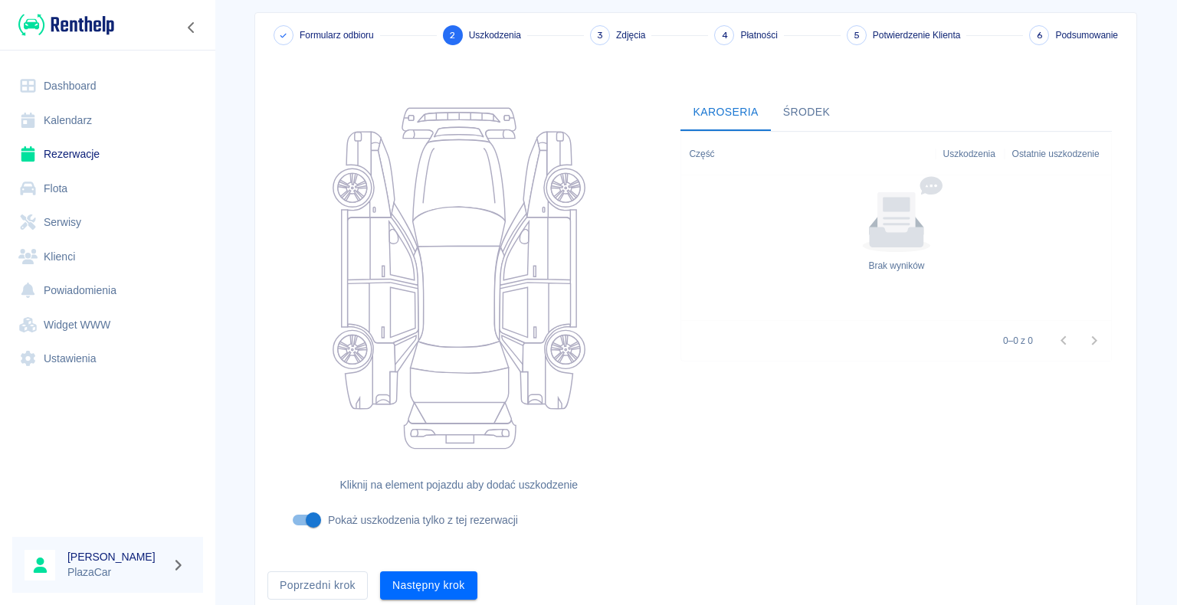
scroll to position [126, 0]
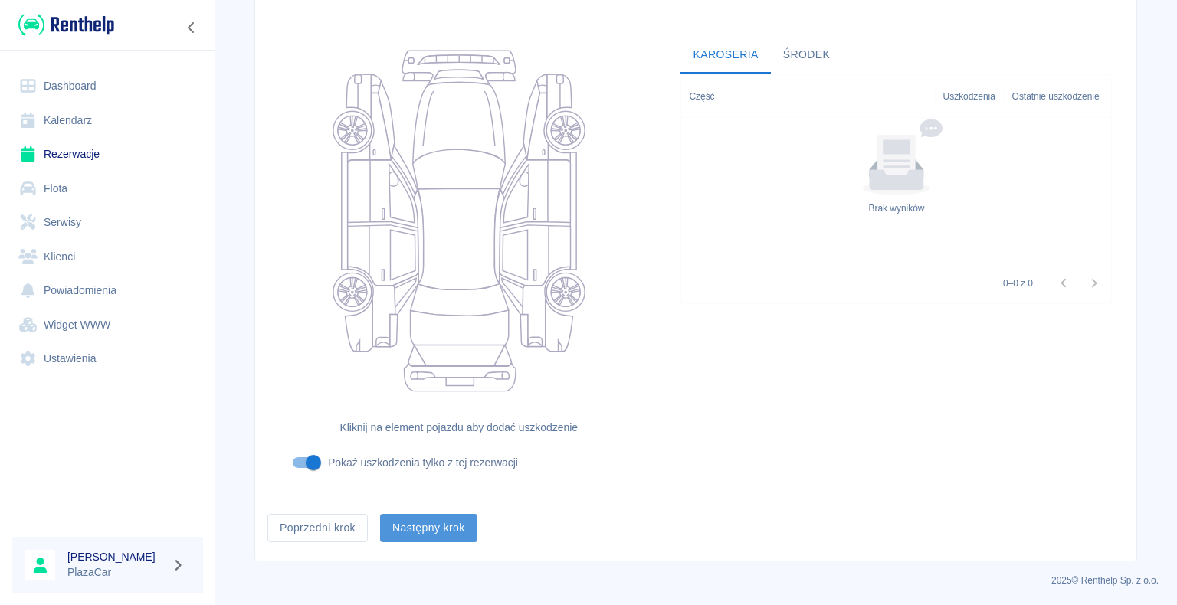
click at [424, 528] on button "Następny krok" at bounding box center [428, 528] width 97 height 28
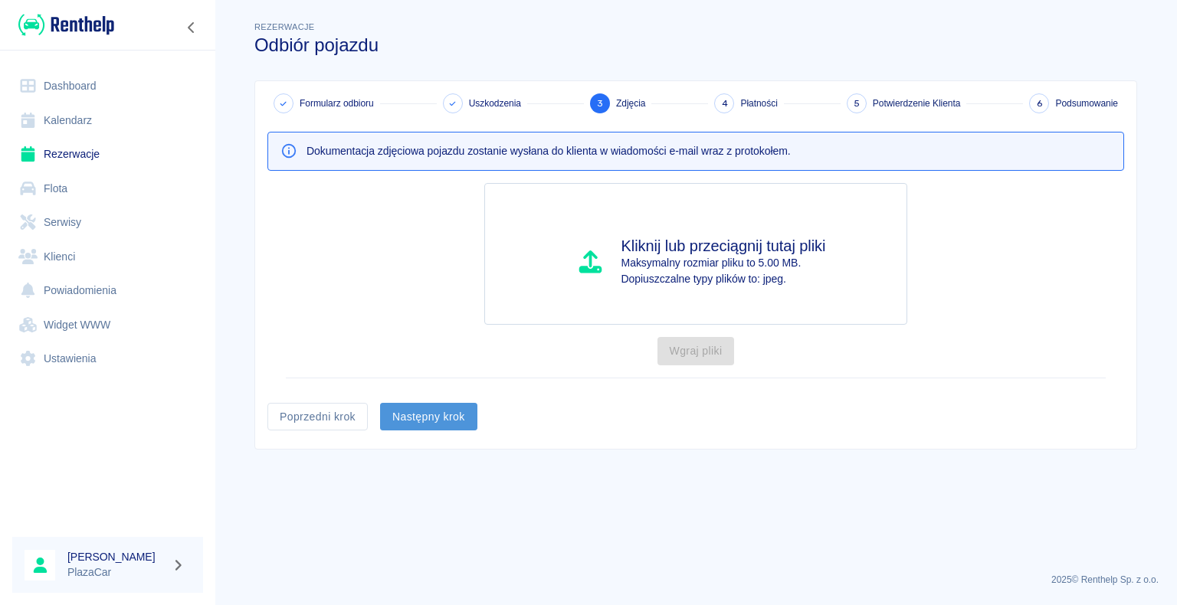
click at [423, 411] on button "Następny krok" at bounding box center [428, 417] width 97 height 28
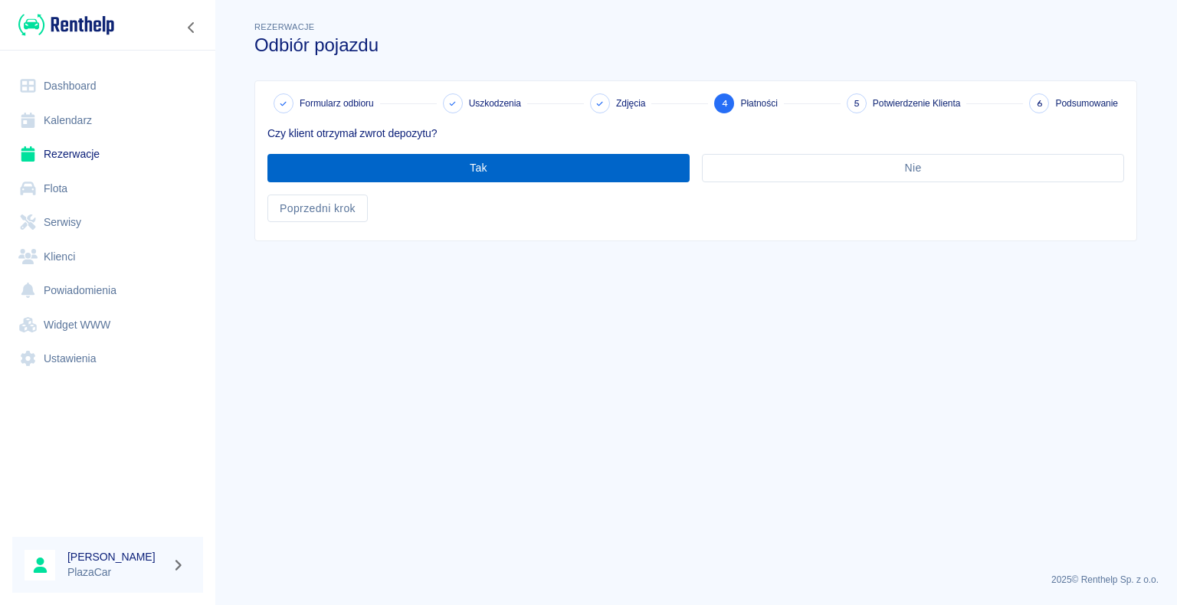
click at [486, 163] on button "Tak" at bounding box center [478, 168] width 422 height 28
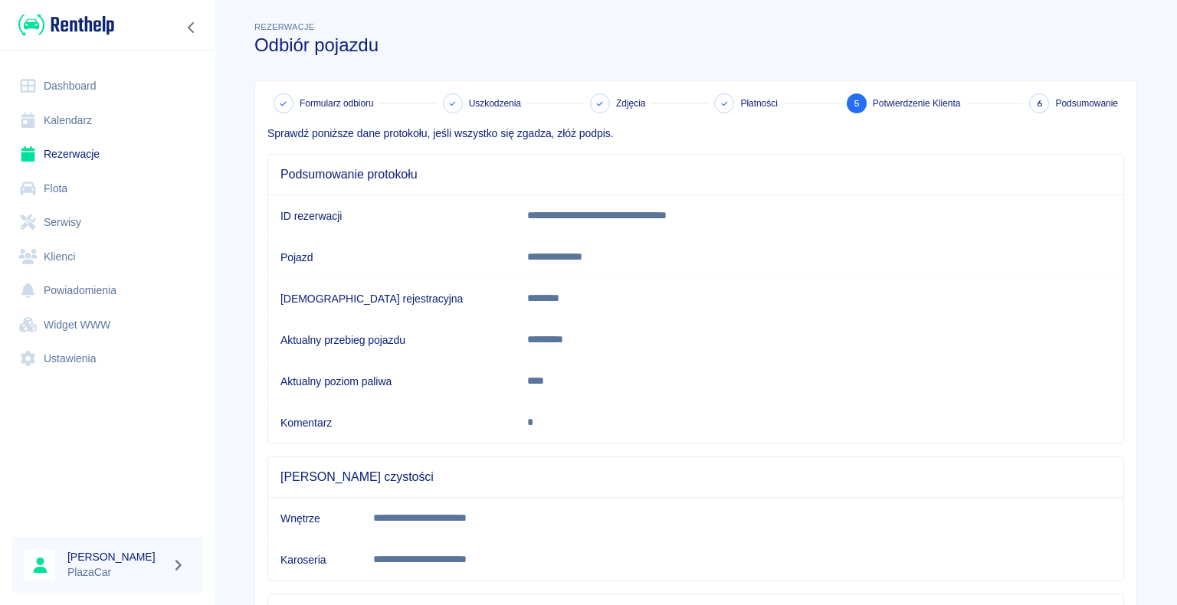
scroll to position [214, 0]
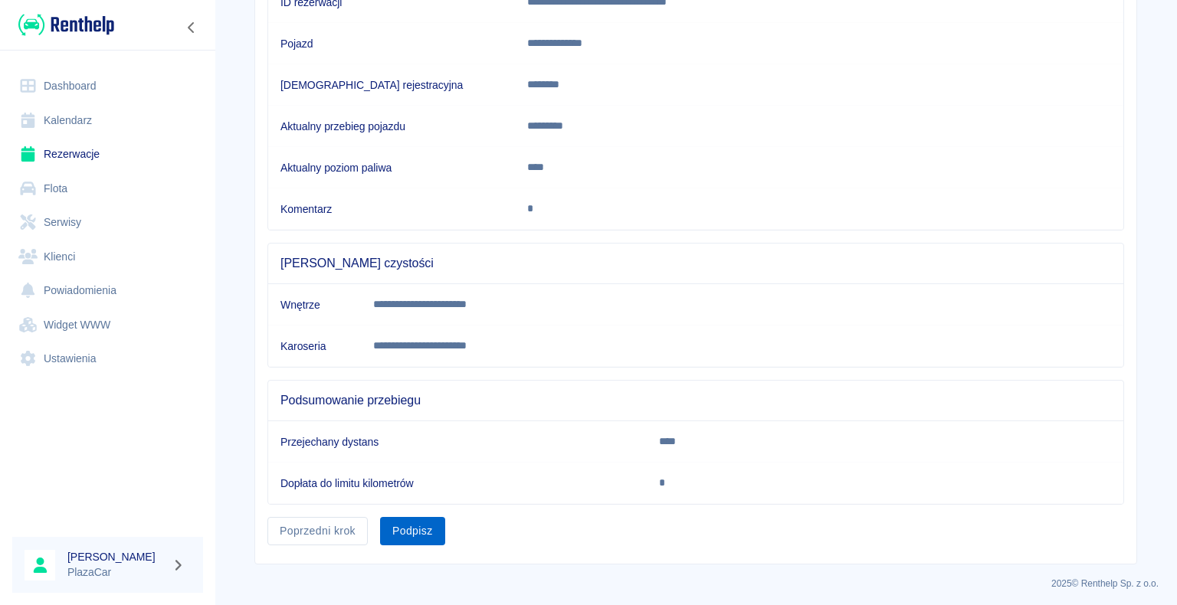
click at [411, 526] on button "Podpisz" at bounding box center [412, 531] width 65 height 28
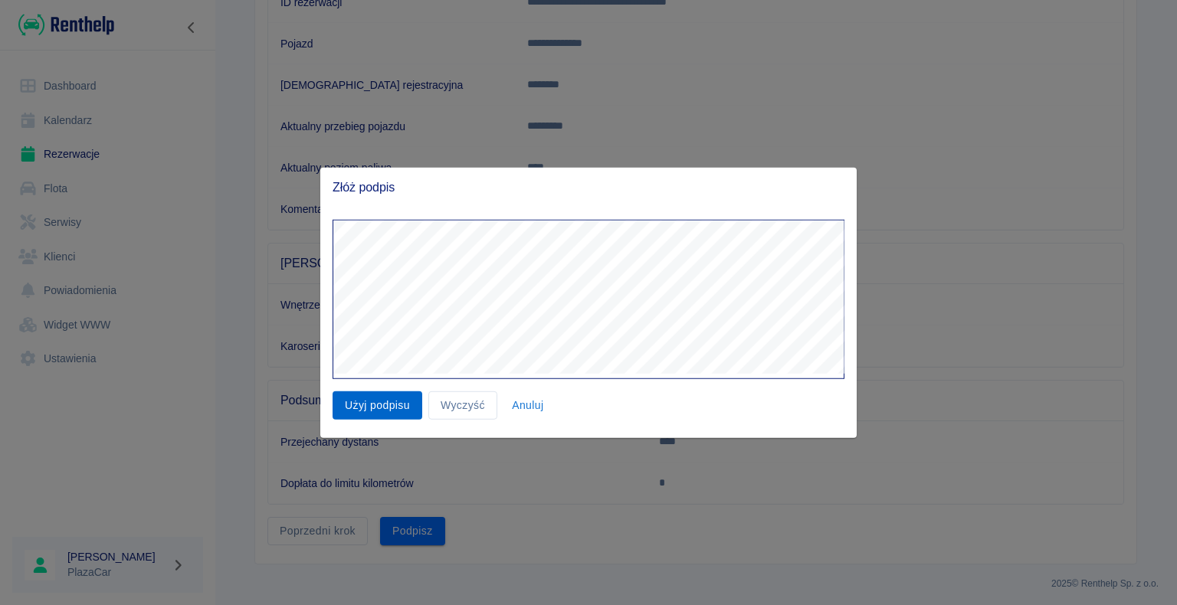
click at [377, 407] on button "Użyj podpisu" at bounding box center [378, 406] width 90 height 28
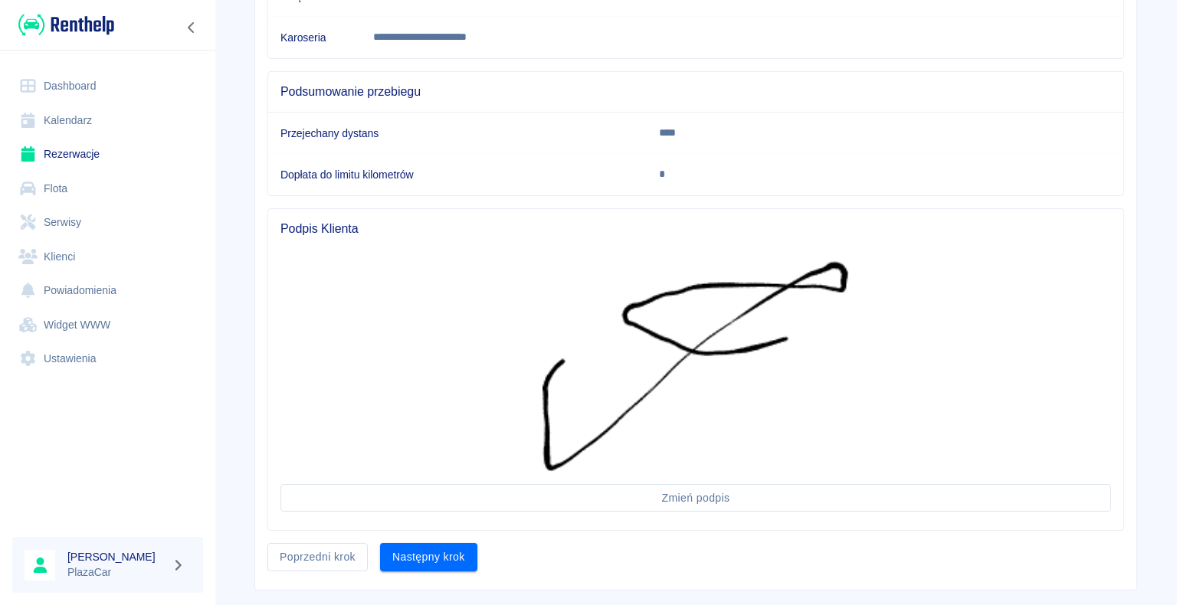
scroll to position [548, 0]
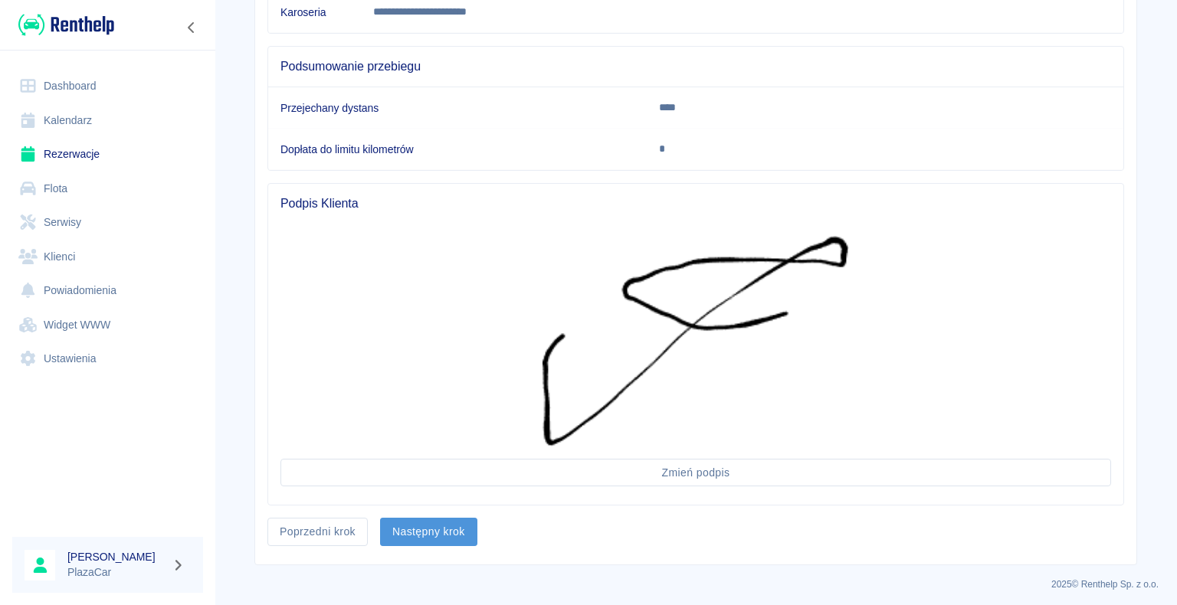
click at [418, 526] on button "Następny krok" at bounding box center [428, 532] width 97 height 28
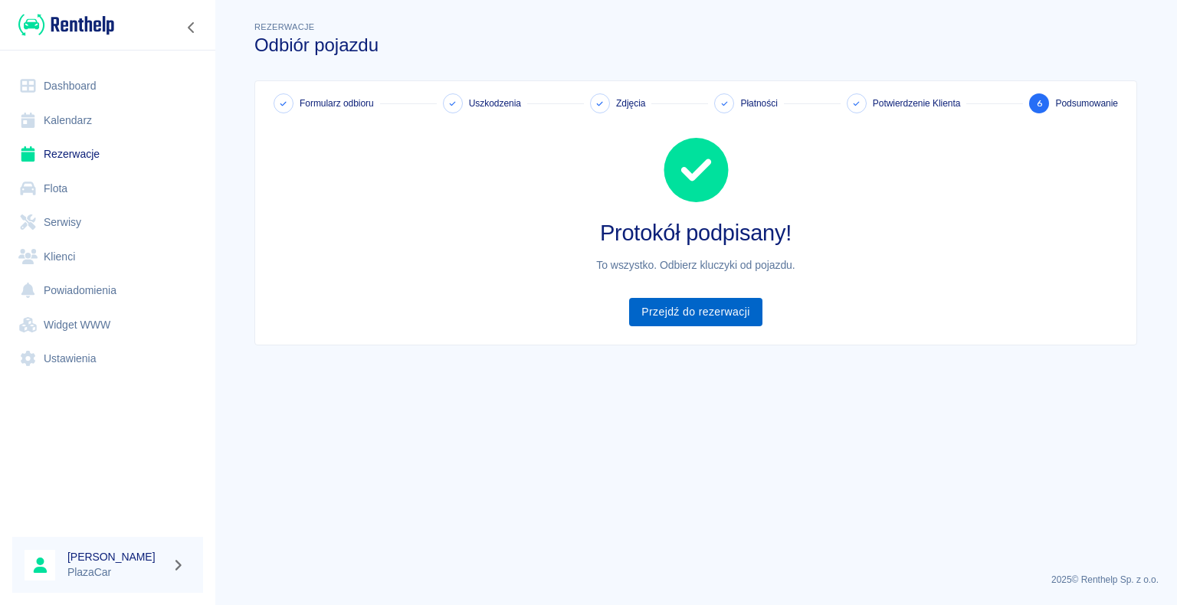
click at [688, 305] on link "Przejdź do rezerwacji" at bounding box center [695, 312] width 133 height 28
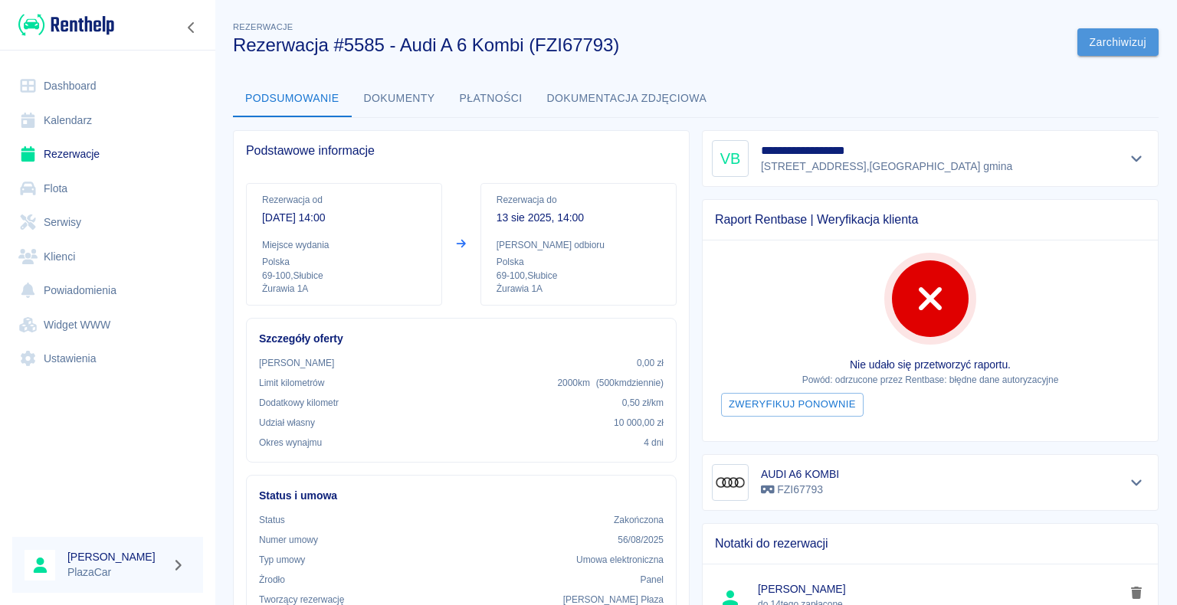
click at [1103, 39] on button "Zarchiwizuj" at bounding box center [1117, 42] width 81 height 28
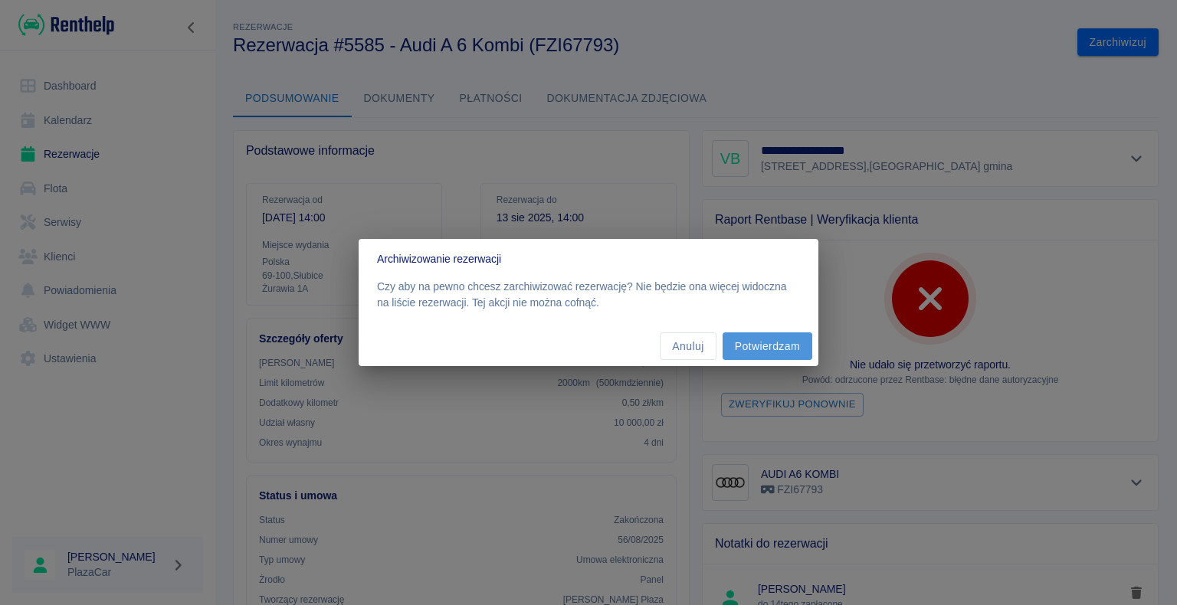
click at [773, 342] on button "Potwierdzam" at bounding box center [768, 347] width 90 height 28
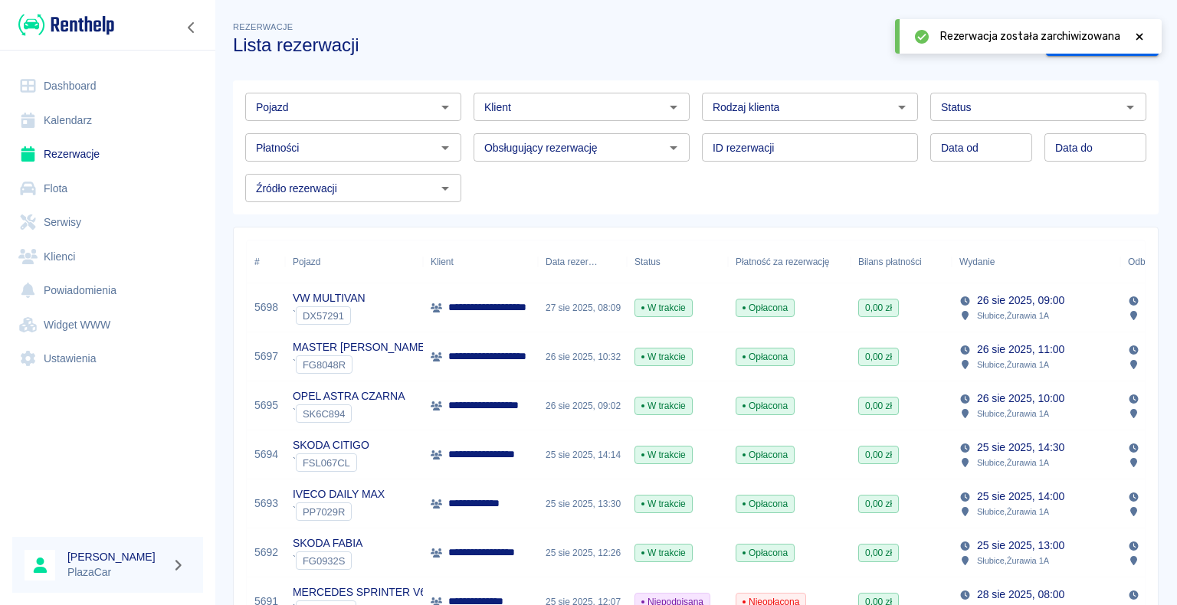
click at [77, 87] on link "Dashboard" at bounding box center [107, 86] width 191 height 34
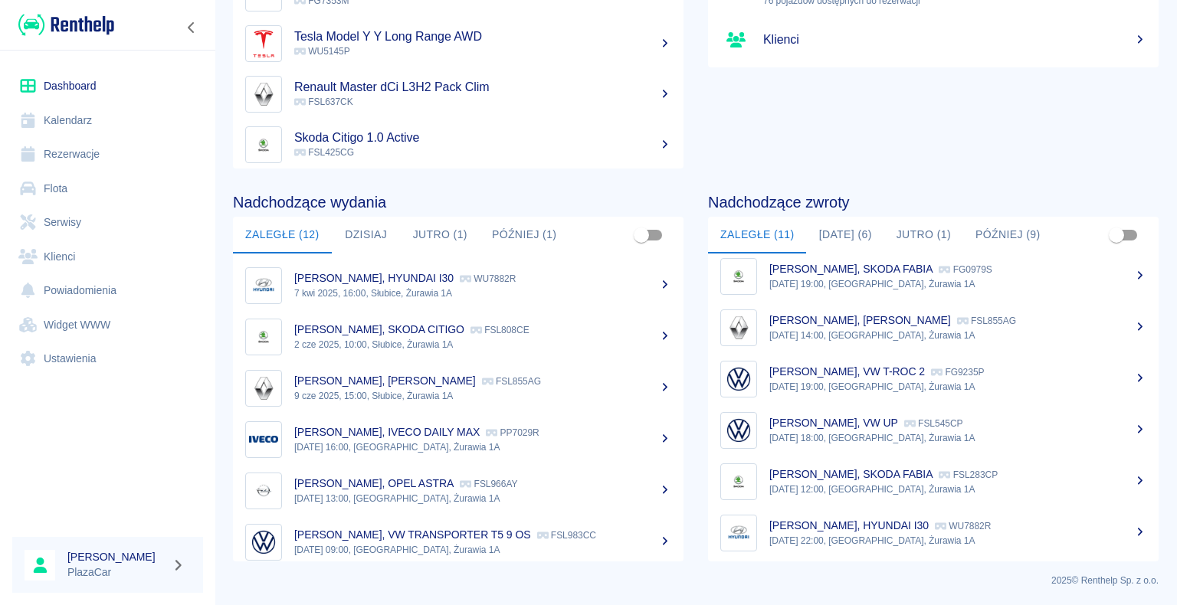
scroll to position [192, 0]
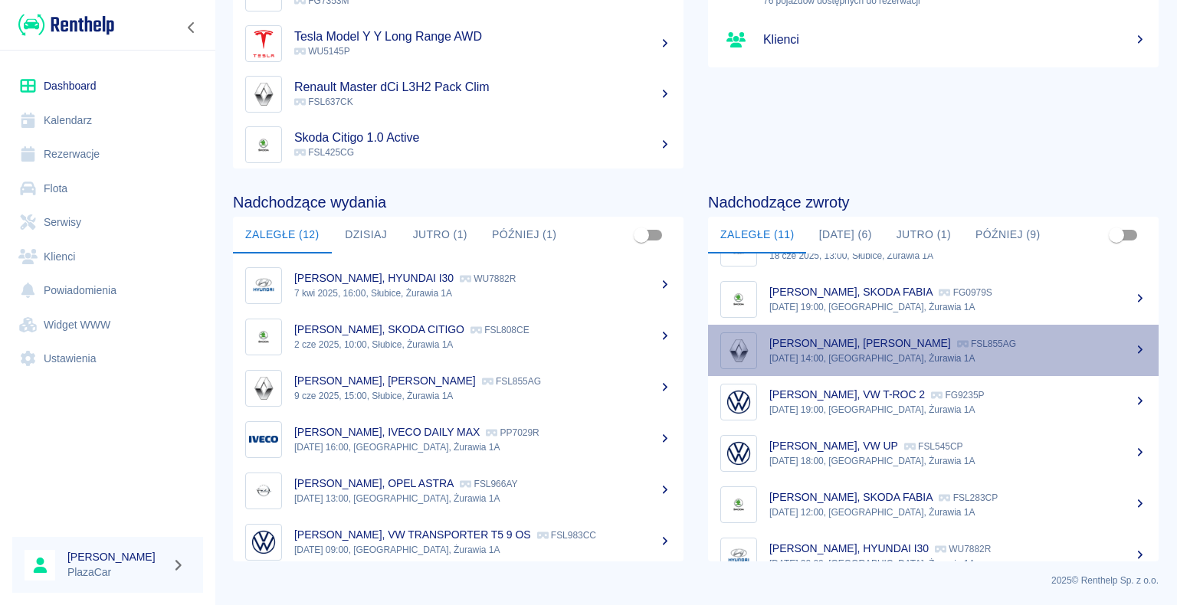
click at [957, 347] on p "FSL855AG" at bounding box center [986, 344] width 59 height 11
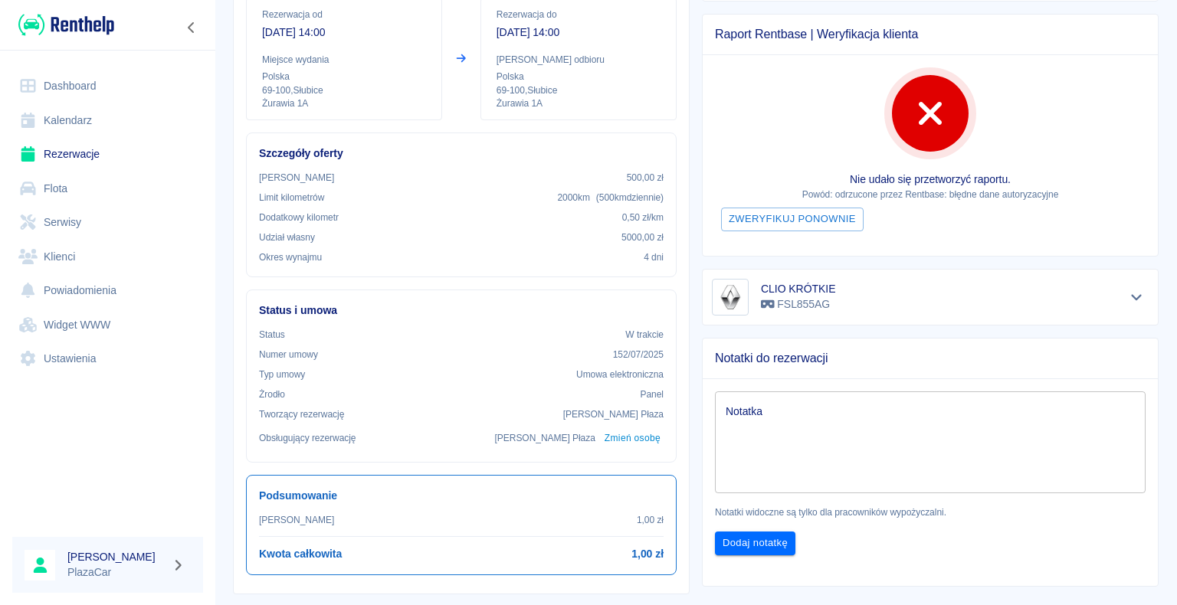
scroll to position [306, 0]
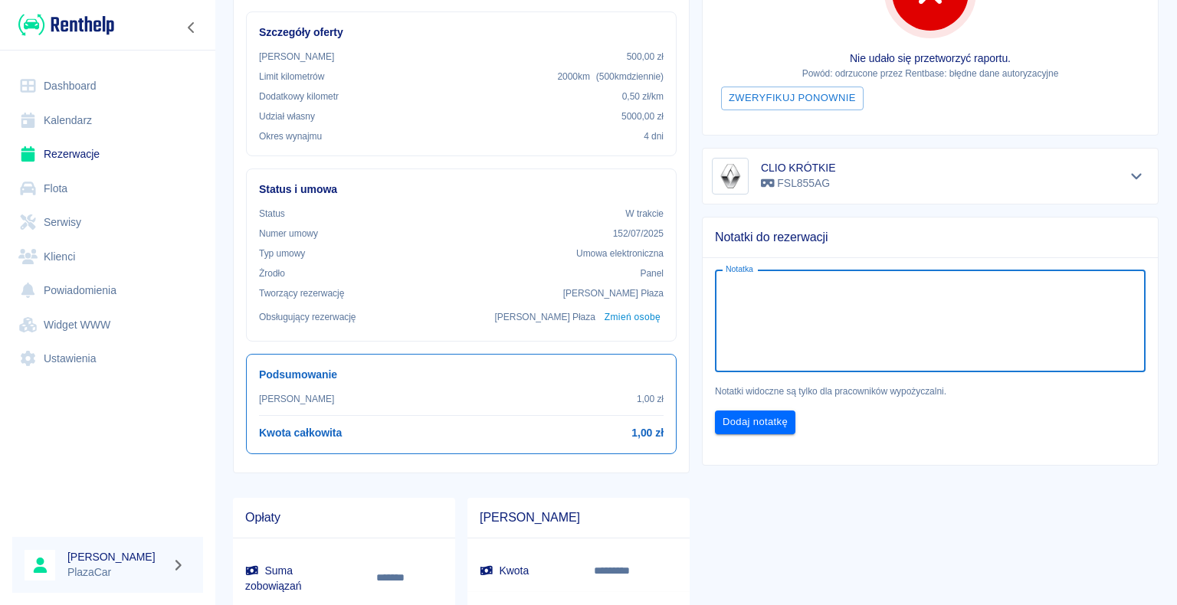
click at [763, 285] on textarea "Notatka" at bounding box center [930, 321] width 409 height 77
type textarea "dał 900zł zaległego 26 08."
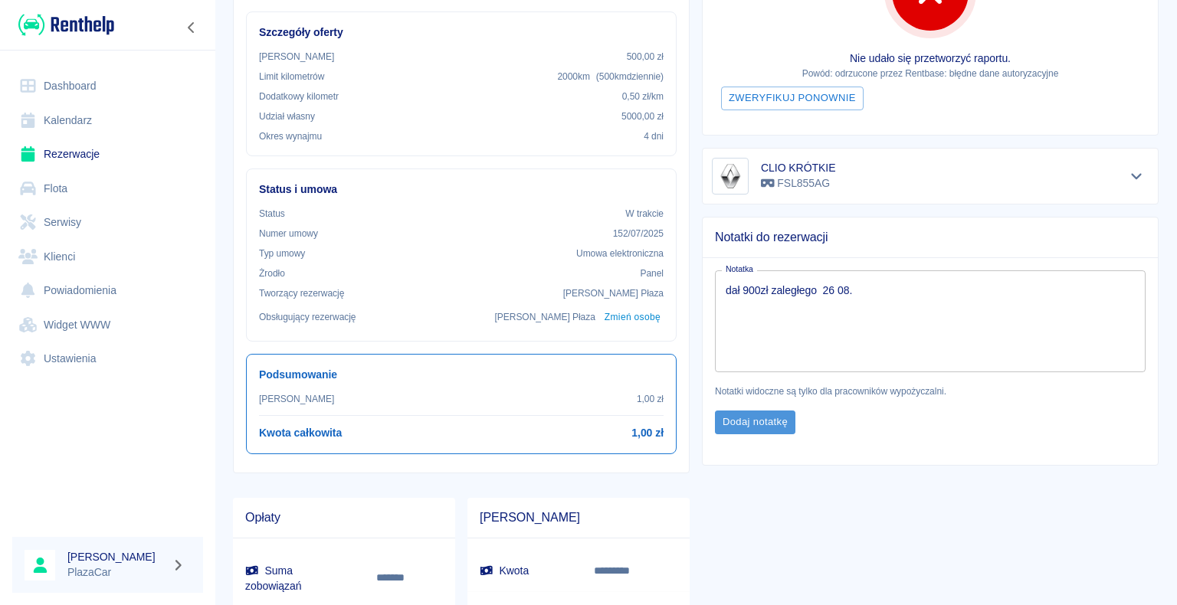
click at [750, 418] on button "Dodaj notatkę" at bounding box center [755, 423] width 80 height 24
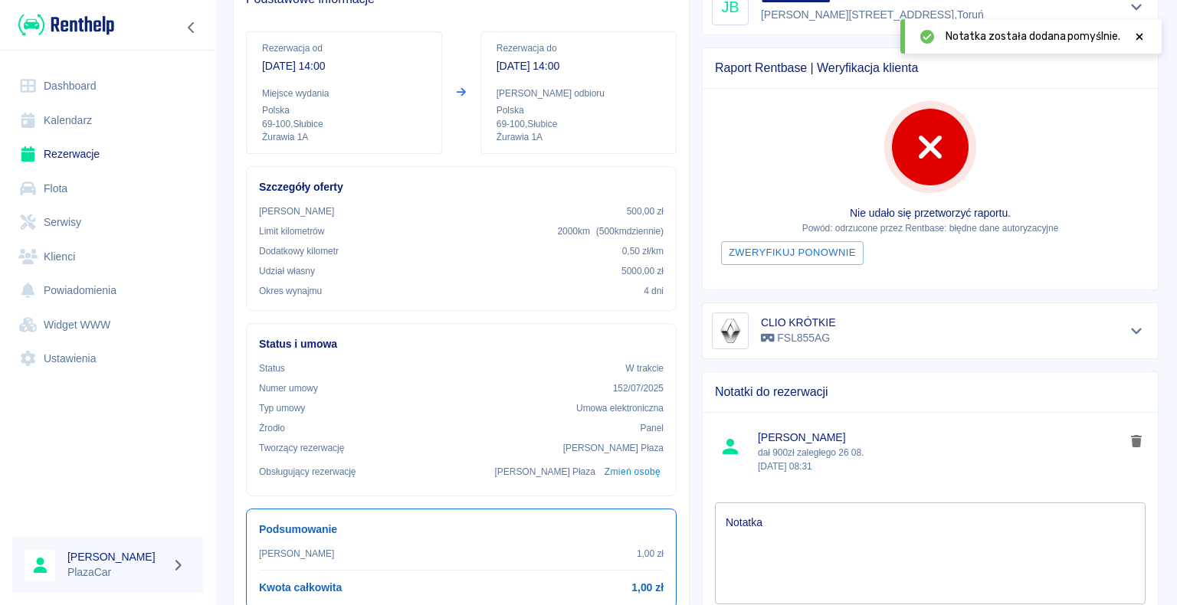
scroll to position [77, 0]
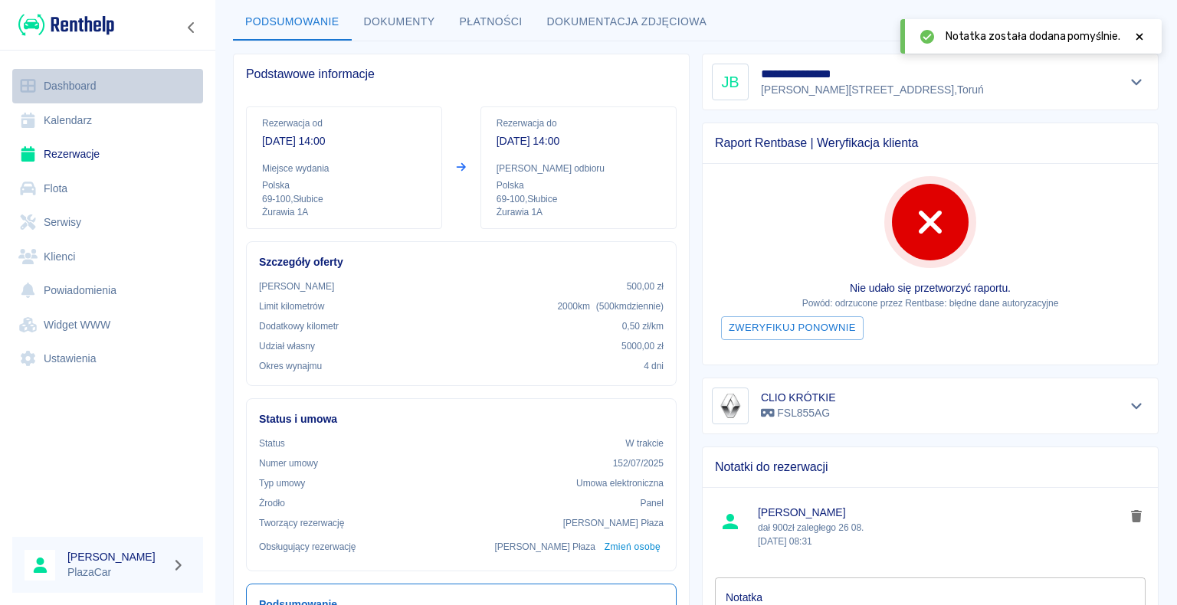
click at [95, 87] on link "Dashboard" at bounding box center [107, 86] width 191 height 34
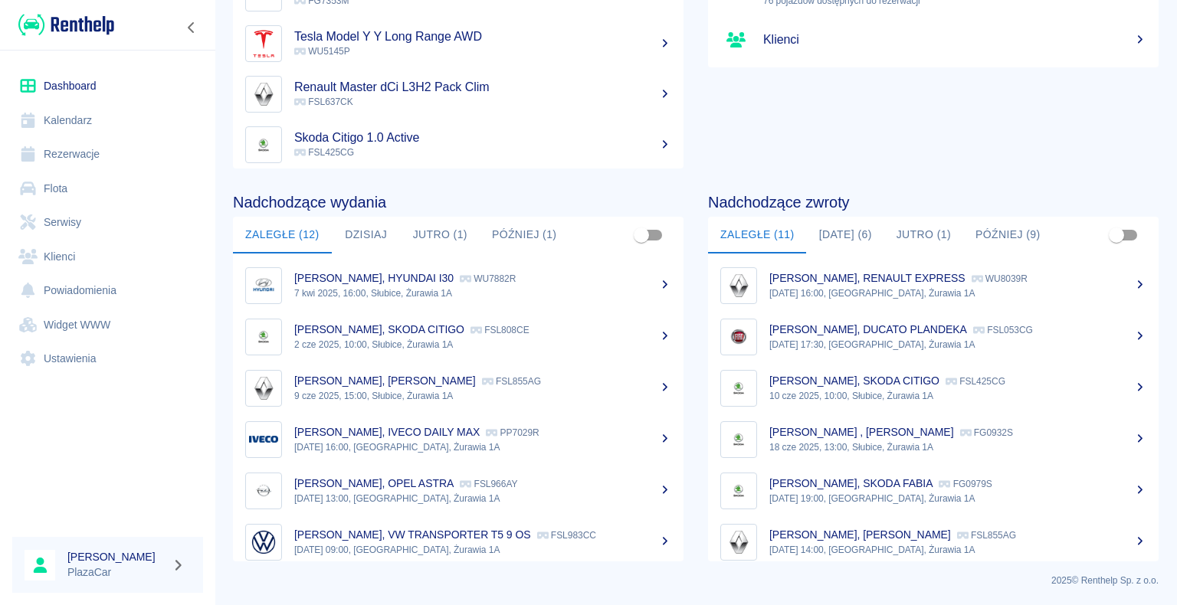
click at [834, 233] on button "[DATE] (6)" at bounding box center [845, 235] width 77 height 37
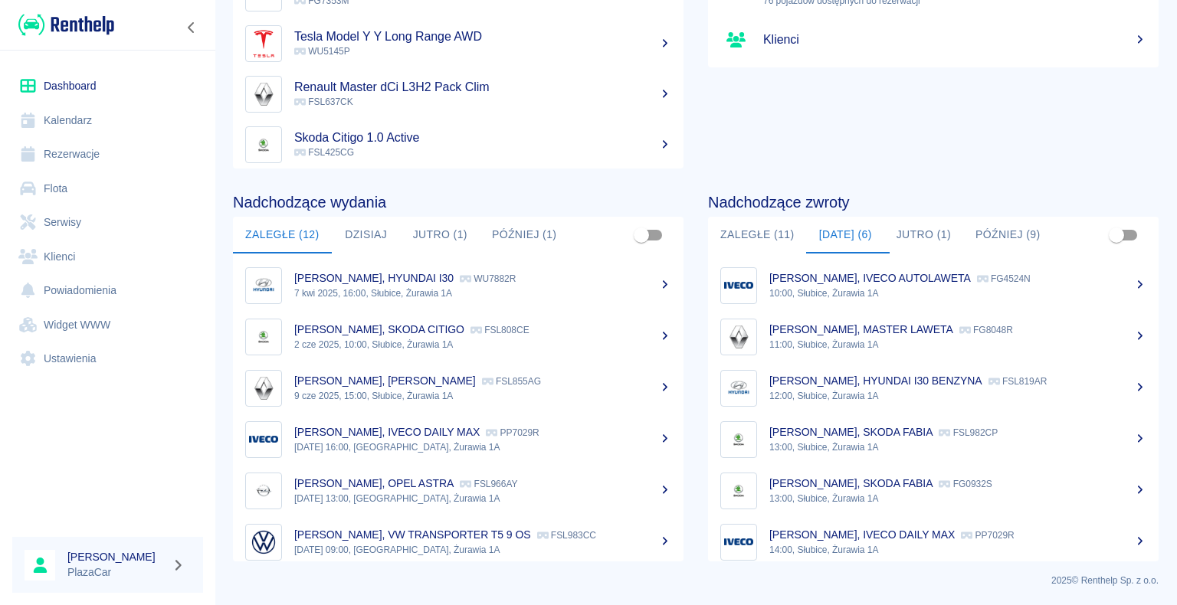
click at [910, 287] on p "10:00, Słubice, Żurawia 1A" at bounding box center [957, 294] width 377 height 14
